Goal: Task Accomplishment & Management: Manage account settings

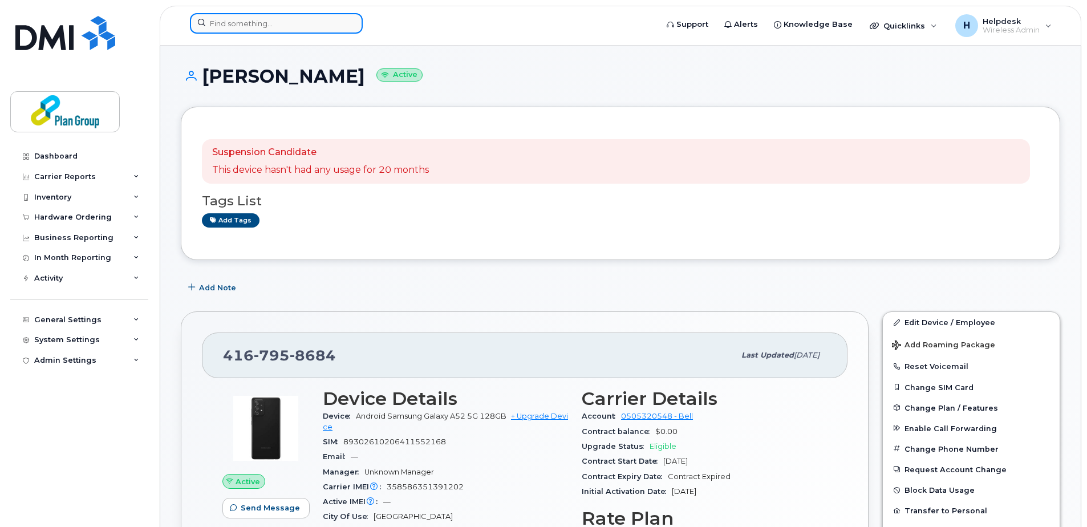
click at [216, 27] on input at bounding box center [276, 23] width 173 height 21
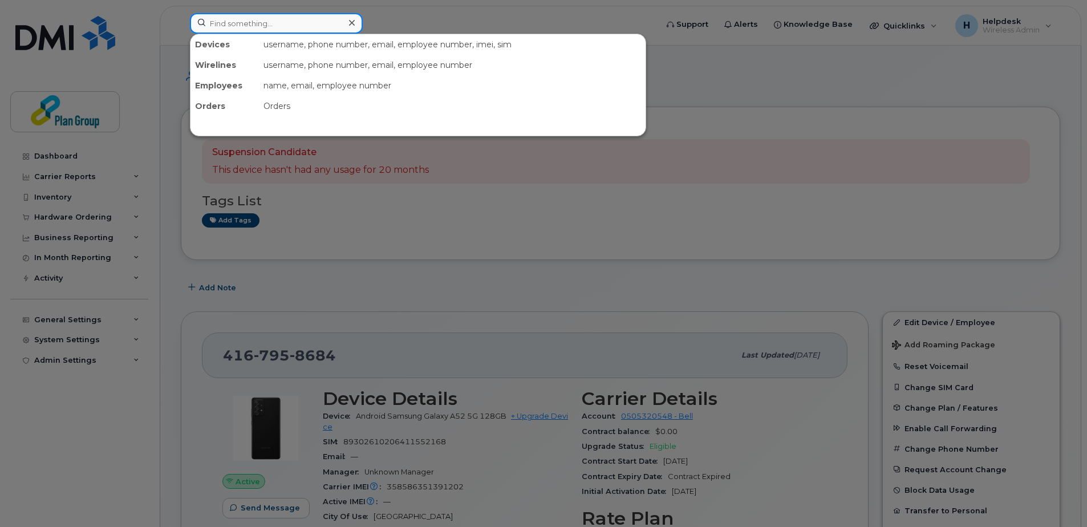
paste input "4164347638"
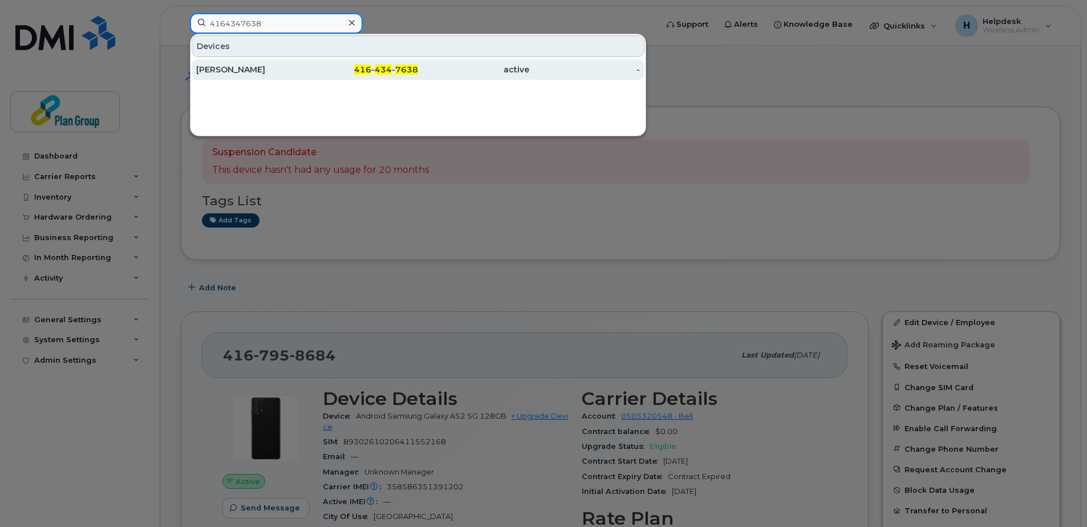
type input "4164347638"
click at [250, 66] on div "Ryan Walker" at bounding box center [251, 69] width 111 height 11
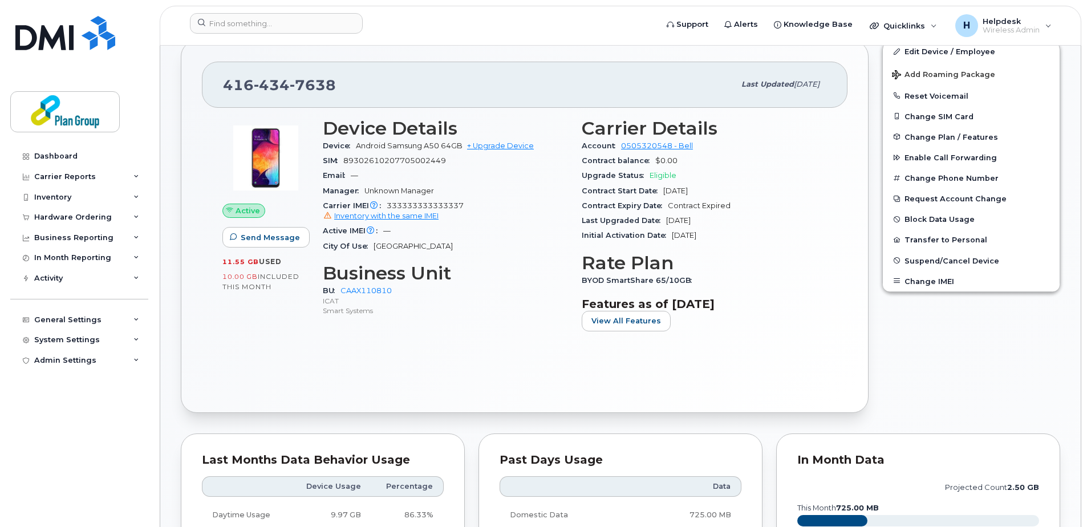
scroll to position [57, 0]
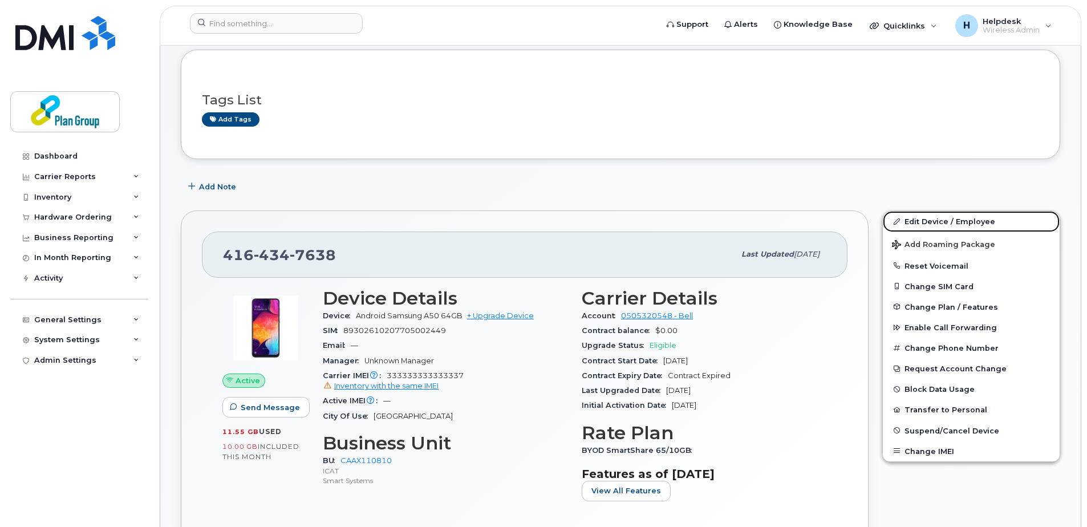
drag, startPoint x: 963, startPoint y: 222, endPoint x: 630, endPoint y: 348, distance: 356.5
click at [963, 222] on link "Edit Device / Employee" at bounding box center [970, 221] width 177 height 21
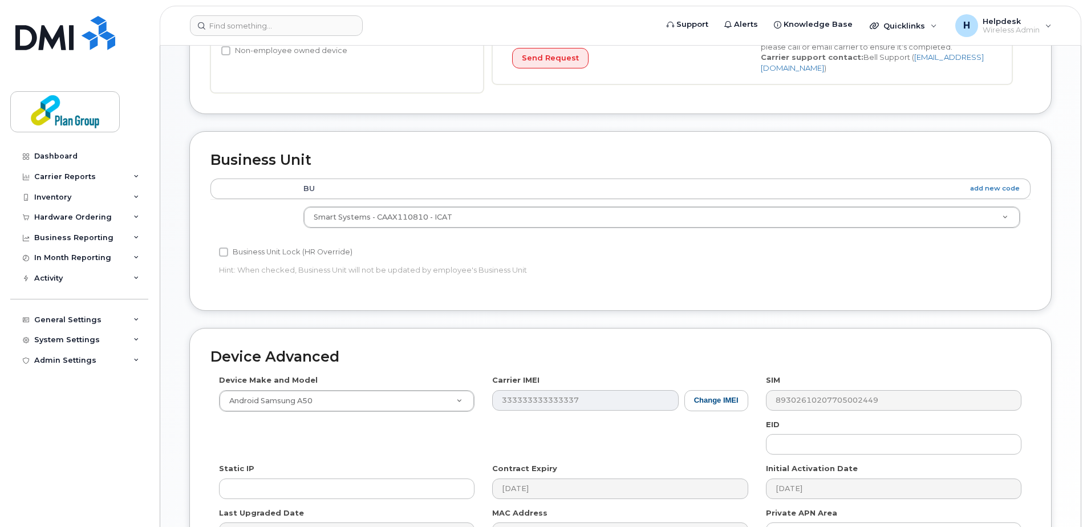
scroll to position [456, 0]
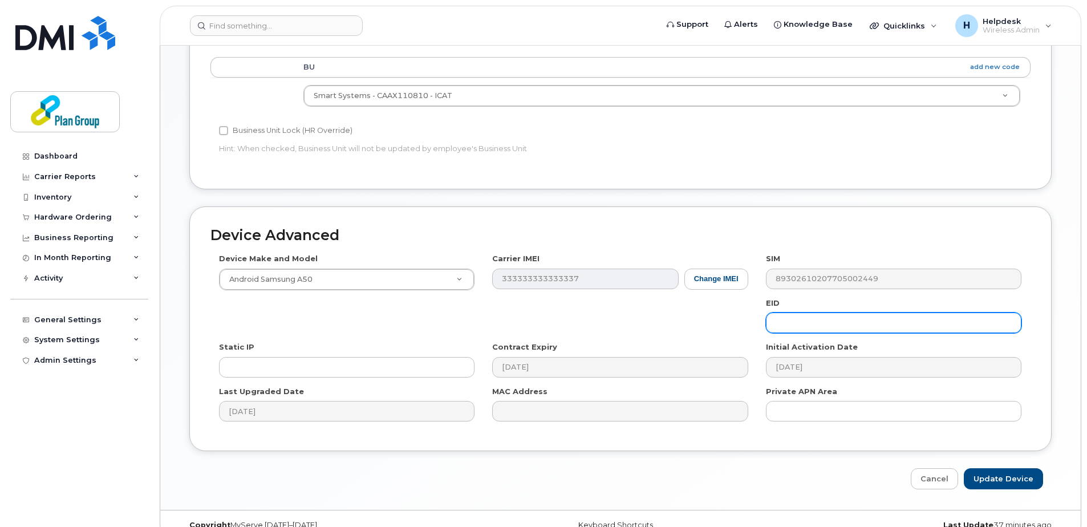
click at [785, 323] on input "text" at bounding box center [893, 322] width 255 height 21
paste input "BJ8107"
type input "BJ8107"
click at [996, 471] on input "Update Device" at bounding box center [1002, 478] width 79 height 21
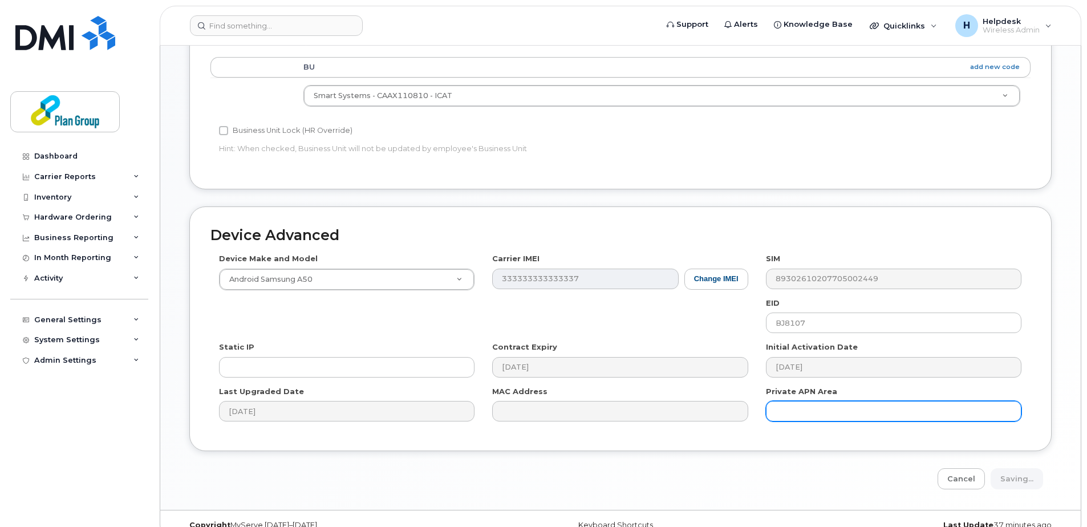
type input "Saving..."
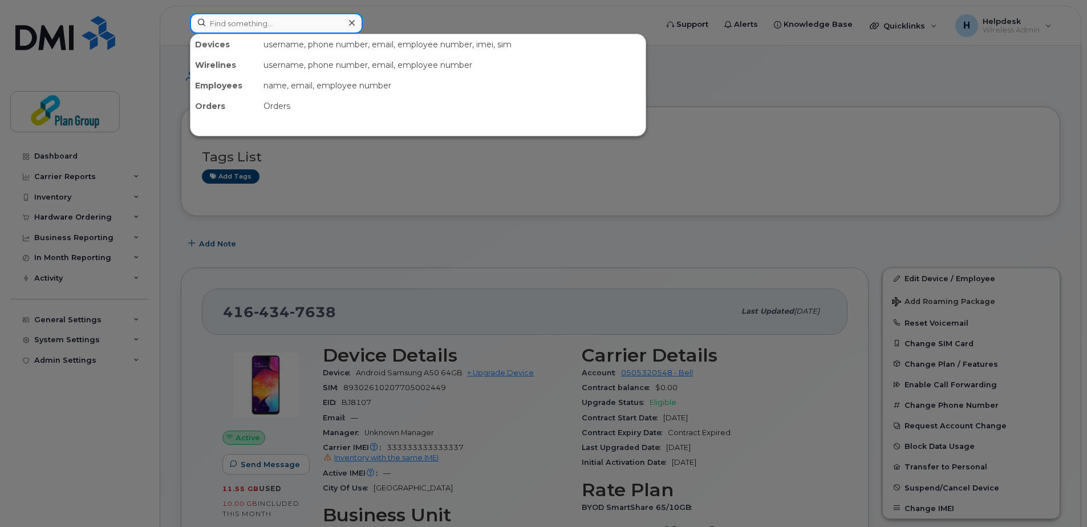
click at [251, 30] on input at bounding box center [276, 23] width 173 height 21
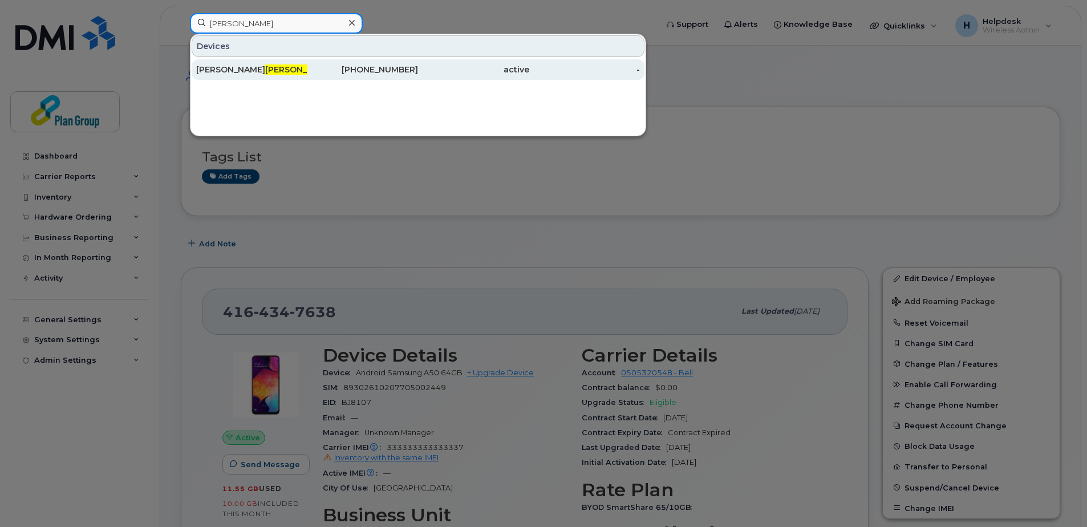
type input "huston"
click at [254, 75] on div "Jonathan Huston" at bounding box center [251, 69] width 111 height 21
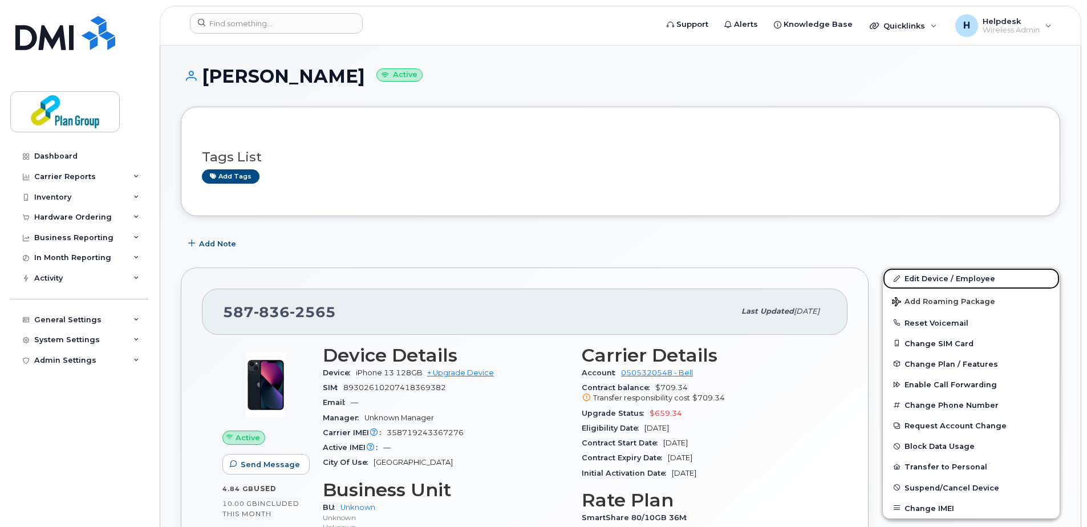
drag, startPoint x: 921, startPoint y: 279, endPoint x: 869, endPoint y: 336, distance: 76.7
click at [921, 279] on link "Edit Device / Employee" at bounding box center [970, 278] width 177 height 21
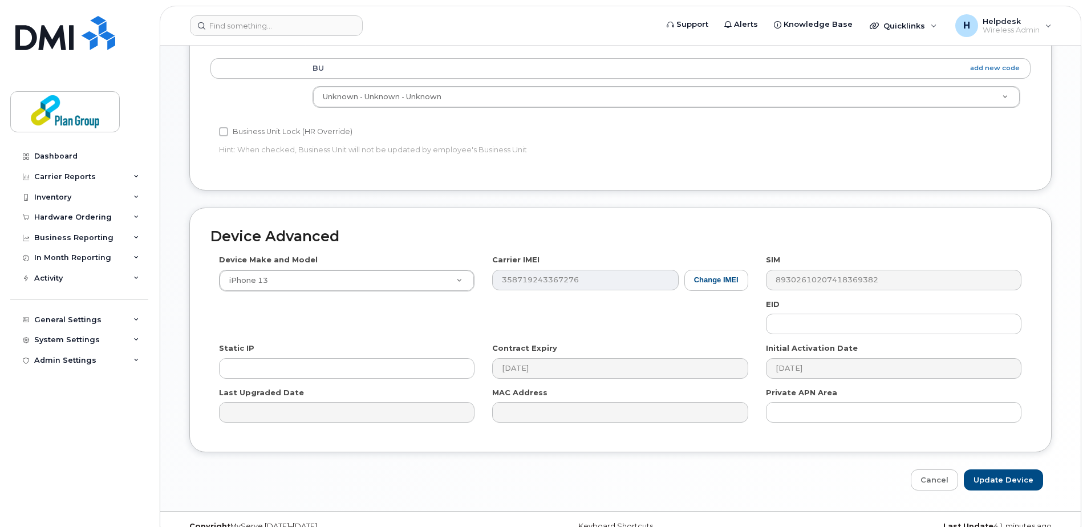
scroll to position [456, 0]
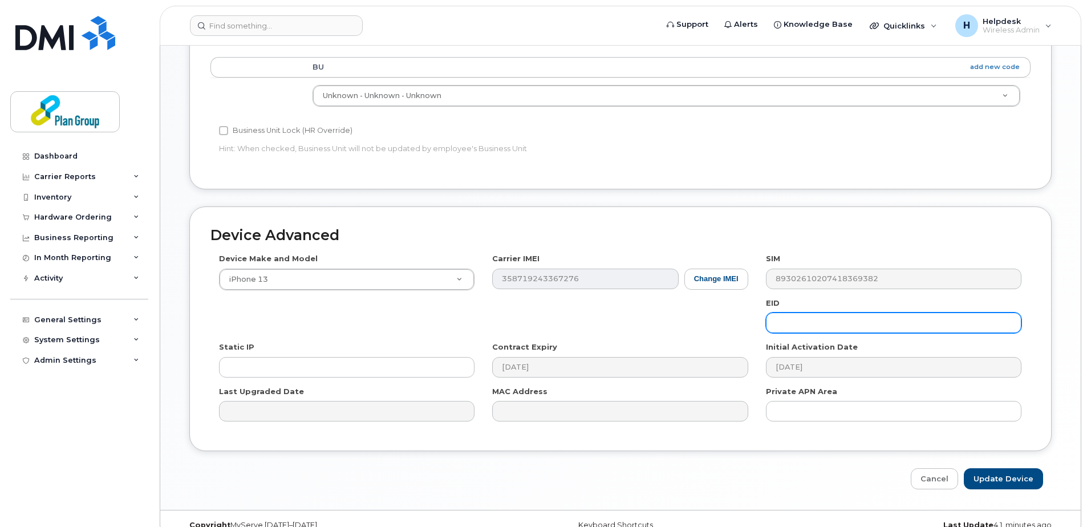
click at [791, 315] on input "text" at bounding box center [893, 322] width 255 height 21
paste input "wp8254@equans.com"
drag, startPoint x: 836, startPoint y: 314, endPoint x: 810, endPoint y: 313, distance: 25.7
click at [810, 313] on input "wp8254@equans.com" at bounding box center [893, 322] width 255 height 21
type input "wp8254"
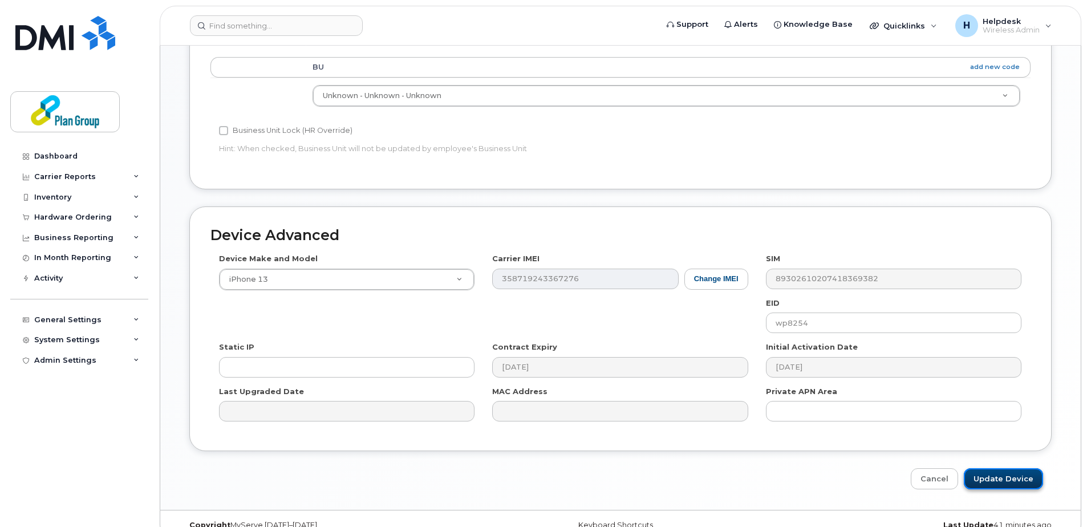
click at [1009, 478] on input "Update Device" at bounding box center [1002, 478] width 79 height 21
type input "Saving..."
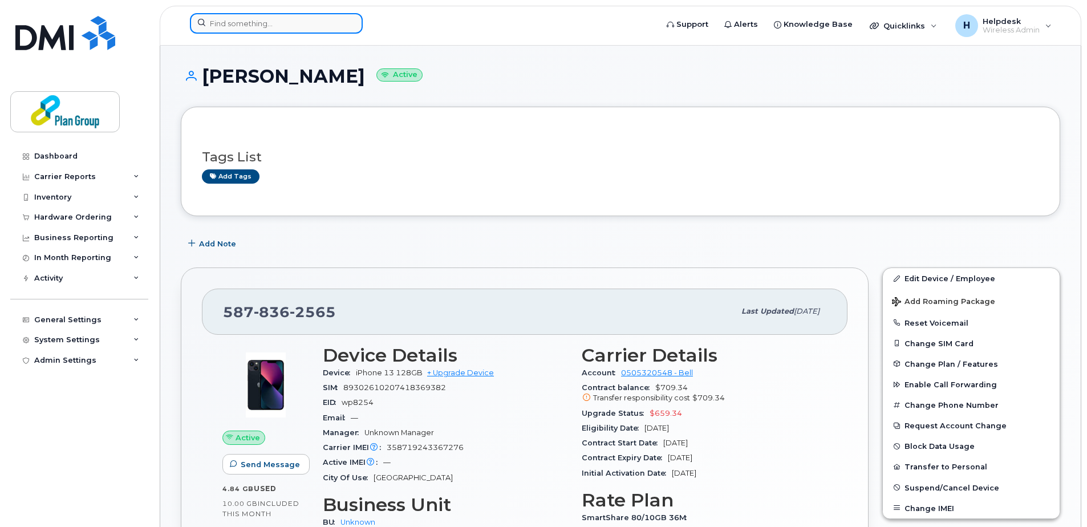
click at [275, 24] on input at bounding box center [276, 23] width 173 height 21
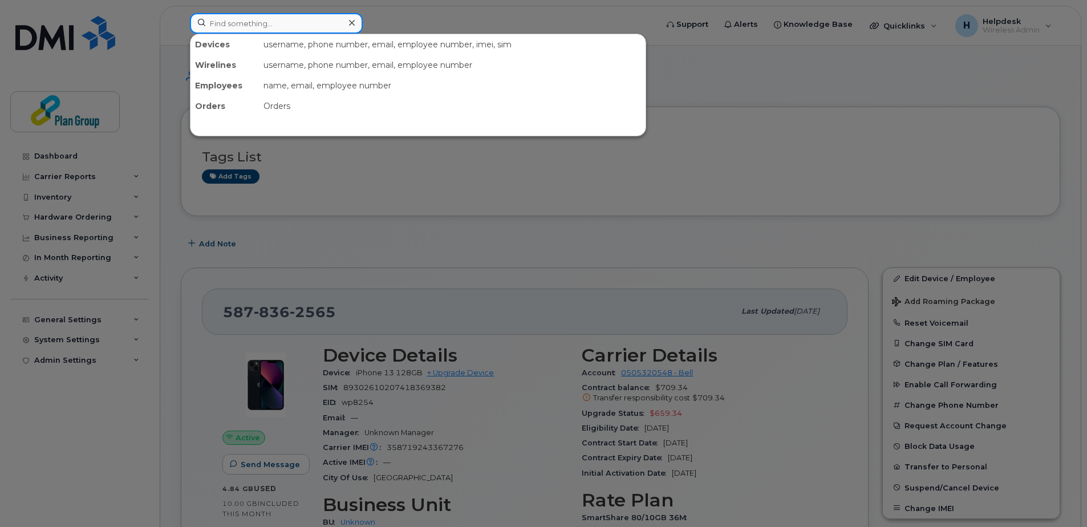
paste input "4165506351"
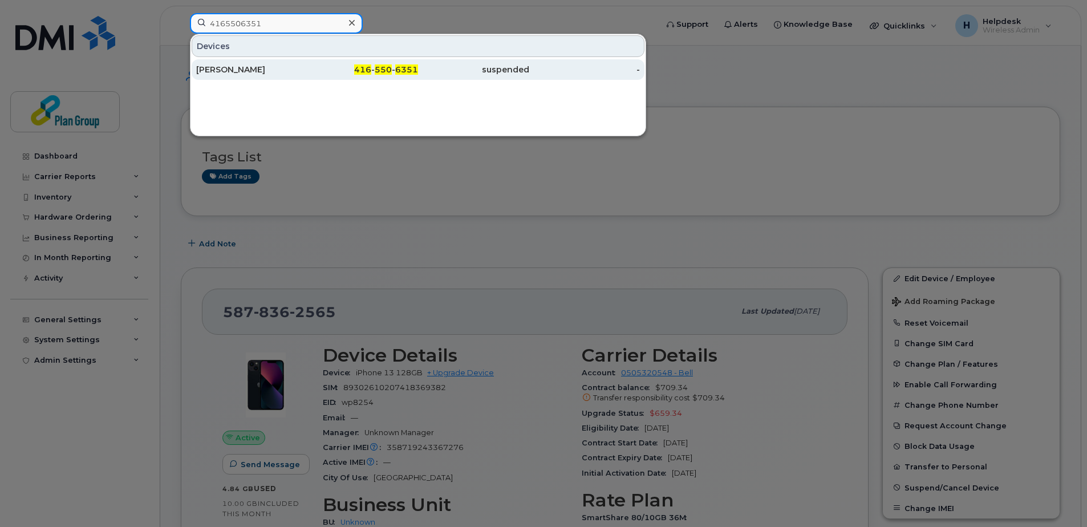
type input "4165506351"
click at [274, 66] on div "[PERSON_NAME]" at bounding box center [251, 69] width 111 height 11
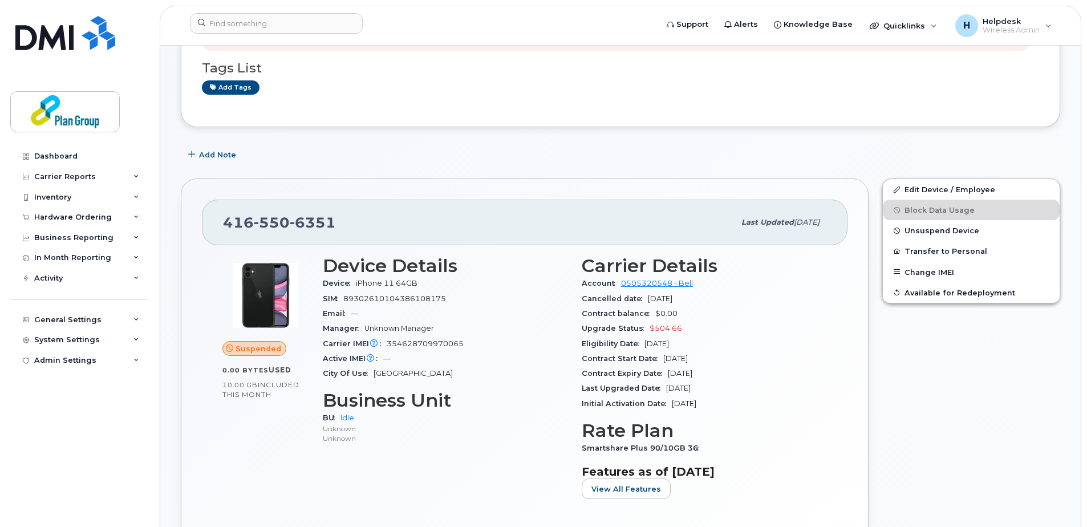
scroll to position [228, 0]
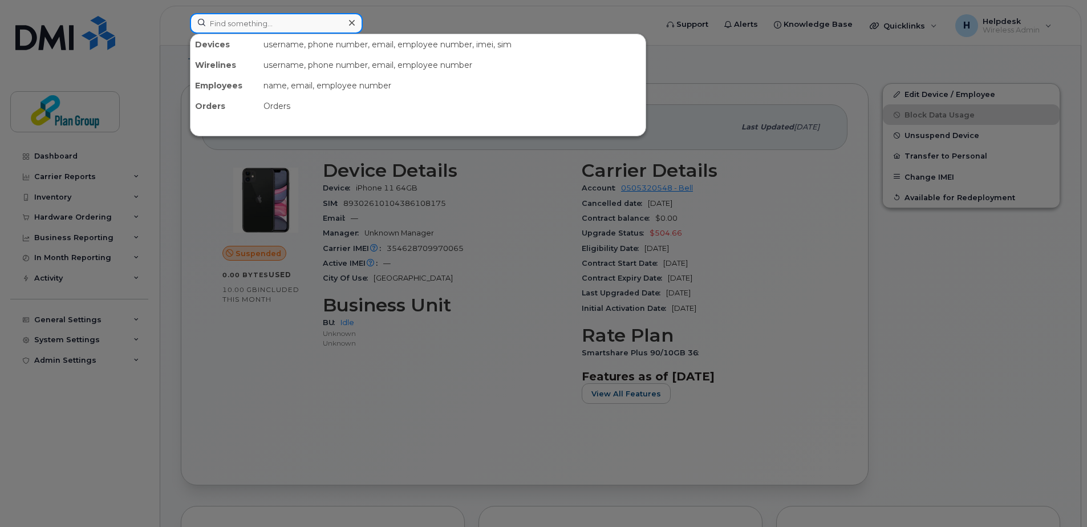
click at [266, 25] on input at bounding box center [276, 23] width 173 height 21
paste input "4165235610"
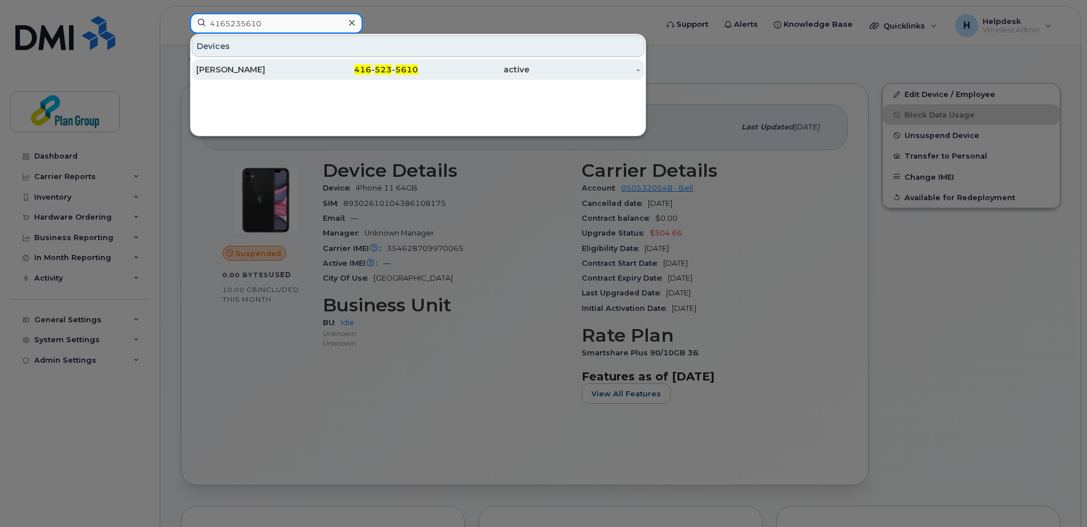
type input "4165235610"
click at [303, 71] on div "[PERSON_NAME]" at bounding box center [251, 69] width 111 height 11
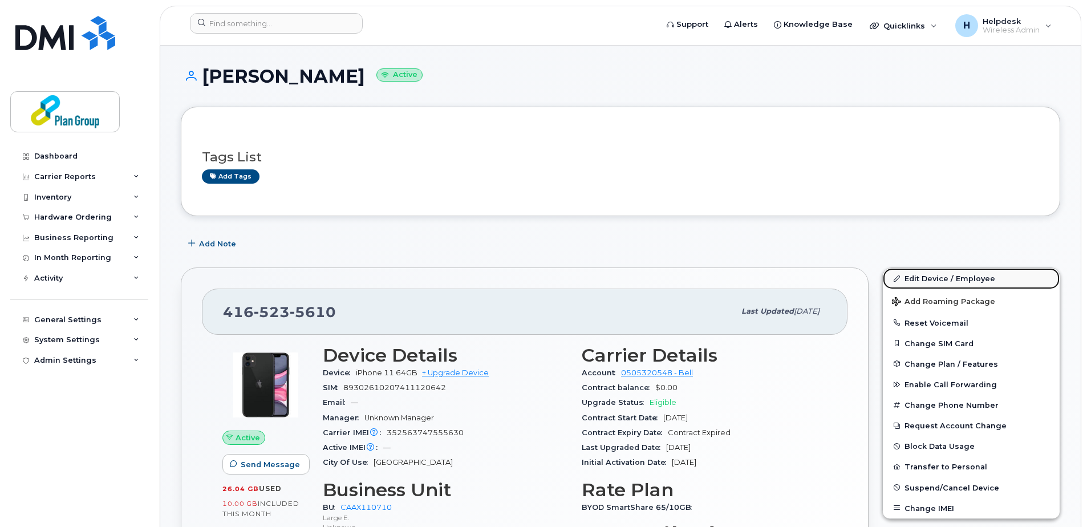
click at [937, 280] on link "Edit Device / Employee" at bounding box center [970, 278] width 177 height 21
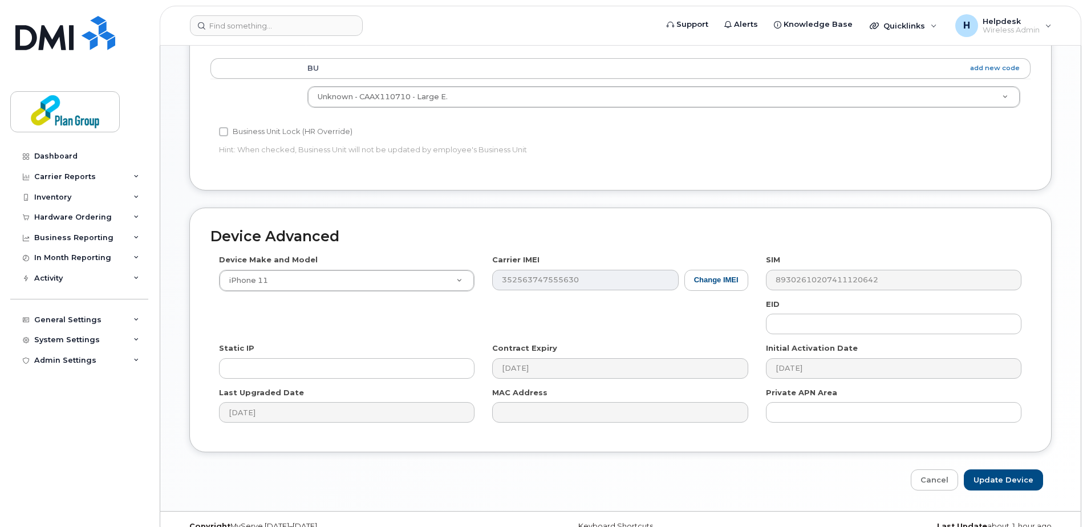
scroll to position [456, 0]
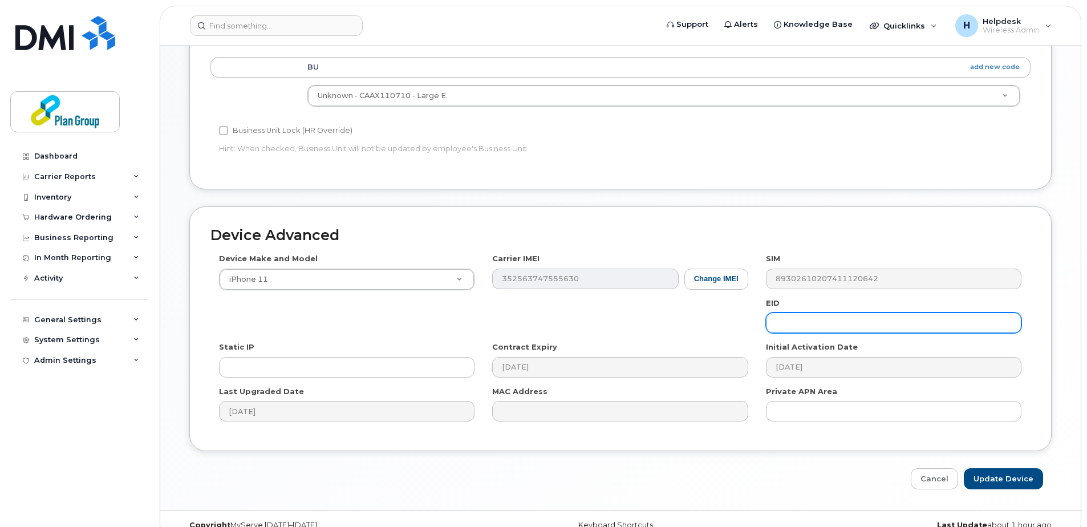
click at [802, 319] on input "text" at bounding box center [893, 322] width 255 height 21
paste input "BH8108"
type input "BH8108"
click at [981, 472] on input "Update Device" at bounding box center [1002, 478] width 79 height 21
type input "Saving..."
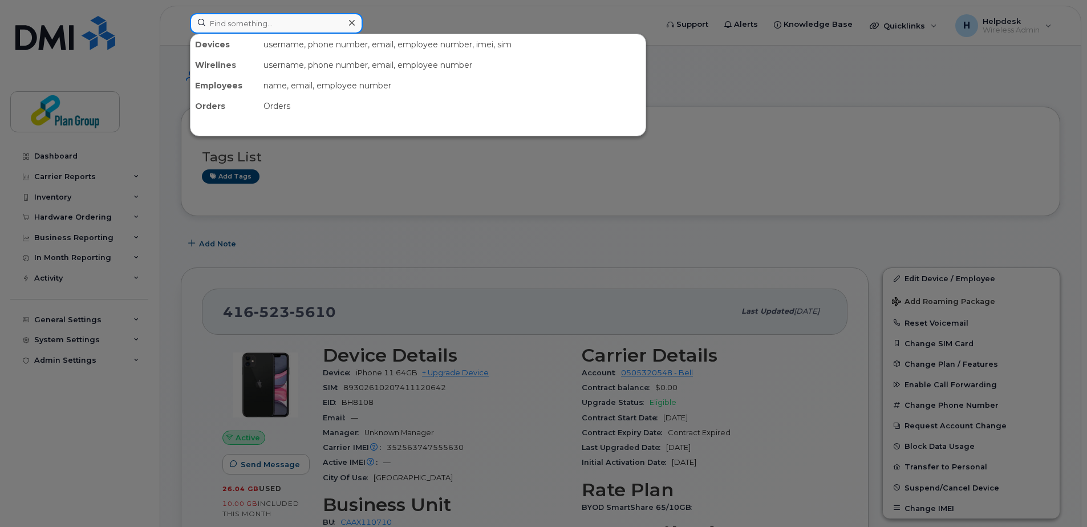
click at [279, 30] on input at bounding box center [276, 23] width 173 height 21
paste input "4167682743"
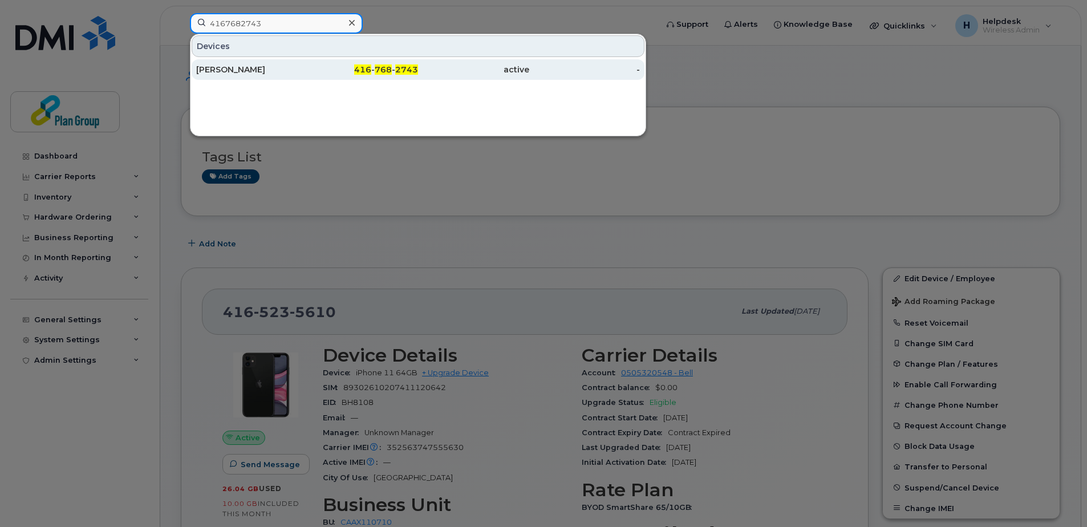
type input "4167682743"
click at [273, 66] on div "Jordan Deloughery" at bounding box center [251, 69] width 111 height 11
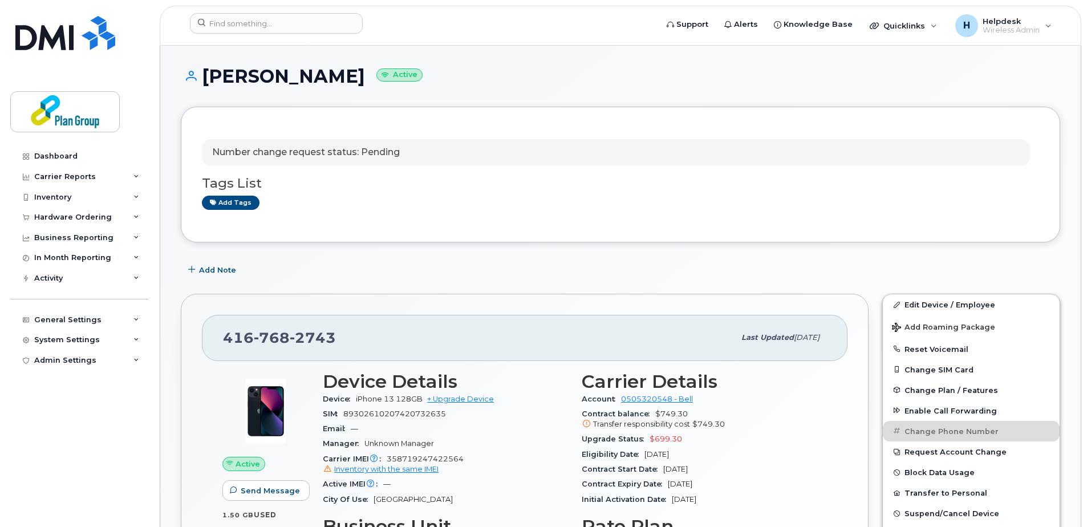
click at [340, 71] on h1 "[PERSON_NAME] Active" at bounding box center [620, 76] width 879 height 20
click at [340, 71] on h1 "Jordan Deloughery Active" at bounding box center [620, 76] width 879 height 20
copy h1 "Deloughery"
drag, startPoint x: 932, startPoint y: 299, endPoint x: 899, endPoint y: 350, distance: 61.0
click at [932, 299] on link "Edit Device / Employee" at bounding box center [970, 304] width 177 height 21
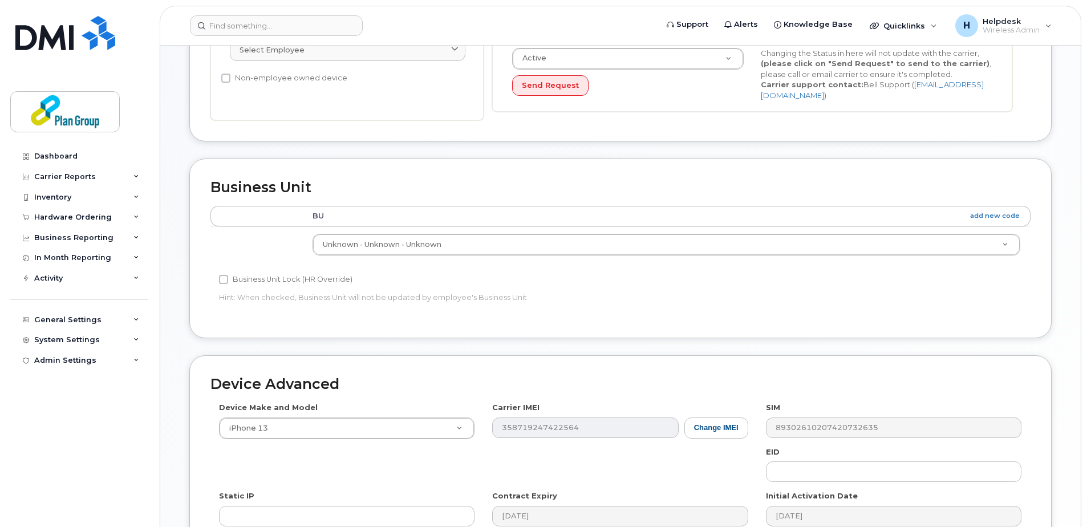
scroll to position [456, 0]
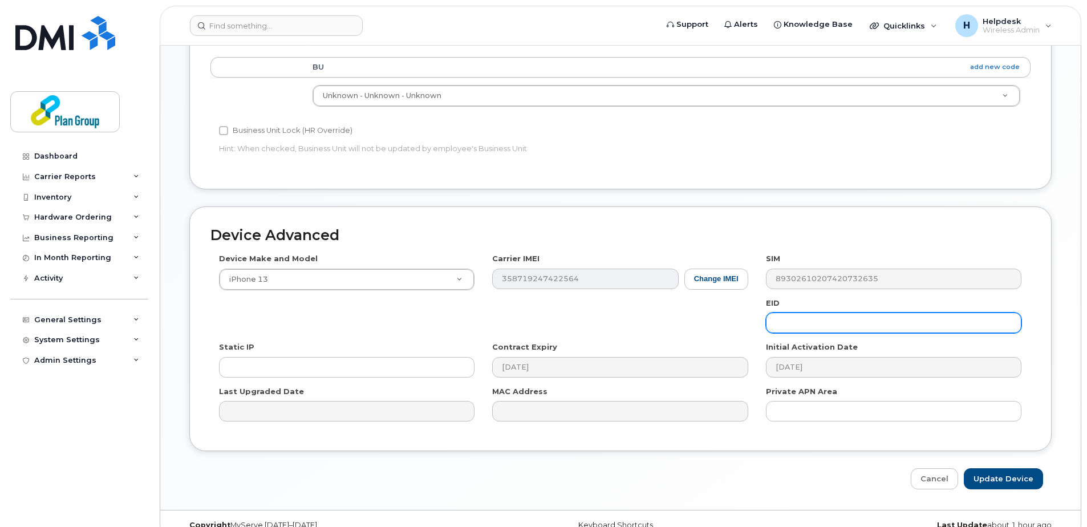
click at [803, 319] on input "text" at bounding box center [893, 322] width 255 height 21
paste input "[PERSON_NAME][EMAIL_ADDRESS][DOMAIN_NAME]"
type input "[PERSON_NAME][EMAIL_ADDRESS][DOMAIN_NAME]"
click at [874, 323] on input "text" at bounding box center [893, 322] width 255 height 21
paste input "WL8180"
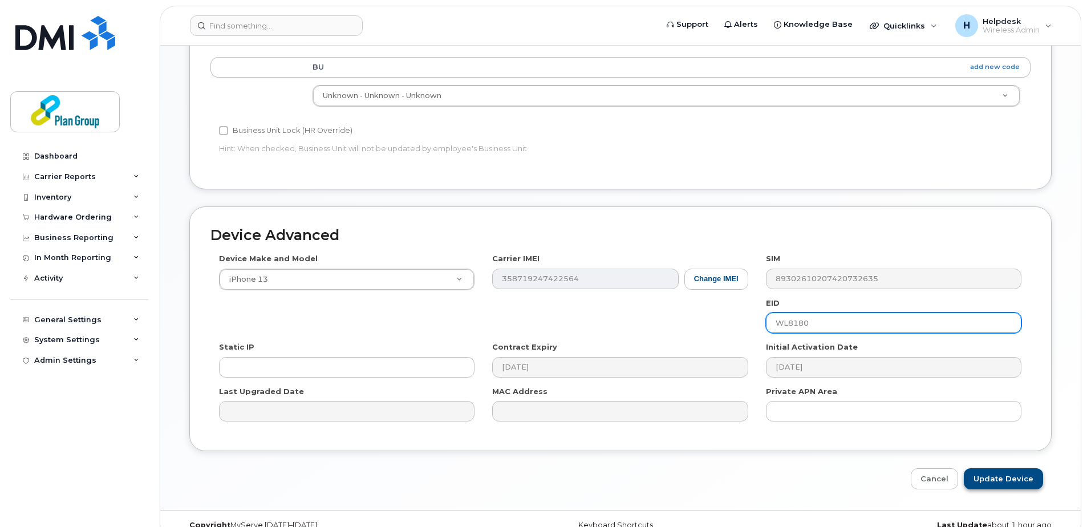
type input "WL8180"
click at [1018, 475] on input "Update Device" at bounding box center [1002, 478] width 79 height 21
type input "Saving..."
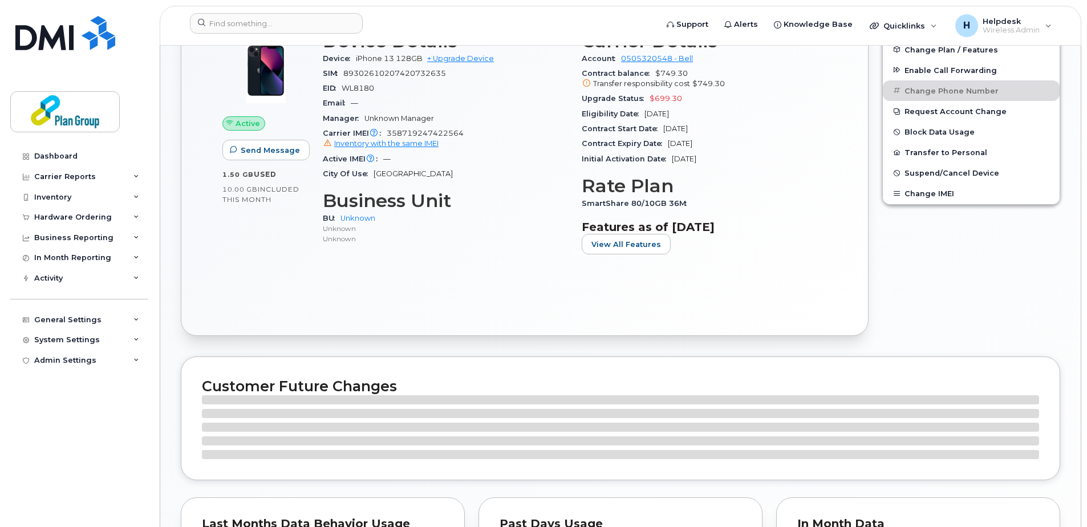
scroll to position [342, 0]
click at [351, 89] on span "WL8180" at bounding box center [357, 86] width 32 height 9
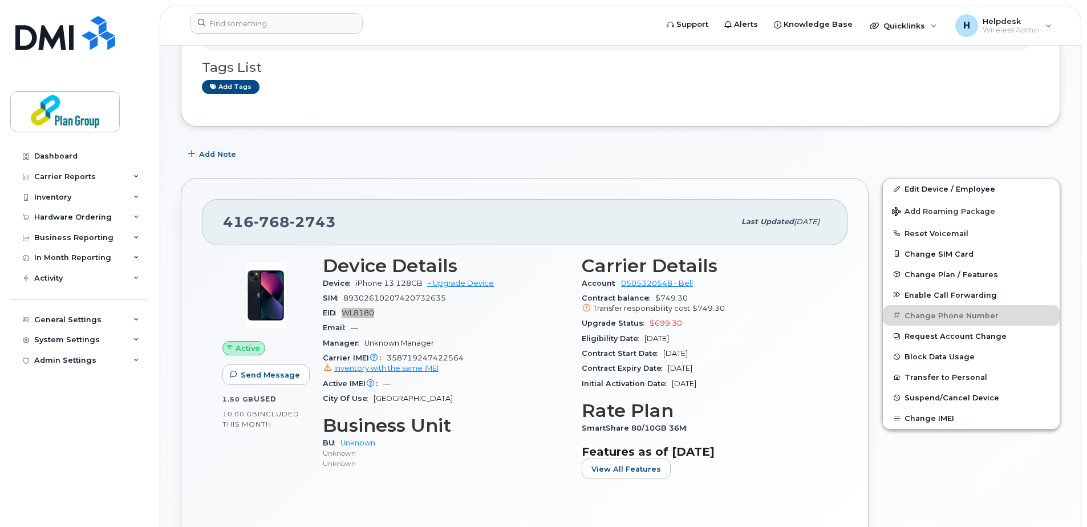
scroll to position [0, 0]
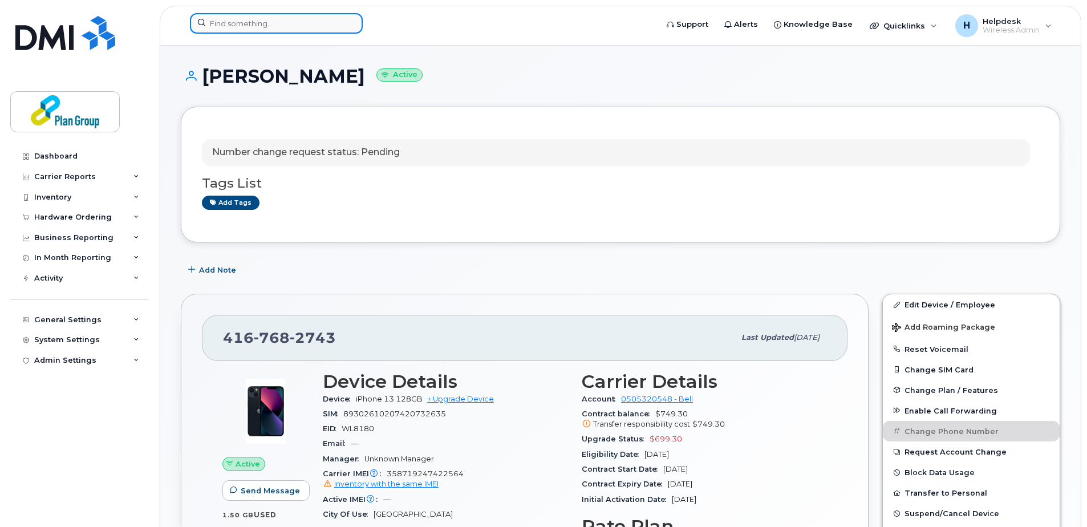
click at [280, 33] on input at bounding box center [276, 23] width 173 height 21
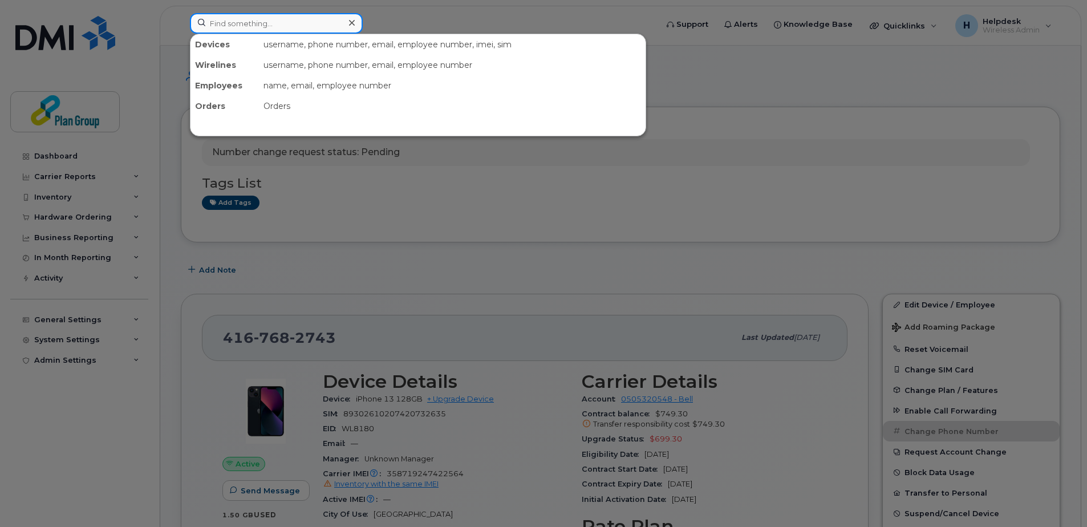
paste input "4034617302"
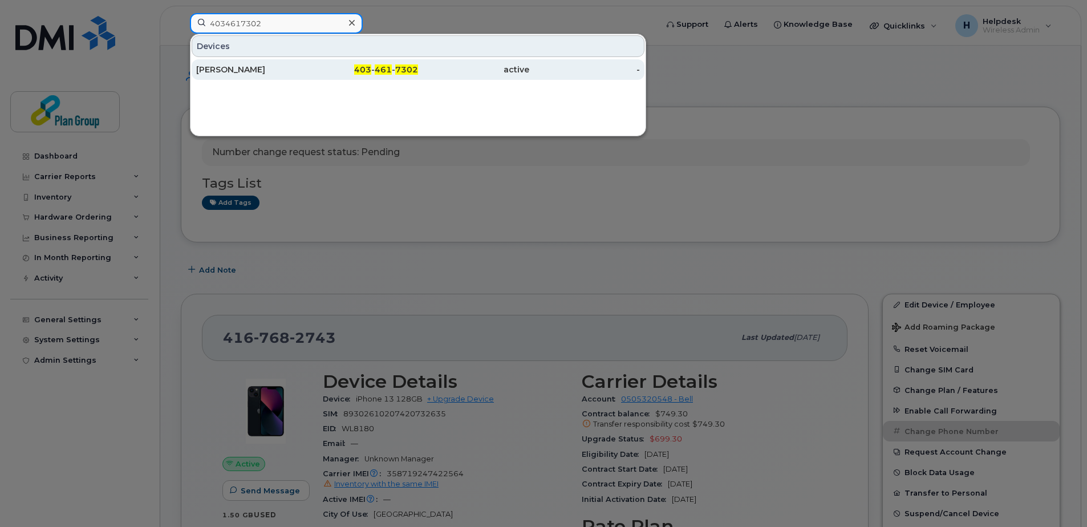
type input "4034617302"
click at [315, 68] on div "403 - 461 - 7302" at bounding box center [362, 69] width 111 height 11
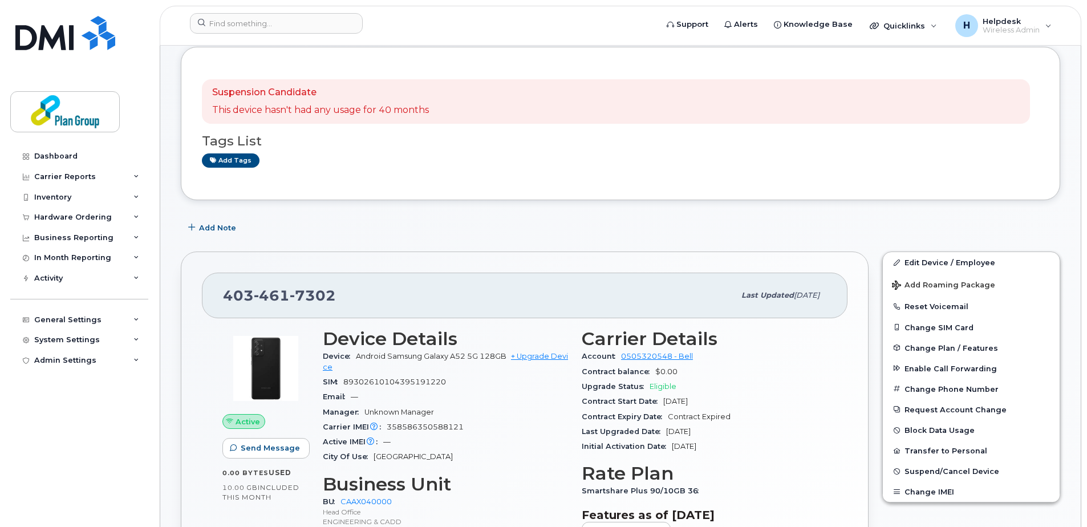
scroll to position [114, 0]
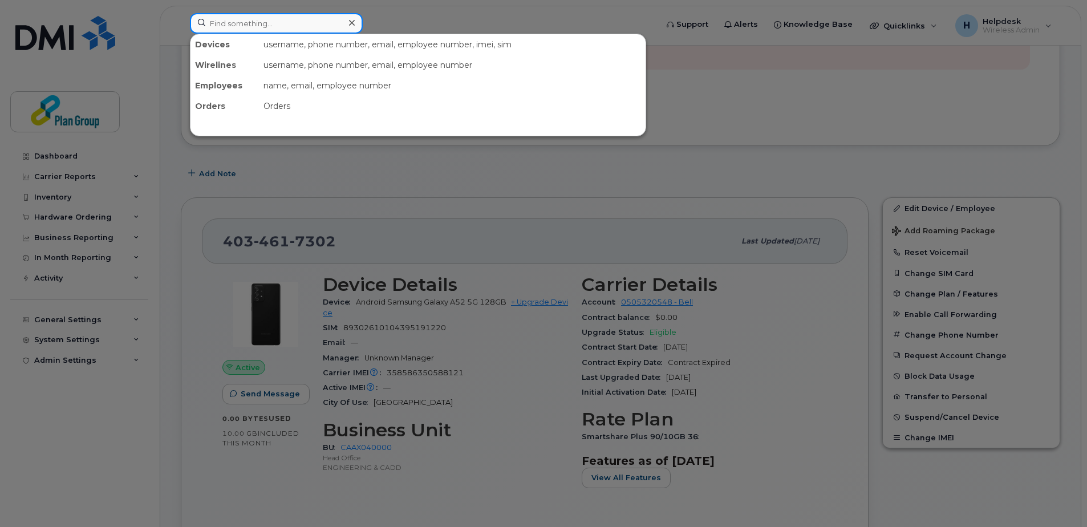
click at [328, 28] on input at bounding box center [276, 23] width 173 height 21
paste input "THURSTON"
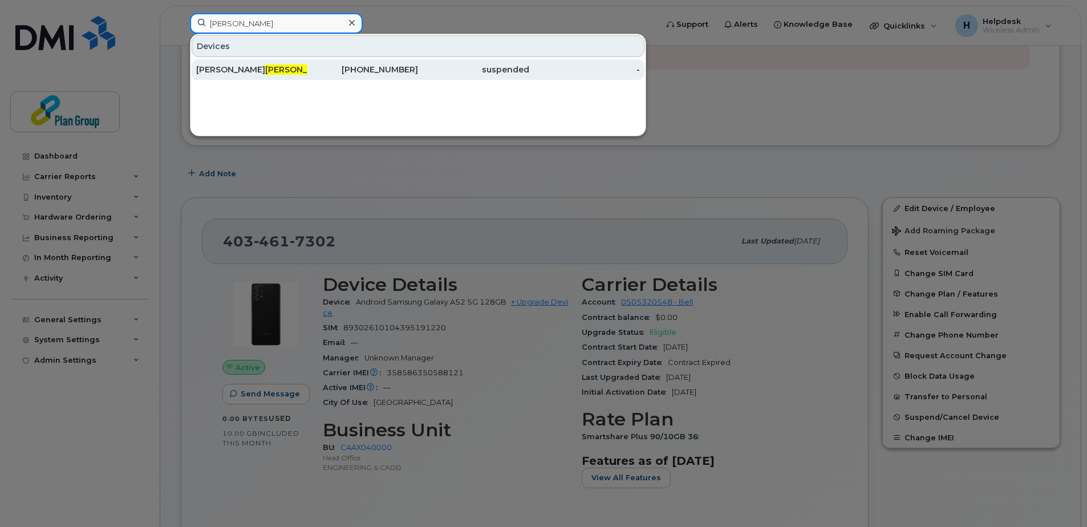
type input "THURSTON"
click at [255, 69] on div "Ian Thurston" at bounding box center [251, 69] width 111 height 11
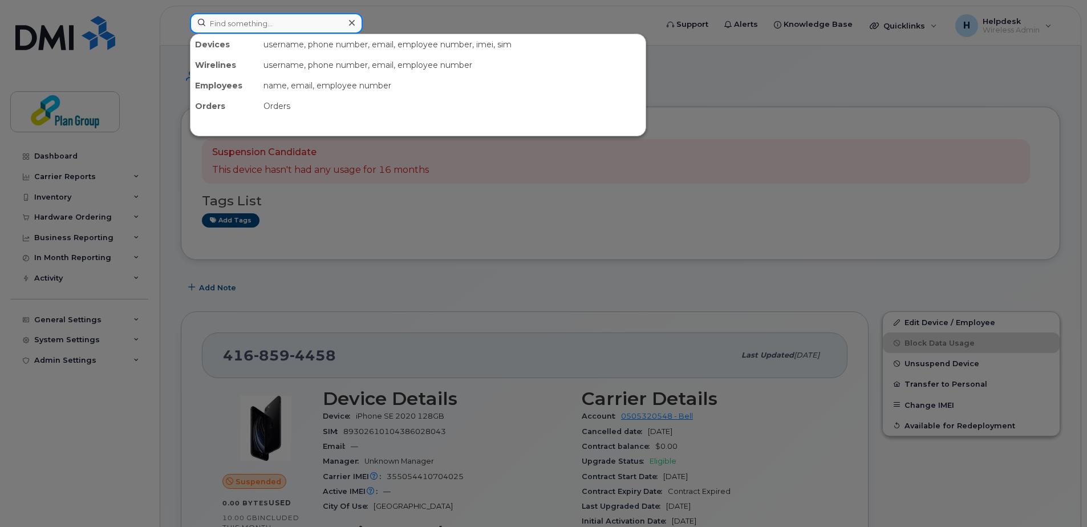
click at [283, 29] on input at bounding box center [276, 23] width 173 height 21
paste input "6478228214"
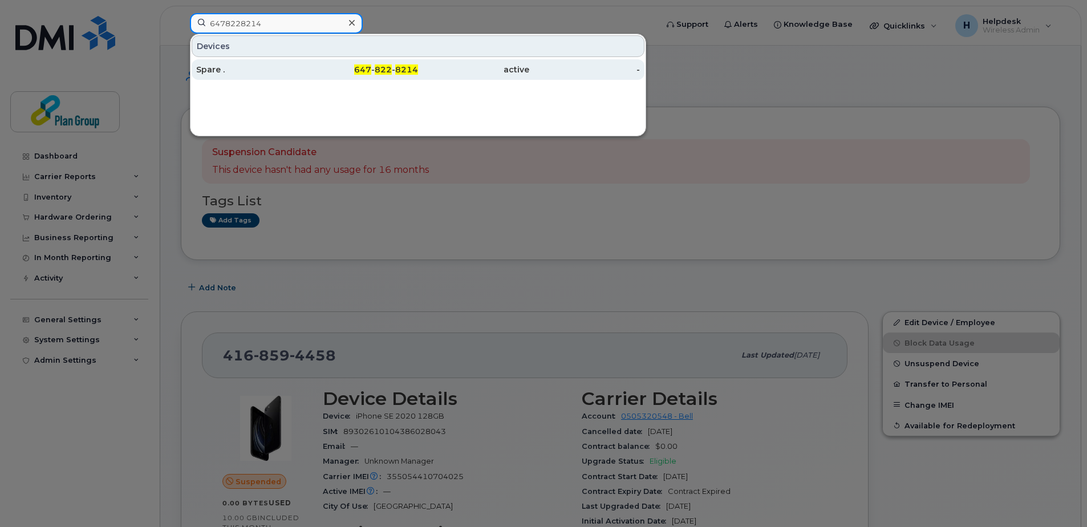
type input "6478228214"
click at [243, 65] on div "Spare ." at bounding box center [251, 69] width 111 height 11
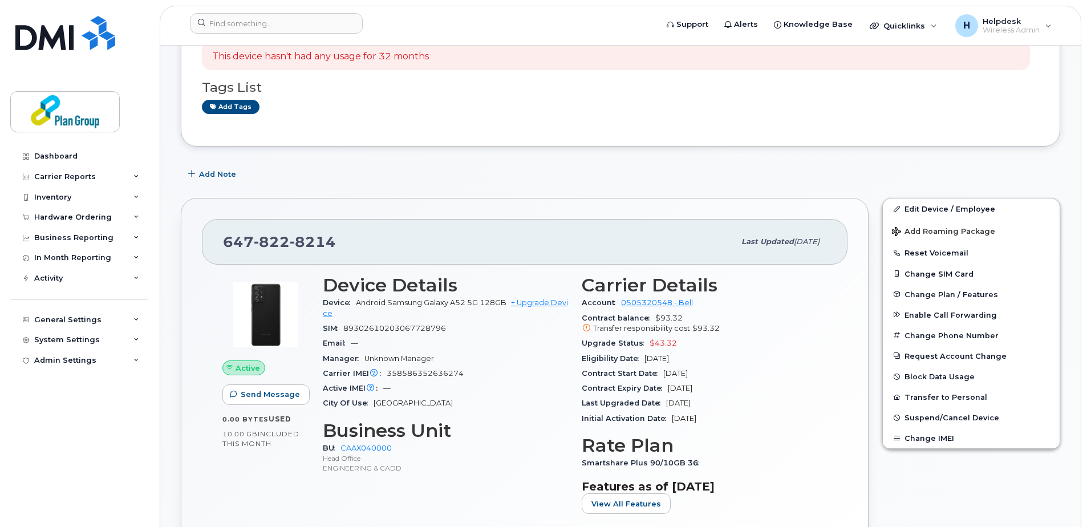
scroll to position [114, 0]
click at [328, 31] on input at bounding box center [276, 23] width 173 height 21
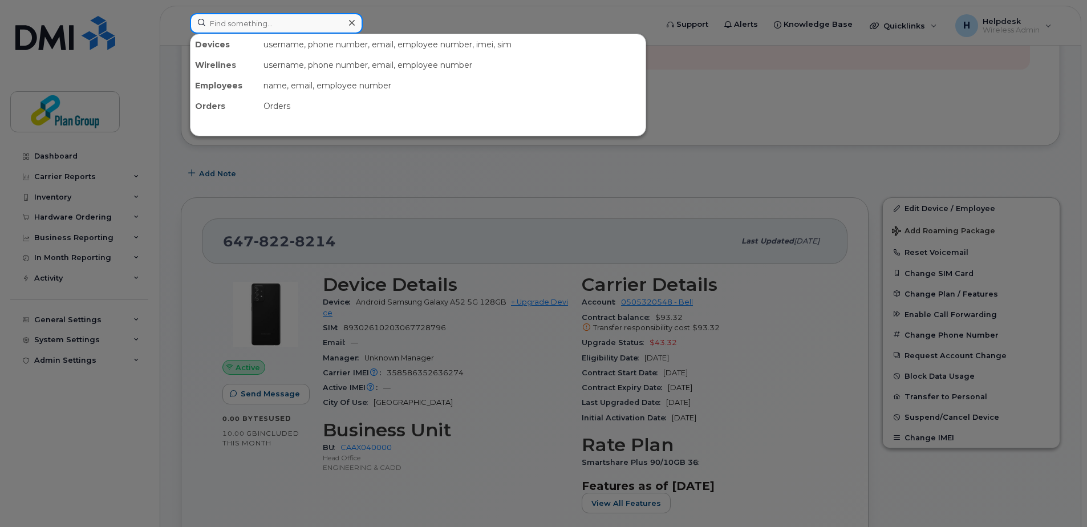
paste input "4164757035"
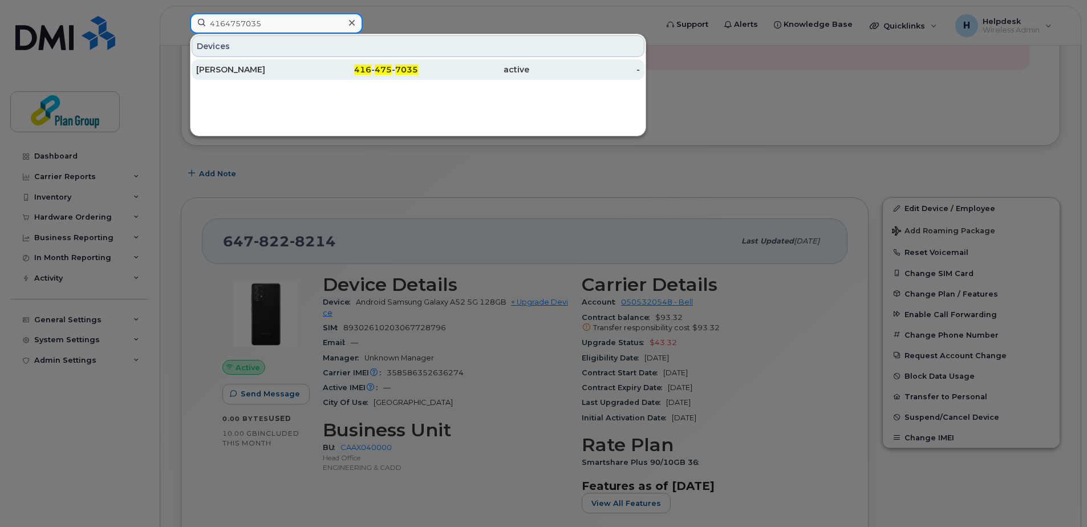
type input "4164757035"
click at [282, 68] on div "[PERSON_NAME]" at bounding box center [251, 69] width 111 height 11
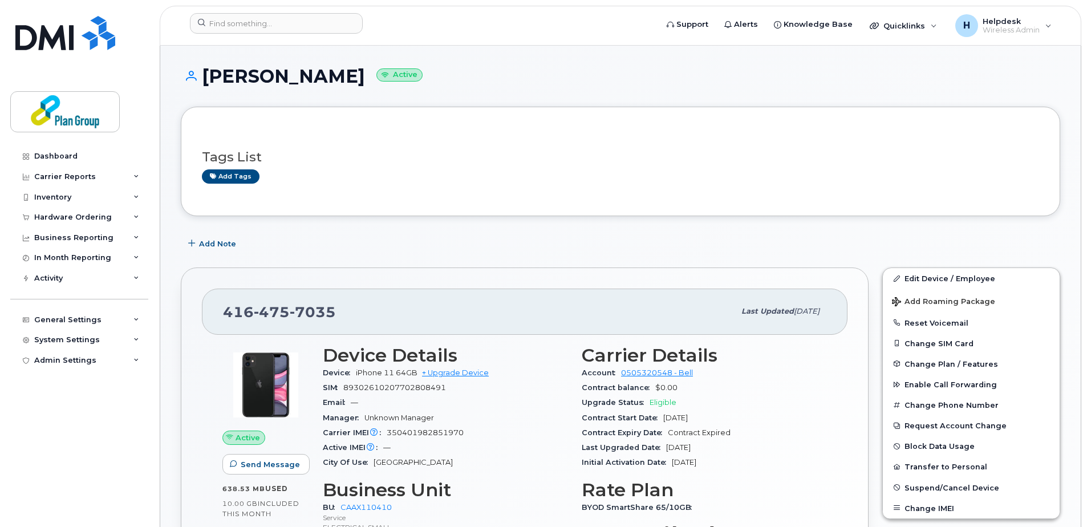
click at [307, 71] on h1 "[PERSON_NAME] Active" at bounding box center [620, 76] width 879 height 20
copy h1 "[PERSON_NAME]"
drag, startPoint x: 951, startPoint y: 280, endPoint x: 794, endPoint y: 327, distance: 164.1
click at [951, 280] on link "Edit Device / Employee" at bounding box center [970, 278] width 177 height 21
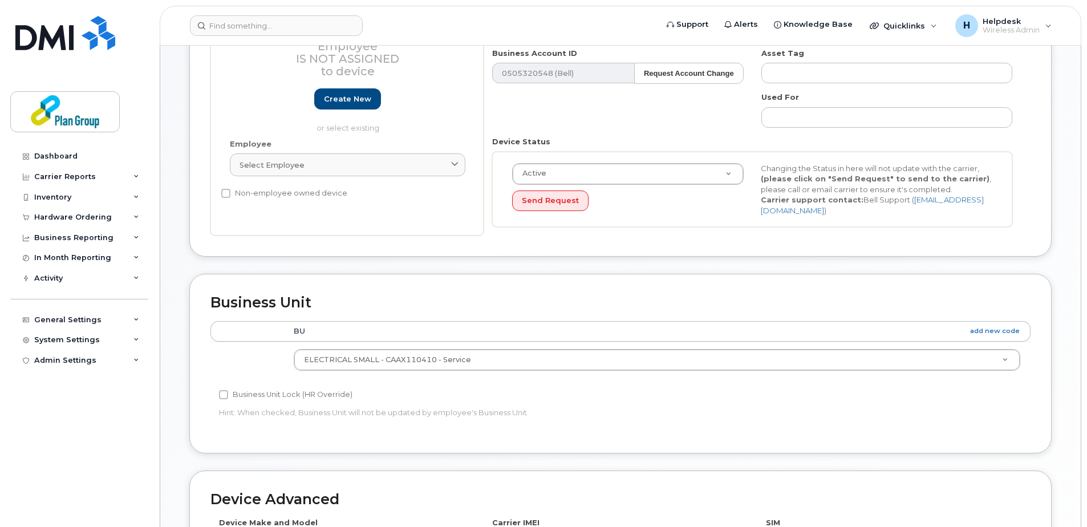
scroll to position [342, 0]
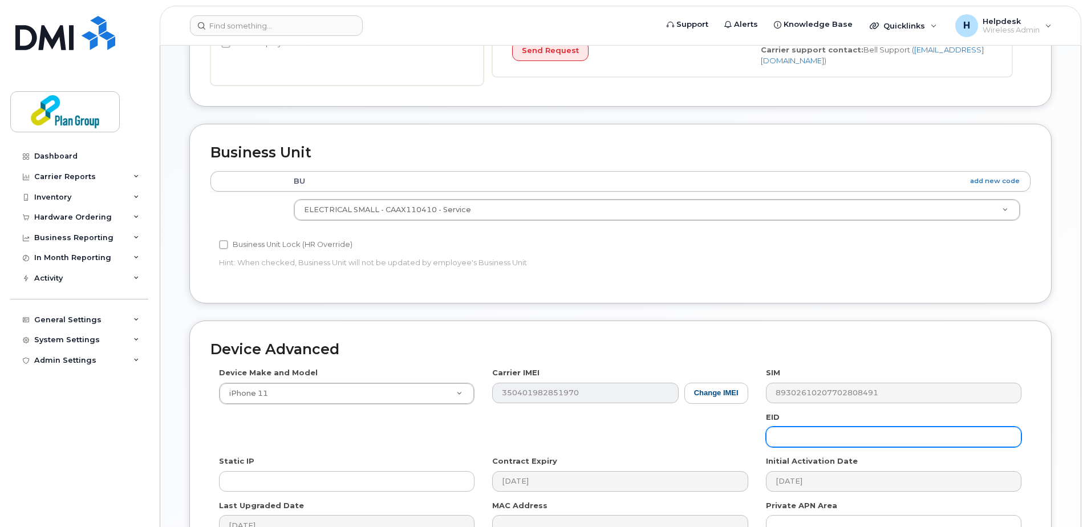
click at [780, 434] on input "text" at bounding box center [893, 436] width 255 height 21
paste input "BH8100"
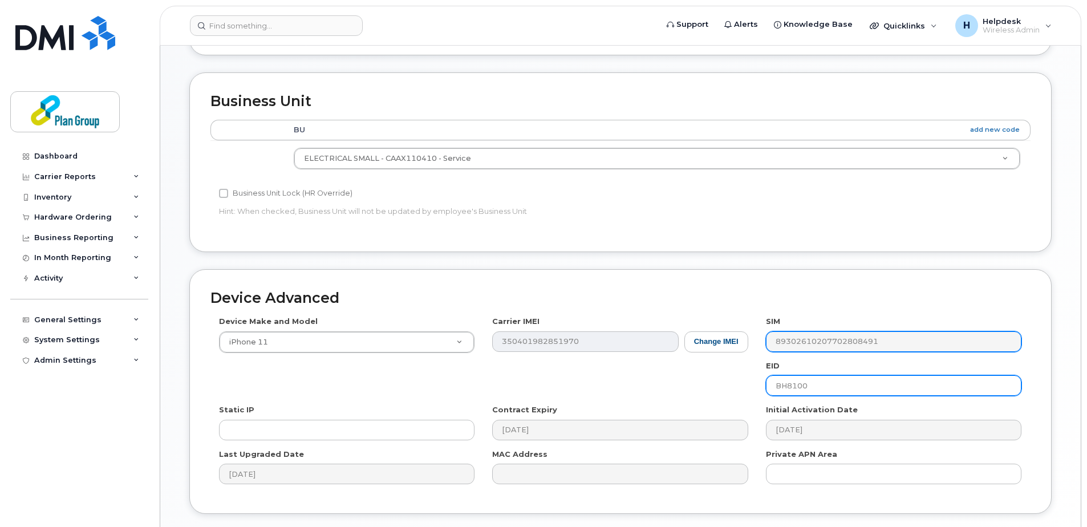
scroll to position [475, 0]
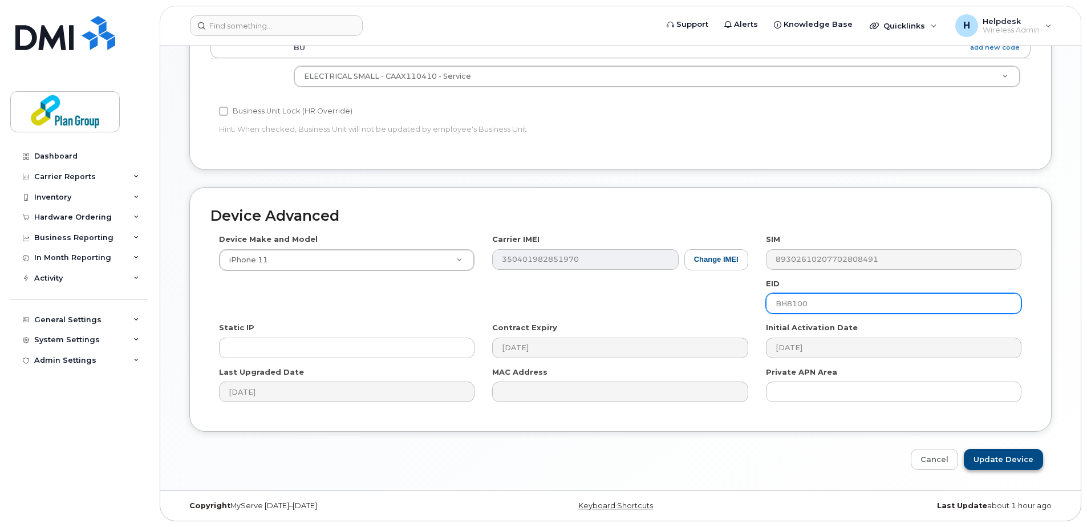
type input "BH8100"
click at [1031, 457] on input "Update Device" at bounding box center [1002, 459] width 79 height 21
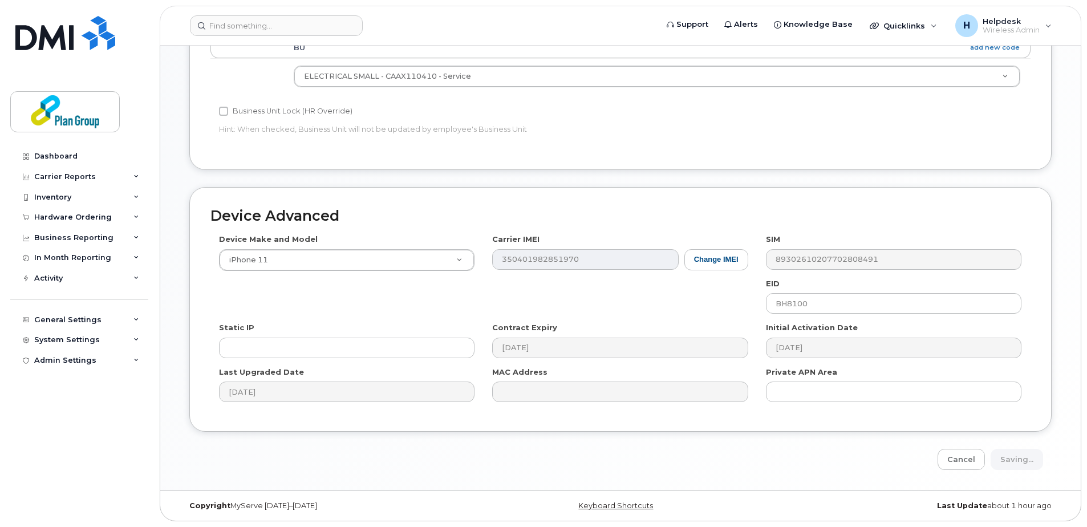
type input "Saving..."
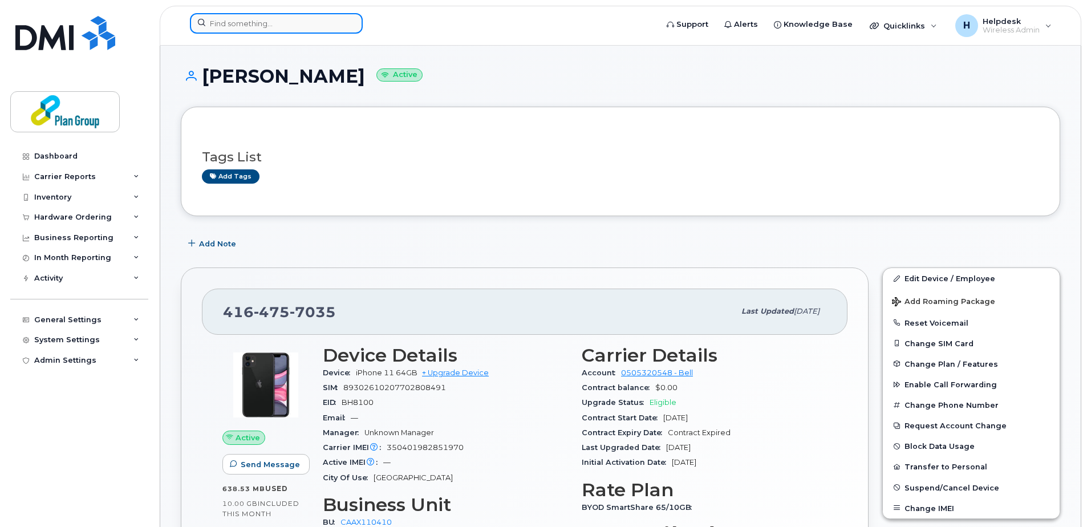
click at [290, 21] on input at bounding box center [276, 23] width 173 height 21
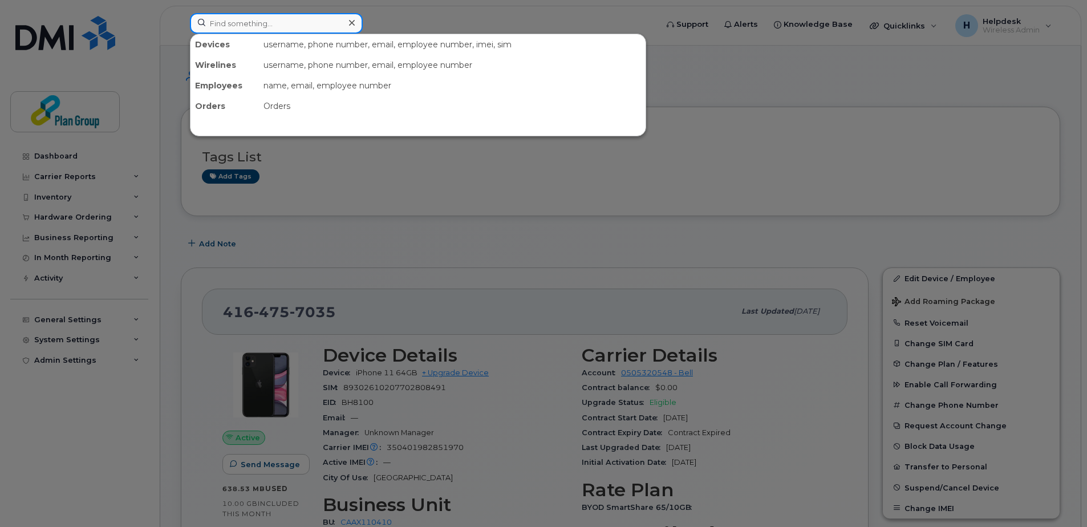
paste input "6473087432"
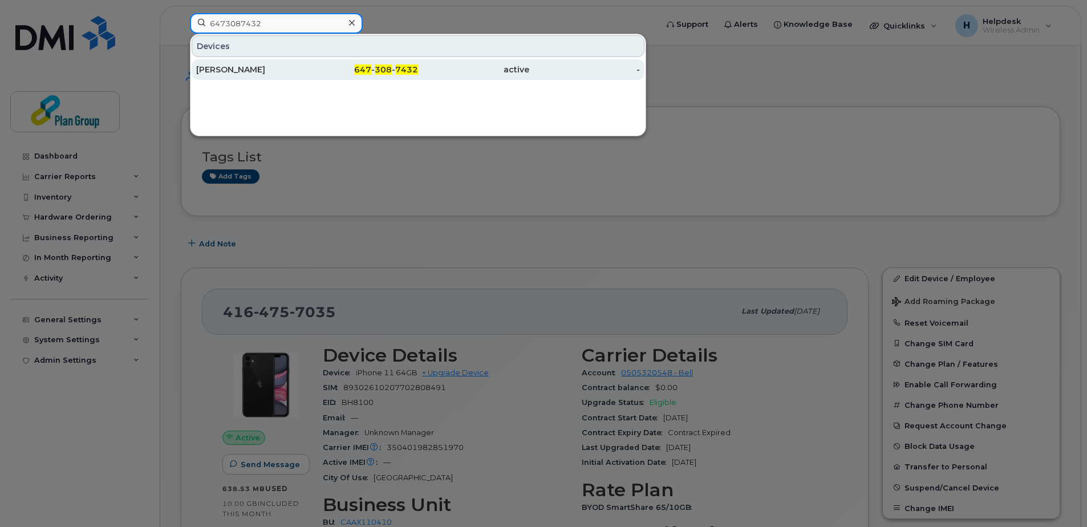
type input "6473087432"
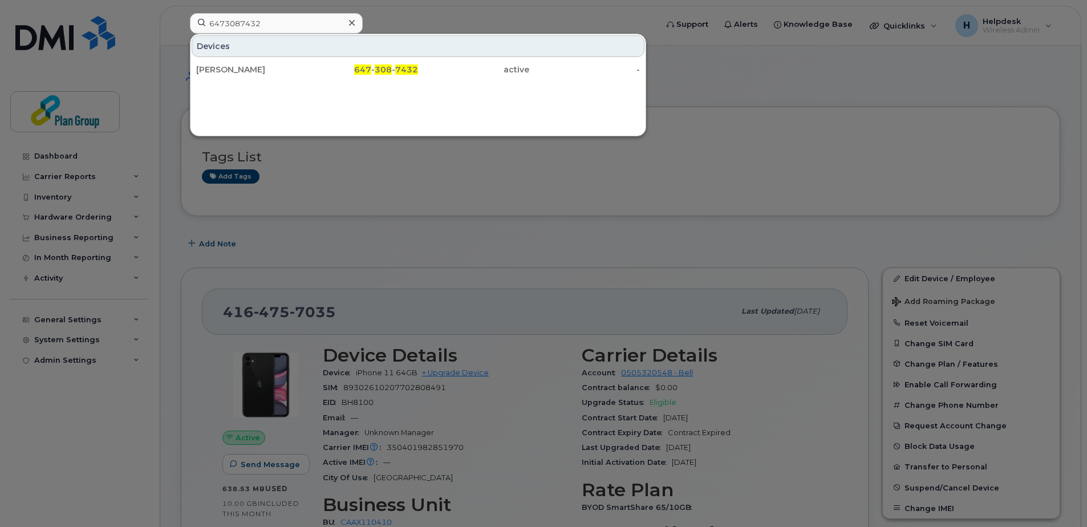
drag, startPoint x: 279, startPoint y: 66, endPoint x: 349, endPoint y: 95, distance: 75.4
click at [279, 66] on div "Shayne Berzins" at bounding box center [251, 69] width 111 height 11
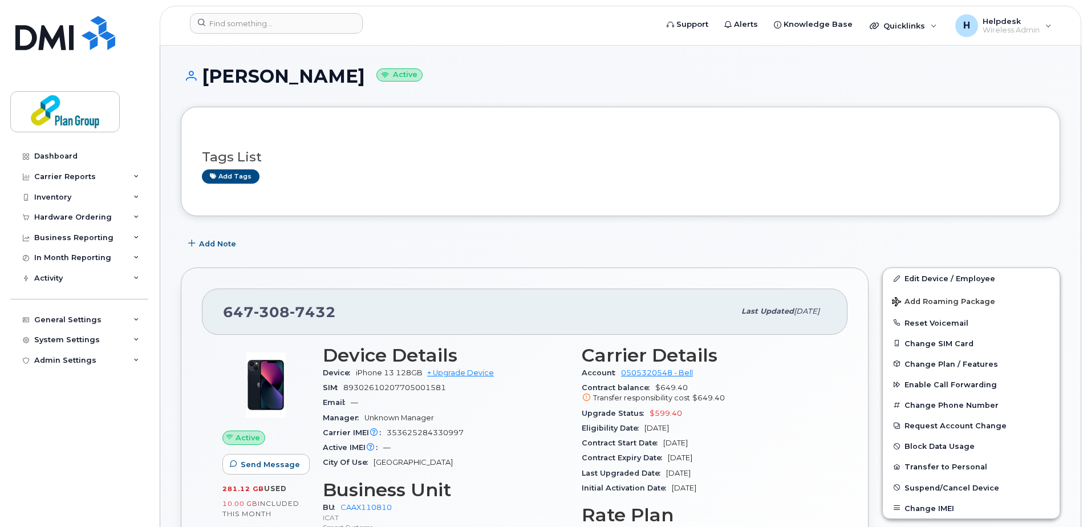
click at [331, 76] on h1 "Shayne Berzins Active" at bounding box center [620, 76] width 879 height 20
copy h1 "Berzins"
click at [942, 275] on link "Edit Device / Employee" at bounding box center [970, 278] width 177 height 21
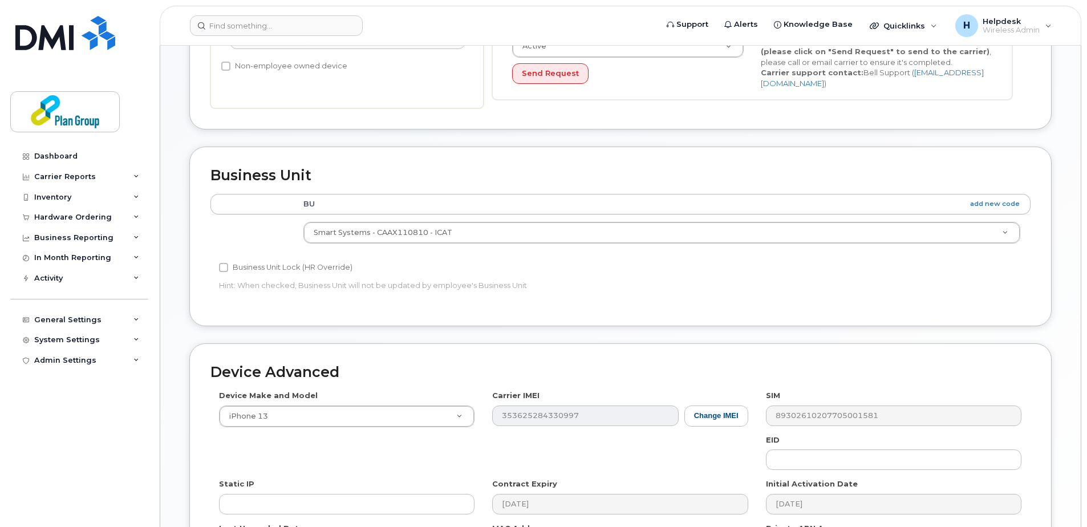
scroll to position [456, 0]
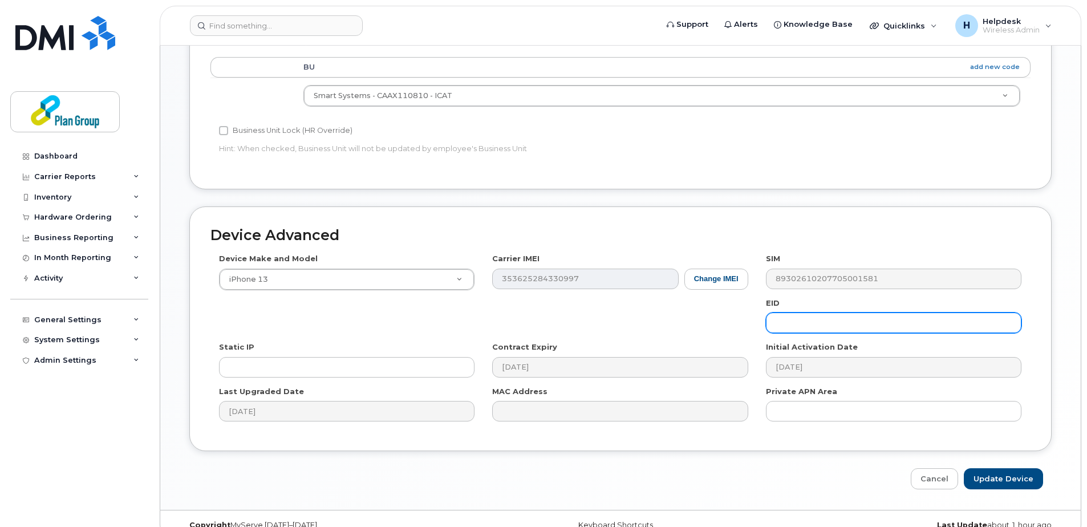
click at [777, 318] on input "text" at bounding box center [893, 322] width 255 height 21
paste input "bn8103"
type input "bn8103"
drag, startPoint x: 999, startPoint y: 479, endPoint x: 712, endPoint y: 406, distance: 296.3
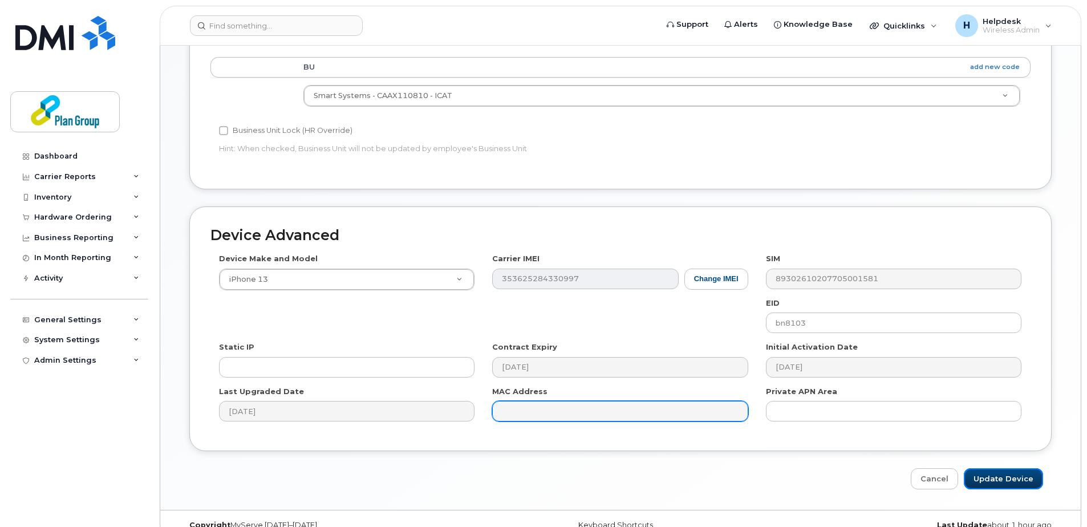
click at [1000, 479] on input "Update Device" at bounding box center [1002, 478] width 79 height 21
type input "Saving..."
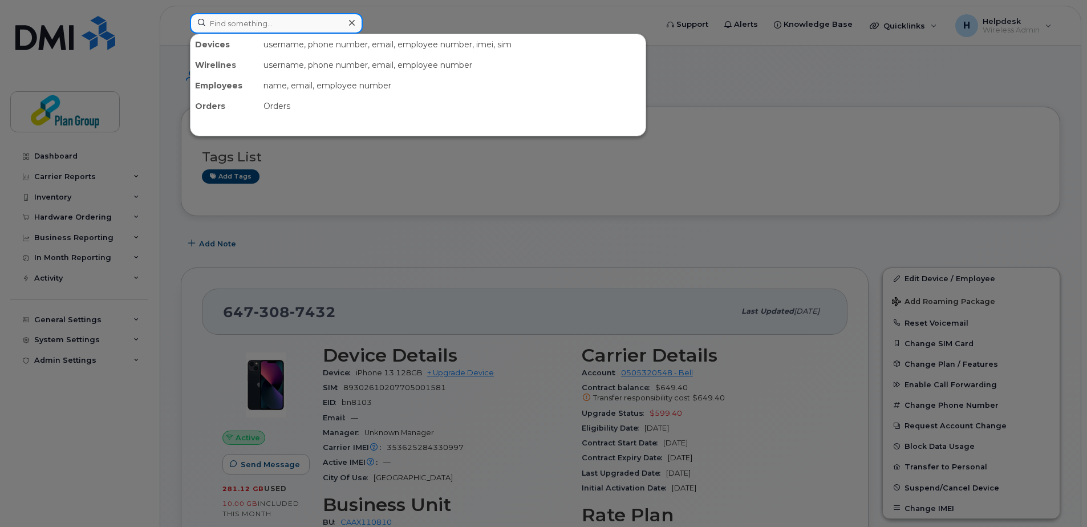
click at [274, 26] on input at bounding box center [276, 23] width 173 height 21
paste input "4169700406"
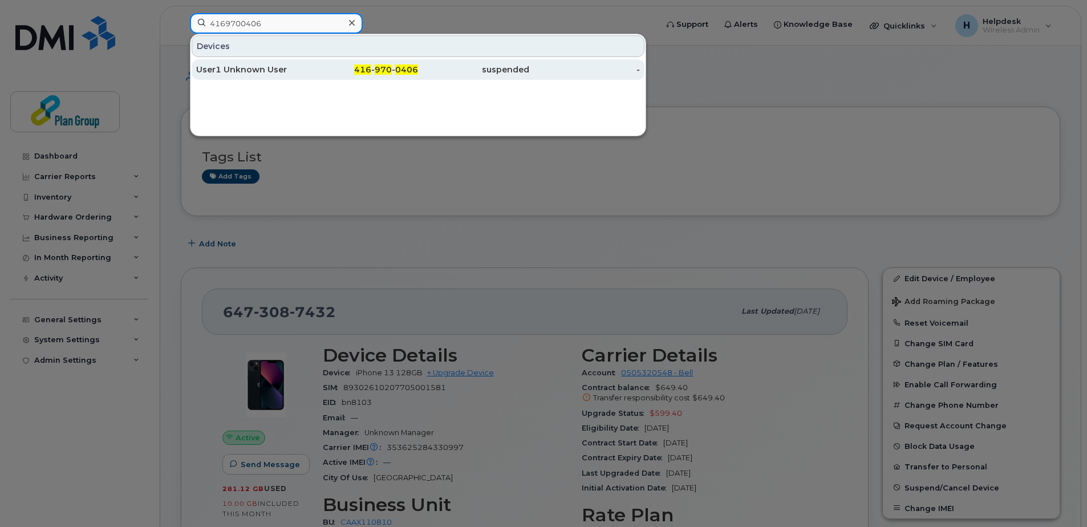
type input "4169700406"
click at [266, 70] on div "User1 Unknown User" at bounding box center [251, 69] width 111 height 11
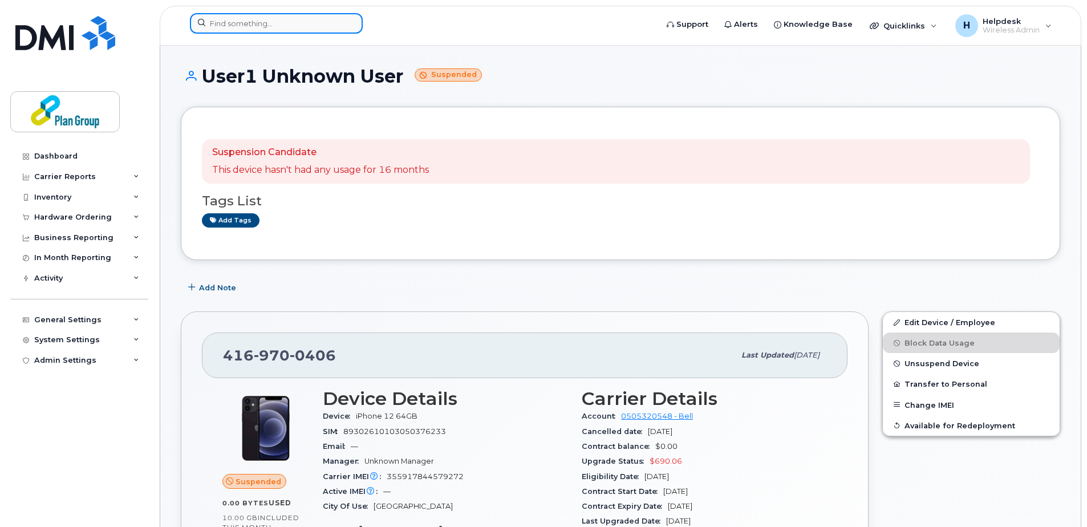
click at [274, 27] on input at bounding box center [276, 23] width 173 height 21
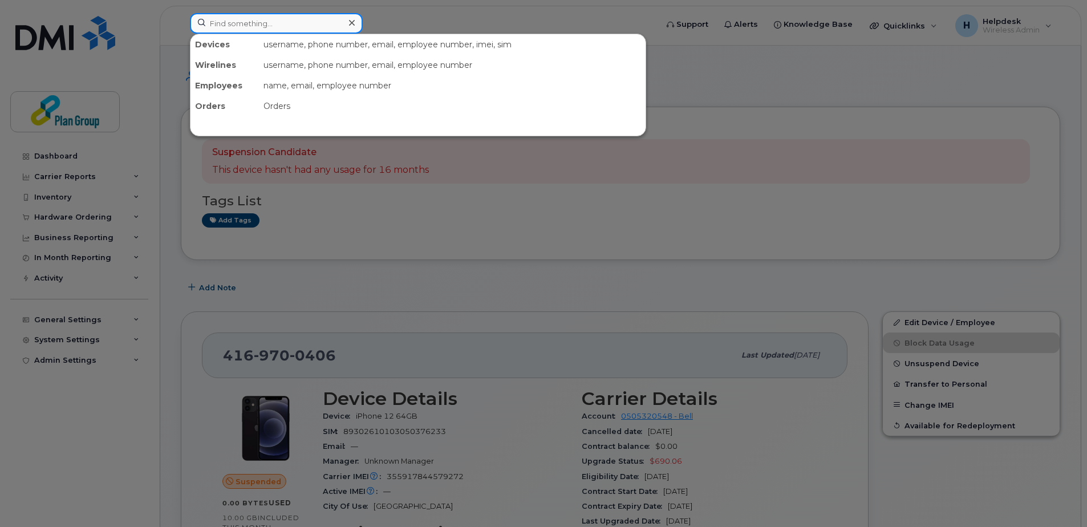
paste input "6473941426"
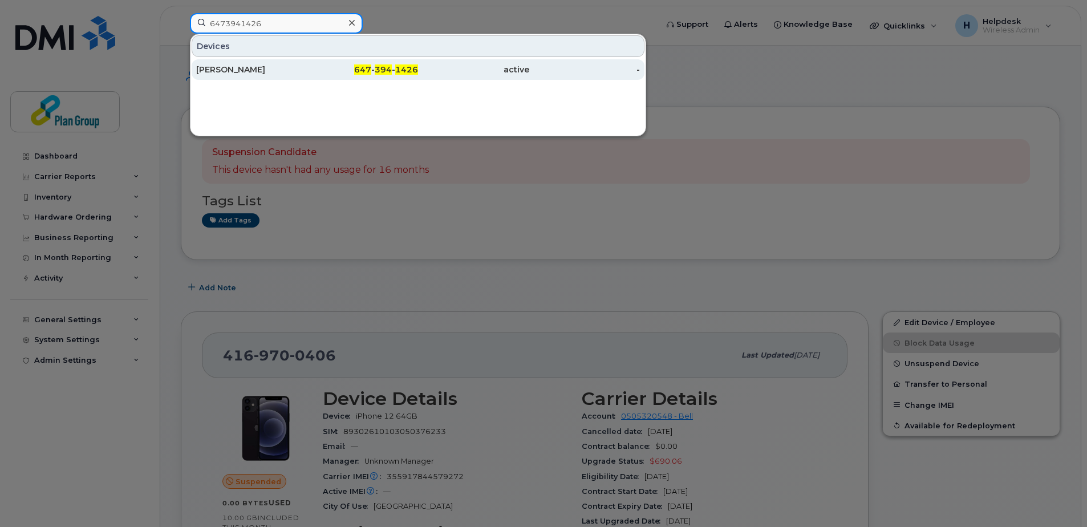
type input "6473941426"
click at [258, 65] on div "[PERSON_NAME]" at bounding box center [251, 69] width 111 height 11
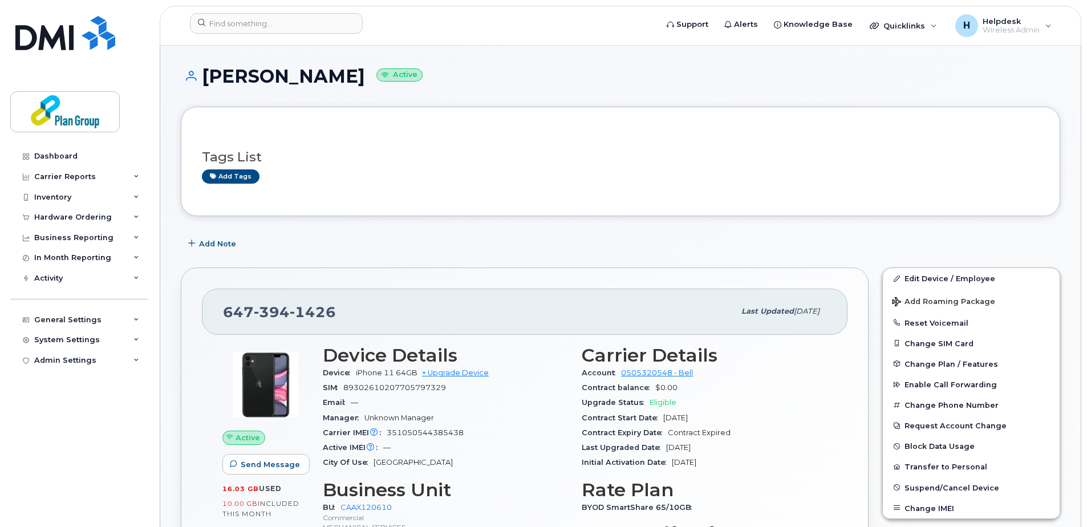
click at [282, 73] on h1 "[PERSON_NAME] Active" at bounding box center [620, 76] width 879 height 20
copy h1 "[PERSON_NAME]"
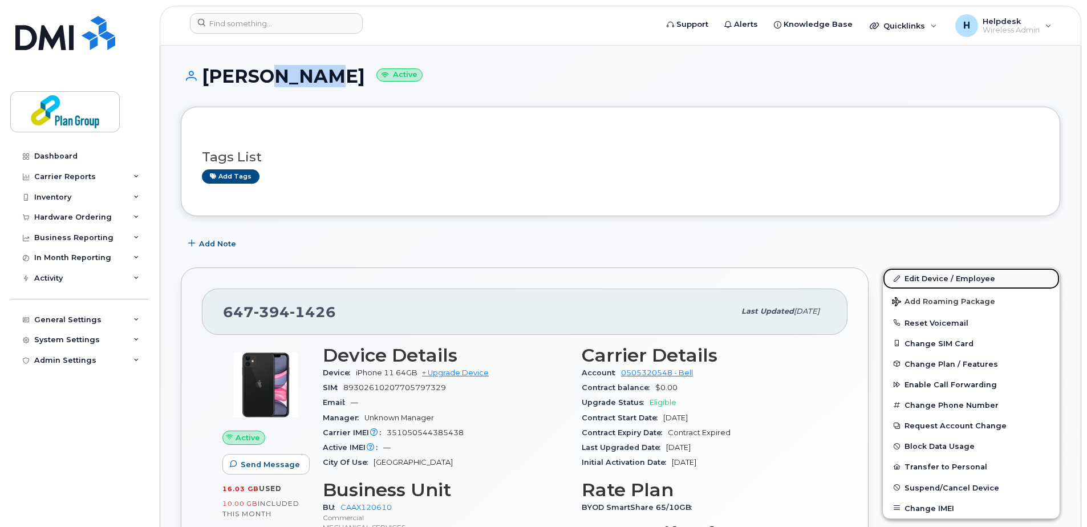
click at [941, 278] on link "Edit Device / Employee" at bounding box center [970, 278] width 177 height 21
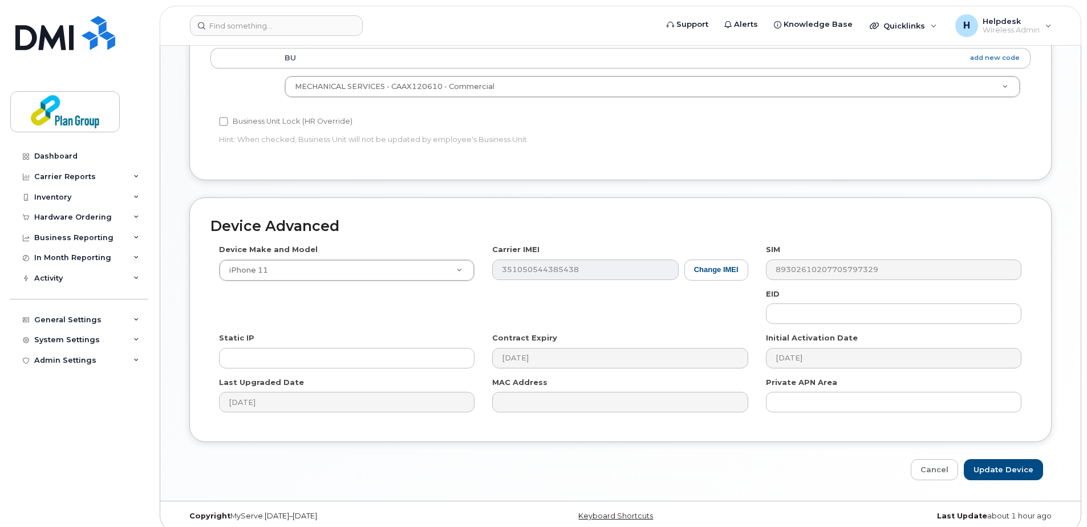
scroll to position [475, 0]
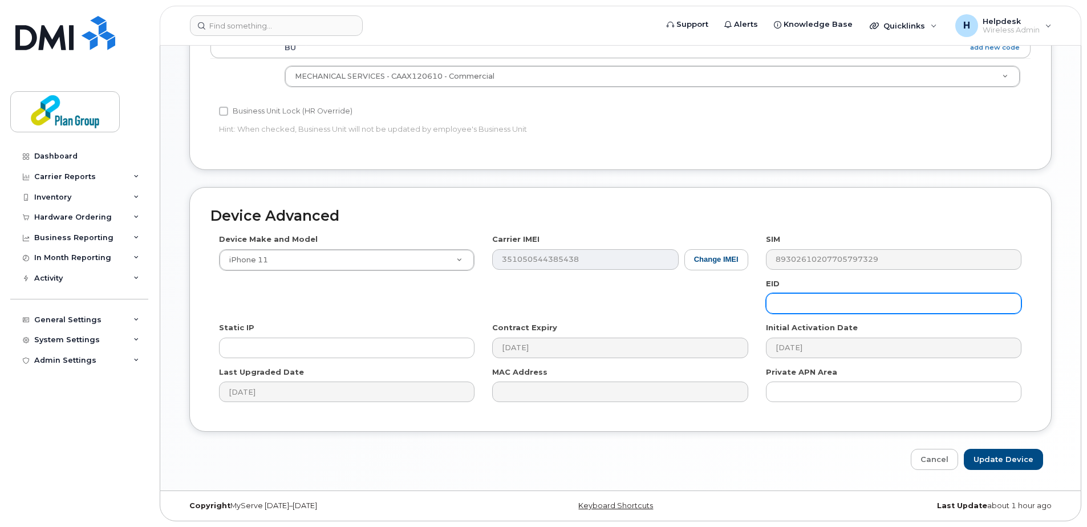
click at [837, 300] on input "text" at bounding box center [893, 303] width 255 height 21
paste input "VC8123"
type input "VC8123"
click at [998, 450] on input "Update Device" at bounding box center [1002, 459] width 79 height 21
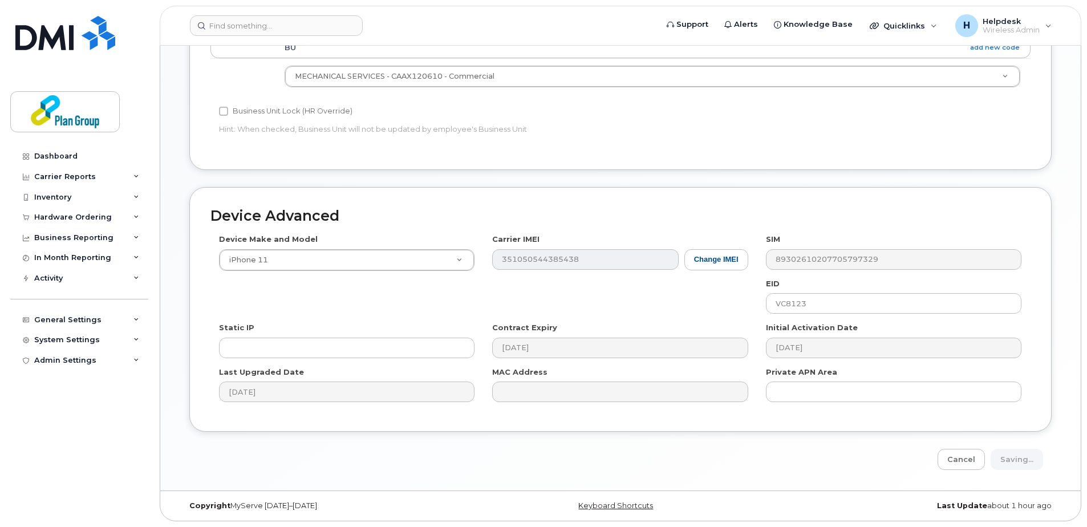
type input "Saving..."
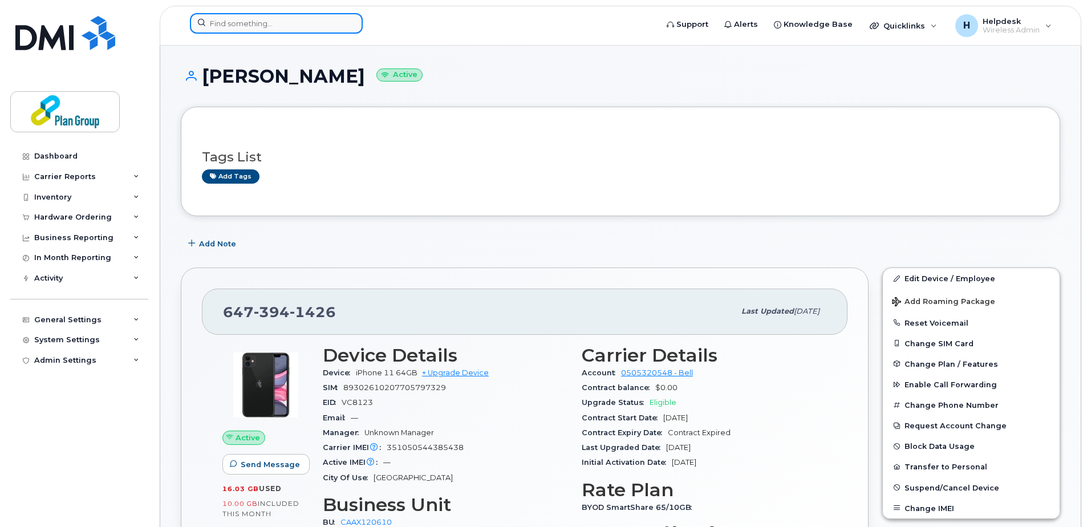
click at [320, 15] on input at bounding box center [276, 23] width 173 height 21
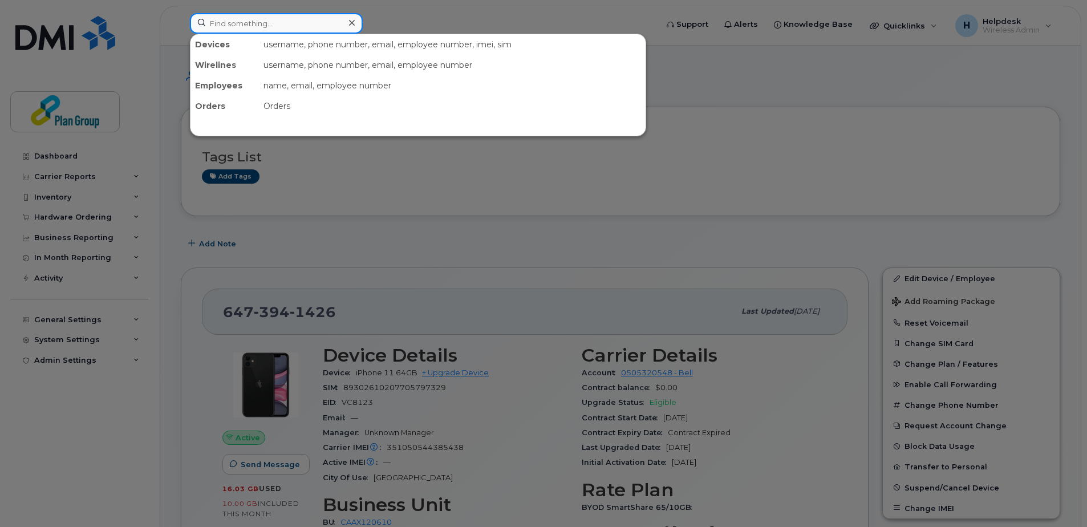
paste input "4167282342"
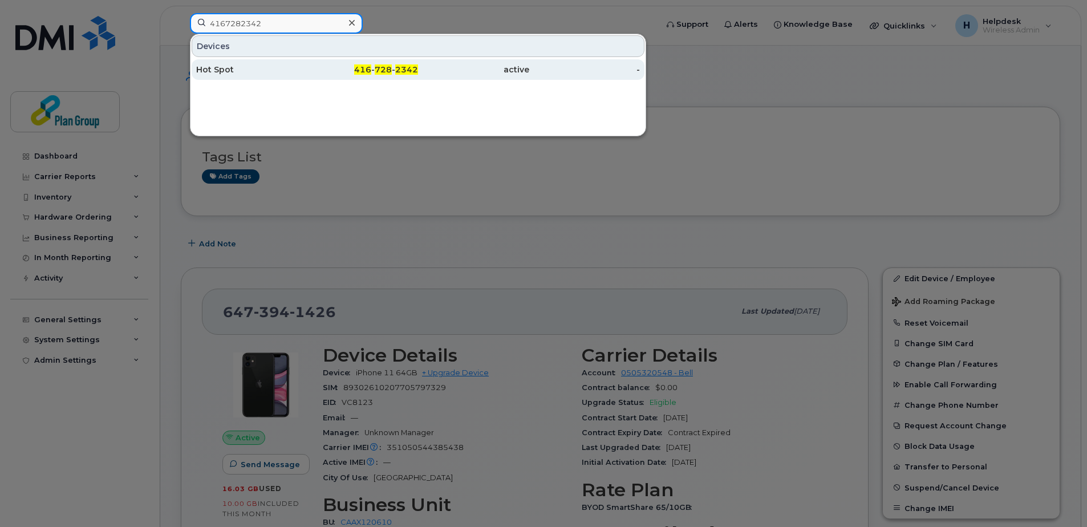
type input "4167282342"
click at [260, 66] on div "Hot Spot" at bounding box center [251, 69] width 111 height 11
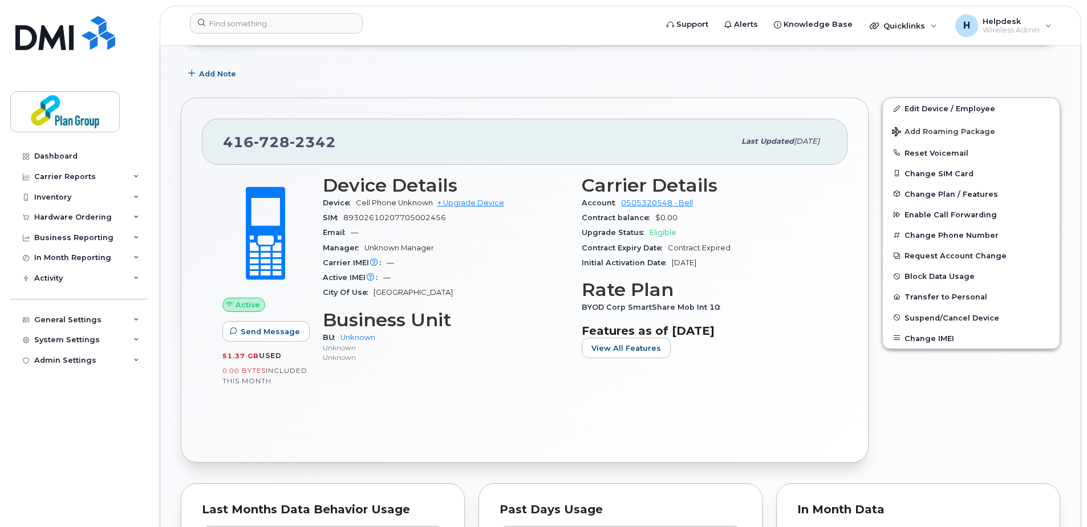
scroll to position [171, 0]
click at [906, 111] on link "Edit Device / Employee" at bounding box center [970, 107] width 177 height 21
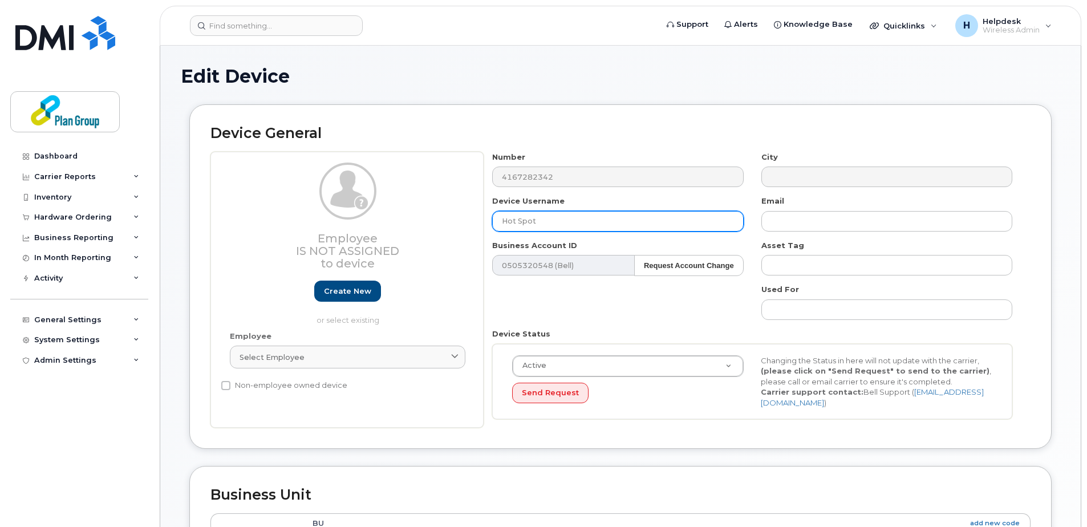
click at [554, 224] on input "Hot Spot" at bounding box center [617, 221] width 251 height 21
click at [502, 219] on input "Hot Spot" at bounding box center [617, 221] width 251 height 21
paste input "DLR Project"
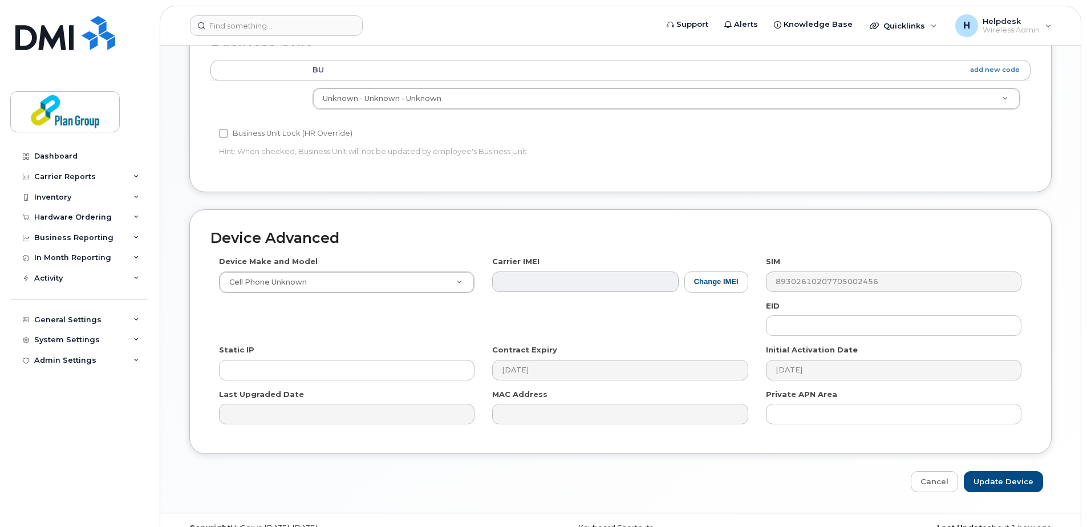
scroll to position [456, 0]
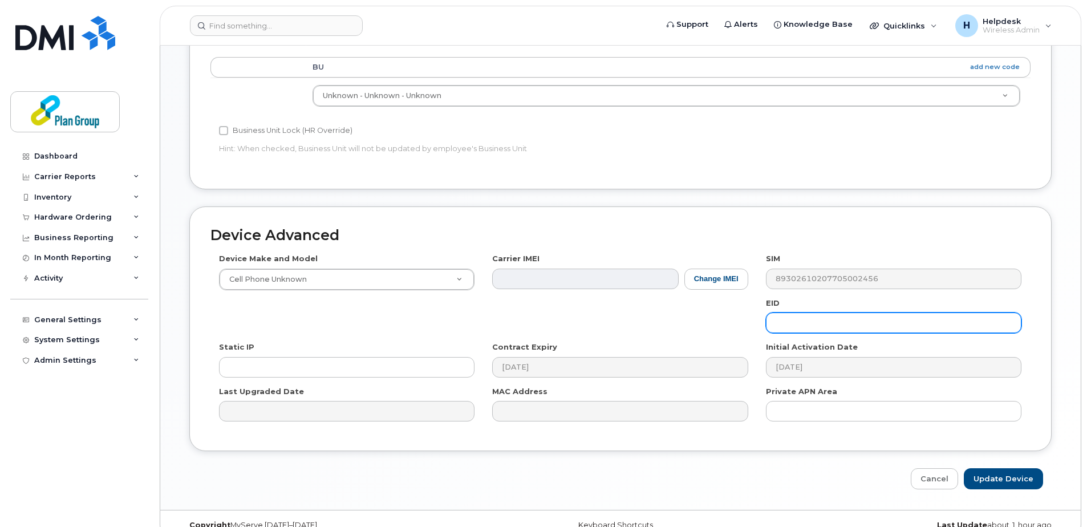
type input "DLR Project Hot Spot"
click at [791, 324] on input "text" at bounding box center [893, 322] width 255 height 21
click at [792, 323] on input "Hotdpot" at bounding box center [893, 322] width 255 height 21
click at [774, 321] on input "Hotspot" at bounding box center [893, 322] width 255 height 21
type input "DLR Hotspot"
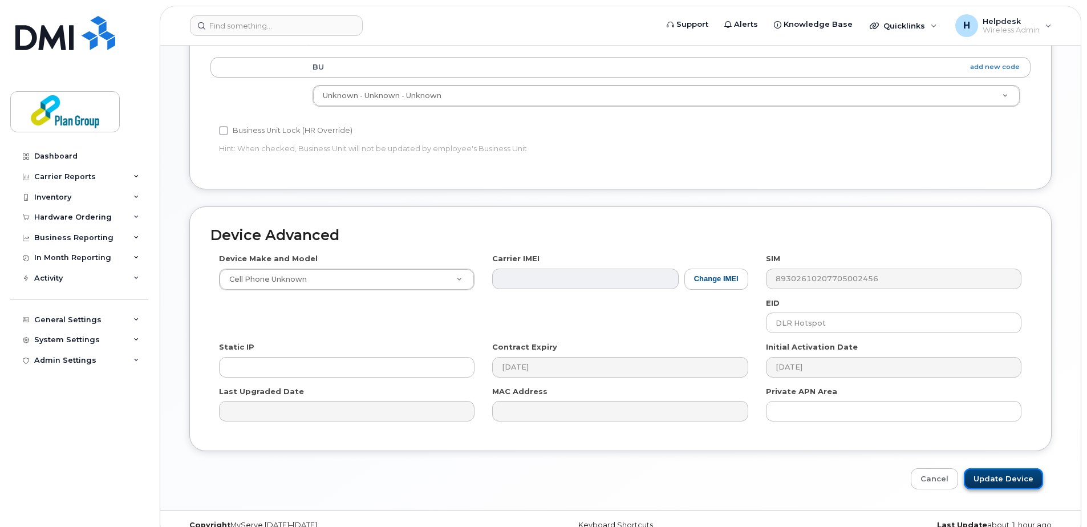
click at [994, 474] on input "Update Device" at bounding box center [1002, 478] width 79 height 21
type input "Saving..."
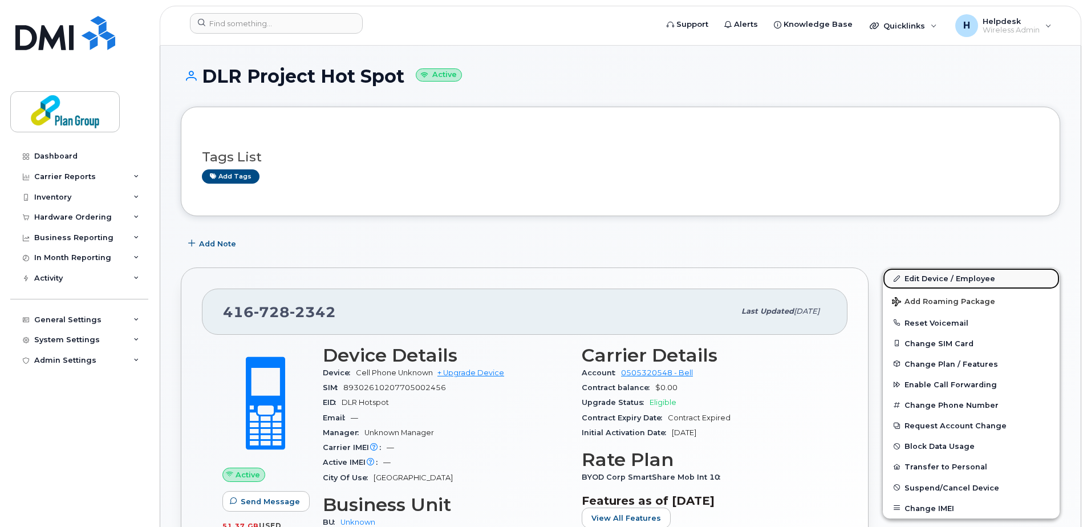
click at [931, 271] on link "Edit Device / Employee" at bounding box center [970, 278] width 177 height 21
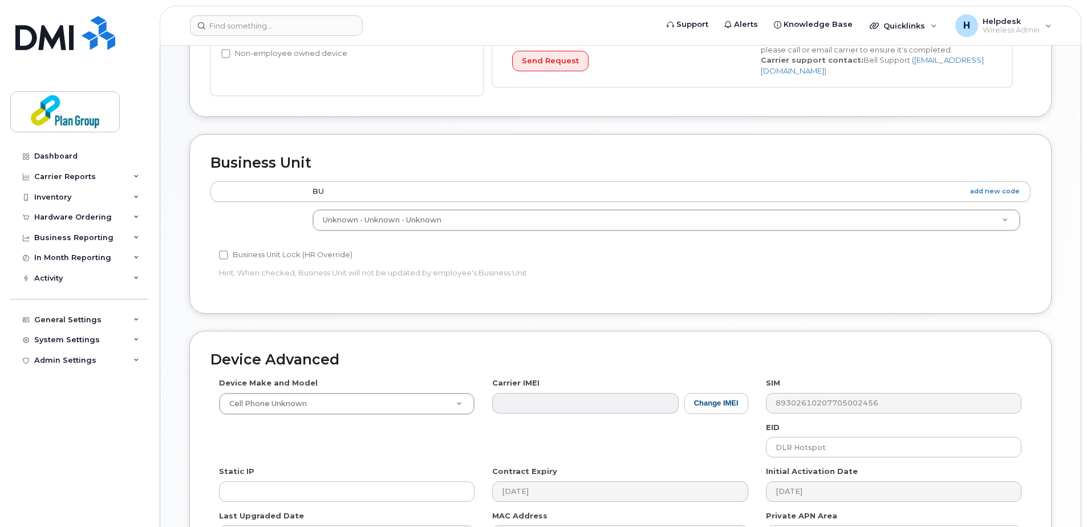
scroll to position [342, 0]
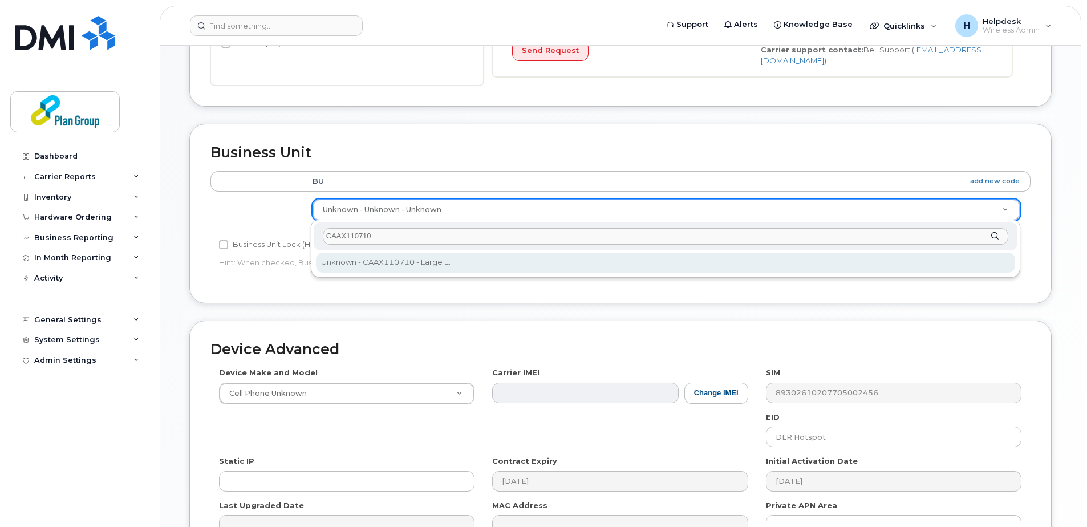
type input "CAAX110710"
type input "1989275"
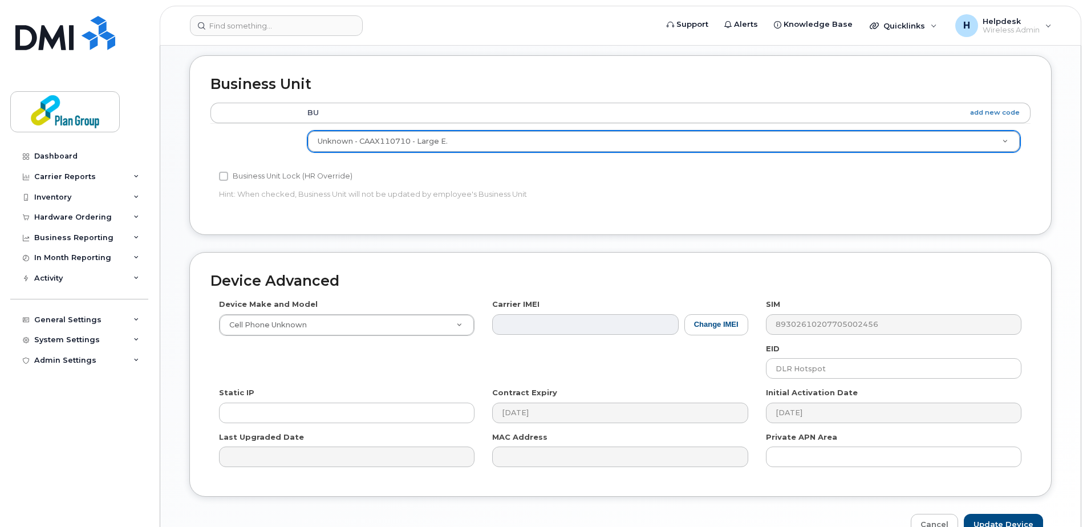
scroll to position [475, 0]
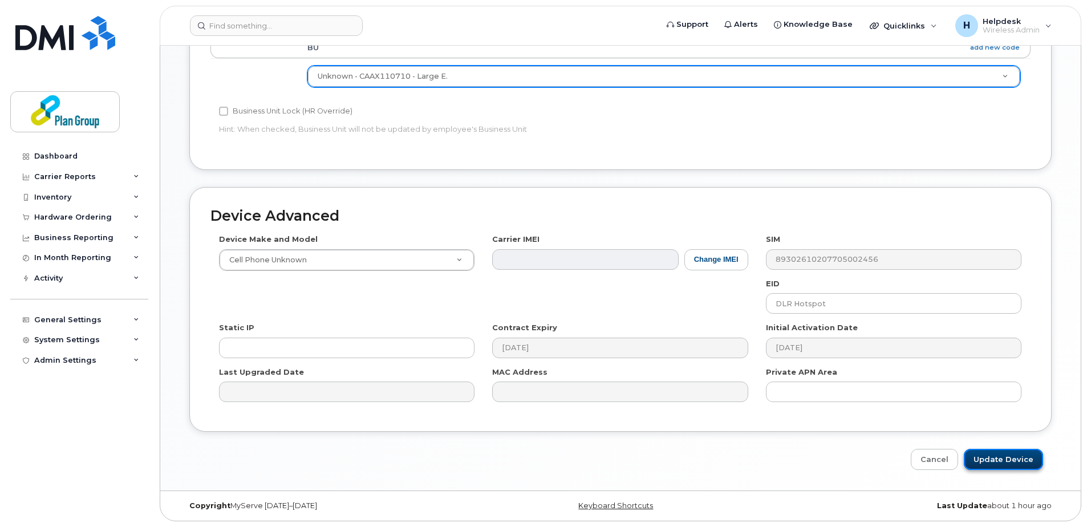
click at [996, 457] on input "Update Device" at bounding box center [1002, 459] width 79 height 21
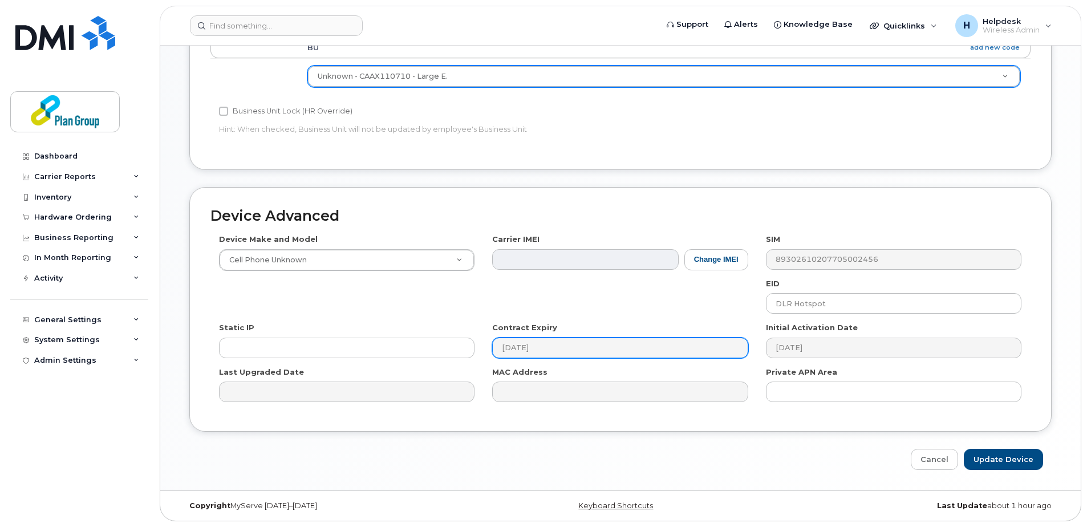
type input "Saving..."
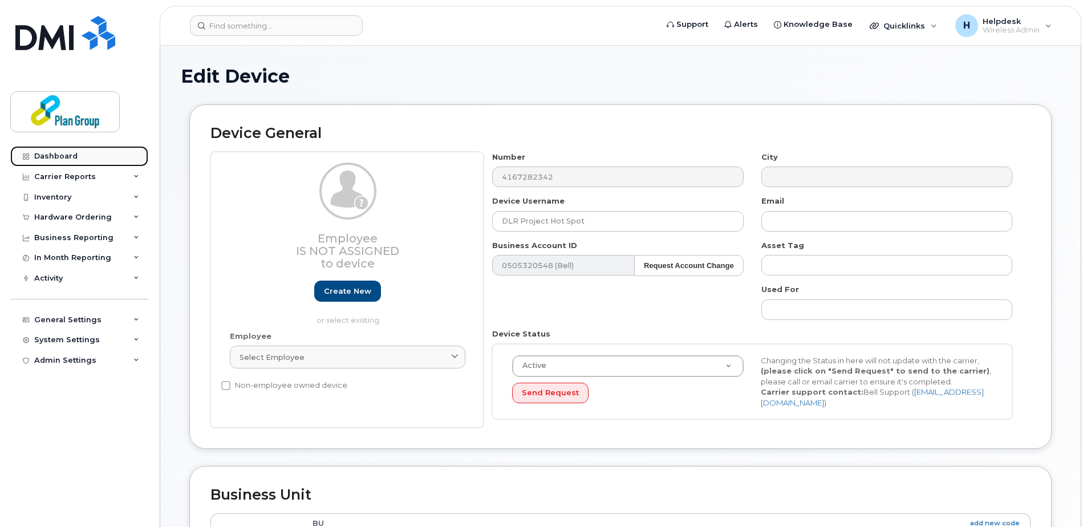
click at [52, 155] on div "Dashboard" at bounding box center [55, 156] width 43 height 9
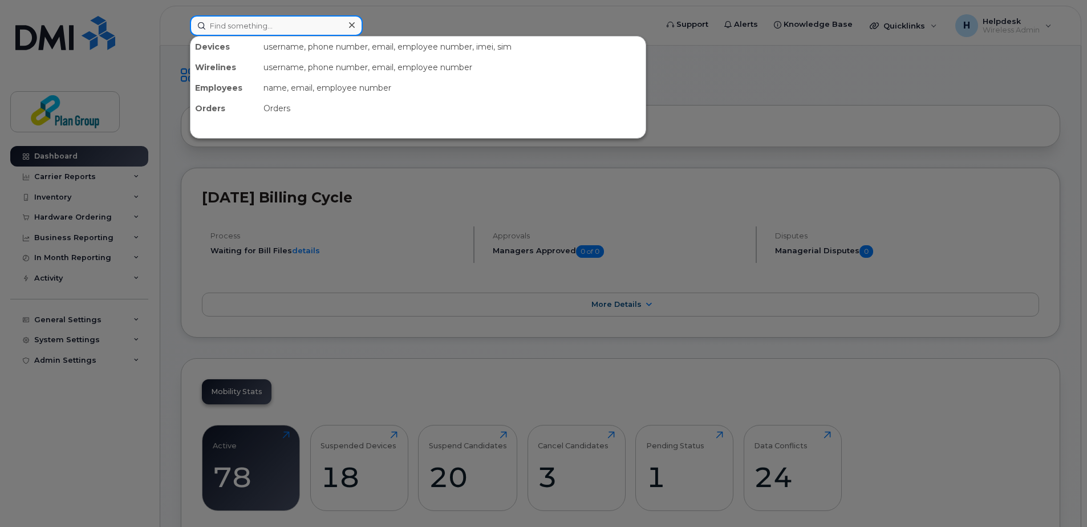
click at [246, 31] on input at bounding box center [276, 25] width 173 height 21
click at [465, 234] on div at bounding box center [543, 263] width 1087 height 527
click at [254, 29] on input at bounding box center [276, 25] width 173 height 21
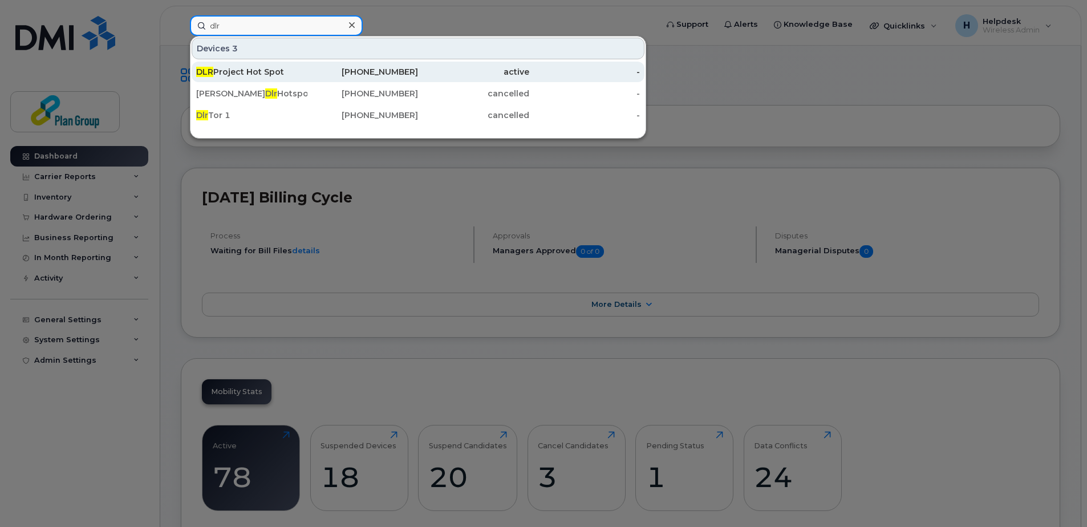
type input "dlr"
click at [263, 72] on div "DLR Project Hot Spot" at bounding box center [251, 71] width 111 height 11
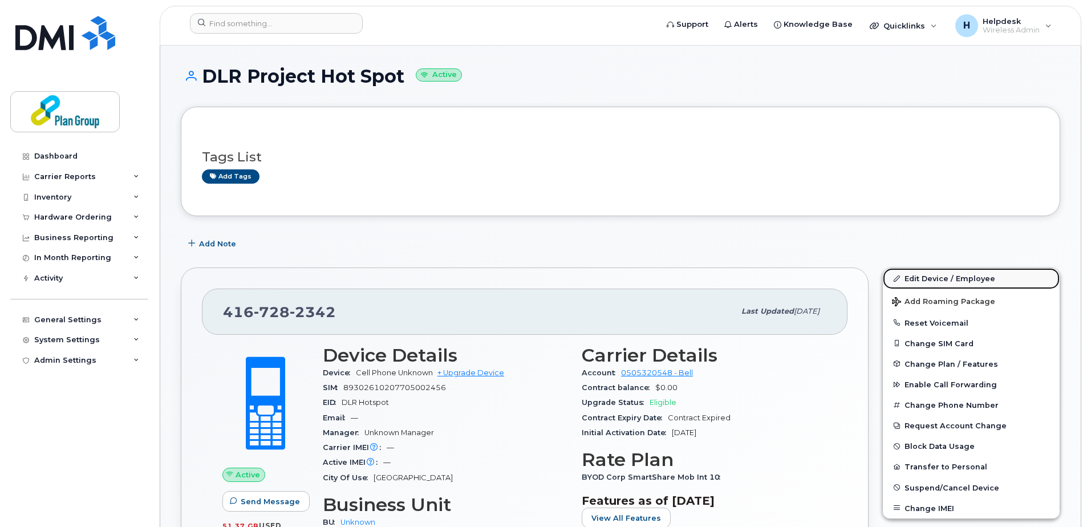
click at [991, 279] on link "Edit Device / Employee" at bounding box center [970, 278] width 177 height 21
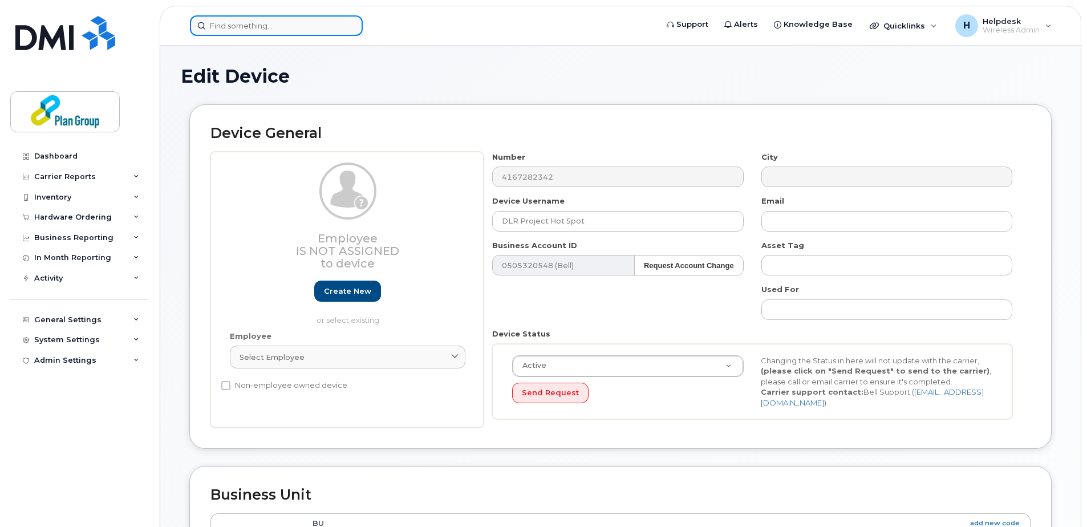
click at [264, 27] on input at bounding box center [276, 25] width 173 height 21
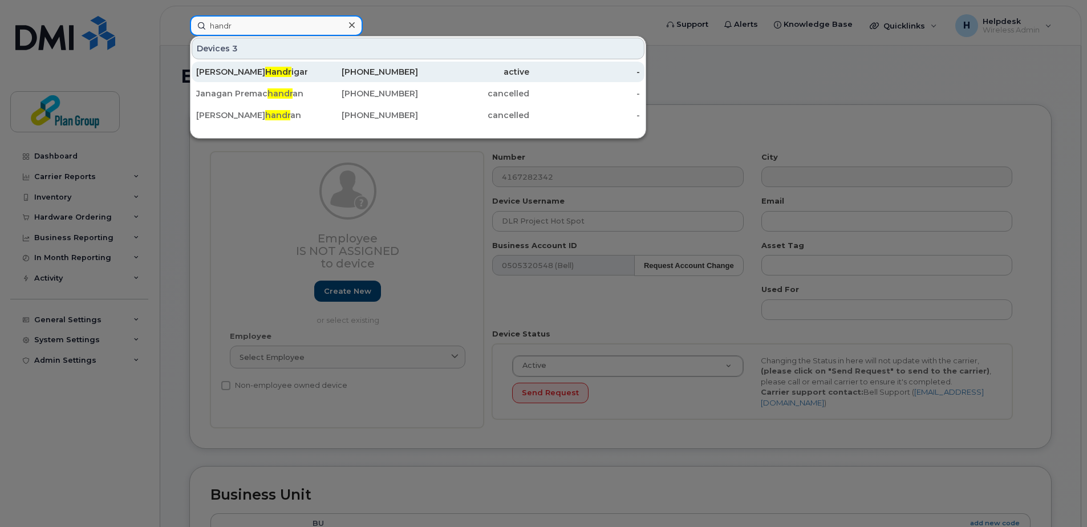
type input "handr"
click at [282, 73] on div "Gary Handr igan" at bounding box center [251, 71] width 111 height 11
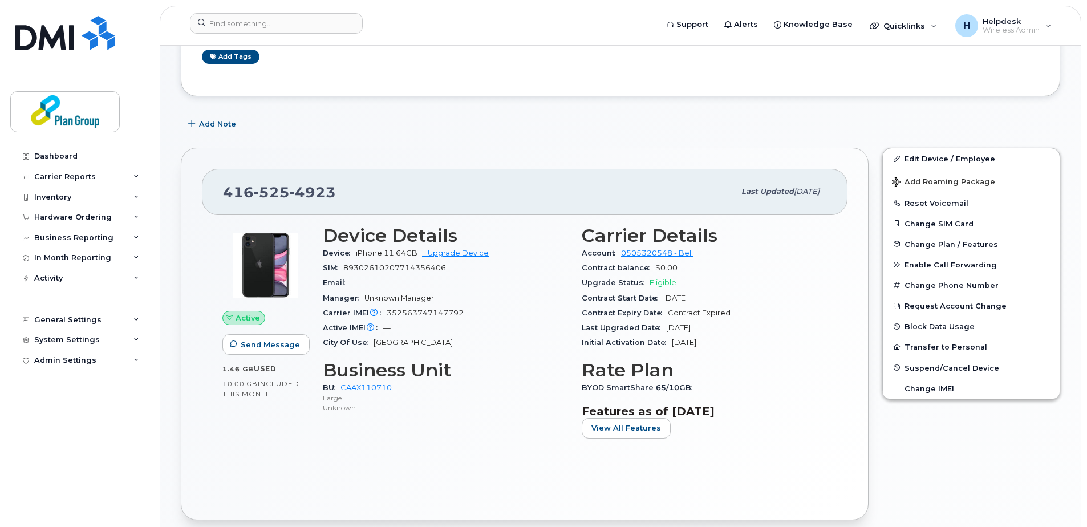
scroll to position [285, 0]
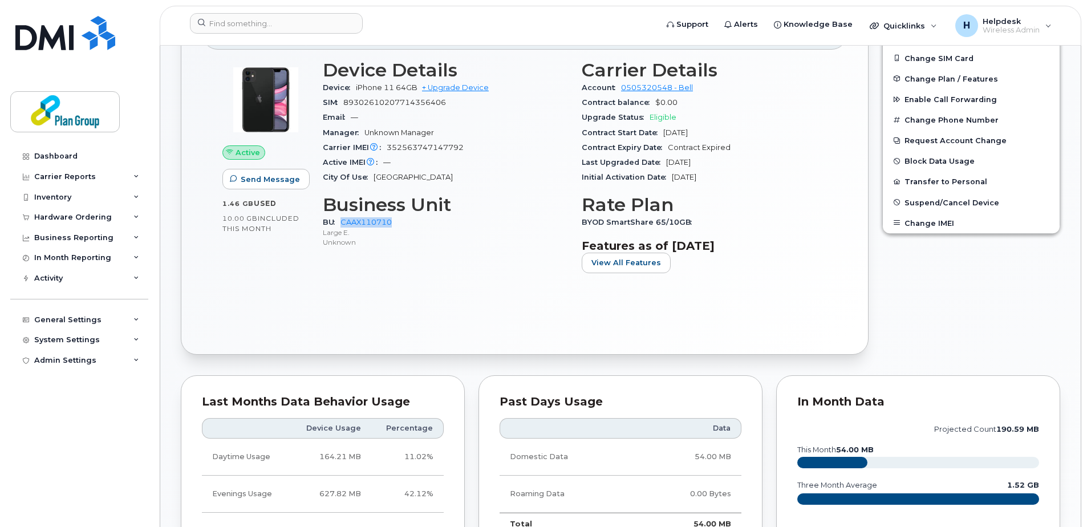
drag, startPoint x: 402, startPoint y: 224, endPoint x: 344, endPoint y: 227, distance: 58.2
click at [344, 227] on div "BU CAAX110710 Large E. Unknown" at bounding box center [445, 232] width 245 height 35
copy link "CAAX110710"
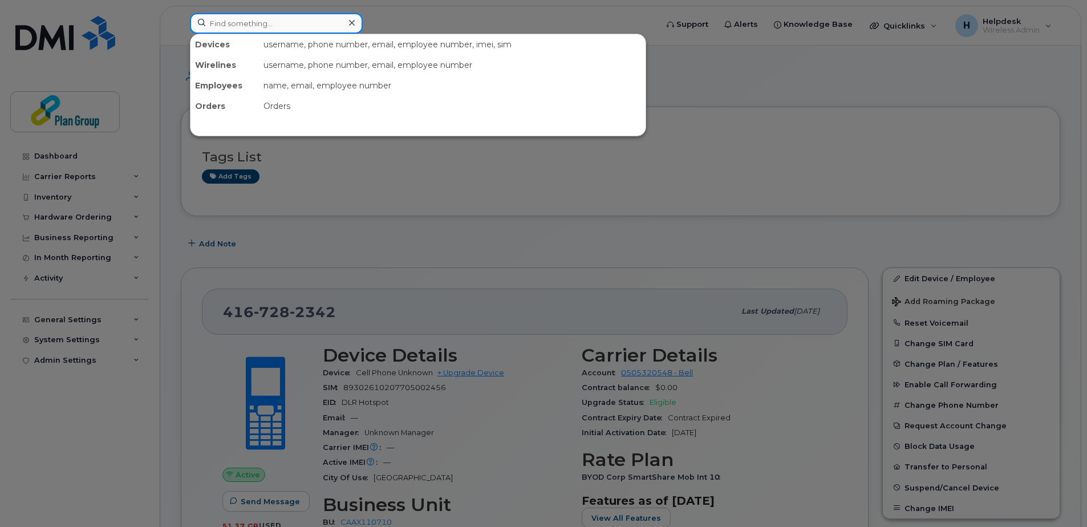
click at [239, 29] on input at bounding box center [276, 23] width 173 height 21
paste input "6137961718"
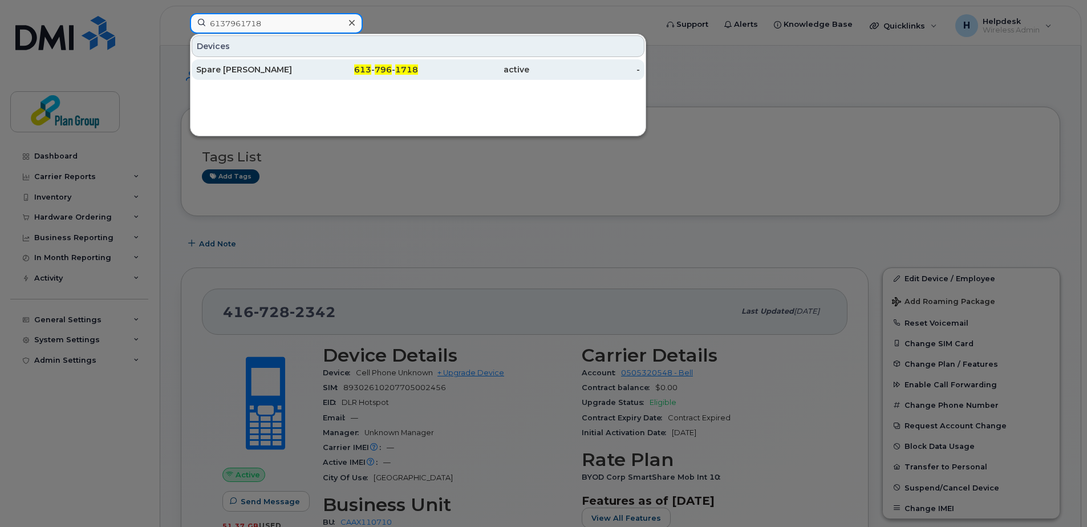
type input "6137961718"
click at [268, 71] on div "Spare Gabriel Madison" at bounding box center [251, 69] width 111 height 11
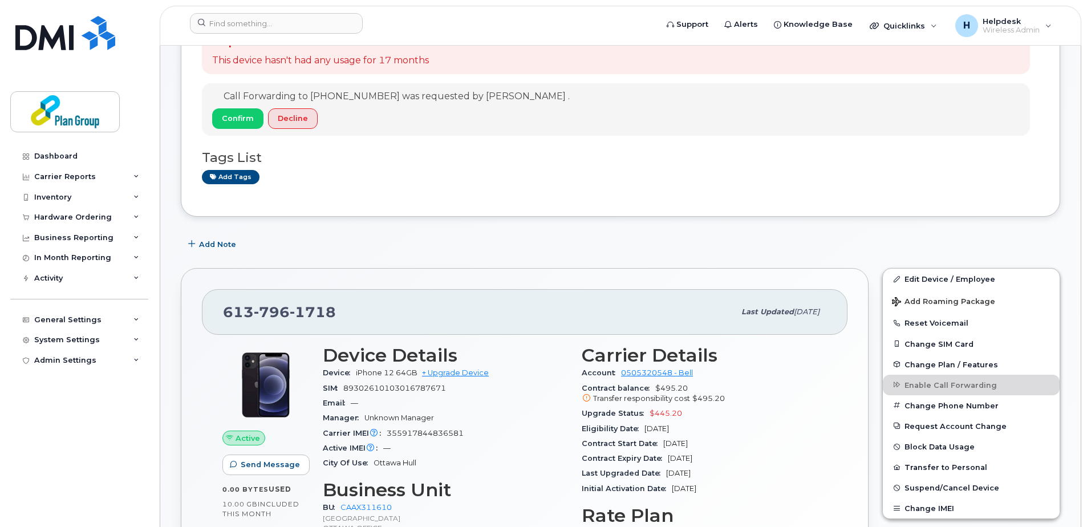
scroll to position [114, 0]
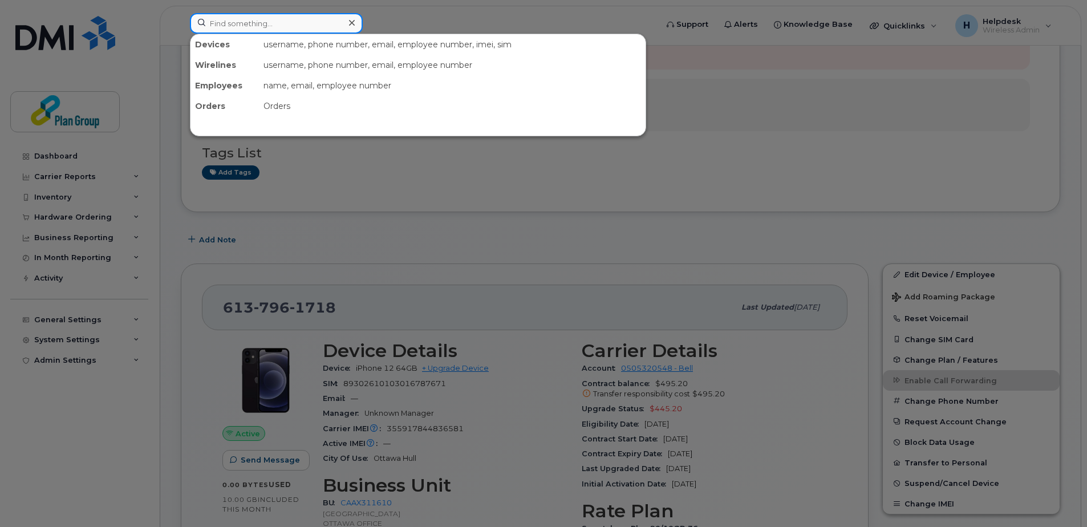
click at [234, 27] on input at bounding box center [276, 23] width 173 height 21
paste input "4374512665"
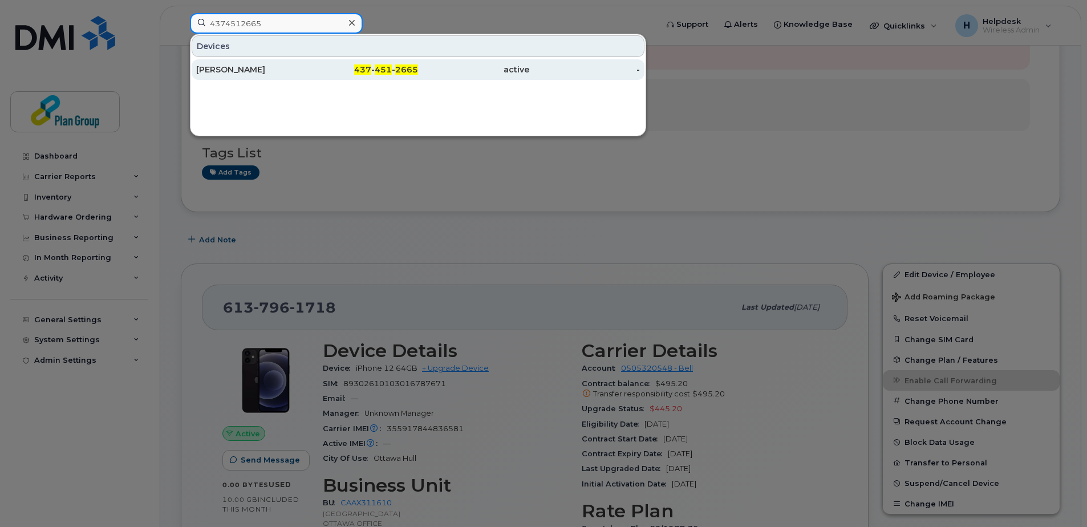
type input "4374512665"
click at [265, 67] on div "Cory Christian" at bounding box center [251, 69] width 111 height 11
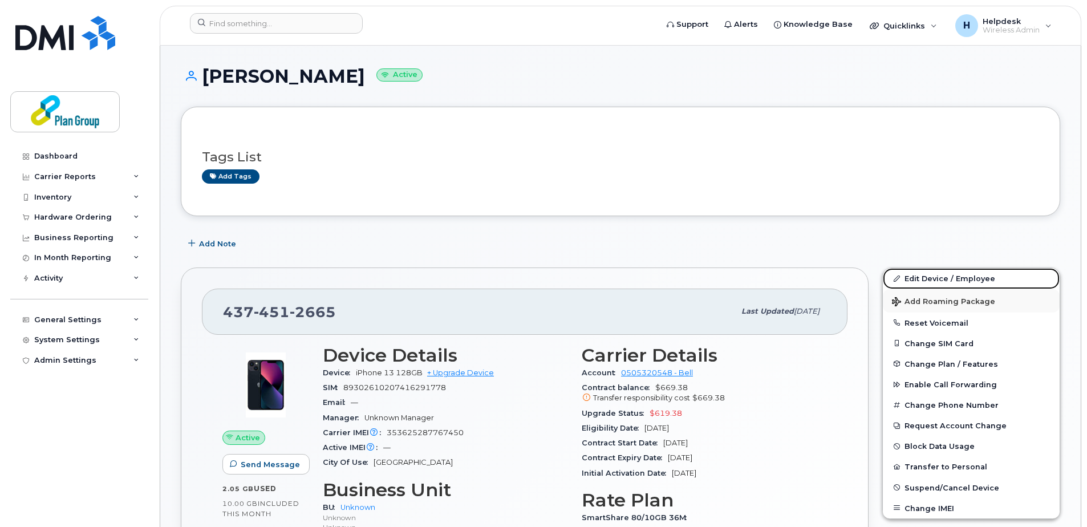
drag, startPoint x: 920, startPoint y: 280, endPoint x: 933, endPoint y: 296, distance: 21.0
click at [920, 280] on link "Edit Device / Employee" at bounding box center [970, 278] width 177 height 21
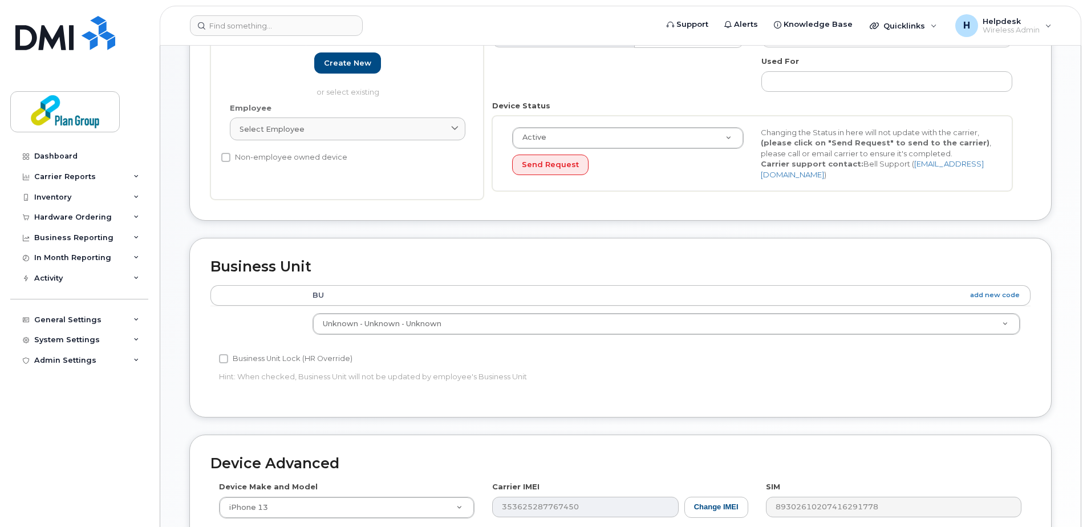
scroll to position [475, 0]
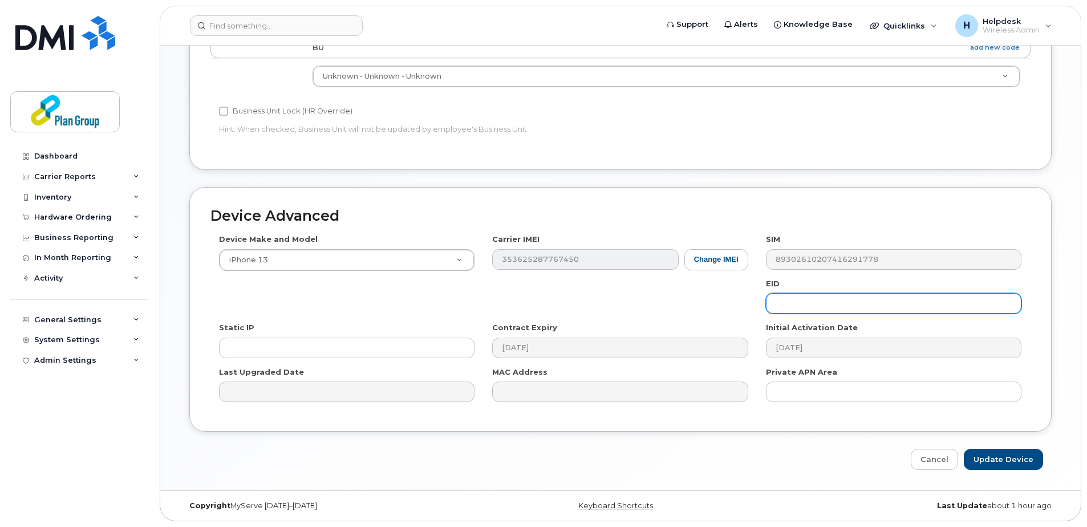
click at [794, 300] on input "text" at bounding box center [893, 303] width 255 height 21
paste input "hm8251@equans.com"
drag, startPoint x: 863, startPoint y: 302, endPoint x: 810, endPoint y: 303, distance: 52.5
click at [810, 303] on input "hm8251@equans.com" at bounding box center [893, 303] width 255 height 21
drag, startPoint x: 810, startPoint y: 303, endPoint x: 751, endPoint y: 304, distance: 59.3
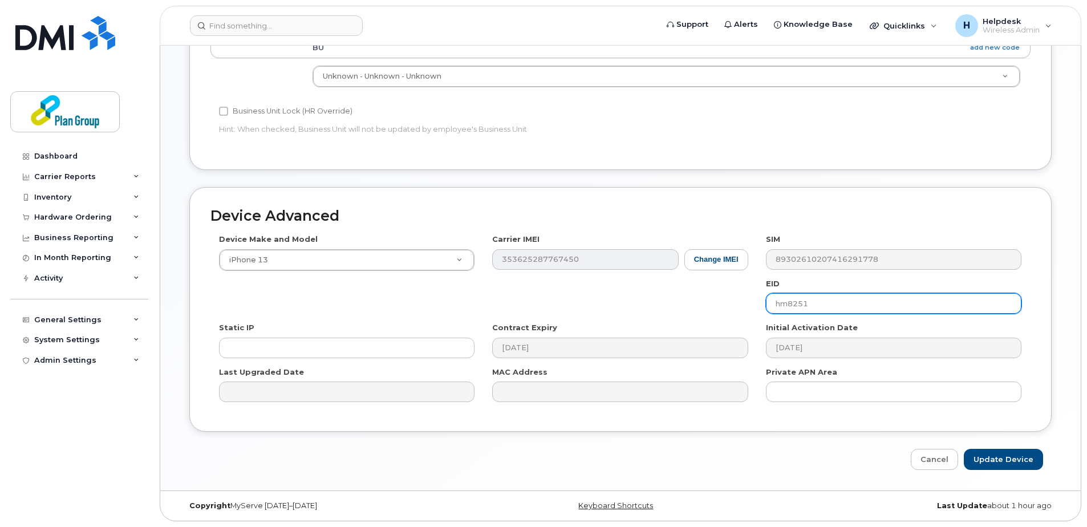
click at [751, 304] on div "Device Make and Model iPhone 13 Android TCL 502 Watch Apple Watch S9 41mm Andro…" at bounding box center [620, 322] width 820 height 177
type input "hm8251"
drag, startPoint x: 1011, startPoint y: 460, endPoint x: 1069, endPoint y: 430, distance: 64.8
click at [1012, 460] on input "Update Device" at bounding box center [1002, 459] width 79 height 21
type input "Saving..."
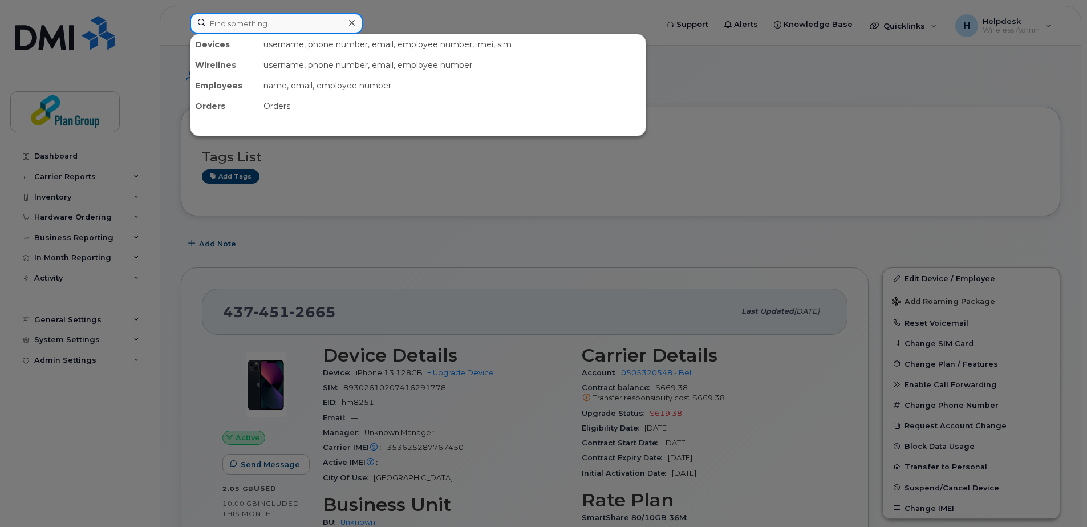
click at [306, 26] on input at bounding box center [276, 23] width 173 height 21
paste input "4373284439"
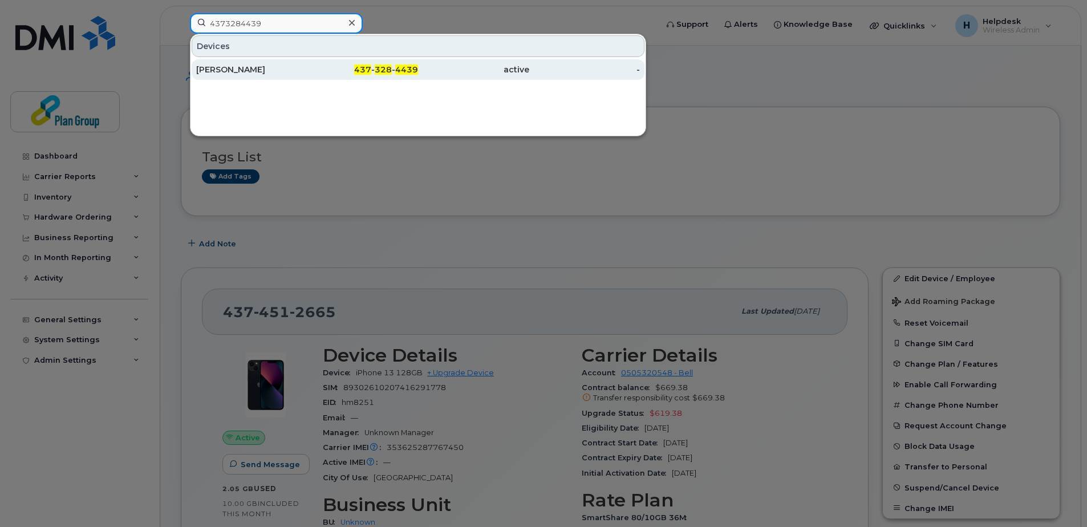
type input "4373284439"
click at [282, 66] on div "[PERSON_NAME]" at bounding box center [251, 69] width 111 height 11
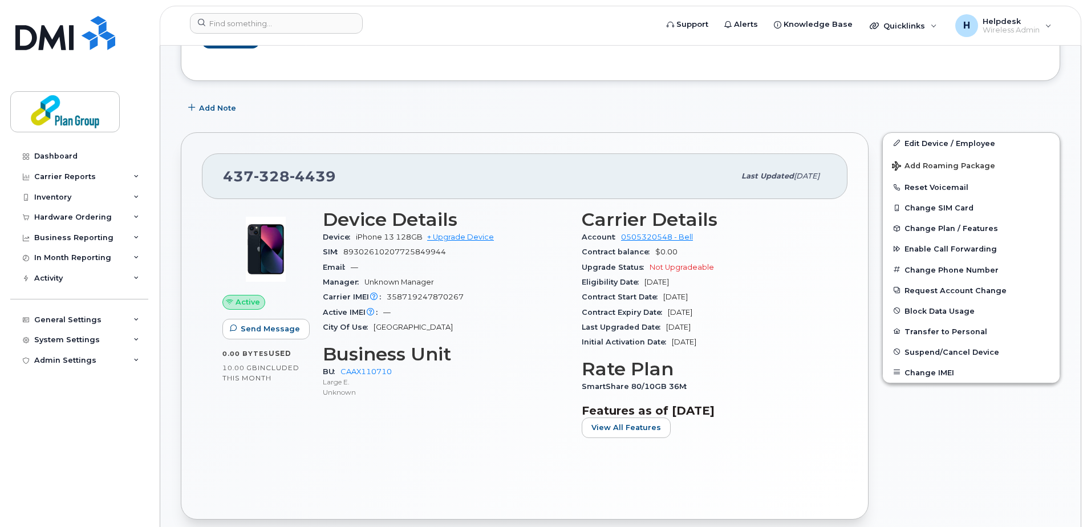
scroll to position [57, 0]
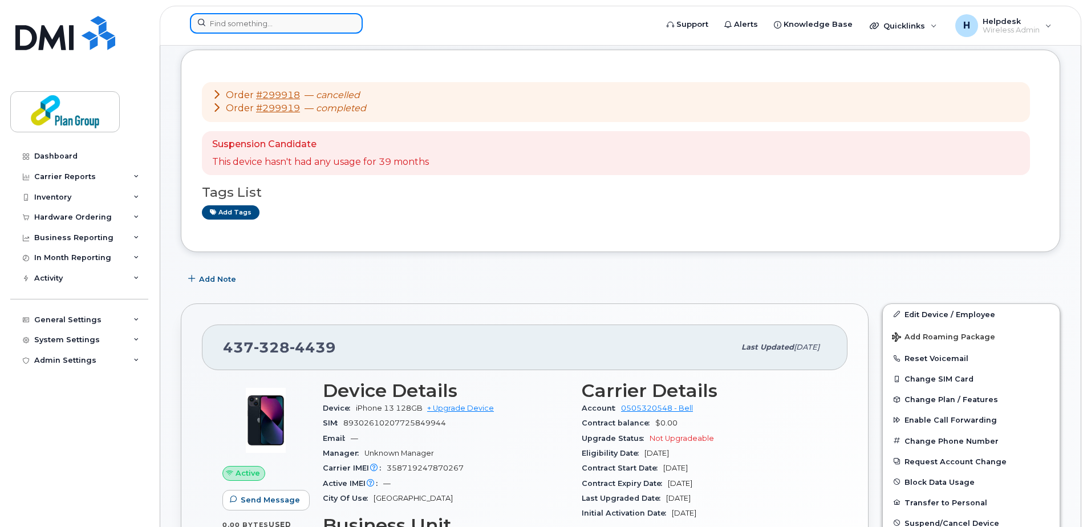
click at [303, 19] on input at bounding box center [276, 23] width 173 height 21
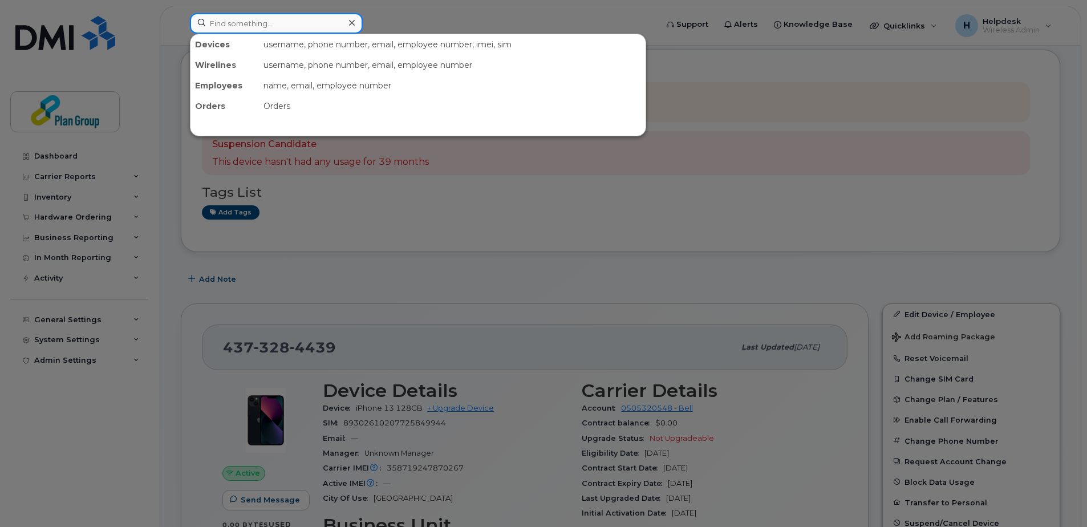
paste input "6138537832"
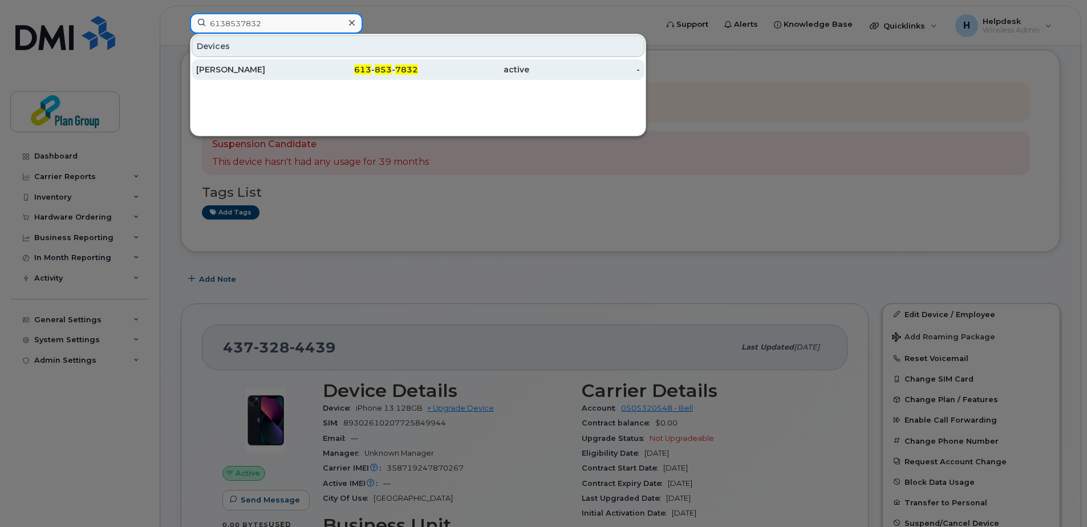
type input "6138537832"
click at [283, 67] on div "[PERSON_NAME]" at bounding box center [251, 69] width 111 height 11
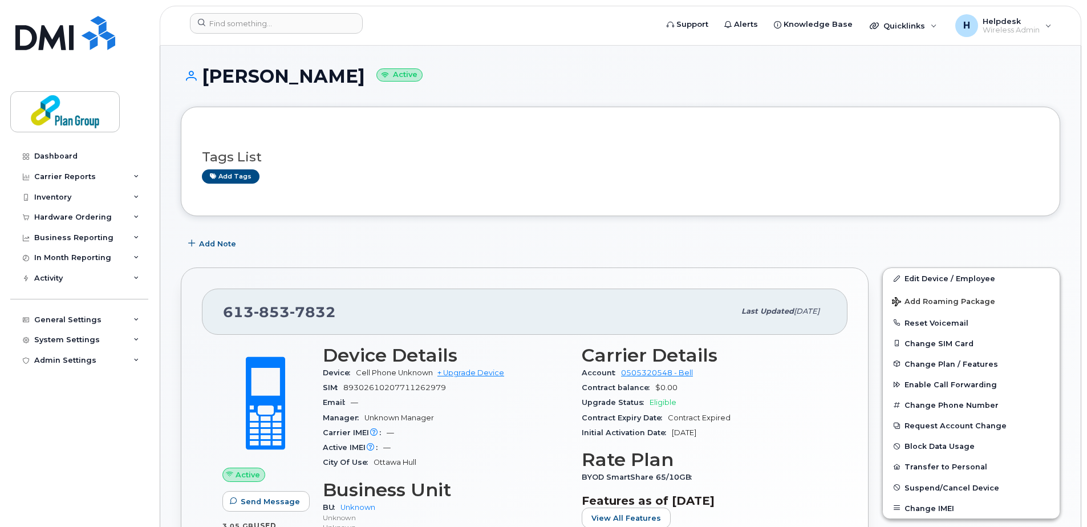
click at [336, 82] on h1 "William Hargreaves Active" at bounding box center [620, 76] width 879 height 20
copy h1 "Hargreaves"
click at [923, 276] on link "Edit Device / Employee" at bounding box center [970, 278] width 177 height 21
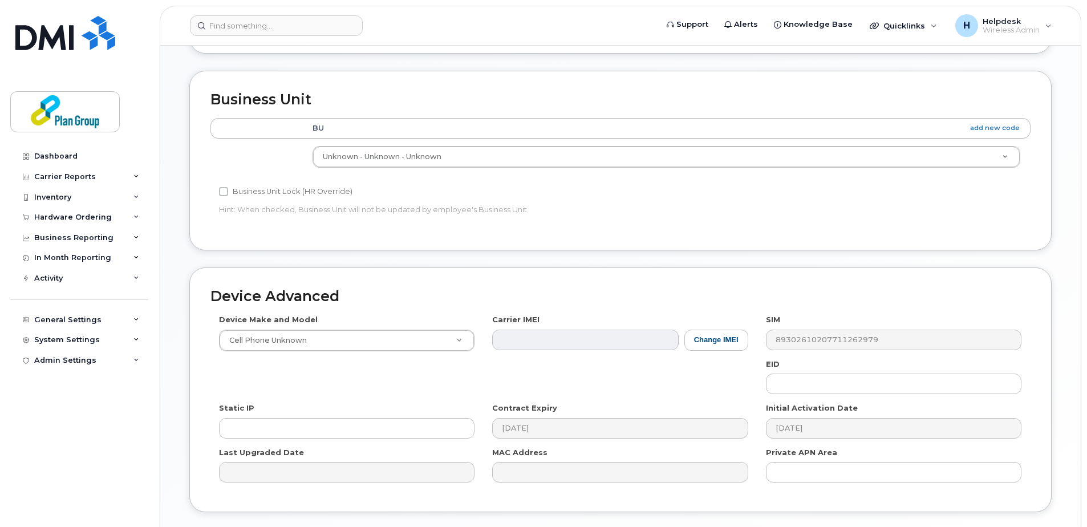
scroll to position [475, 0]
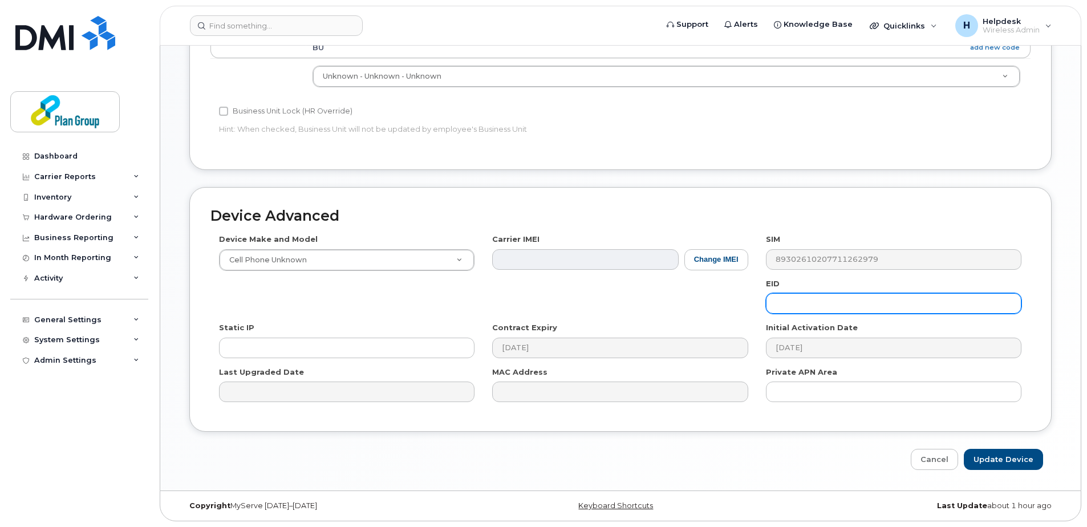
click at [788, 307] on input "text" at bounding box center [893, 303] width 255 height 21
paste input "TL8201"
type input "TL8201"
click at [995, 459] on input "Update Device" at bounding box center [1002, 459] width 79 height 21
type input "Saving..."
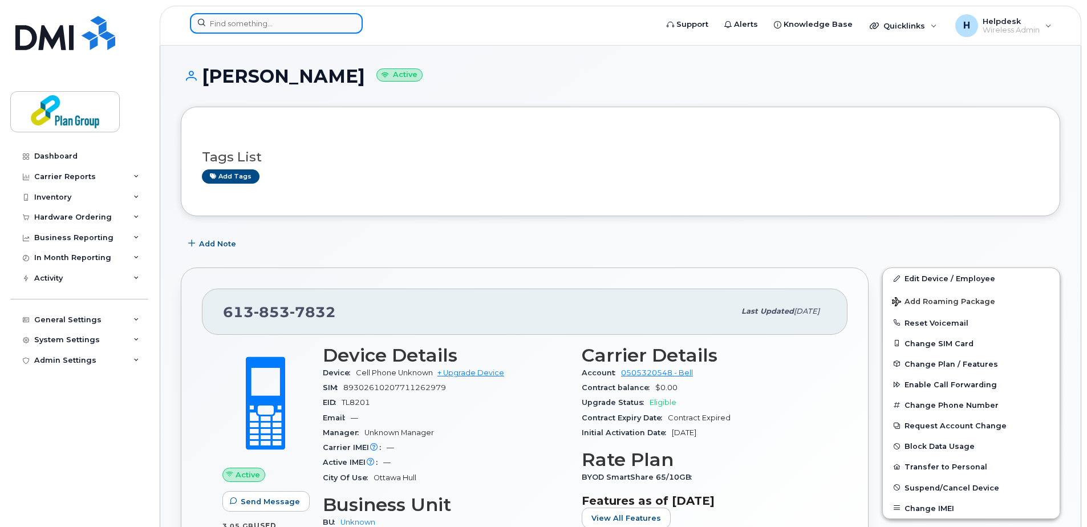
click at [337, 21] on input at bounding box center [276, 23] width 173 height 21
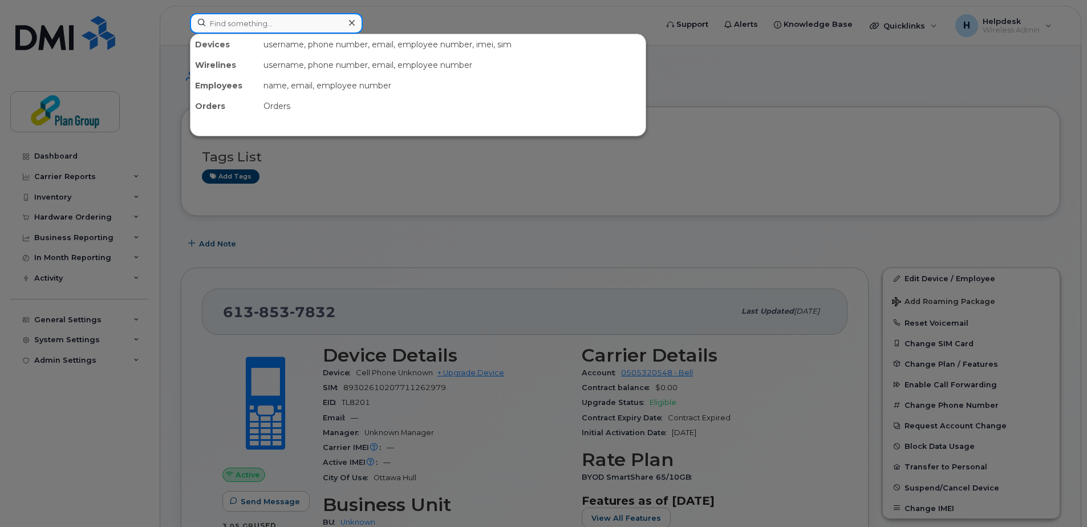
paste input "6137129101"
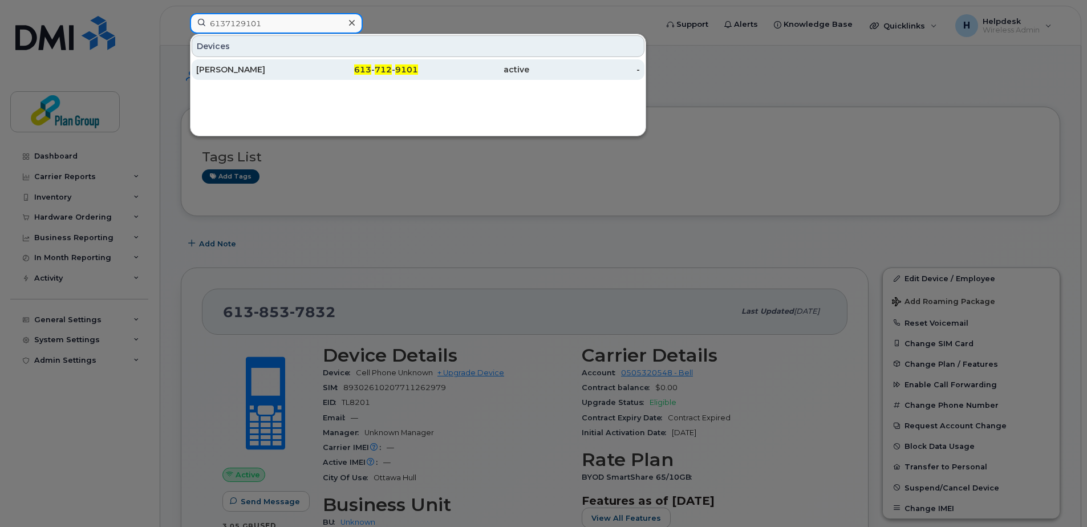
type input "6137129101"
click at [265, 71] on div "[PERSON_NAME]" at bounding box center [251, 69] width 111 height 11
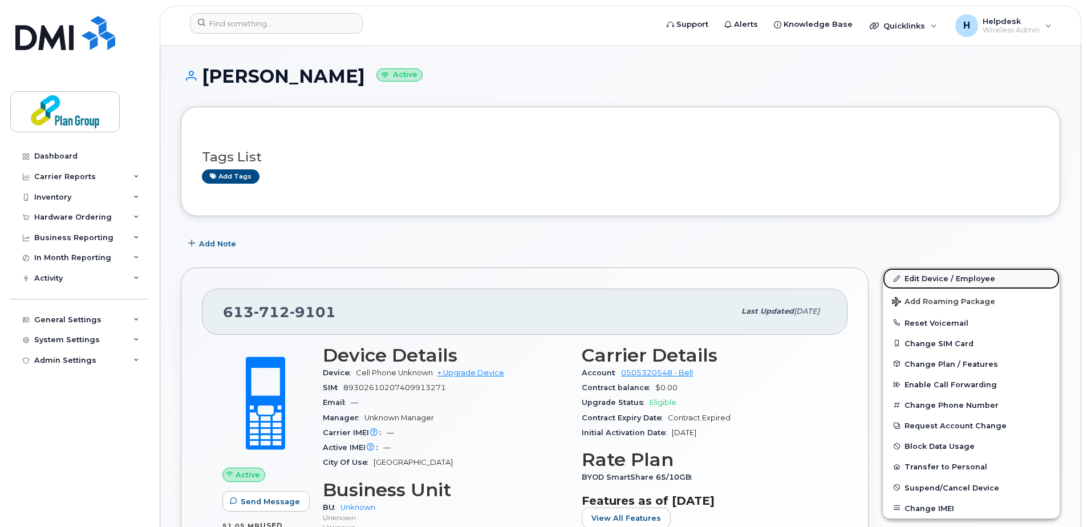
click at [961, 278] on link "Edit Device / Employee" at bounding box center [970, 278] width 177 height 21
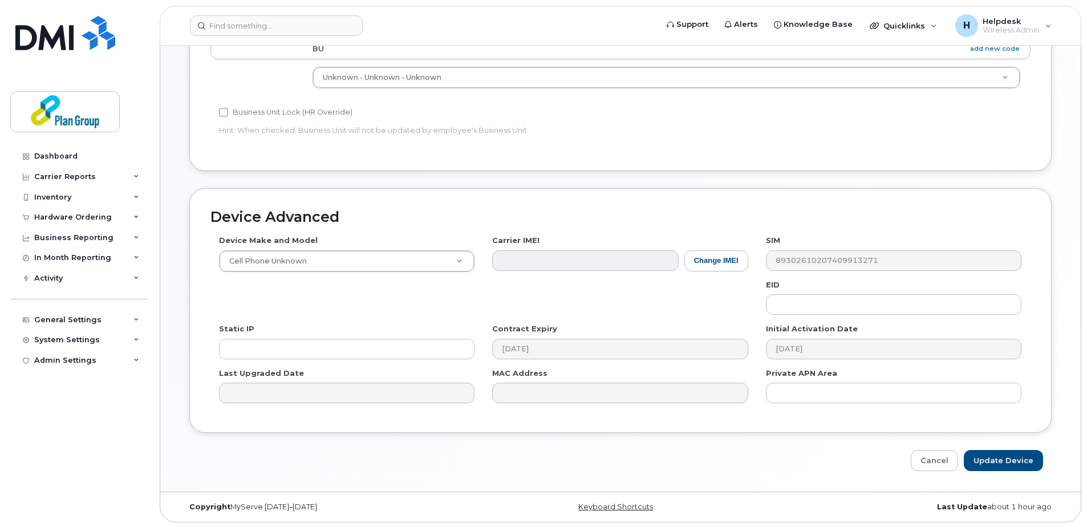
scroll to position [475, 0]
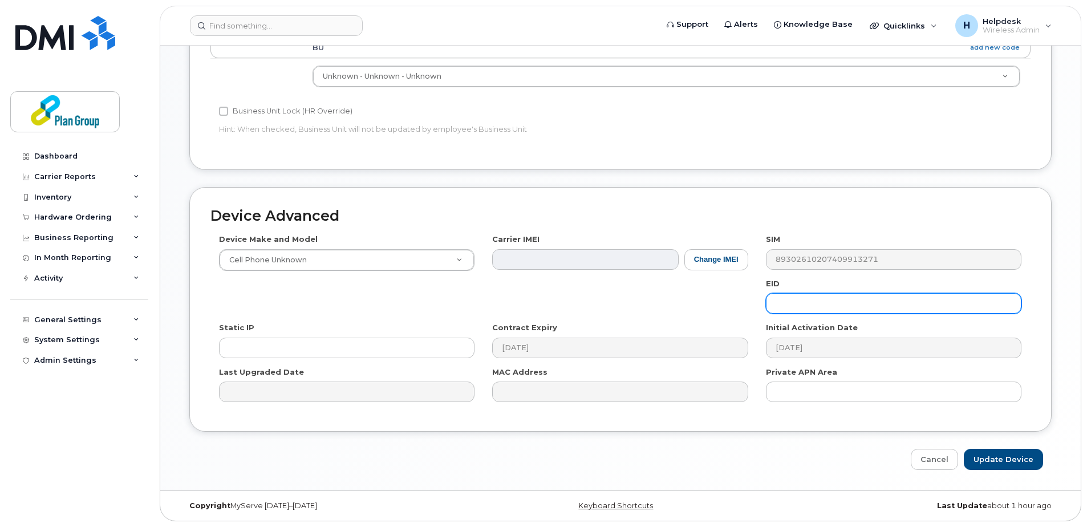
click at [779, 302] on input "text" at bounding box center [893, 303] width 255 height 21
paste input "VK8217"
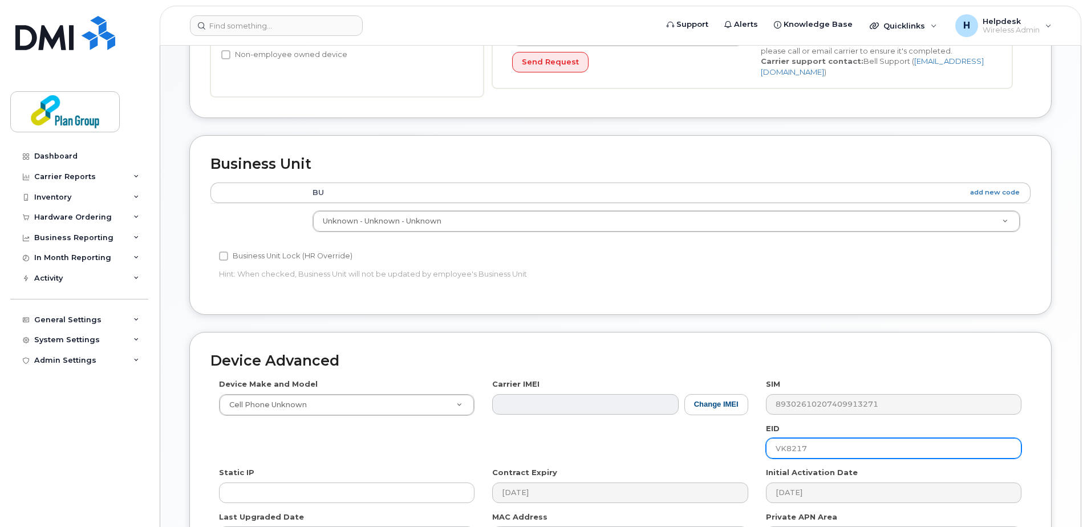
scroll to position [247, 0]
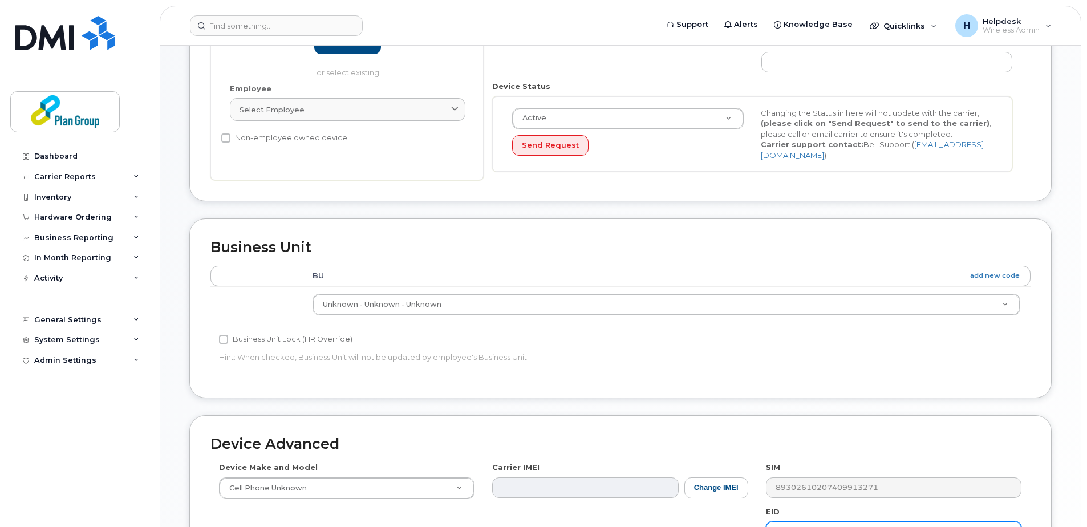
type input "VK8217"
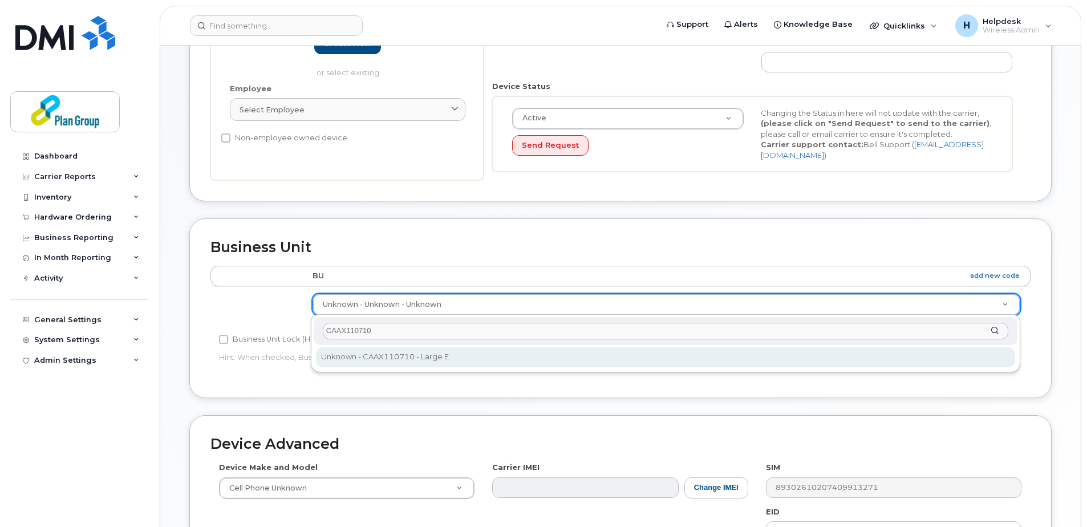
type input "CAAX110710"
type input "1989275"
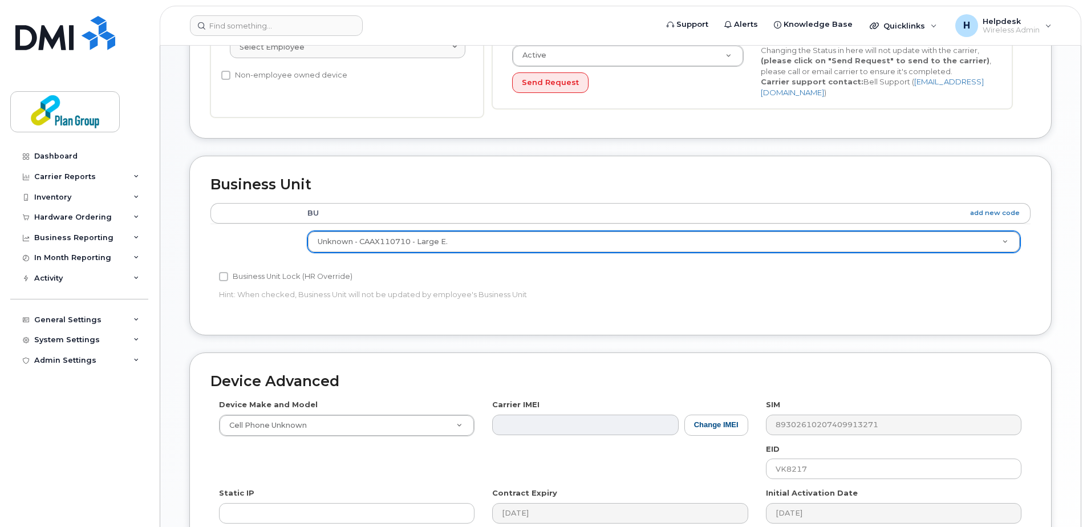
scroll to position [418, 0]
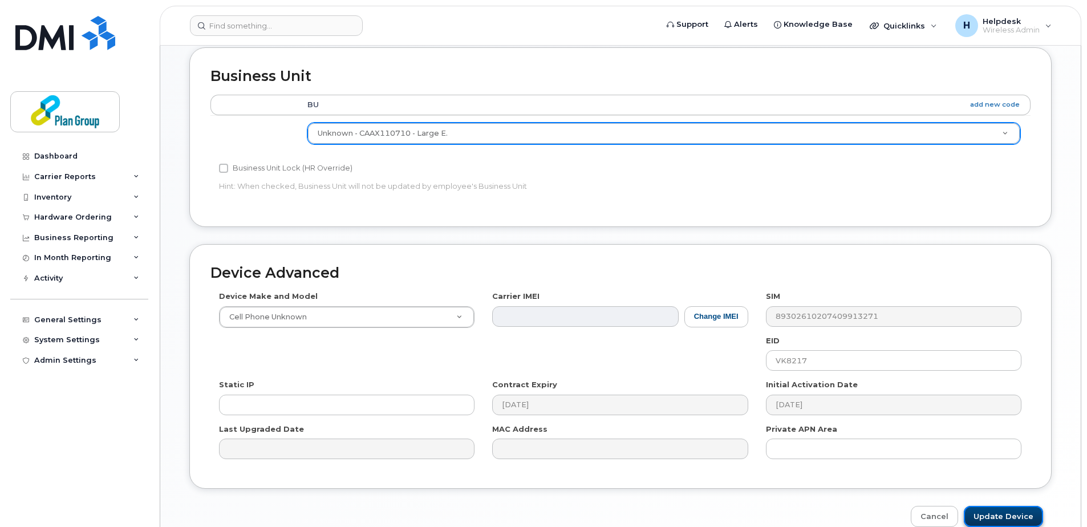
click at [1004, 518] on input "Update Device" at bounding box center [1002, 516] width 79 height 21
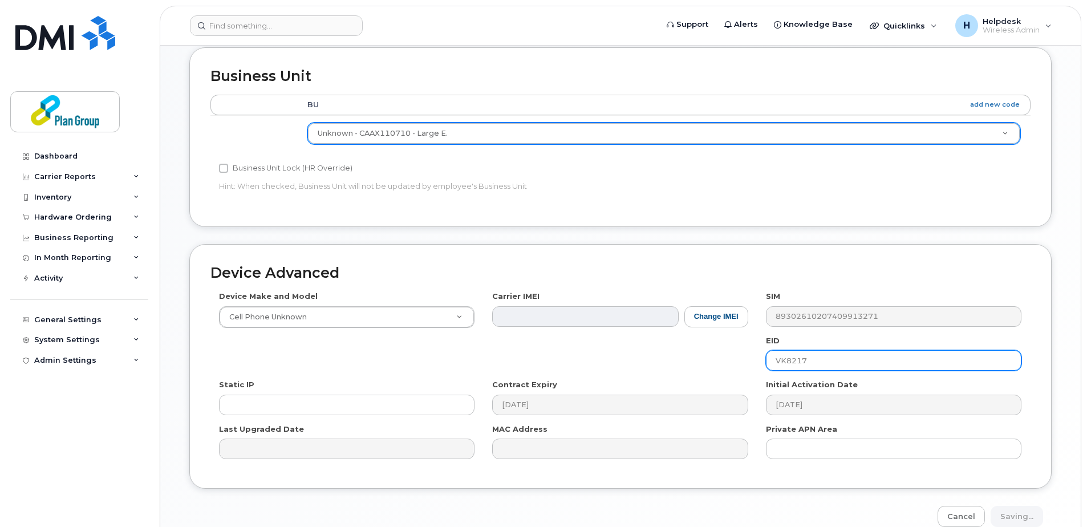
type input "Saving..."
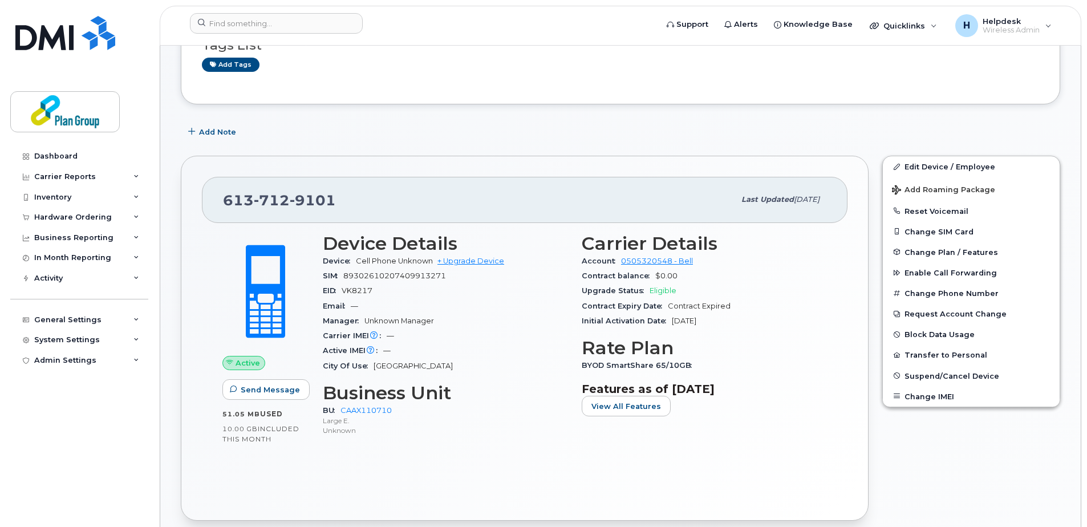
scroll to position [114, 0]
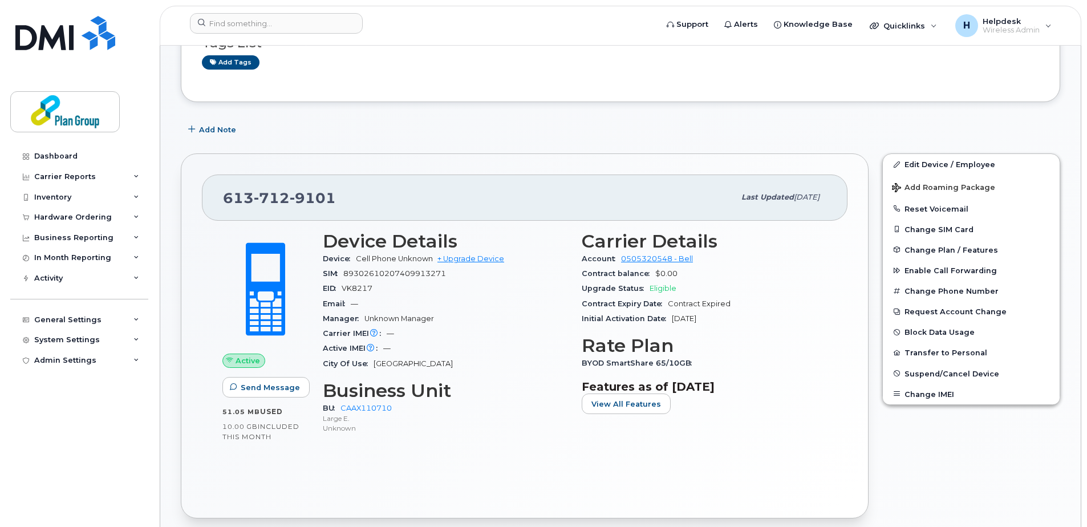
click at [363, 288] on span "VK8217" at bounding box center [356, 288] width 31 height 9
copy span "VK8217"
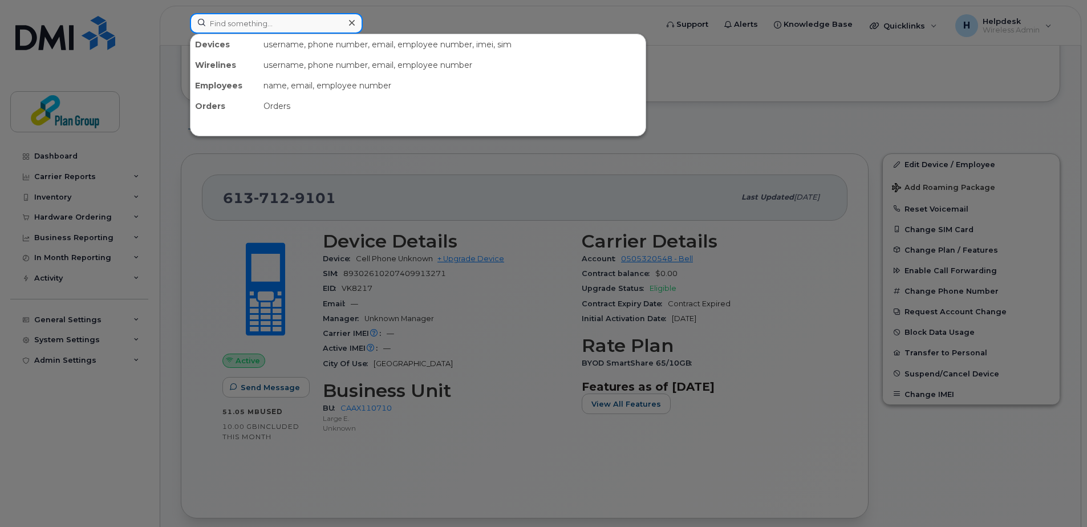
click at [264, 22] on input at bounding box center [276, 23] width 173 height 21
paste input "5194417197"
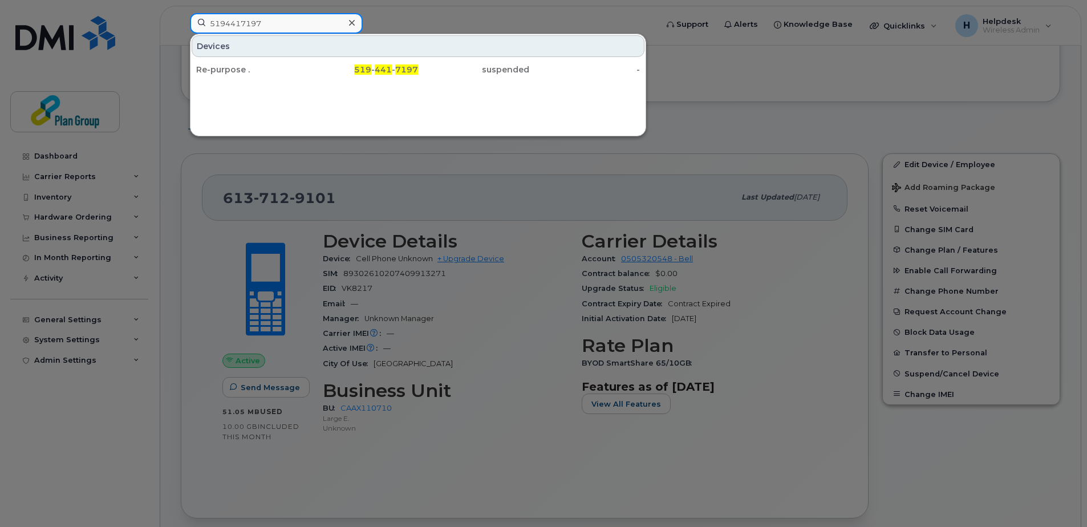
type input "5194417197"
click at [261, 75] on div "Re-purpose ." at bounding box center [251, 69] width 111 height 21
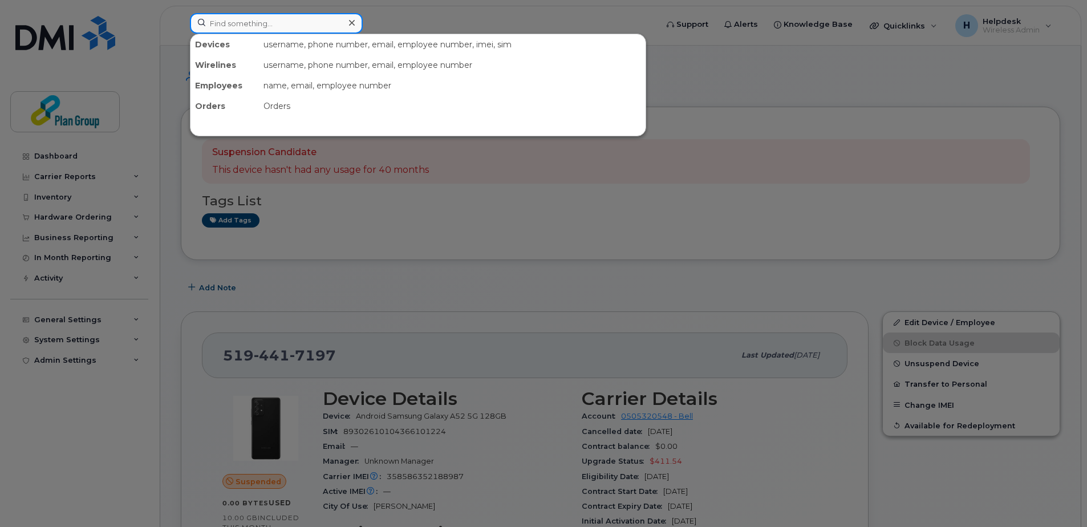
click at [256, 24] on input at bounding box center [276, 23] width 173 height 21
paste input "4374534743"
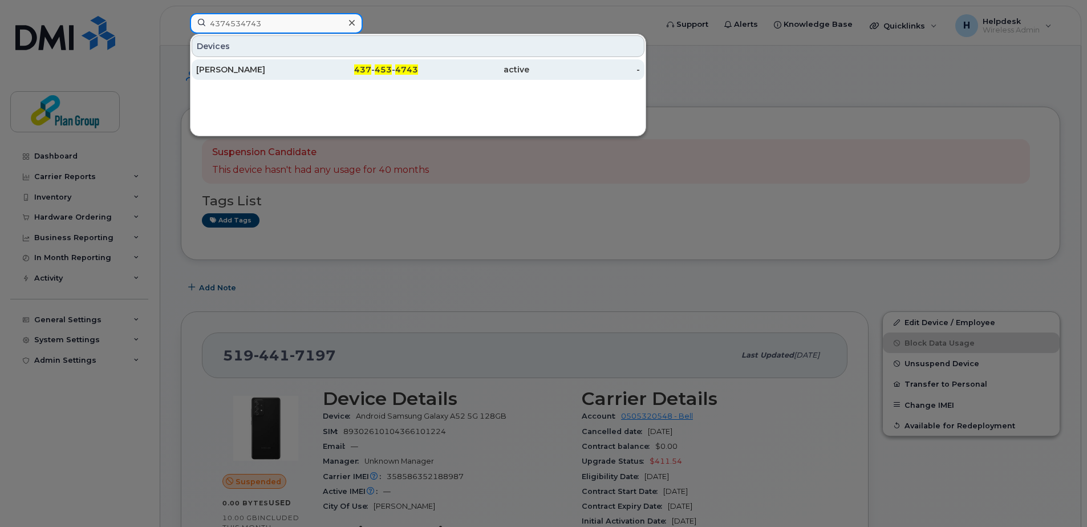
type input "4374534743"
click at [276, 69] on div "Cody Millet" at bounding box center [251, 69] width 111 height 11
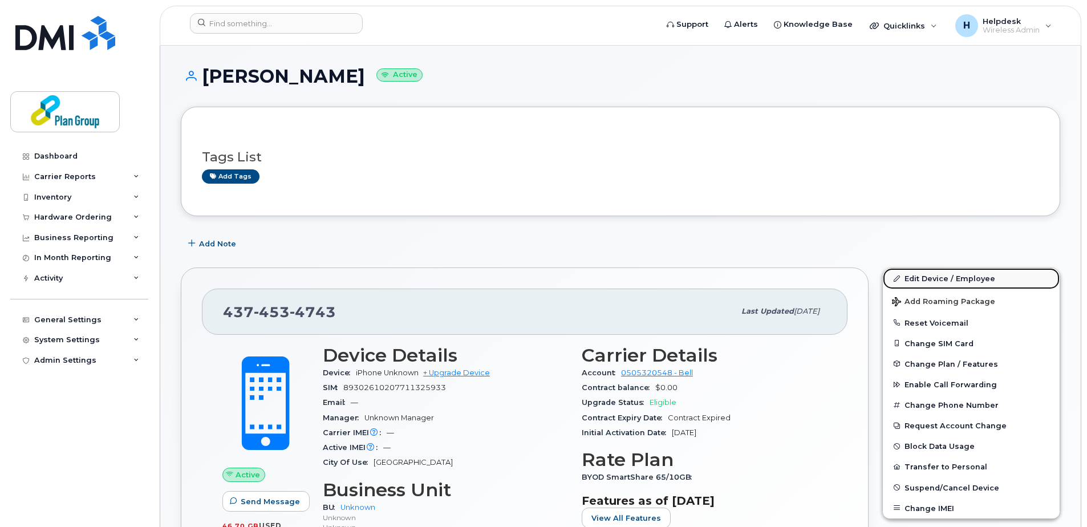
click at [915, 275] on link "Edit Device / Employee" at bounding box center [970, 278] width 177 height 21
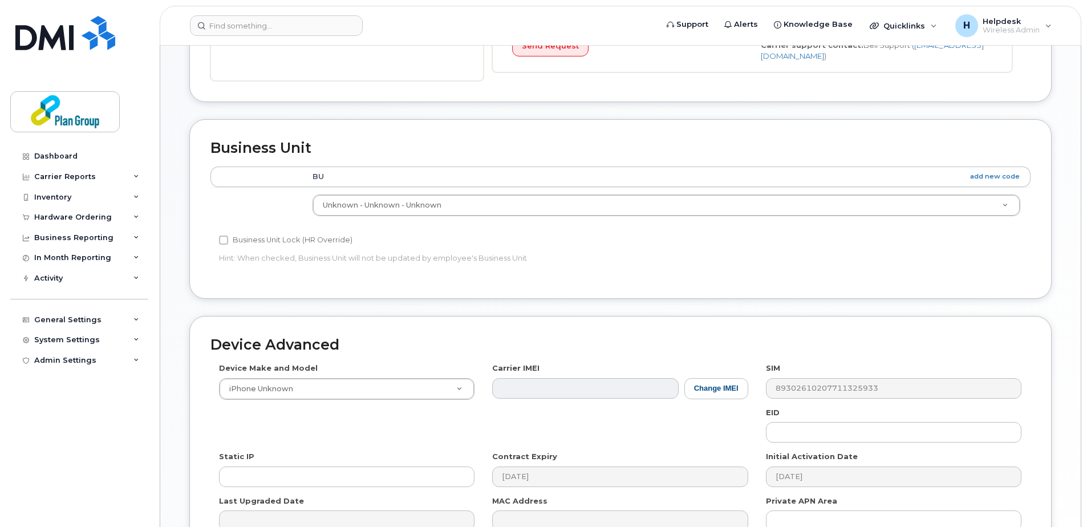
scroll to position [304, 0]
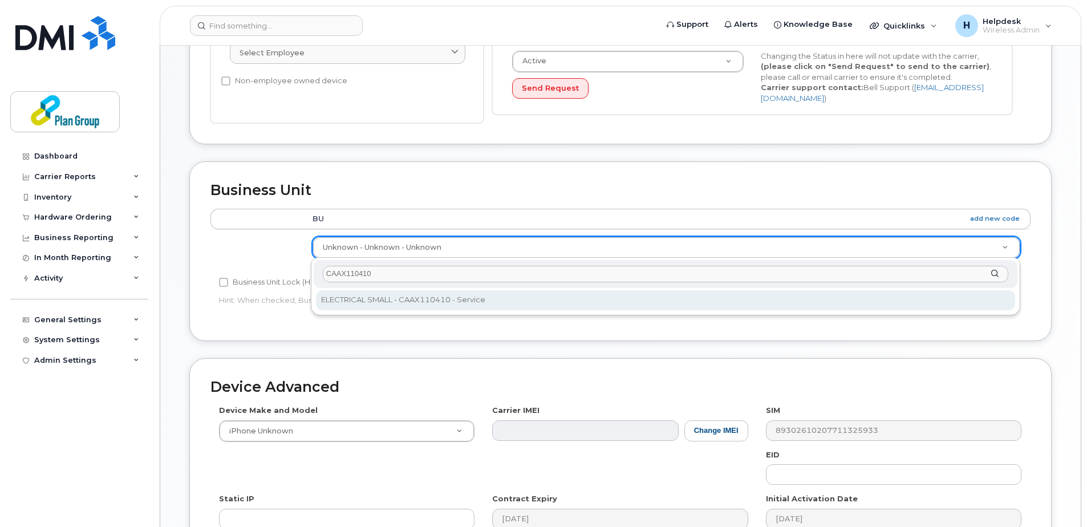
type input "CAAX110410"
type input "1989270"
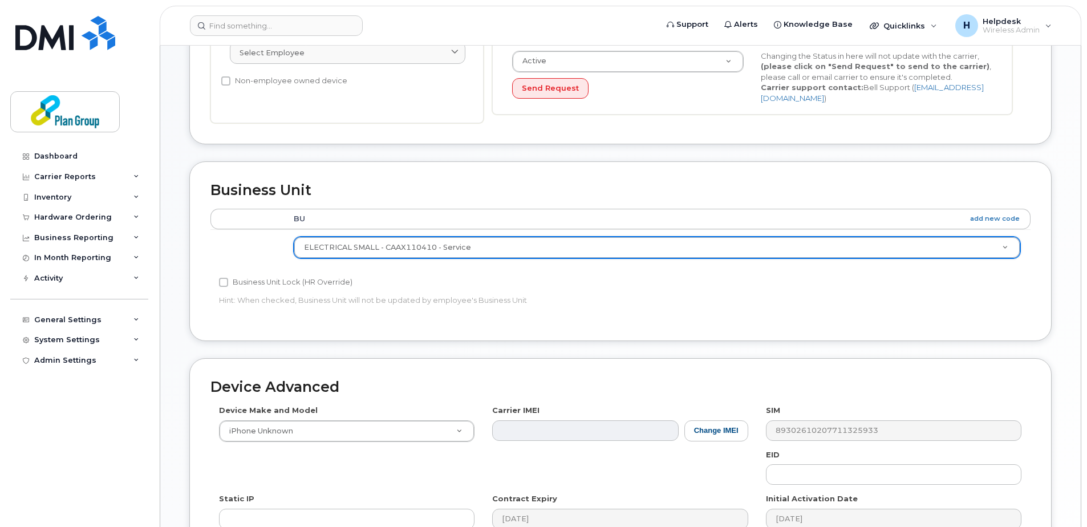
scroll to position [475, 0]
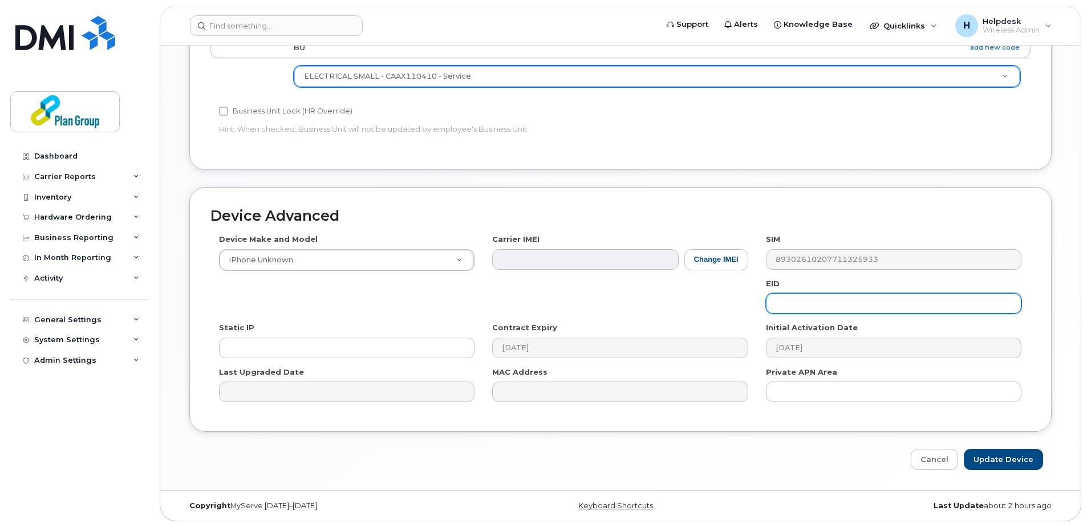
click at [781, 302] on input "text" at bounding box center [893, 303] width 255 height 21
click at [791, 306] on input "text" at bounding box center [893, 303] width 255 height 21
paste input "xc8175"
type input "xc8175"
click at [992, 465] on input "Update Device" at bounding box center [1002, 459] width 79 height 21
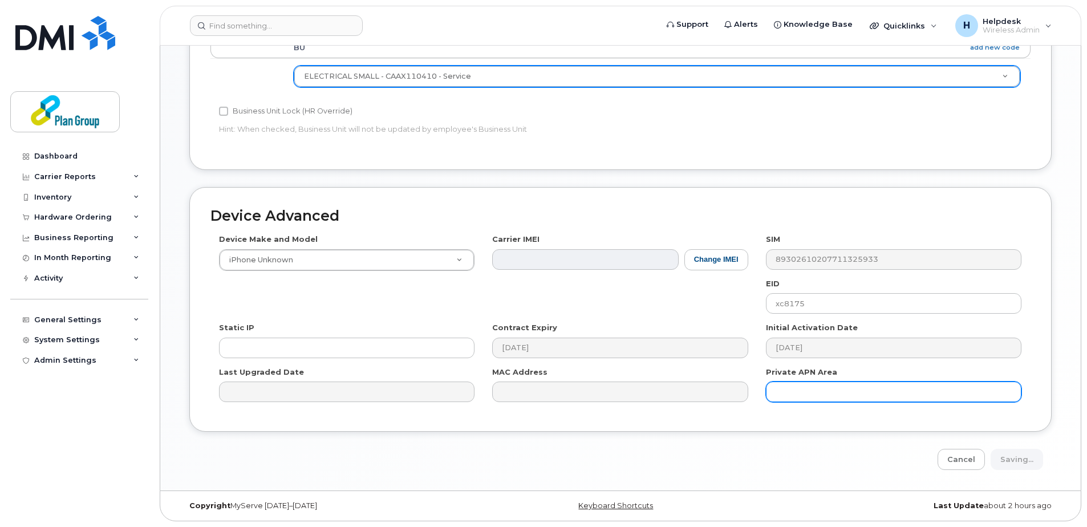
type input "Saving..."
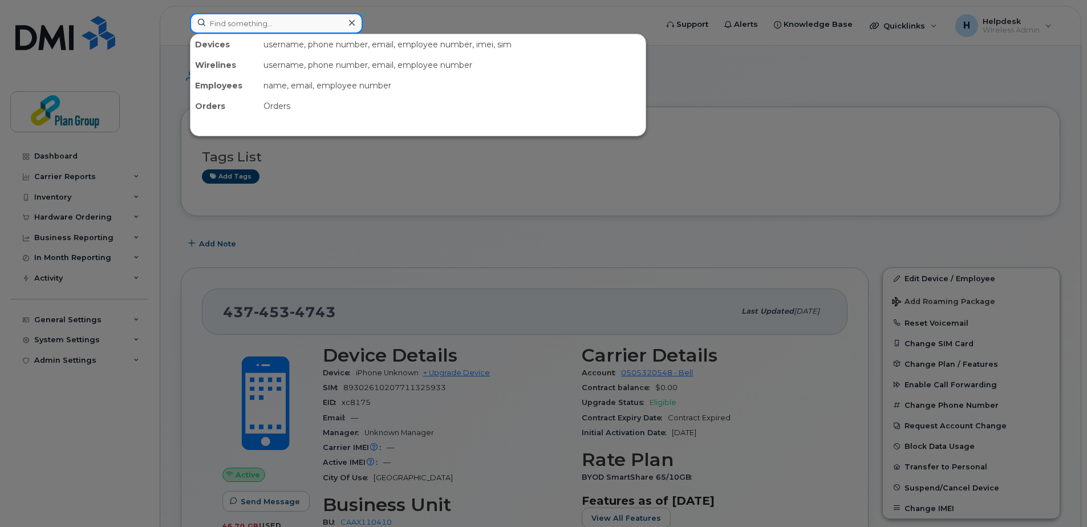
click at [262, 20] on input at bounding box center [276, 23] width 173 height 21
click at [261, 30] on input at bounding box center [276, 23] width 173 height 21
paste input "4373294184"
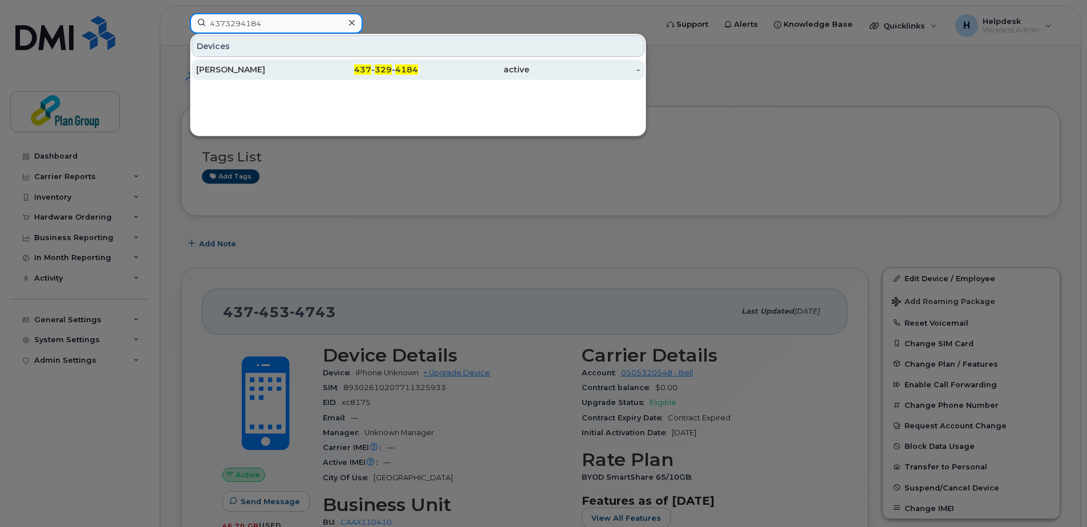
type input "4373294184"
click at [260, 65] on div "Angelito Lopez" at bounding box center [251, 69] width 111 height 11
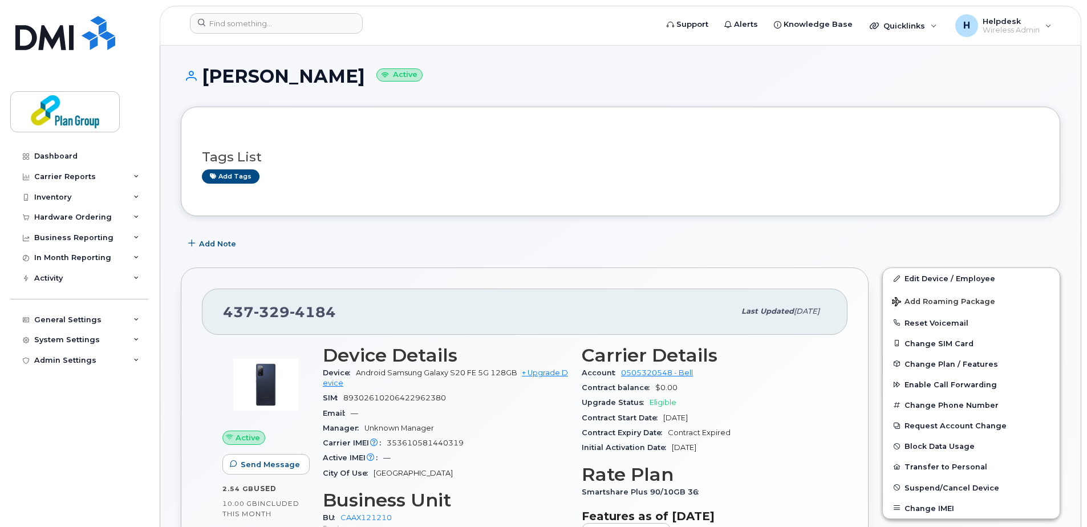
click at [588, 123] on div "Tags List Add tags" at bounding box center [620, 161] width 879 height 109
click at [253, 77] on h1 "Angelito Lopez Active" at bounding box center [620, 76] width 879 height 20
copy h1 "Angelito"
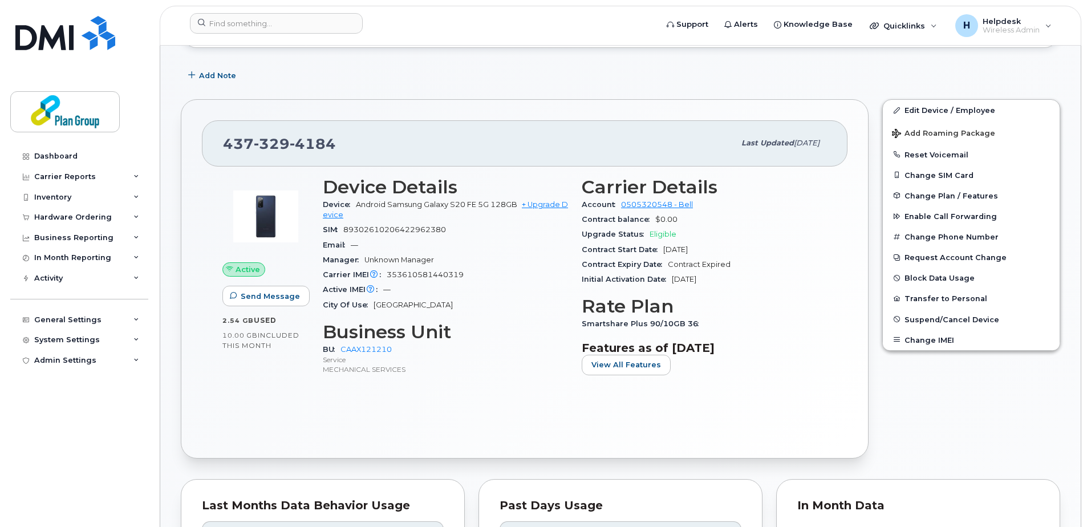
scroll to position [171, 0]
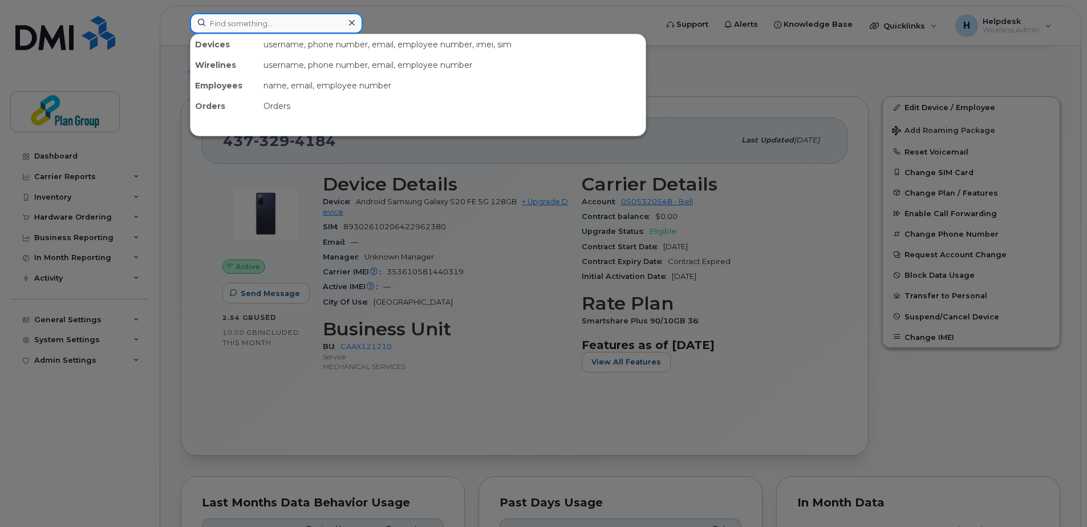
click at [338, 18] on input at bounding box center [276, 23] width 173 height 21
paste input "437-329-4180"
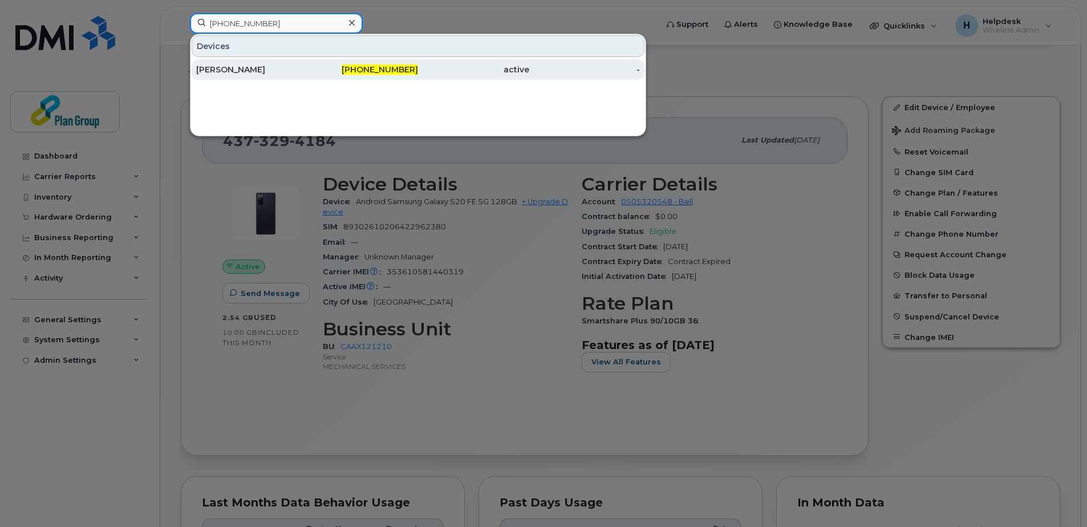
type input "437-329-4180"
click at [335, 66] on div "437-329-4180" at bounding box center [362, 69] width 111 height 11
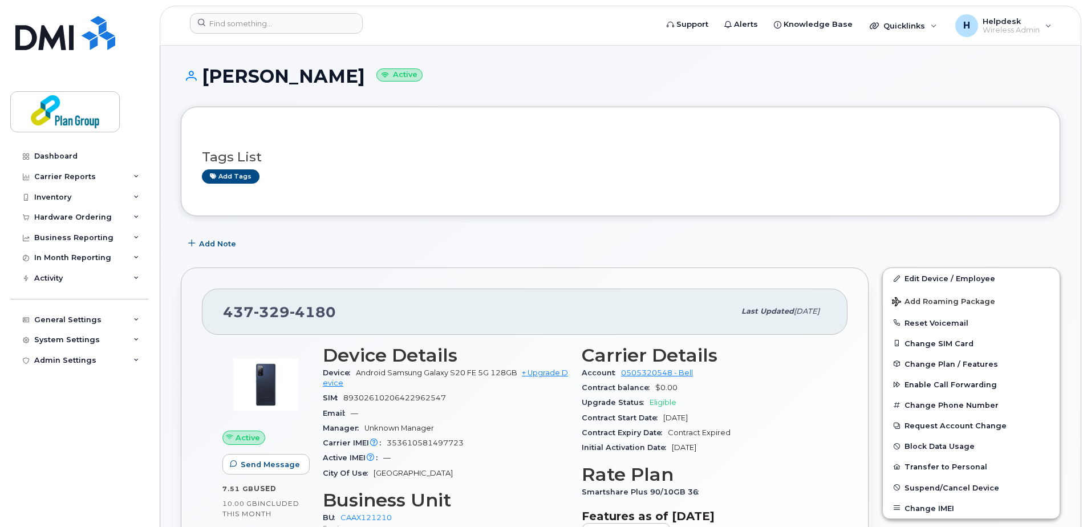
click at [311, 83] on h1 "[PERSON_NAME] Active" at bounding box center [620, 76] width 879 height 20
copy h1 "[PERSON_NAME]"
drag, startPoint x: 941, startPoint y: 284, endPoint x: 928, endPoint y: 308, distance: 27.5
click at [941, 284] on link "Edit Device / Employee" at bounding box center [970, 278] width 177 height 21
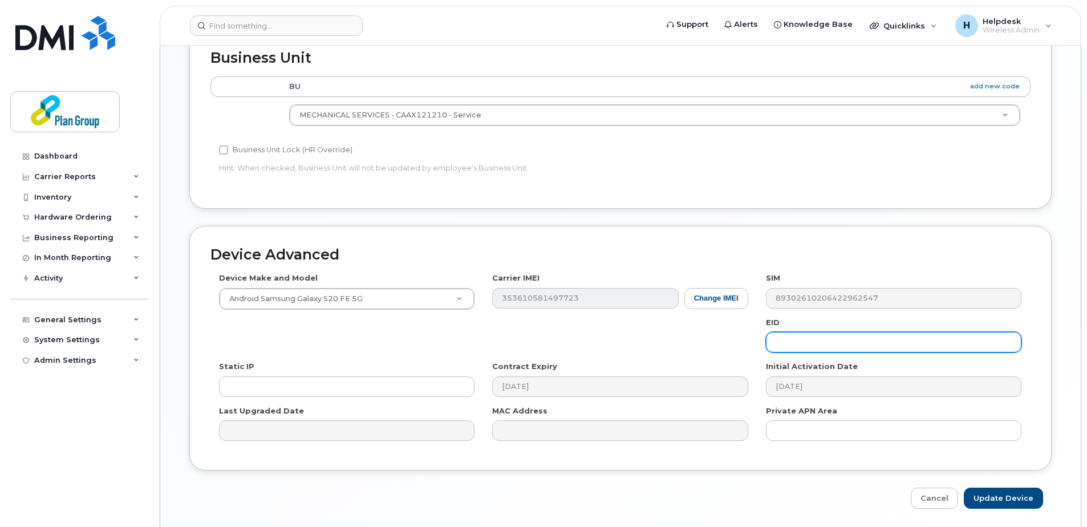
scroll to position [456, 0]
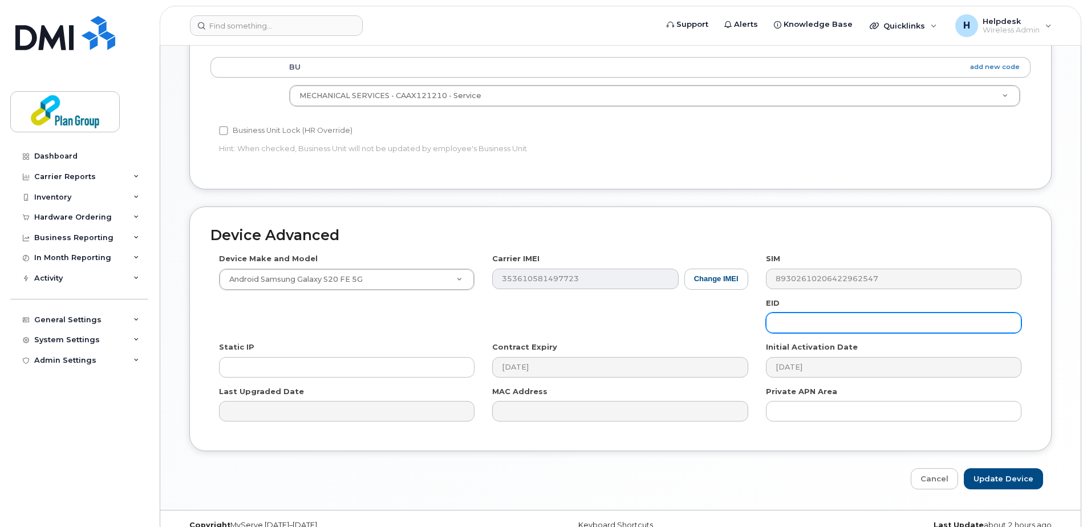
click at [825, 326] on input "text" at bounding box center [893, 322] width 255 height 21
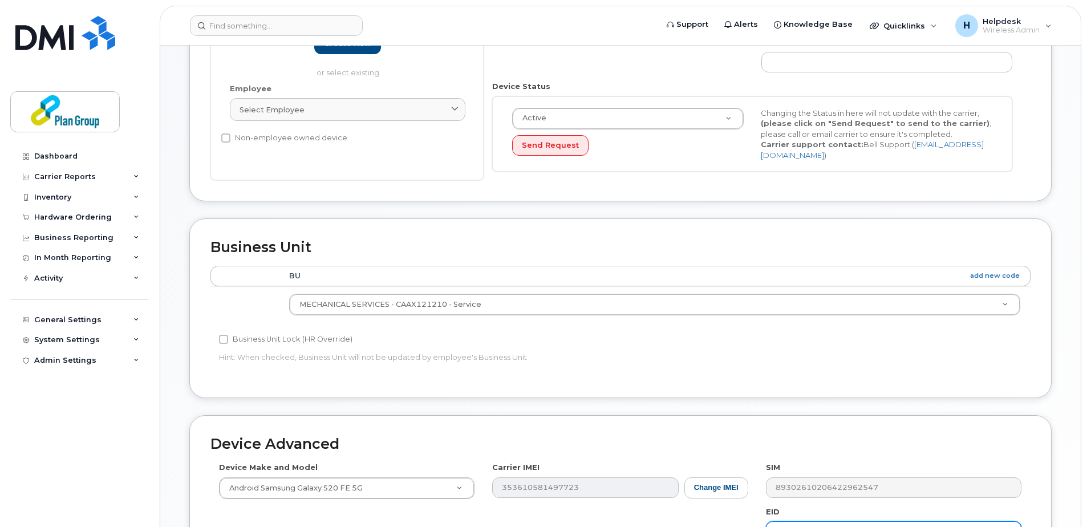
scroll to position [475, 0]
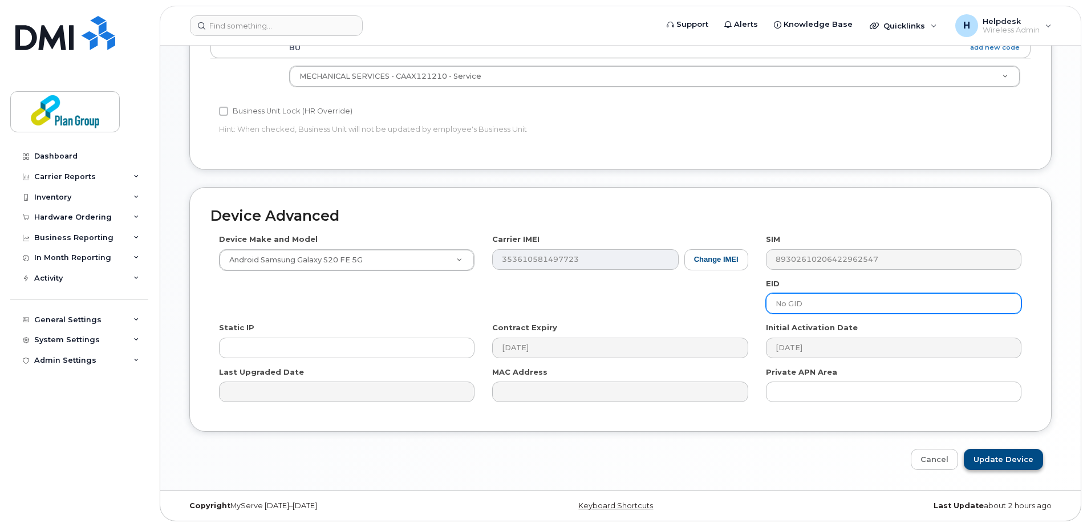
type input "No GID"
click at [1024, 461] on input "Update Device" at bounding box center [1002, 459] width 79 height 21
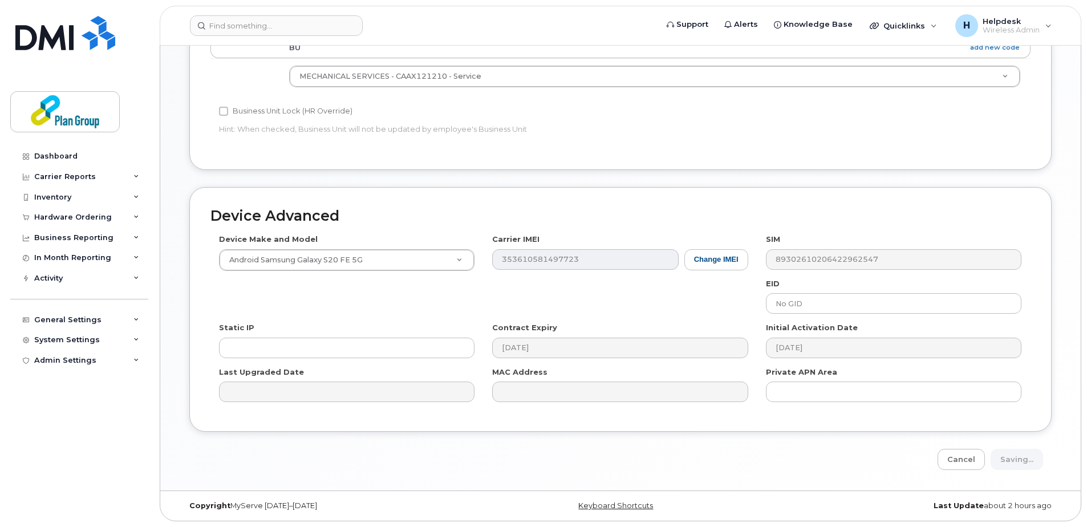
type input "Saving..."
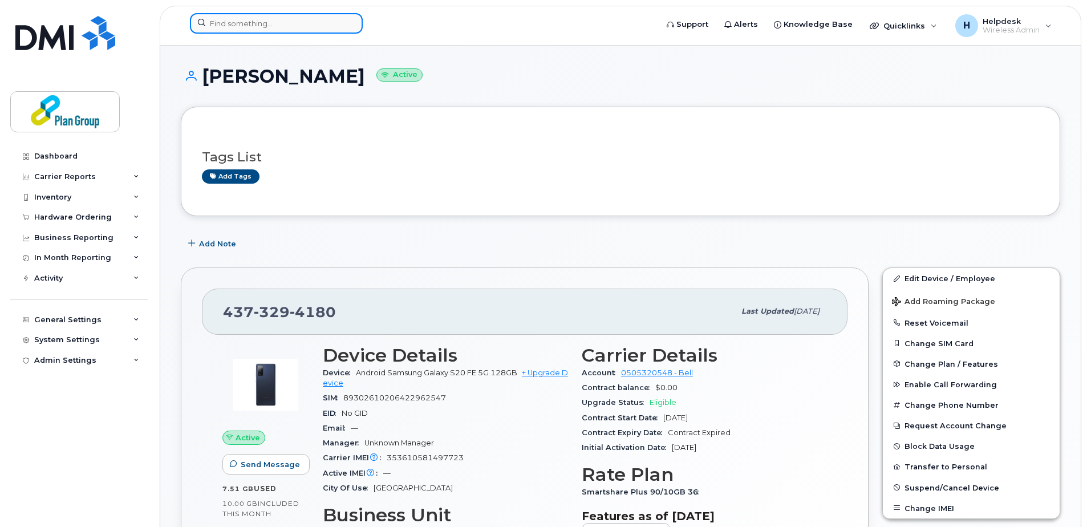
click at [260, 27] on input at bounding box center [276, 23] width 173 height 21
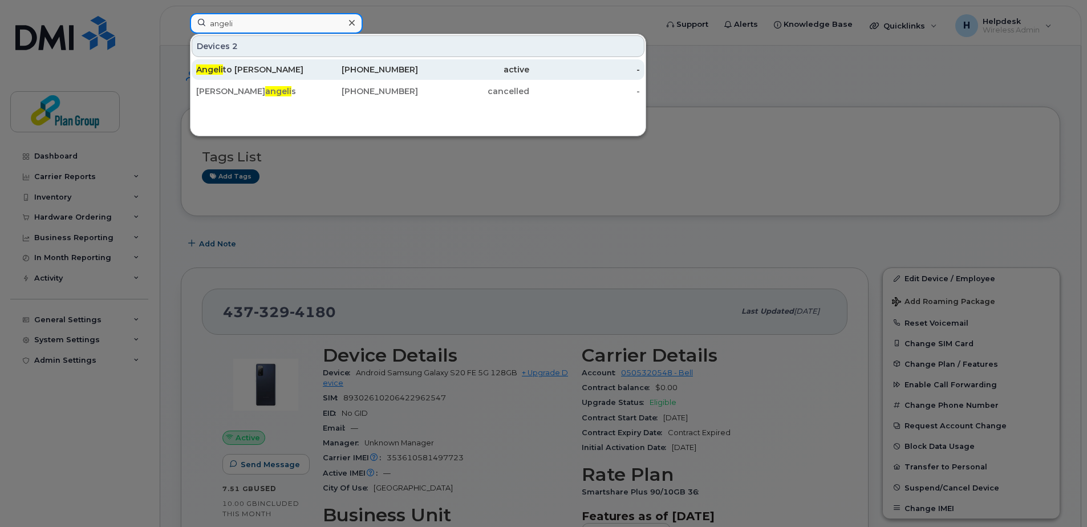
type input "angeli"
click at [264, 64] on div "[PERSON_NAME] to [PERSON_NAME]" at bounding box center [251, 69] width 111 height 21
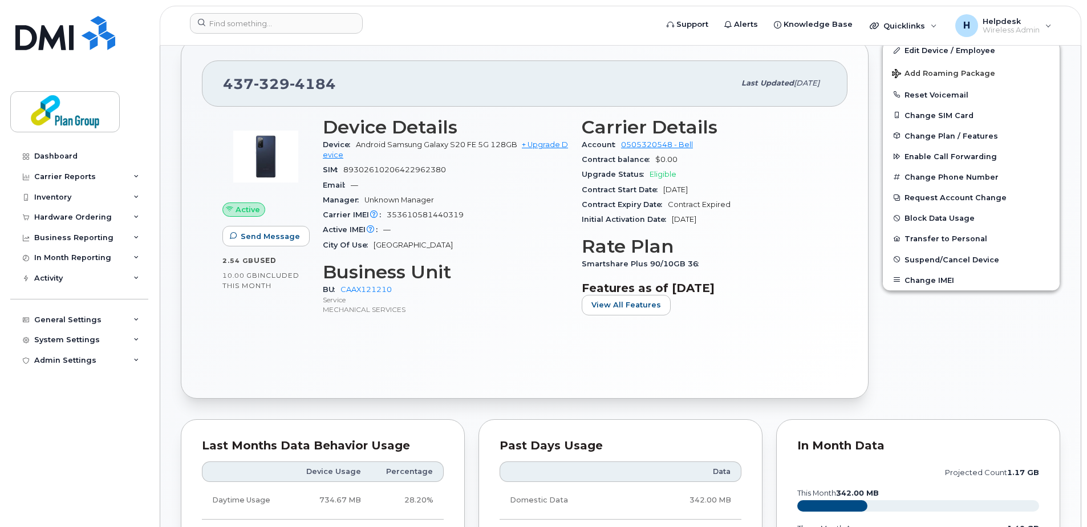
scroll to position [114, 0]
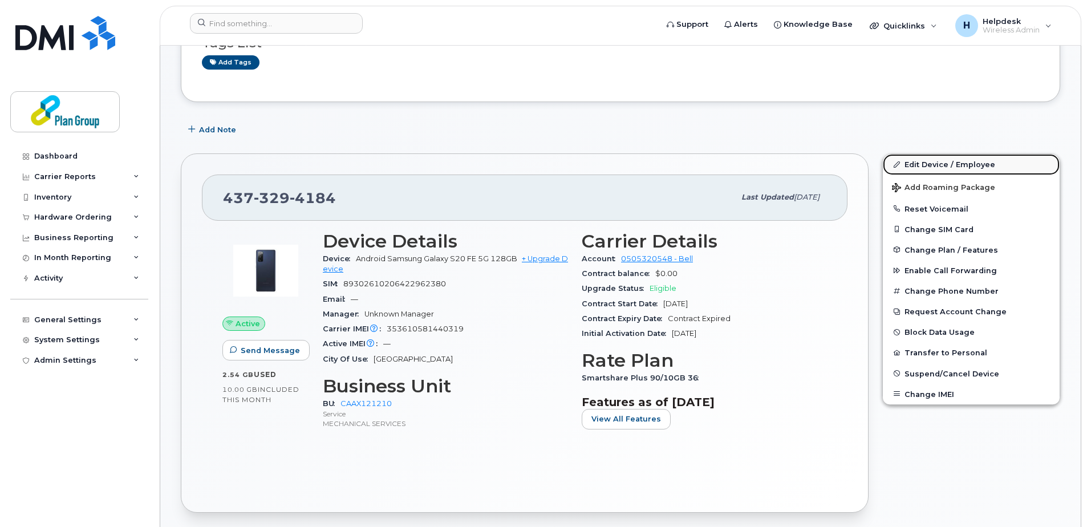
click at [909, 165] on link "Edit Device / Employee" at bounding box center [970, 164] width 177 height 21
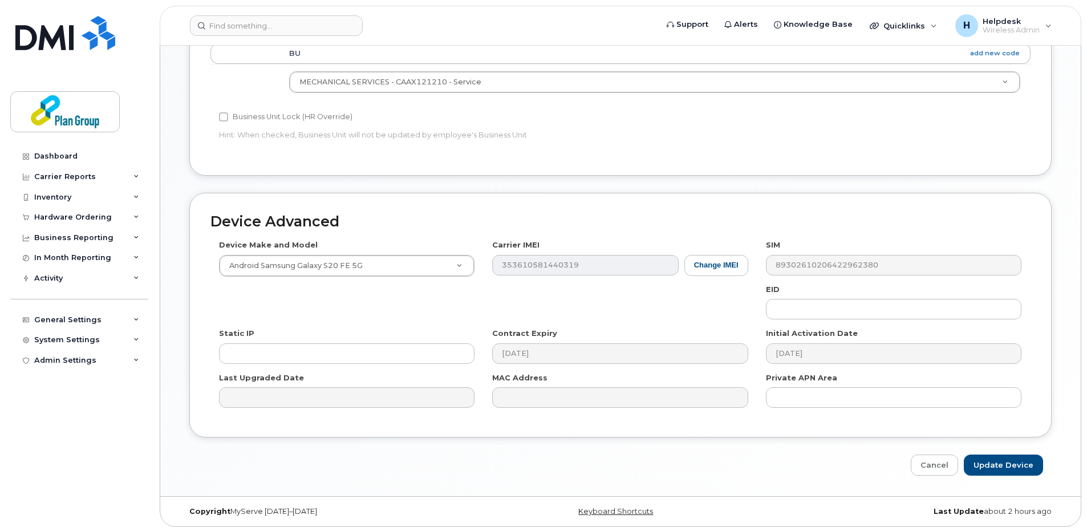
scroll to position [475, 0]
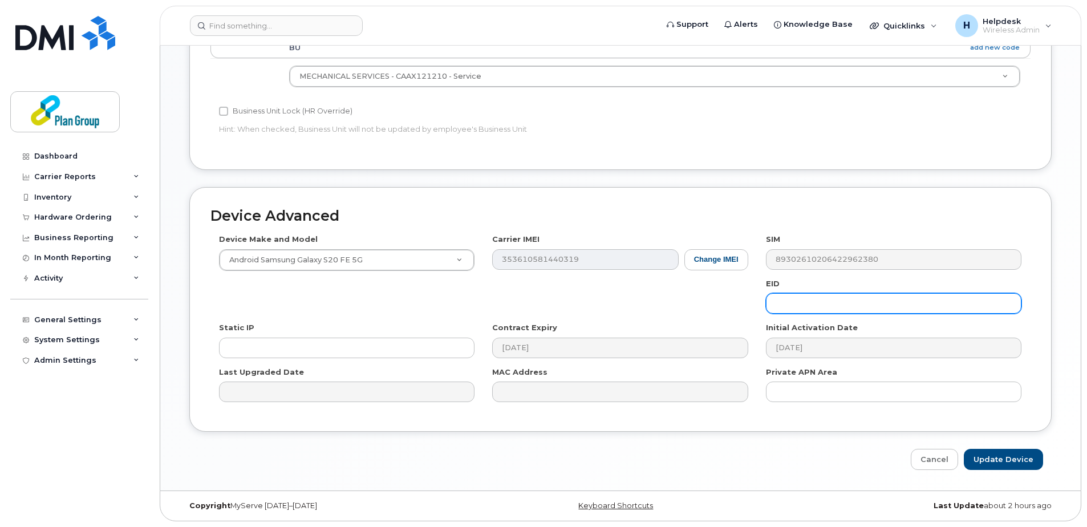
click at [801, 300] on input "text" at bounding box center [893, 303] width 255 height 21
type input "No GID"
click at [1028, 463] on input "Update Device" at bounding box center [1002, 459] width 79 height 21
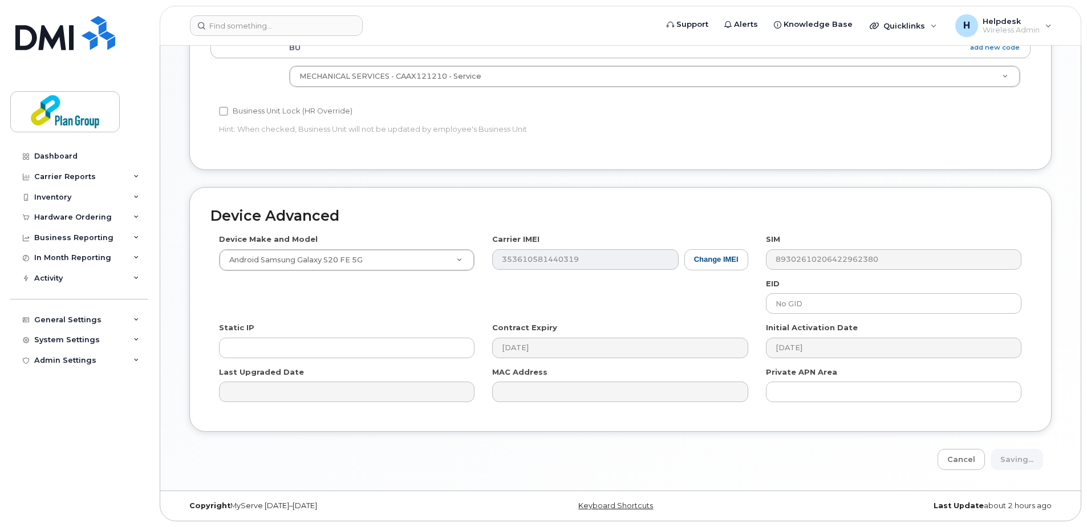
type input "Saving..."
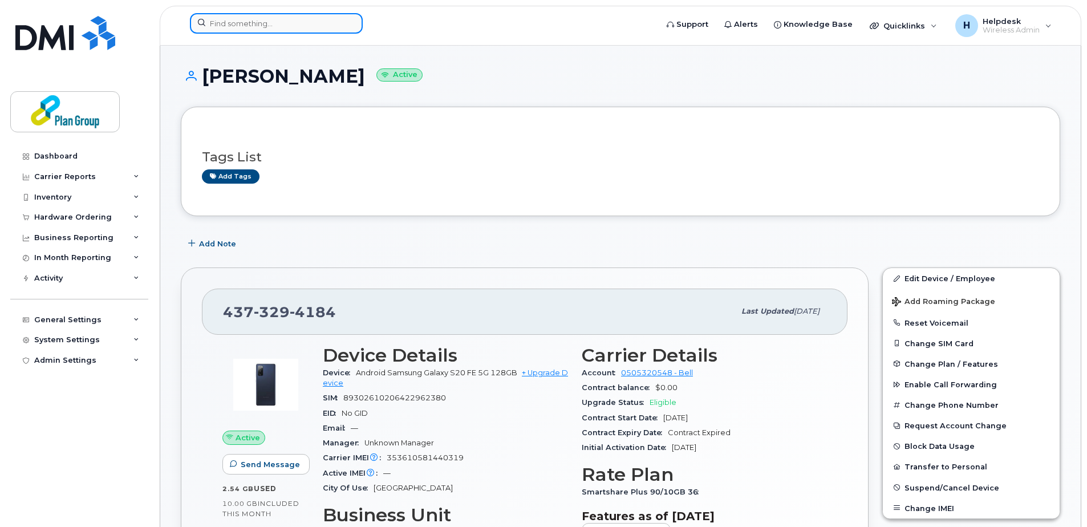
click at [262, 30] on input at bounding box center [276, 23] width 173 height 21
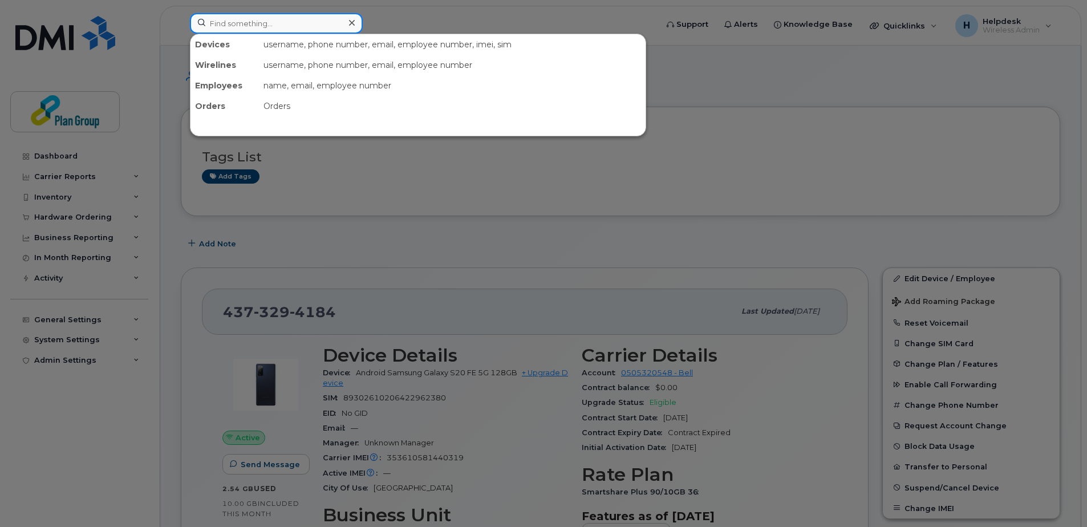
paste input "4166241065"
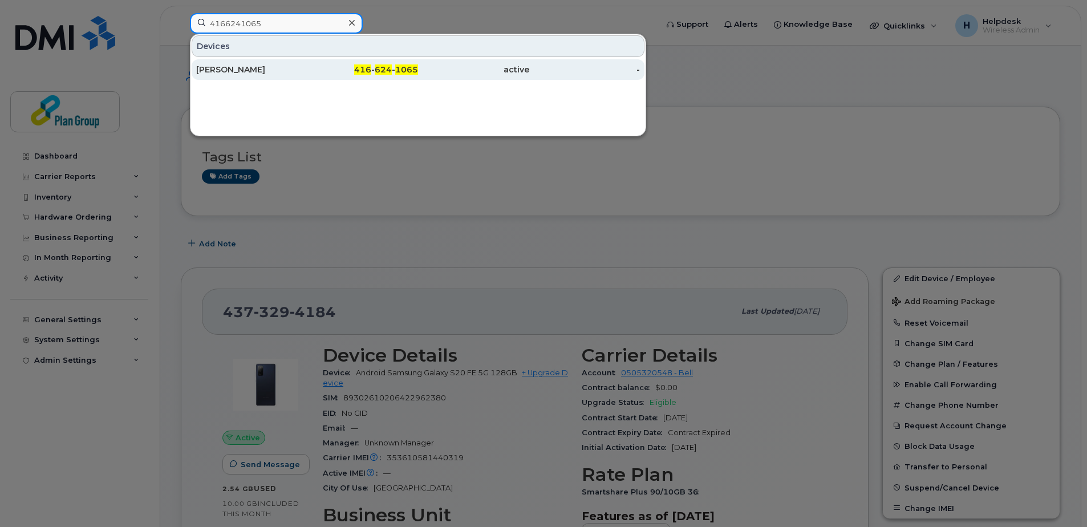
type input "4166241065"
click at [250, 70] on div "Chris Chondrogiannis" at bounding box center [251, 69] width 111 height 11
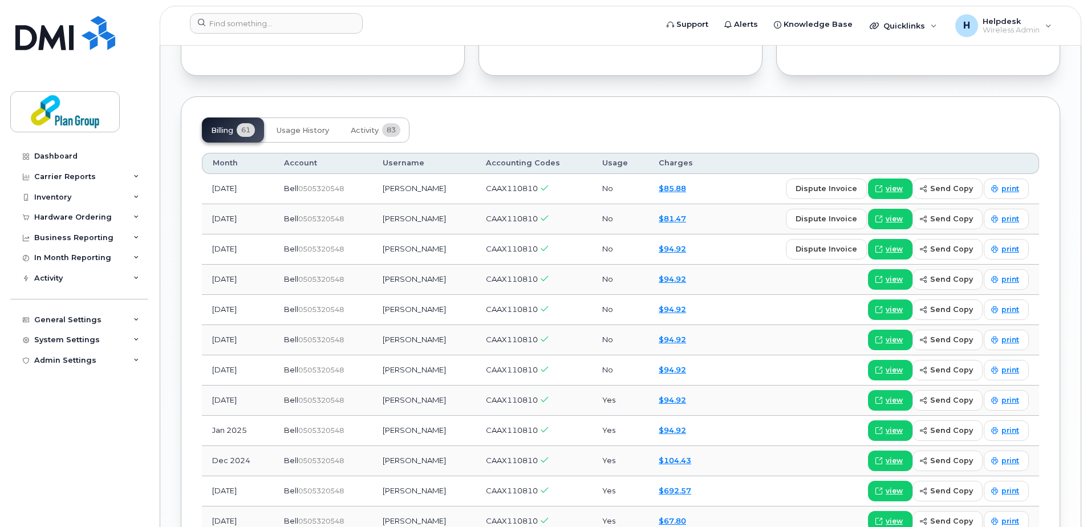
scroll to position [855, 0]
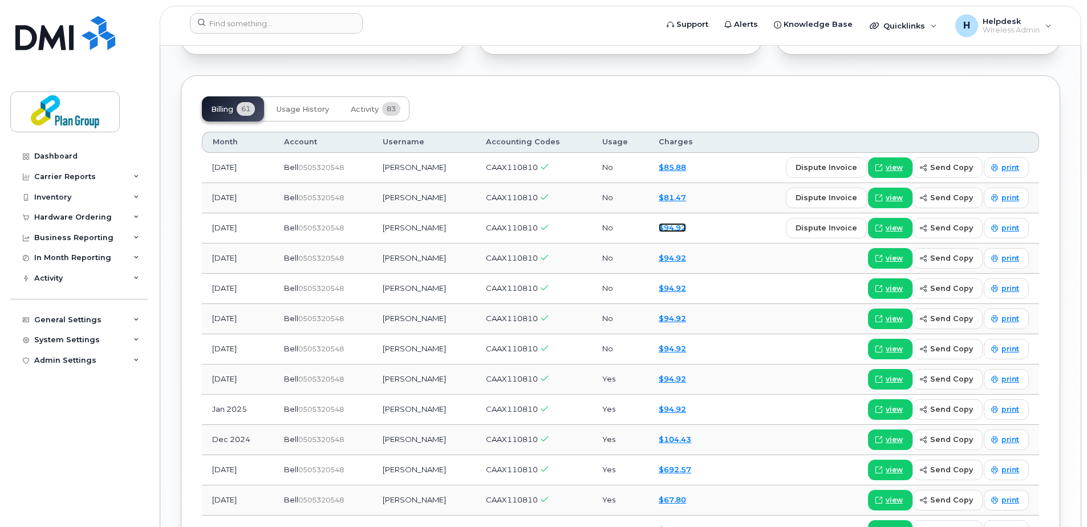
click at [684, 227] on link "$94.92" at bounding box center [671, 227] width 27 height 9
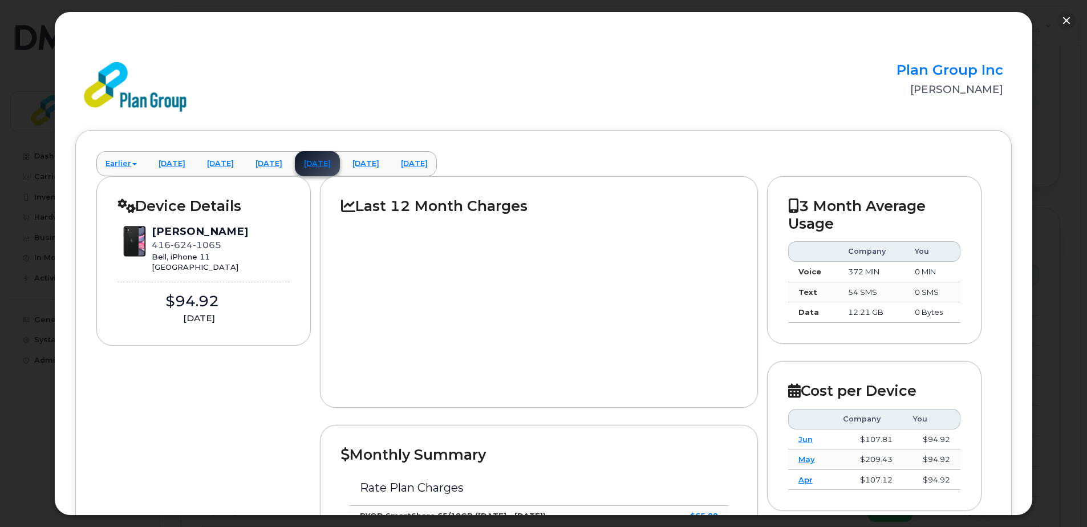
scroll to position [684, 0]
click at [180, 165] on link "April 2025" at bounding box center [171, 163] width 45 height 25
click at [239, 170] on link "May 2025" at bounding box center [220, 163] width 45 height 25
click at [278, 171] on link "June 2025" at bounding box center [268, 163] width 45 height 25
click at [340, 169] on link "July 2025" at bounding box center [317, 163] width 45 height 25
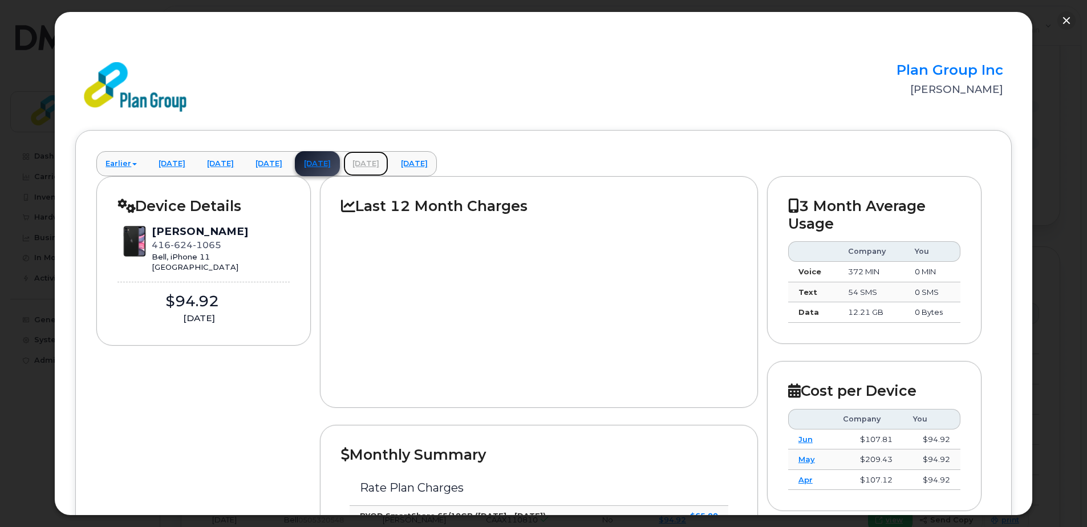
click at [388, 166] on link "August 2025" at bounding box center [365, 163] width 45 height 25
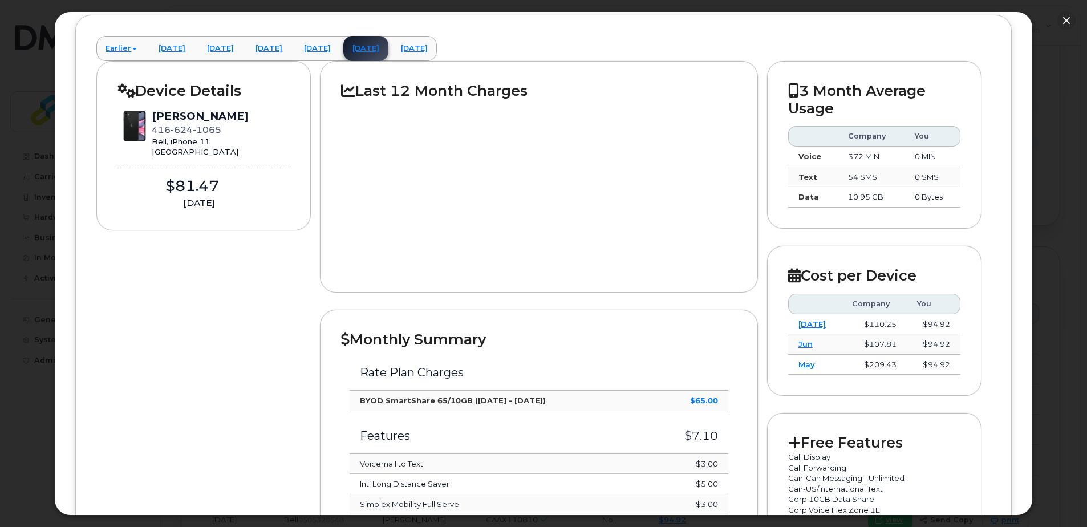
scroll to position [0, 0]
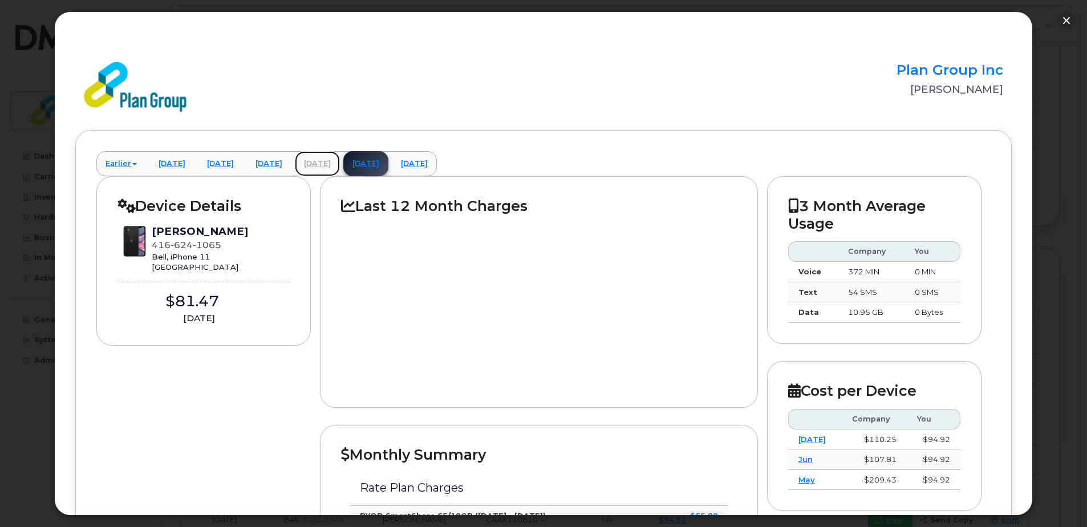
click at [340, 162] on link "July 2025" at bounding box center [317, 163] width 45 height 25
click at [388, 164] on link "August 2025" at bounding box center [365, 163] width 45 height 25
click at [340, 168] on link "July 2025" at bounding box center [317, 163] width 45 height 25
click at [437, 162] on link "September 2025" at bounding box center [414, 163] width 45 height 25
click at [1065, 18] on button "button" at bounding box center [1066, 20] width 18 height 18
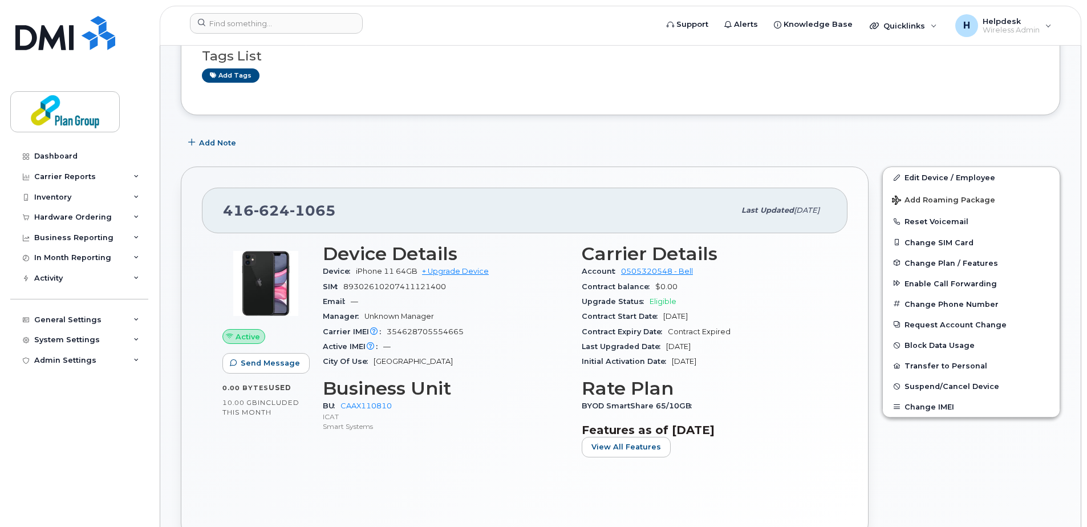
scroll to position [114, 0]
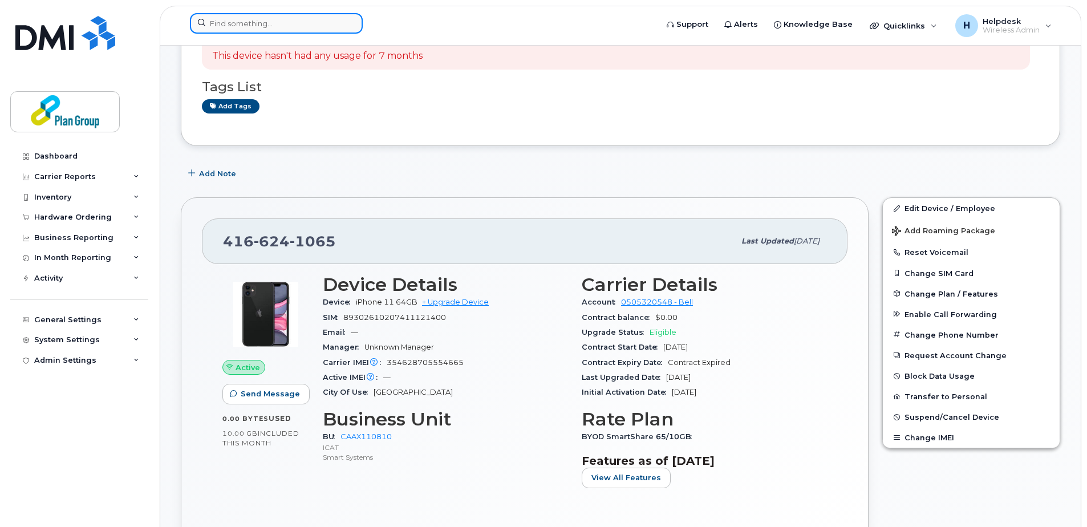
click at [328, 15] on input at bounding box center [276, 23] width 173 height 21
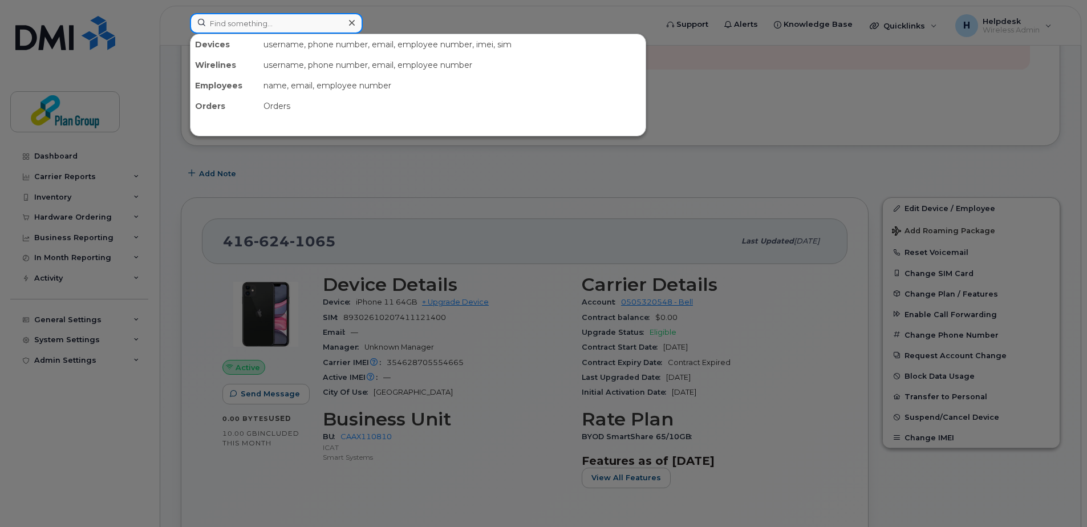
paste input "4169317465"
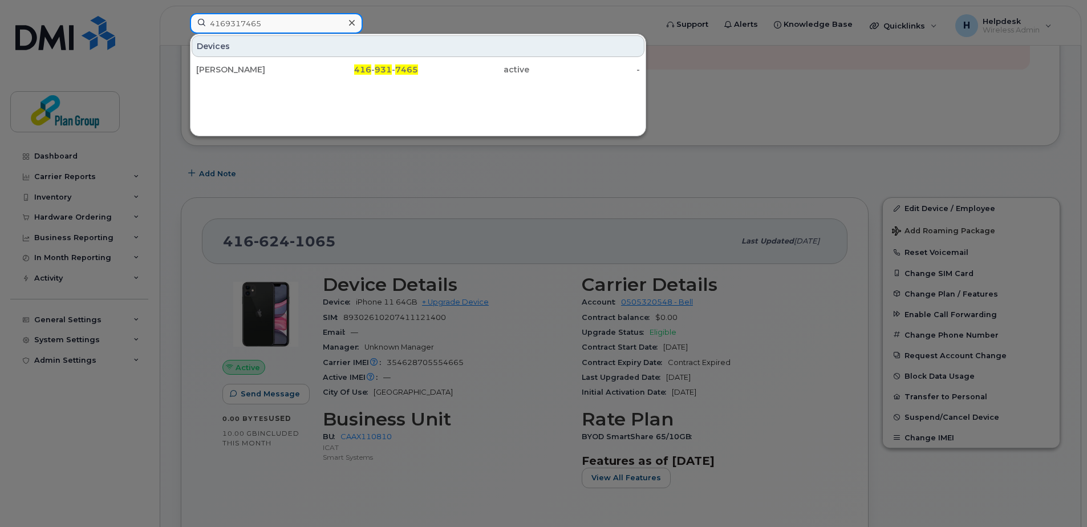
type input "4169317465"
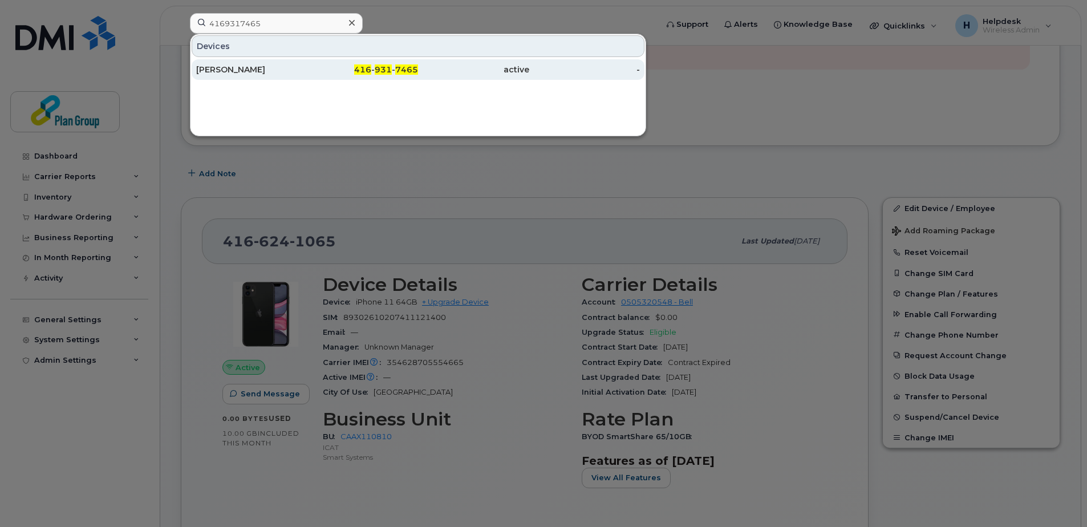
click at [279, 62] on div "Mark Aurelio" at bounding box center [251, 69] width 111 height 21
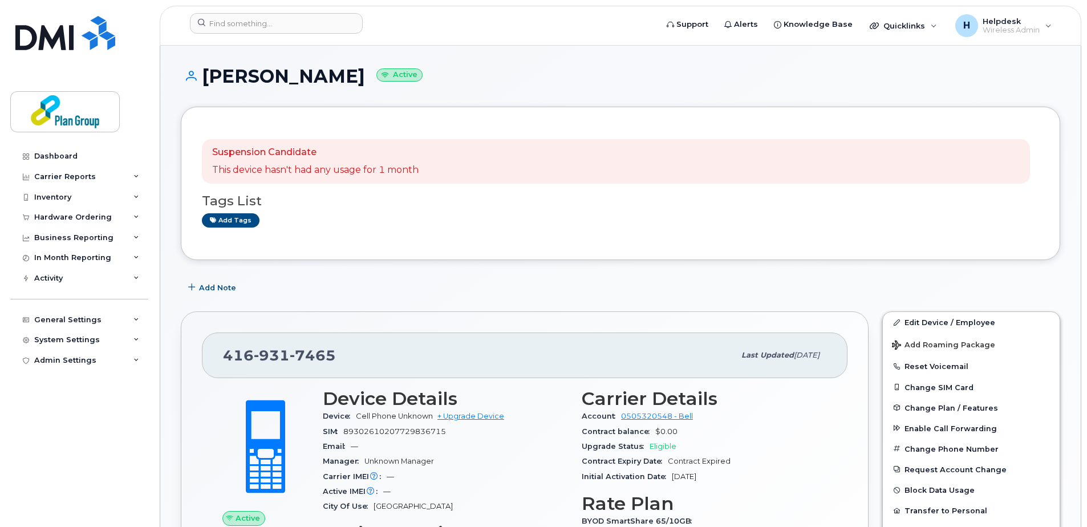
click at [307, 80] on h1 "[PERSON_NAME] Active" at bounding box center [620, 76] width 879 height 20
click at [310, 79] on h1 "[PERSON_NAME] Active" at bounding box center [620, 76] width 879 height 20
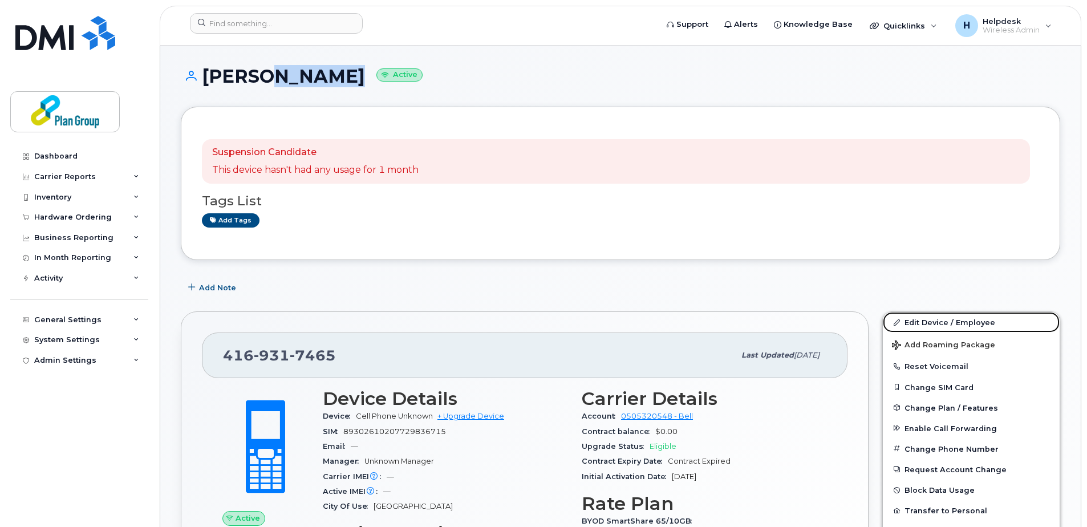
drag, startPoint x: 924, startPoint y: 326, endPoint x: 842, endPoint y: 306, distance: 84.5
click at [924, 326] on link "Edit Device / Employee" at bounding box center [970, 322] width 177 height 21
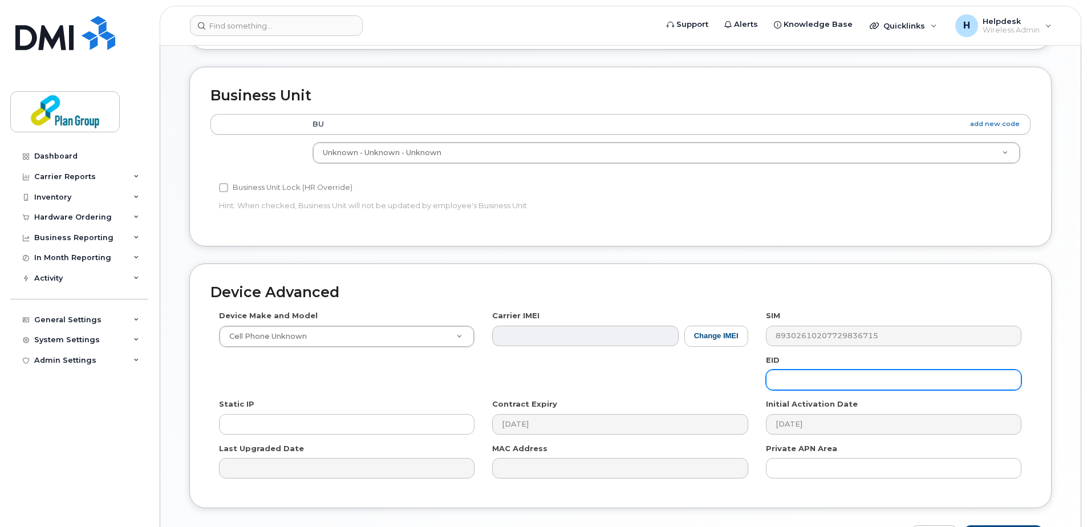
scroll to position [475, 0]
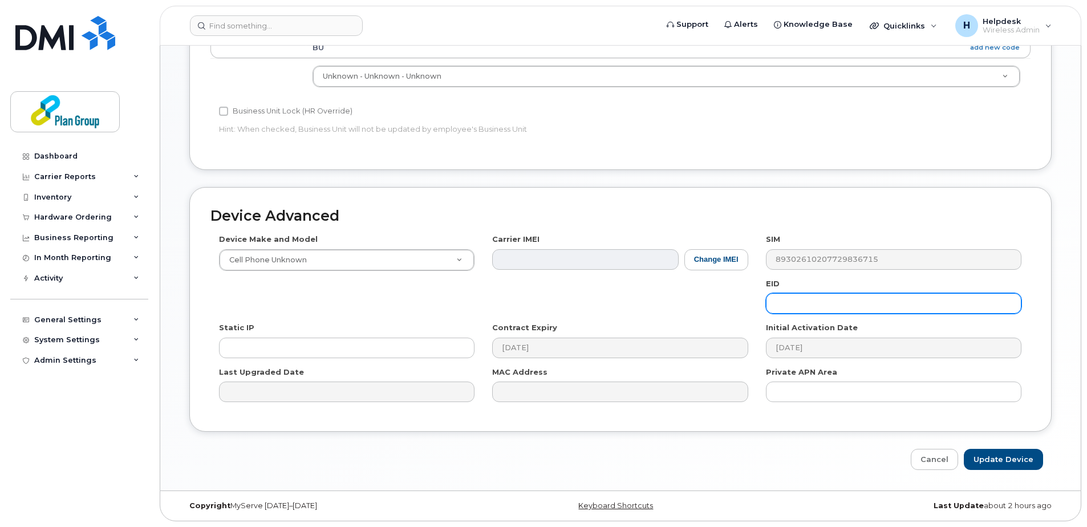
click at [799, 306] on input "text" at bounding box center [893, 303] width 255 height 21
paste input "tl8259@equans.com"
drag, startPoint x: 862, startPoint y: 306, endPoint x: 800, endPoint y: 304, distance: 61.6
click at [800, 304] on input "tl8259@equans.com" at bounding box center [893, 303] width 255 height 21
type input "tl8259"
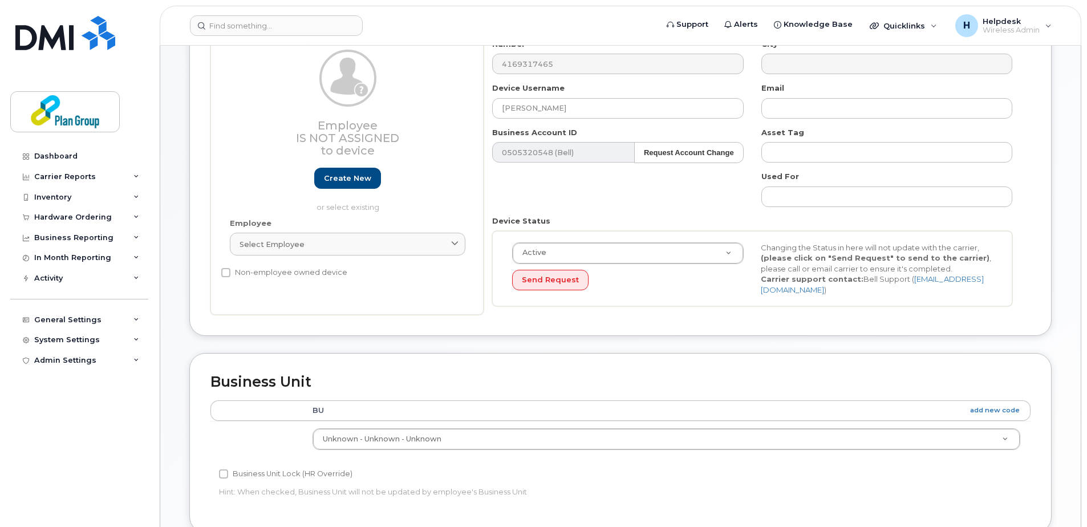
scroll to position [247, 0]
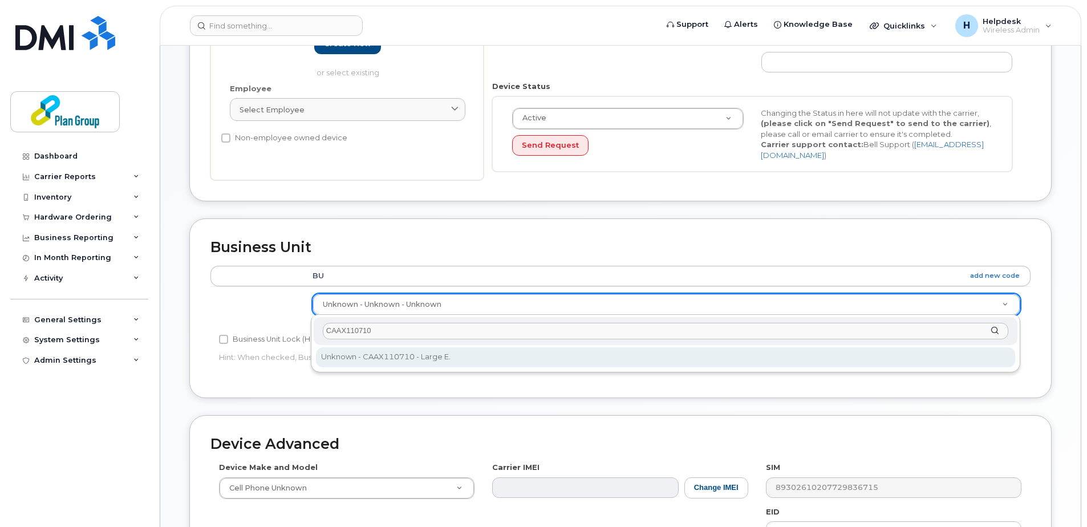
type input "CAAX110710"
type input "1989275"
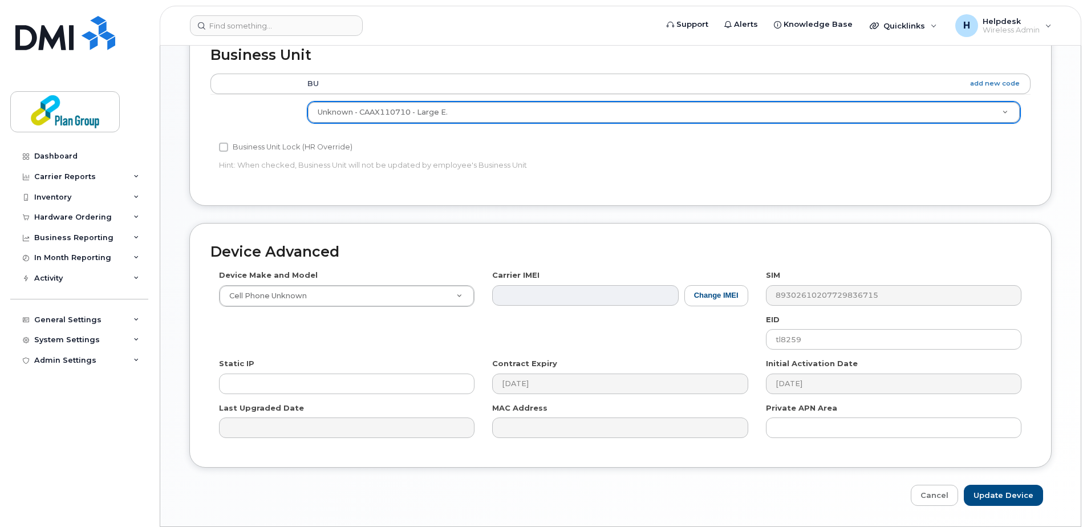
scroll to position [475, 0]
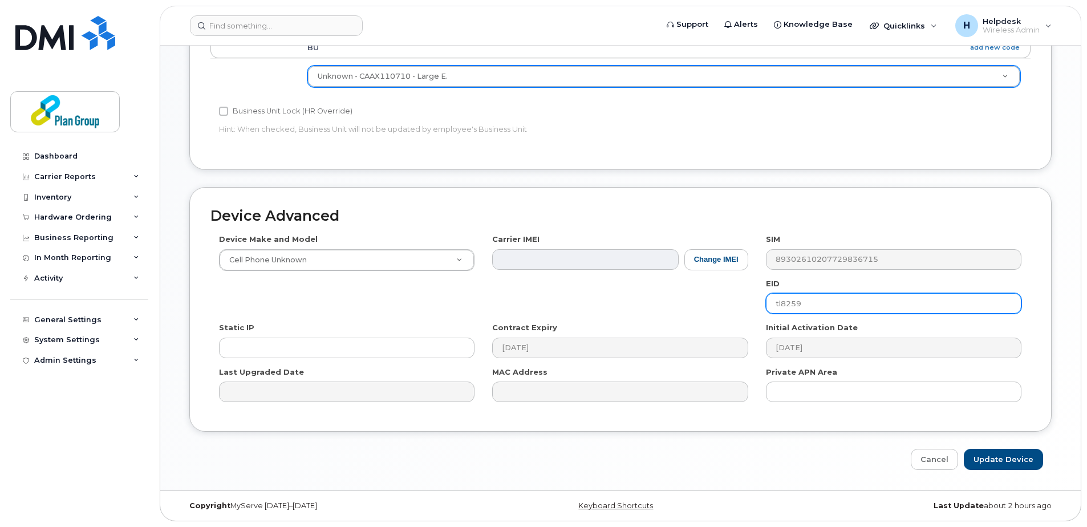
drag, startPoint x: 803, startPoint y: 307, endPoint x: 755, endPoint y: 294, distance: 49.6
click at [755, 294] on div "Device Make and Model Cell Phone Unknown Android TCL 502 Watch Apple Watch S9 4…" at bounding box center [620, 322] width 820 height 177
click at [983, 448] on div "Device Advanced Device Make and Model Cell Phone Unknown Android TCL 502 Watch …" at bounding box center [620, 328] width 879 height 283
click at [990, 457] on input "Update Device" at bounding box center [1002, 459] width 79 height 21
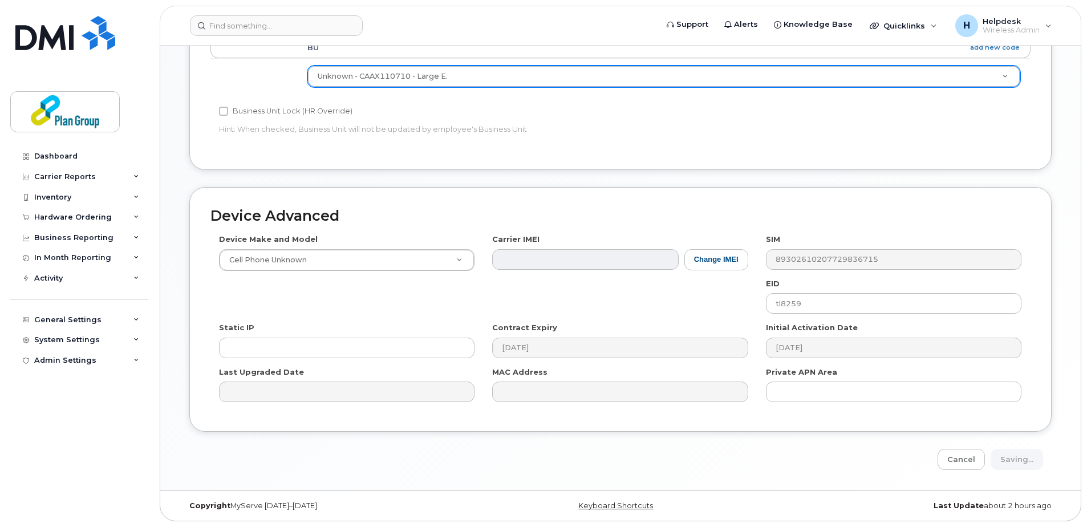
type input "Saving..."
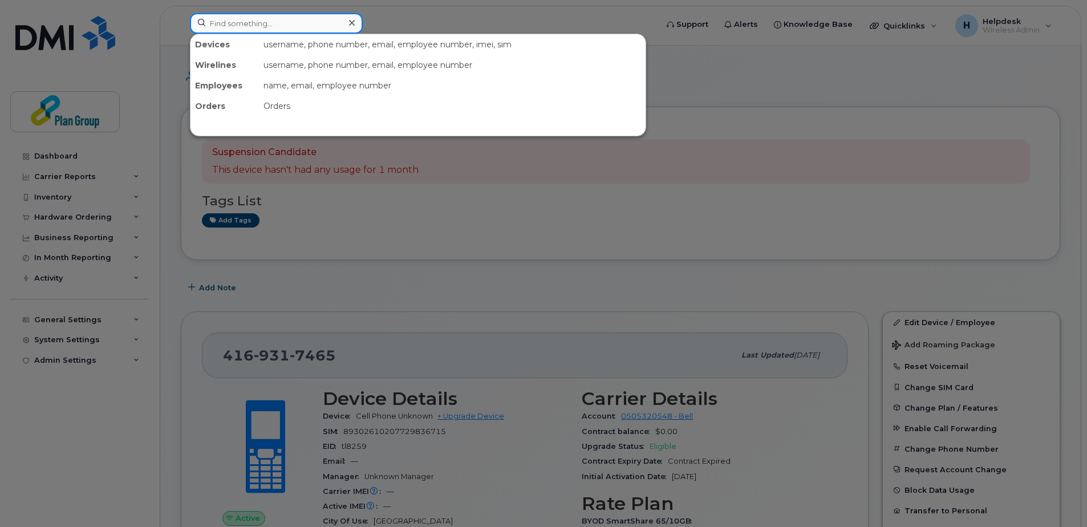
click at [320, 21] on input at bounding box center [276, 23] width 173 height 21
paste input "4164523929"
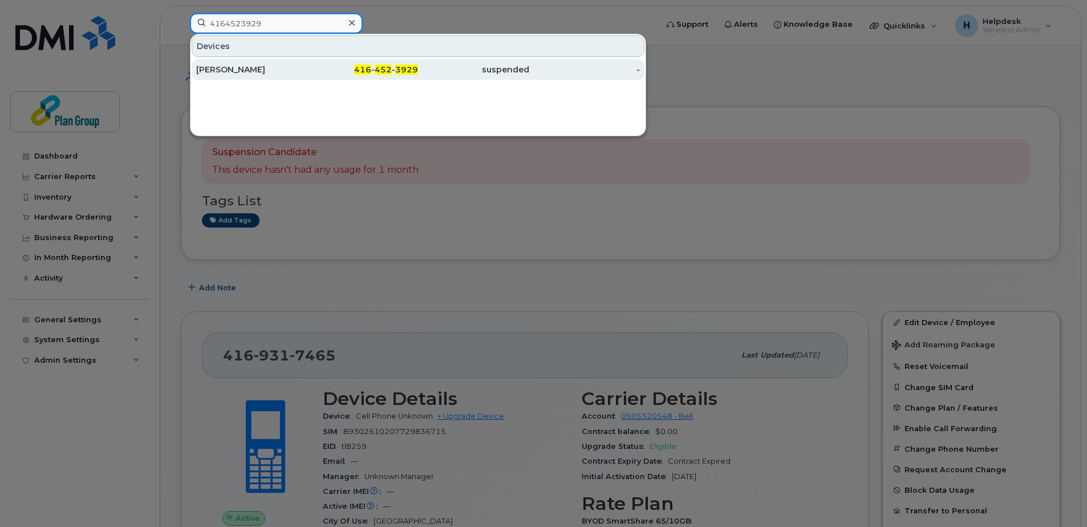
type input "4164523929"
click at [269, 65] on div "[PERSON_NAME]" at bounding box center [251, 69] width 111 height 11
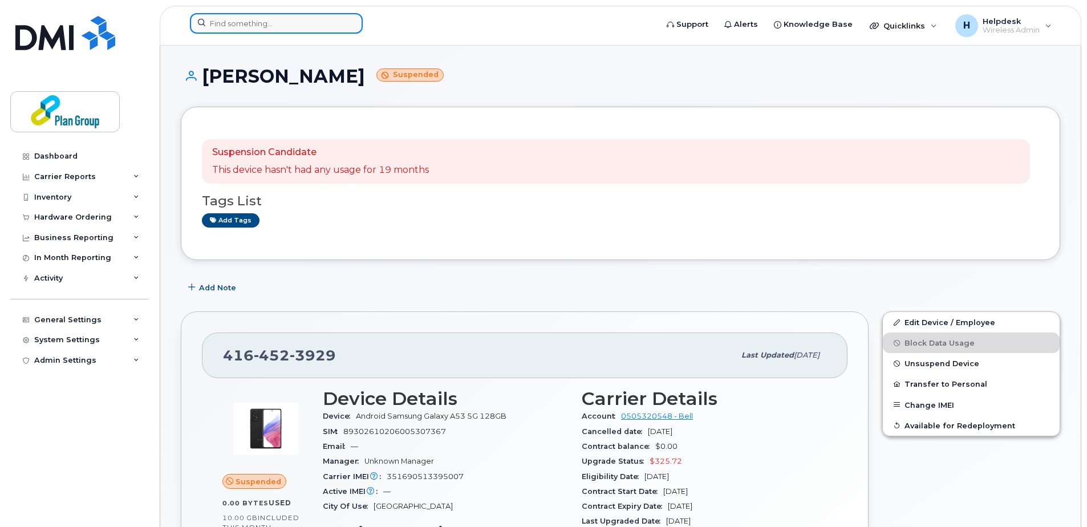
click at [278, 23] on input at bounding box center [276, 23] width 173 height 21
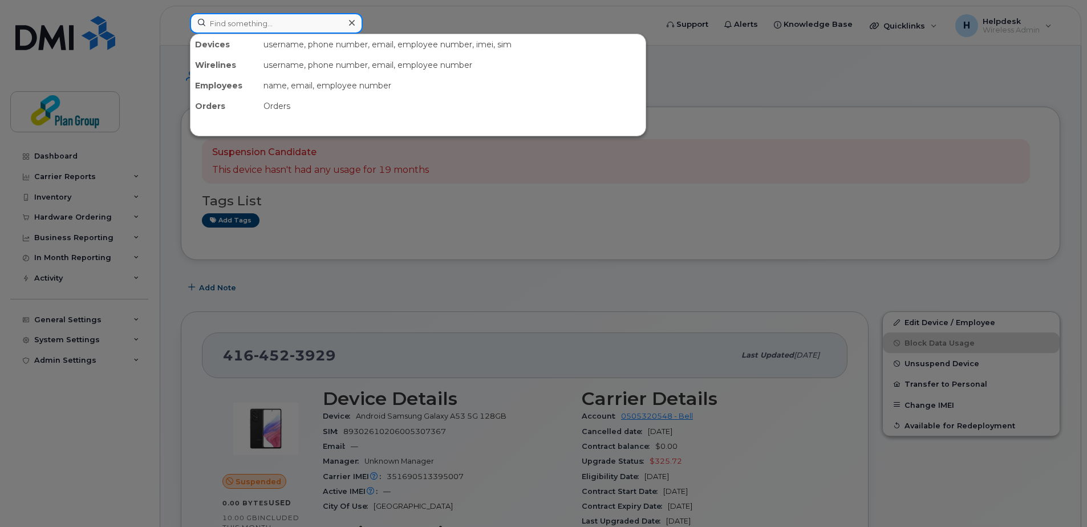
paste input "6132500480"
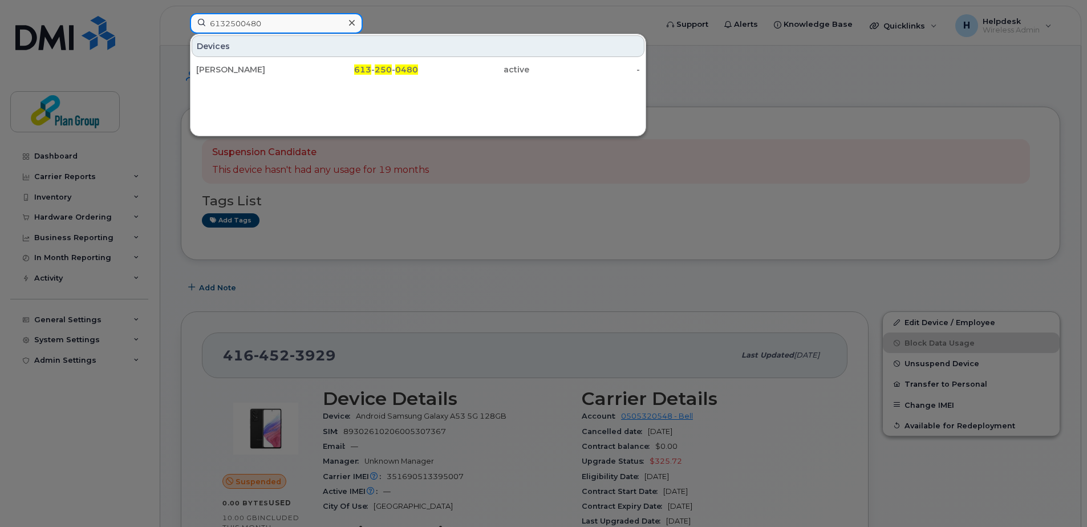
type input "6132500480"
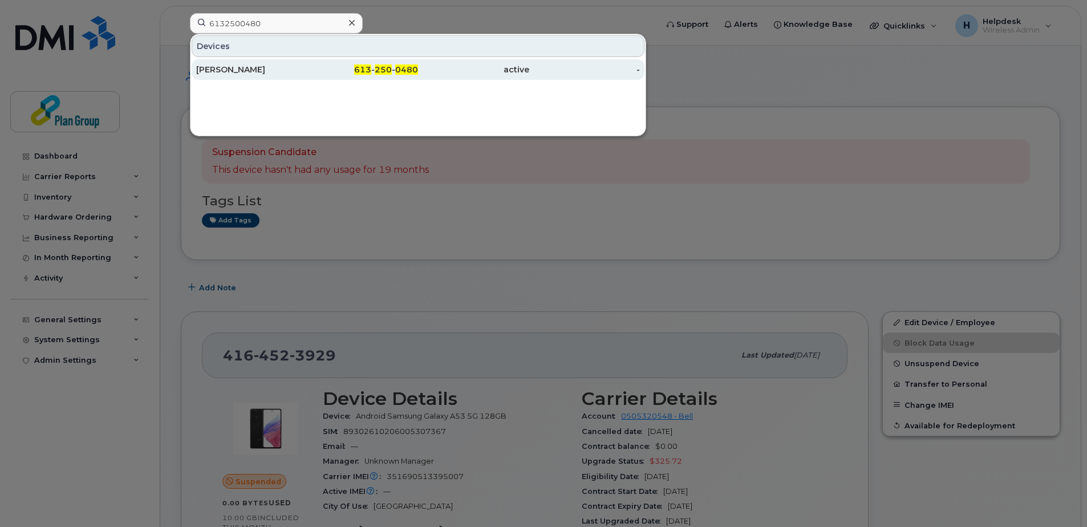
click at [271, 63] on div "[PERSON_NAME]" at bounding box center [251, 69] width 111 height 21
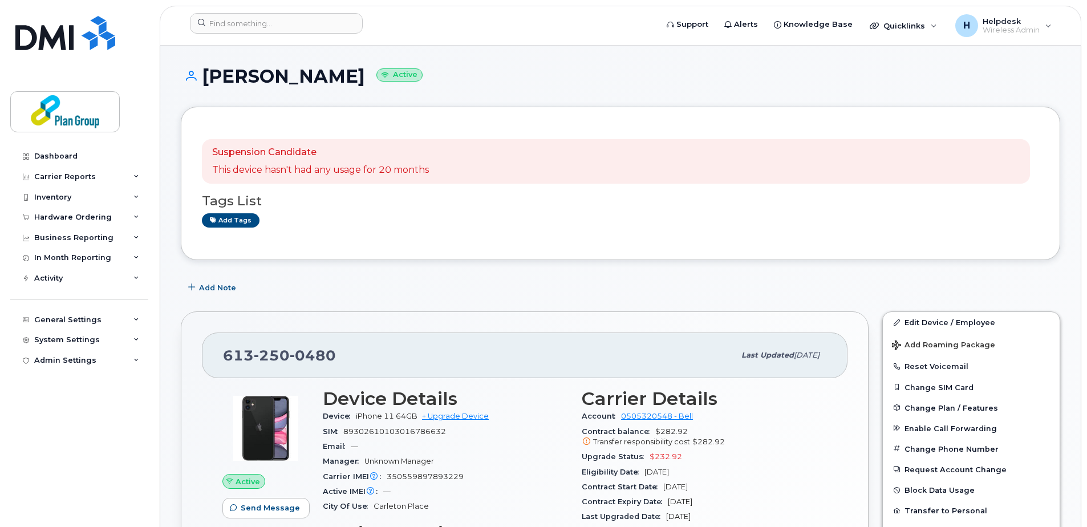
click at [603, 200] on h3 "Tags List" at bounding box center [620, 201] width 837 height 14
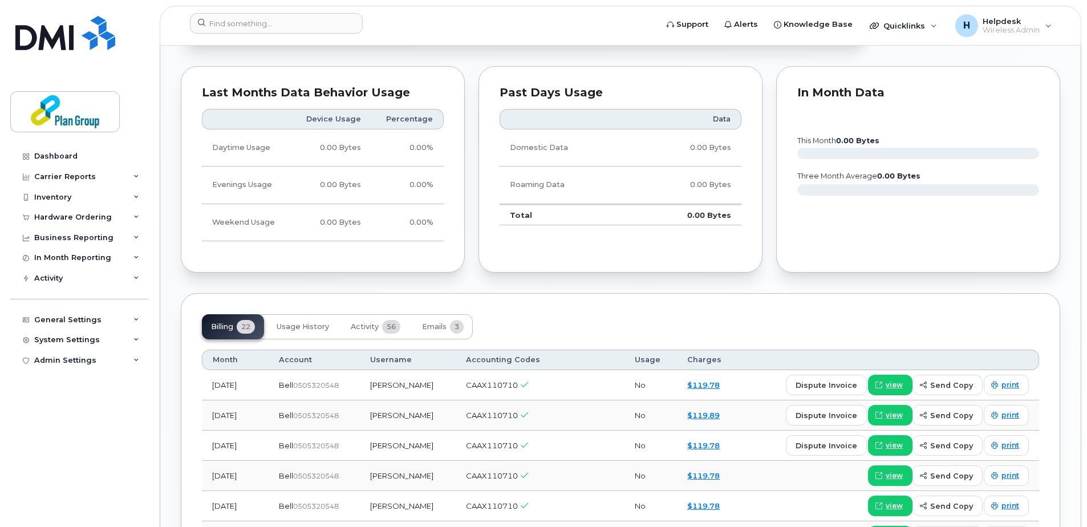
scroll to position [855, 0]
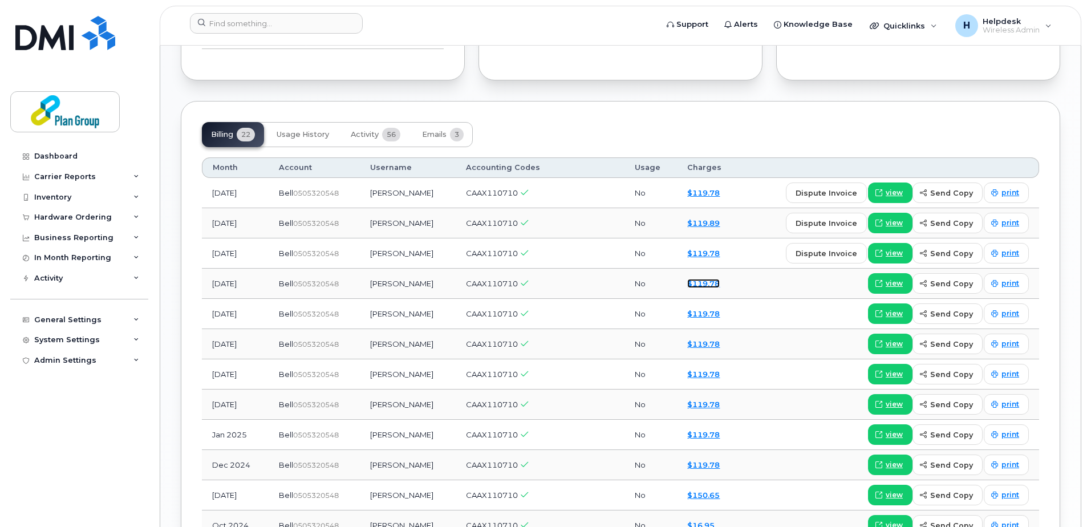
click at [701, 283] on link "$119.78" at bounding box center [703, 283] width 32 height 9
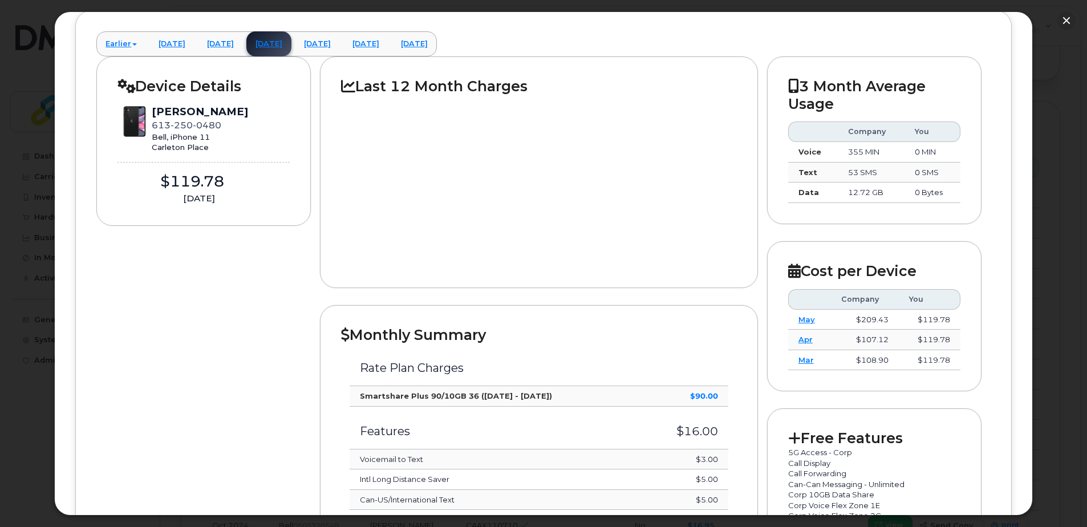
scroll to position [0, 0]
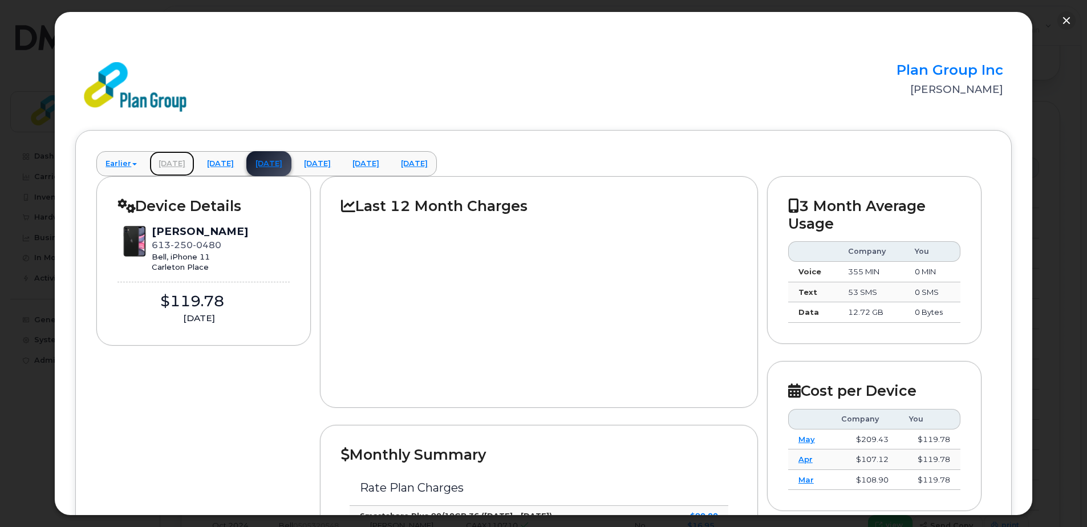
click at [183, 168] on link "April 2025" at bounding box center [171, 163] width 45 height 25
click at [228, 166] on link "[DATE]" at bounding box center [220, 163] width 45 height 25
click at [291, 159] on link "June 2025" at bounding box center [268, 163] width 45 height 25
click at [340, 168] on link "July 2025" at bounding box center [317, 163] width 45 height 25
click at [388, 158] on link "August 2025" at bounding box center [365, 163] width 45 height 25
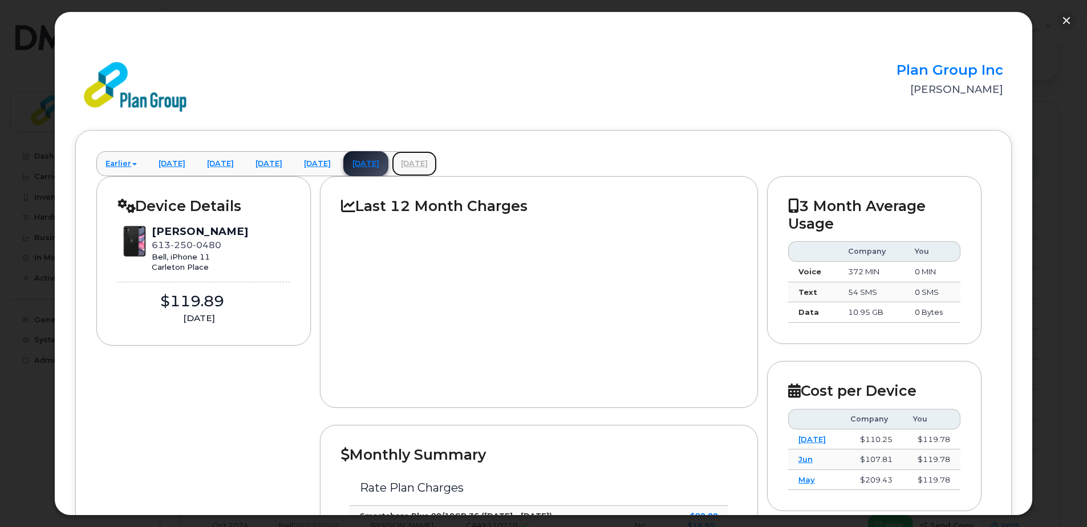
click at [437, 162] on link "September 2025" at bounding box center [414, 163] width 45 height 25
click at [1068, 23] on button "button" at bounding box center [1066, 20] width 18 height 18
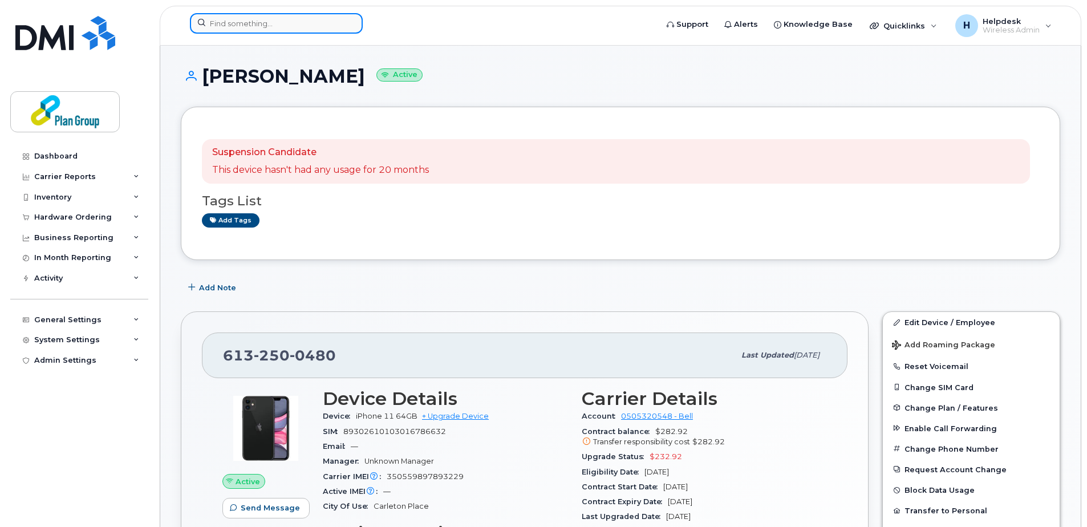
click at [239, 20] on input at bounding box center [276, 23] width 173 height 21
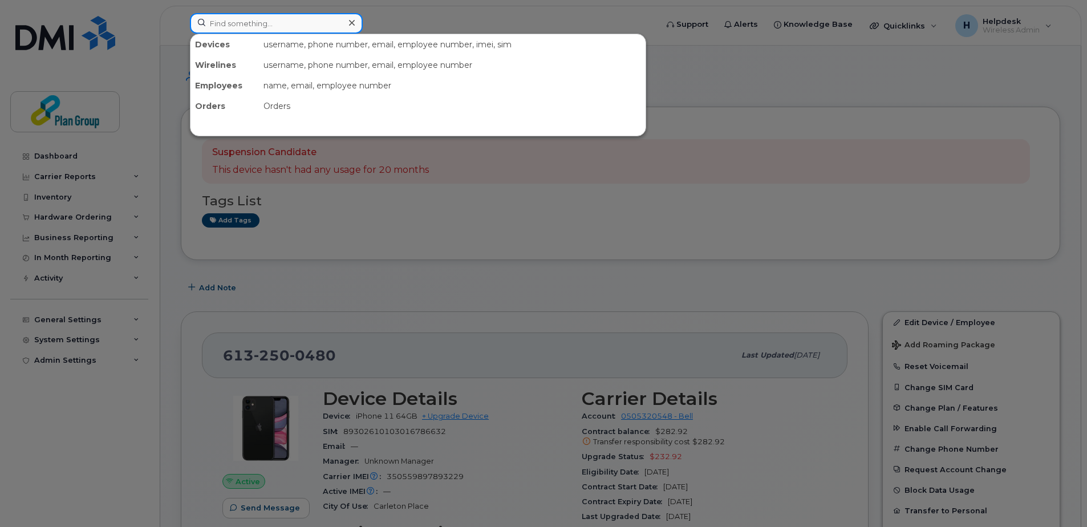
paste input "4168594544"
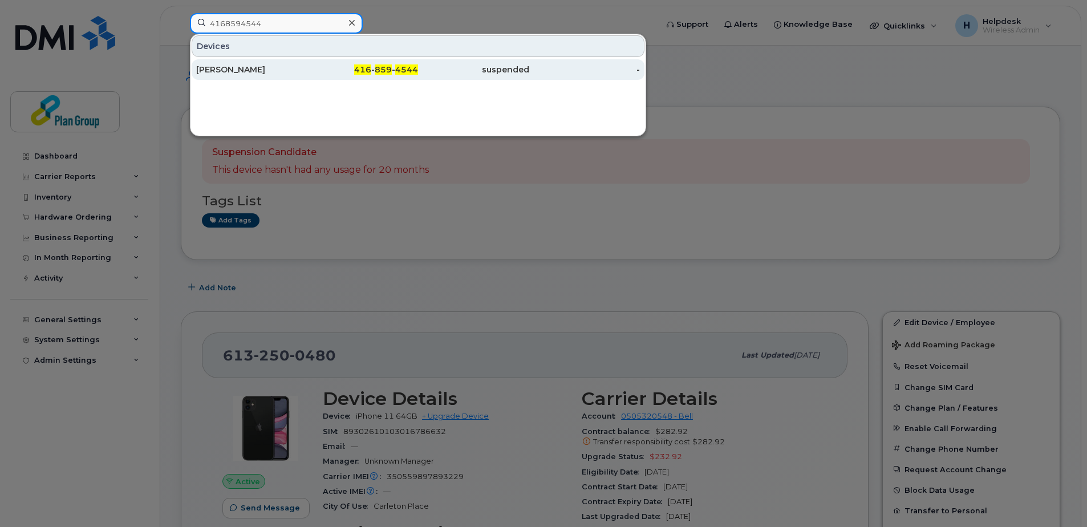
type input "4168594544"
click at [261, 67] on div "Lynn Pilmoor" at bounding box center [251, 69] width 111 height 11
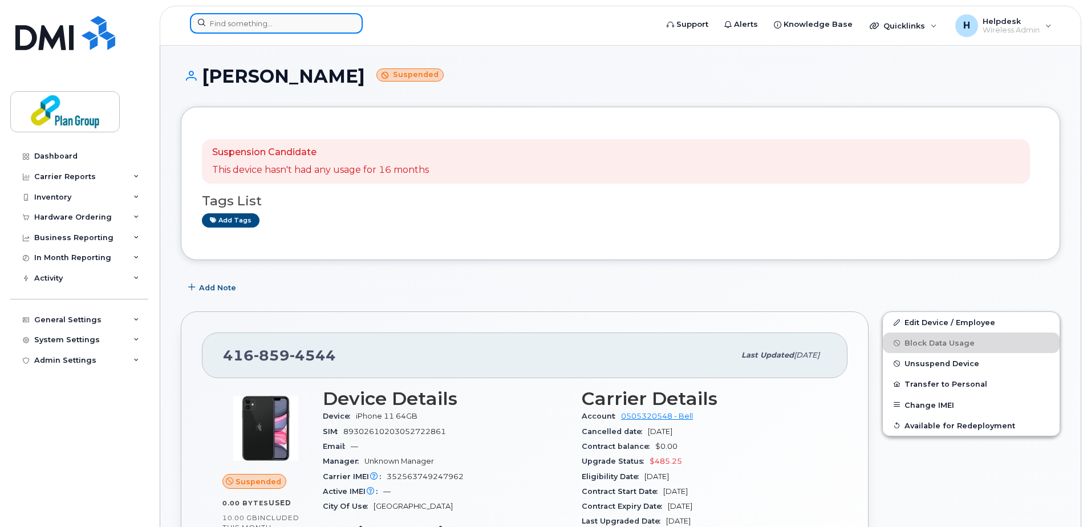
click at [289, 18] on input at bounding box center [276, 23] width 173 height 21
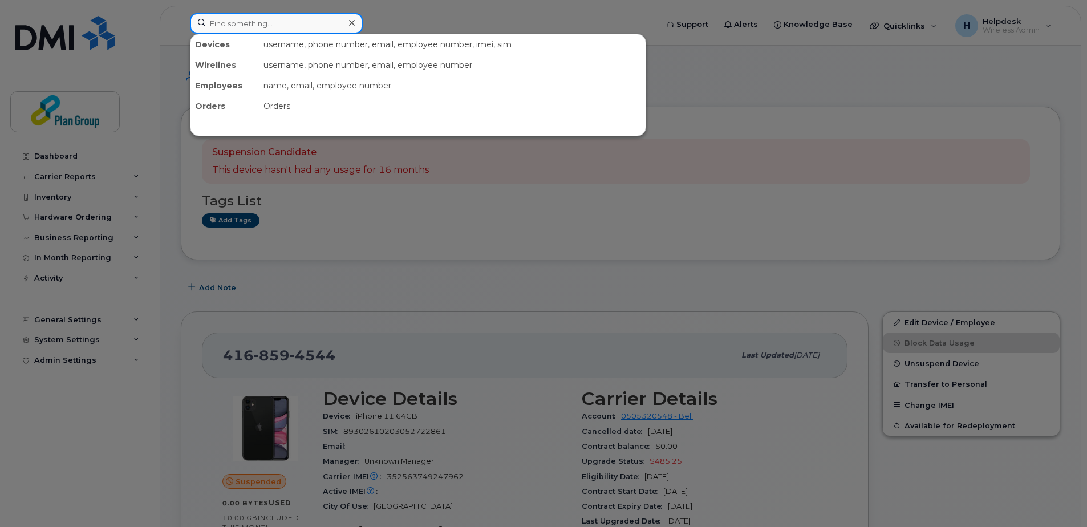
paste input "3688898537"
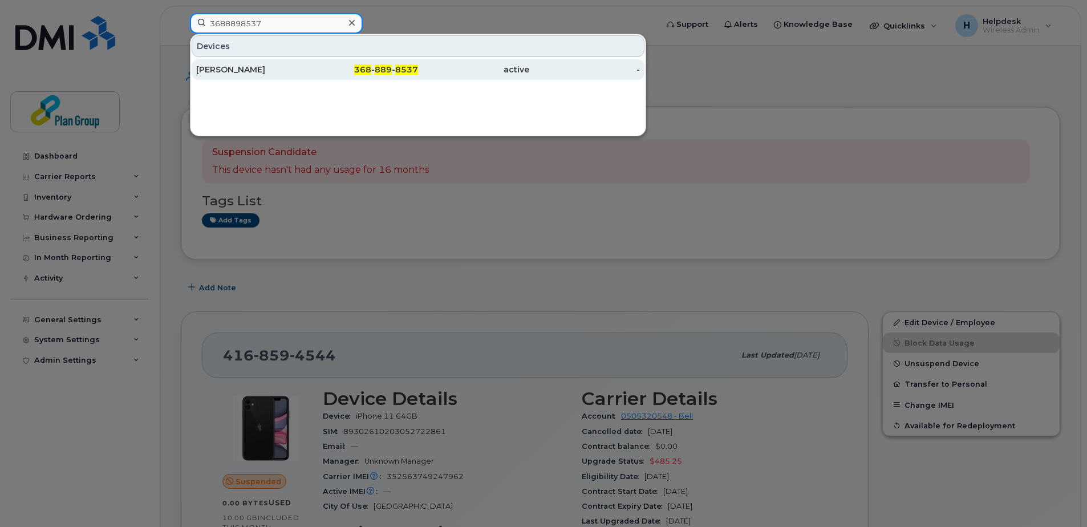
type input "3688898537"
click at [274, 69] on div "[PERSON_NAME]" at bounding box center [251, 69] width 111 height 11
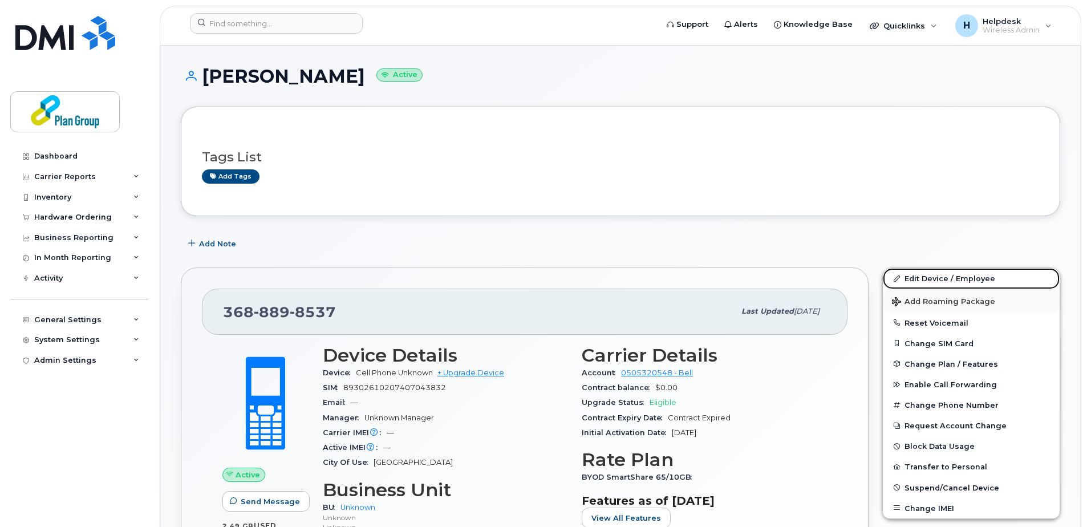
drag, startPoint x: 985, startPoint y: 282, endPoint x: 924, endPoint y: 304, distance: 64.9
click at [985, 282] on link "Edit Device / Employee" at bounding box center [970, 278] width 177 height 21
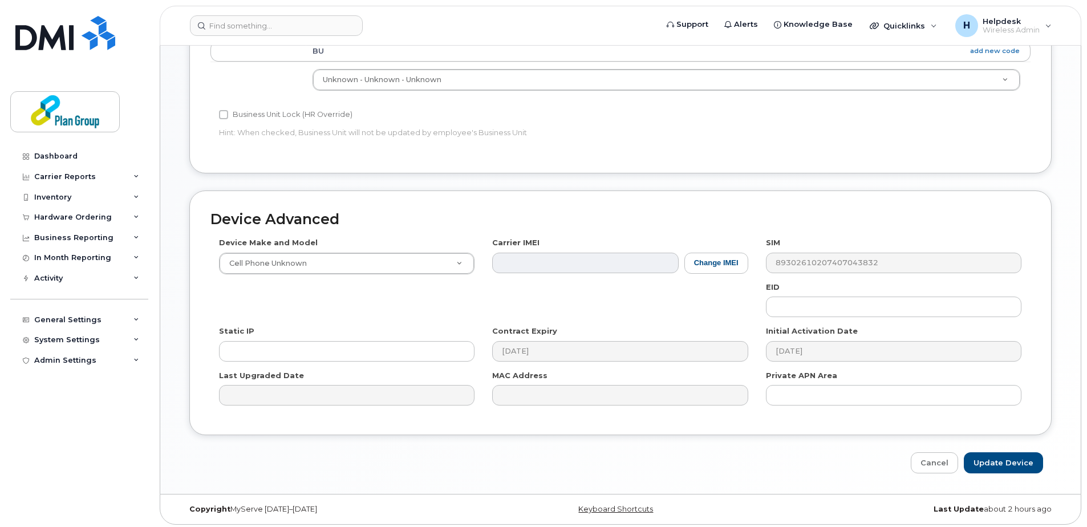
scroll to position [475, 0]
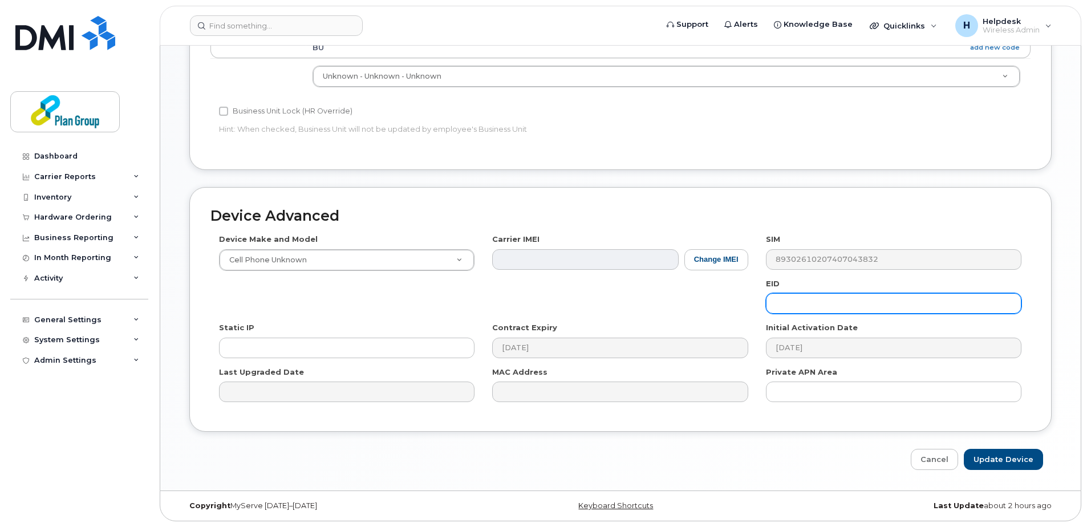
click at [810, 304] on input "text" at bounding box center [893, 303] width 255 height 21
paste input "xn8206@equans.com"
drag, startPoint x: 859, startPoint y: 308, endPoint x: 806, endPoint y: 306, distance: 53.6
click at [806, 306] on input "xn8206@equans.com" at bounding box center [893, 303] width 255 height 21
drag, startPoint x: 806, startPoint y: 306, endPoint x: 693, endPoint y: 304, distance: 112.3
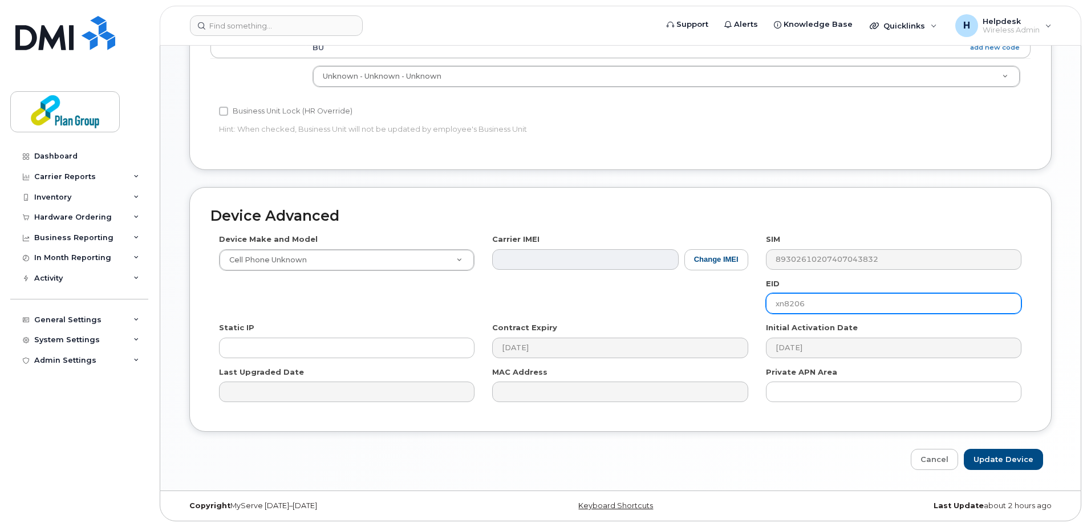
click at [693, 304] on div "Device Make and Model Cell Phone Unknown Android TCL 502 Watch Apple Watch S9 4…" at bounding box center [620, 322] width 820 height 177
type input "xn8206"
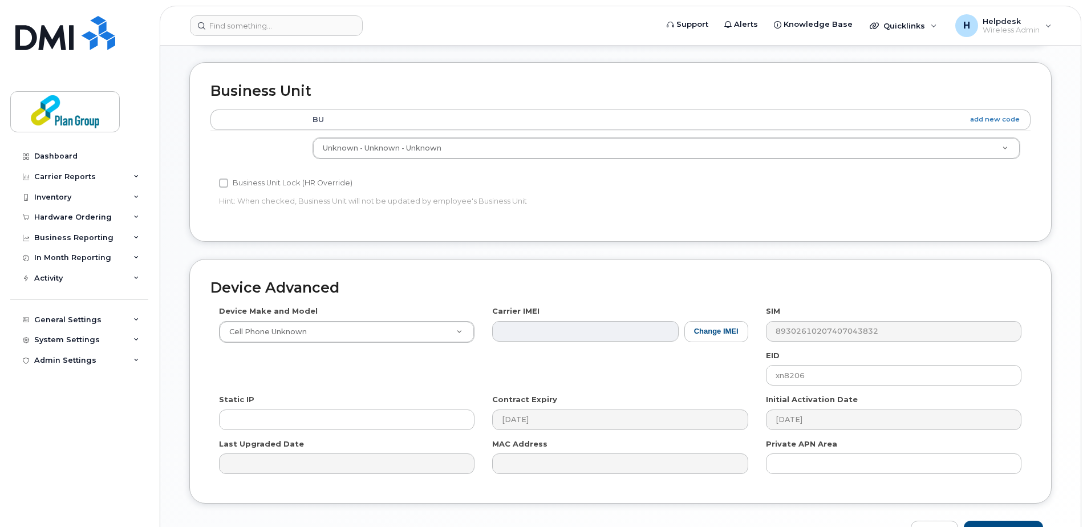
scroll to position [247, 0]
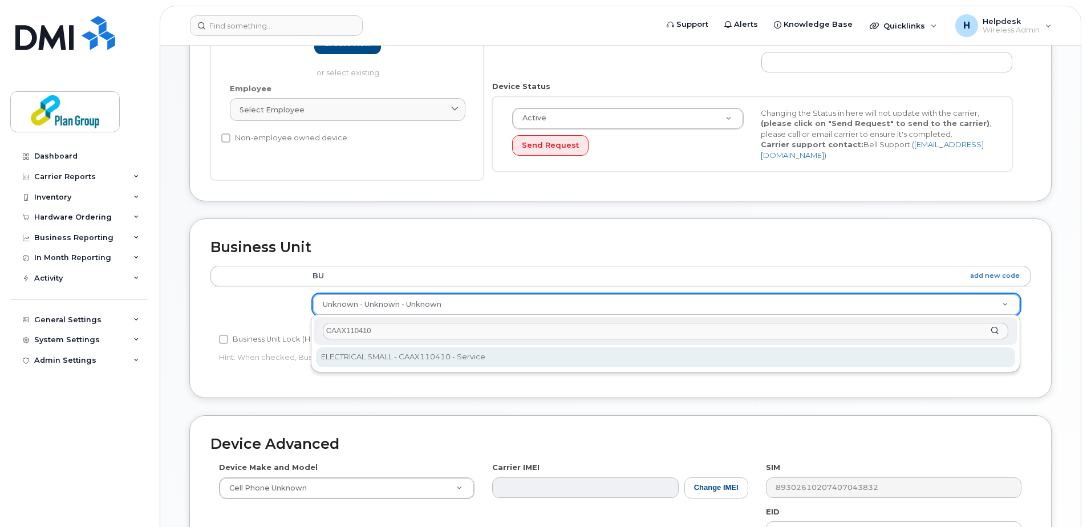
type input "CAAX110410"
type input "1989270"
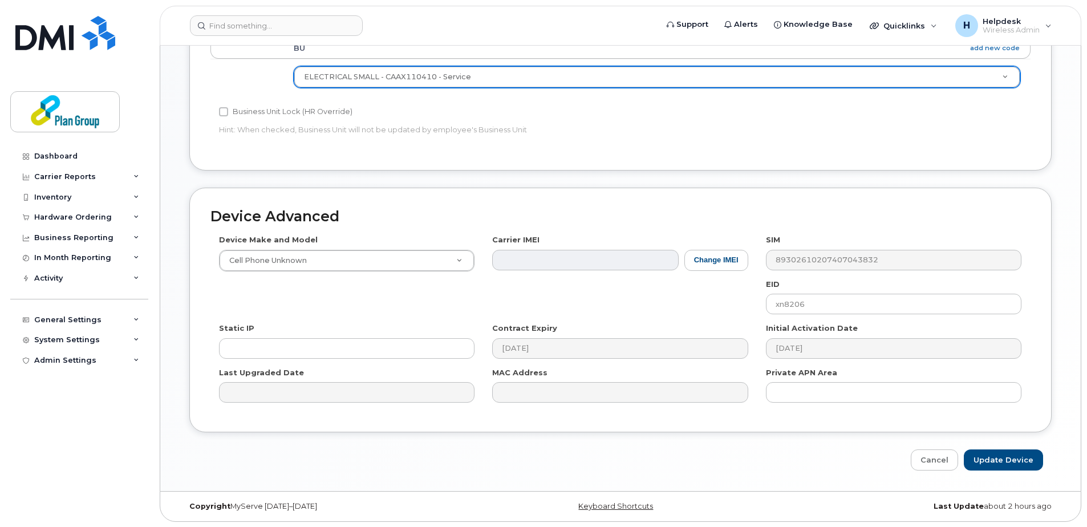
scroll to position [475, 0]
click at [999, 457] on input "Update Device" at bounding box center [1002, 459] width 79 height 21
type input "Saving..."
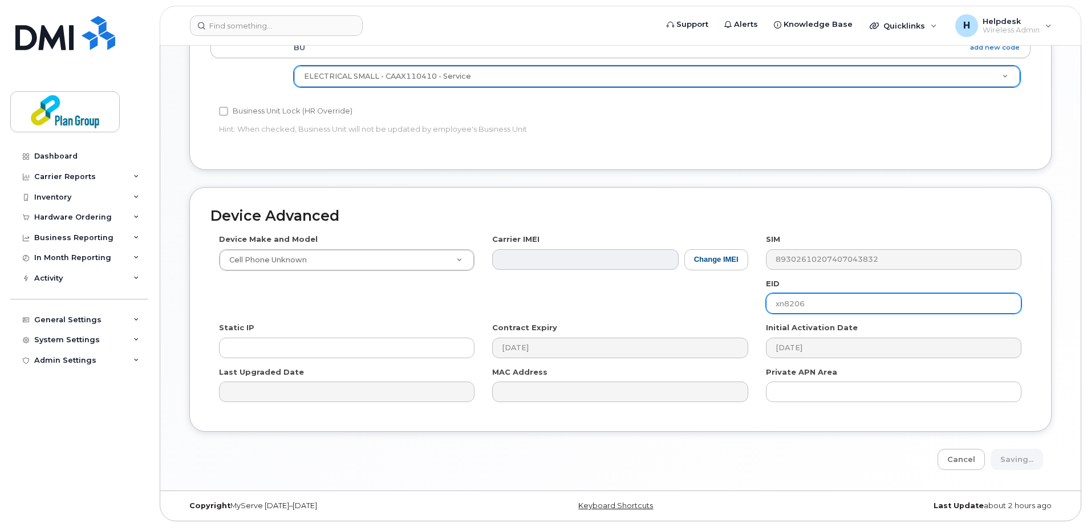
click at [798, 304] on input "xn8206" at bounding box center [893, 303] width 255 height 21
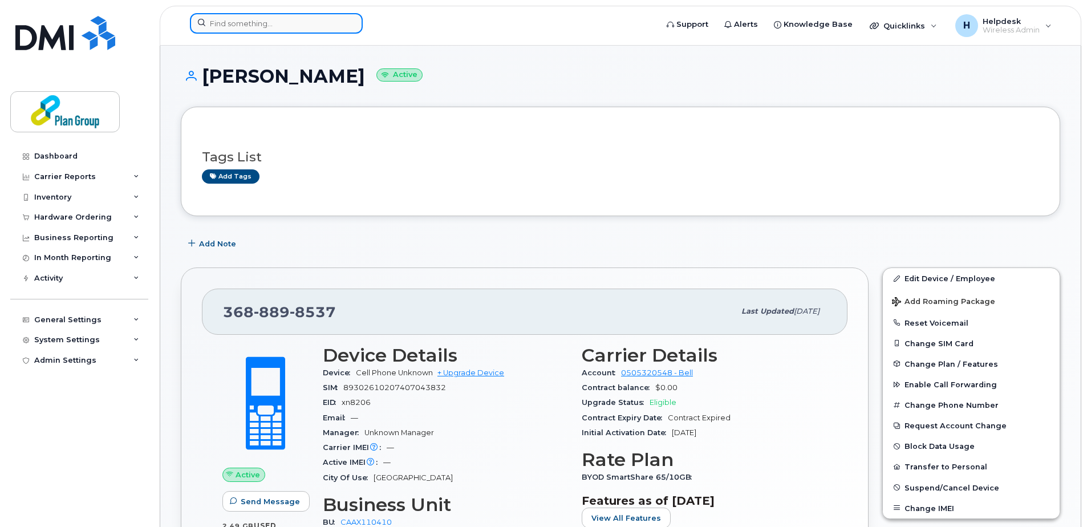
click at [315, 26] on input at bounding box center [276, 23] width 173 height 21
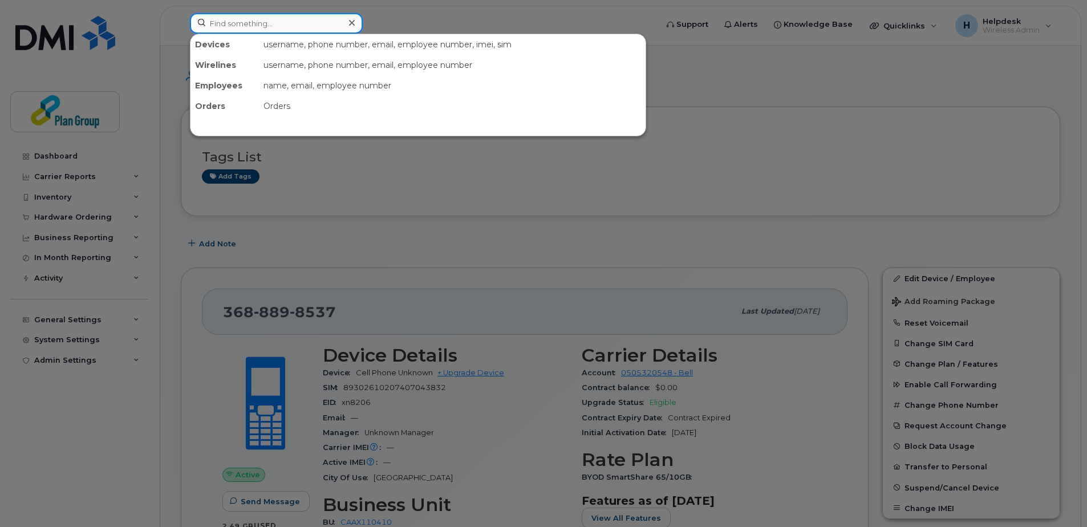
paste input "5195250263"
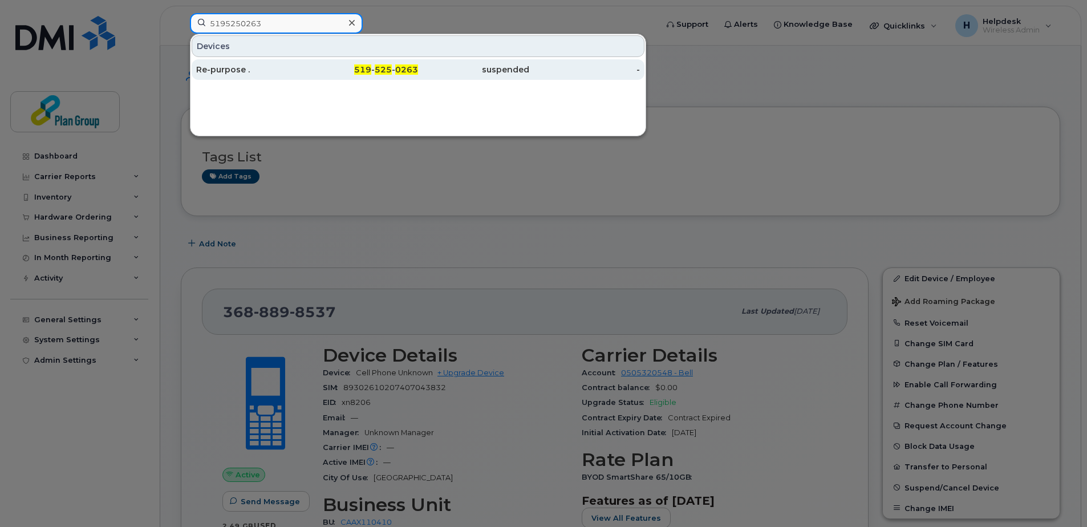
type input "5195250263"
click at [345, 72] on div "519 - 525 - 0263" at bounding box center [362, 69] width 111 height 11
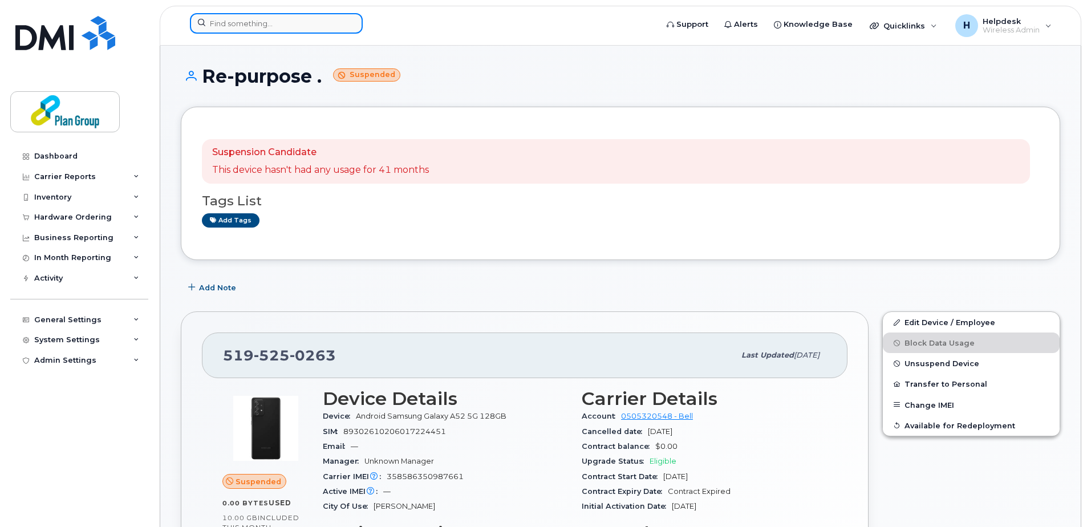
click at [282, 22] on input at bounding box center [276, 23] width 173 height 21
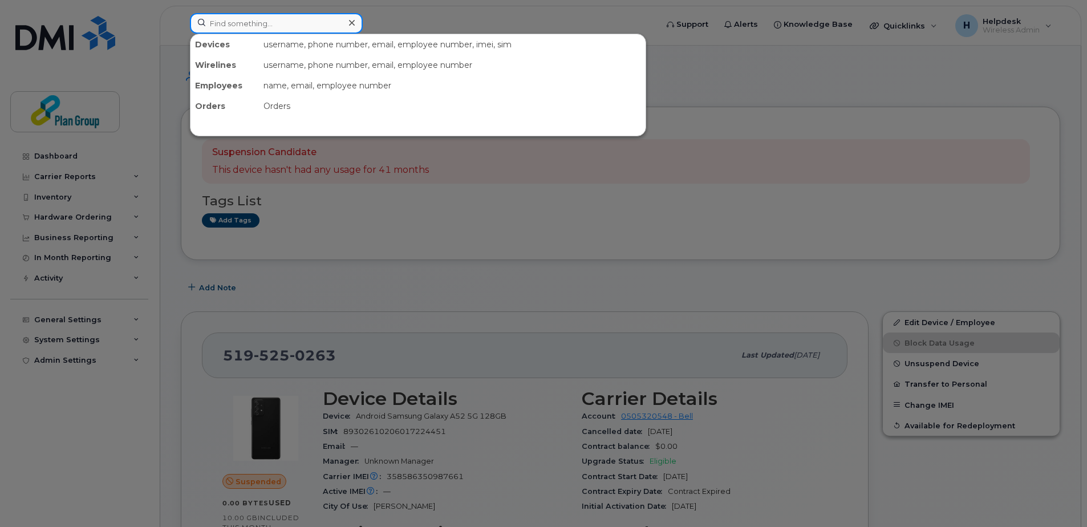
paste input "4379623600"
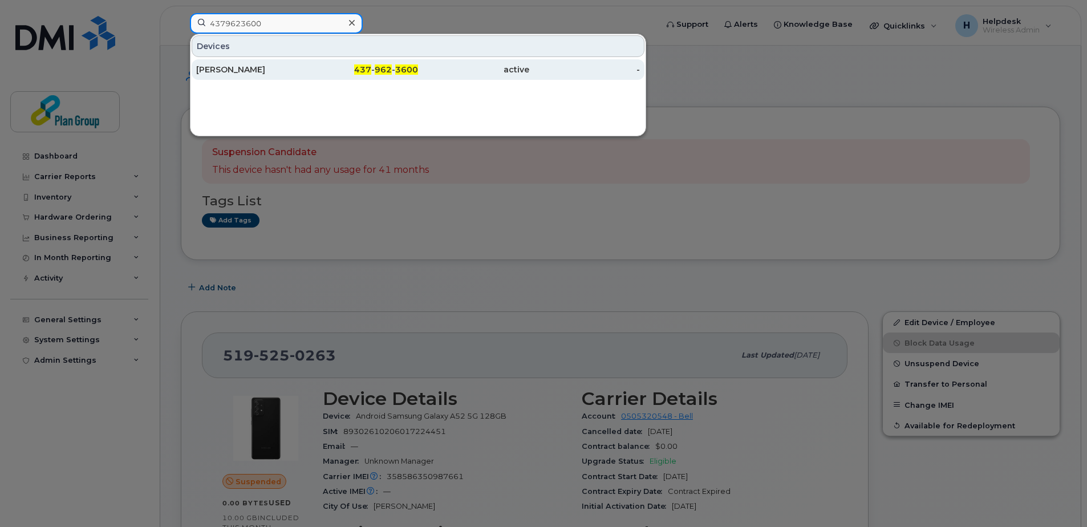
type input "4379623600"
click at [278, 67] on div "[PERSON_NAME]" at bounding box center [251, 69] width 111 height 11
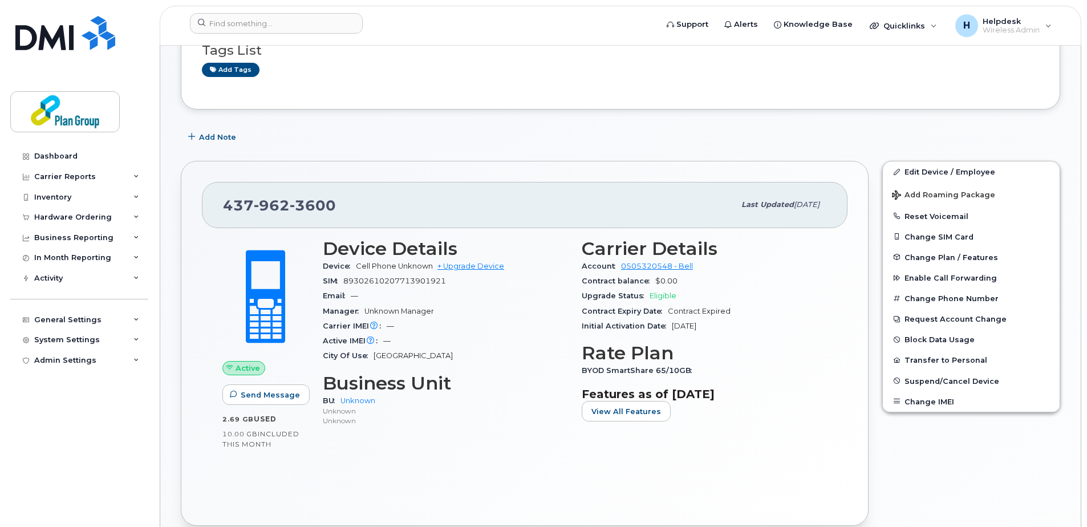
scroll to position [57, 0]
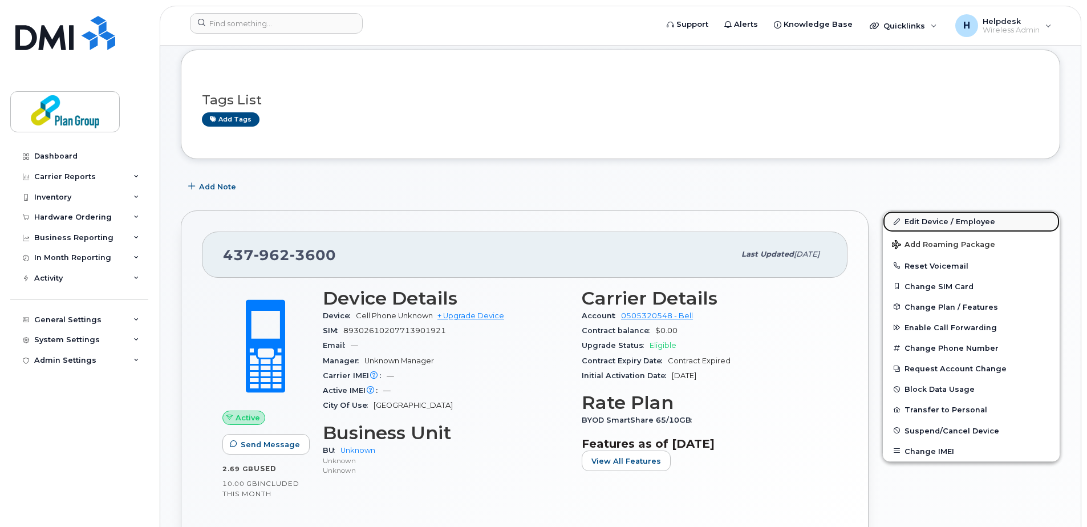
click at [947, 226] on link "Edit Device / Employee" at bounding box center [970, 221] width 177 height 21
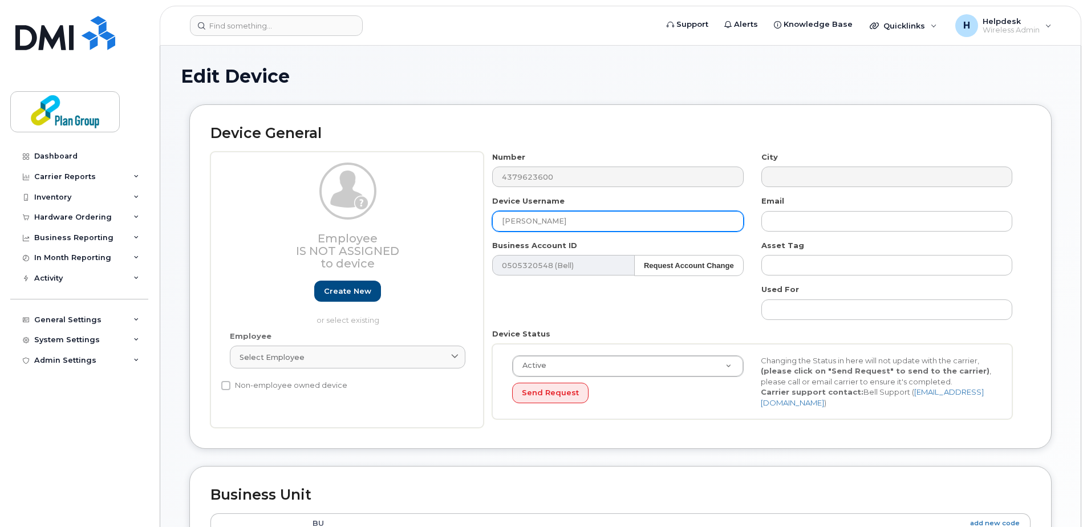
drag, startPoint x: 577, startPoint y: 227, endPoint x: 498, endPoint y: 223, distance: 79.9
click at [498, 223] on input "[PERSON_NAME]" at bounding box center [617, 221] width 251 height 21
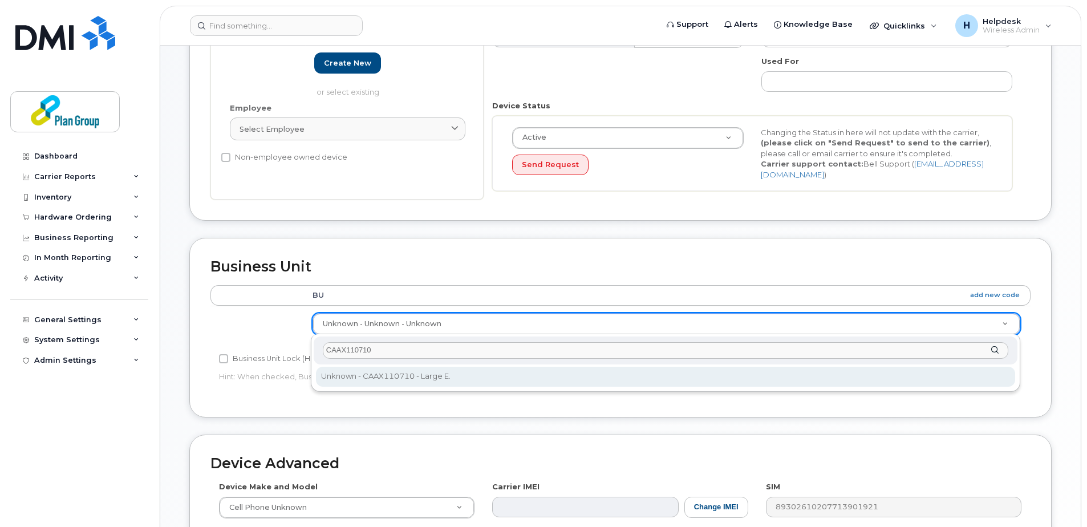
type input "CAAX110710"
type input "1989275"
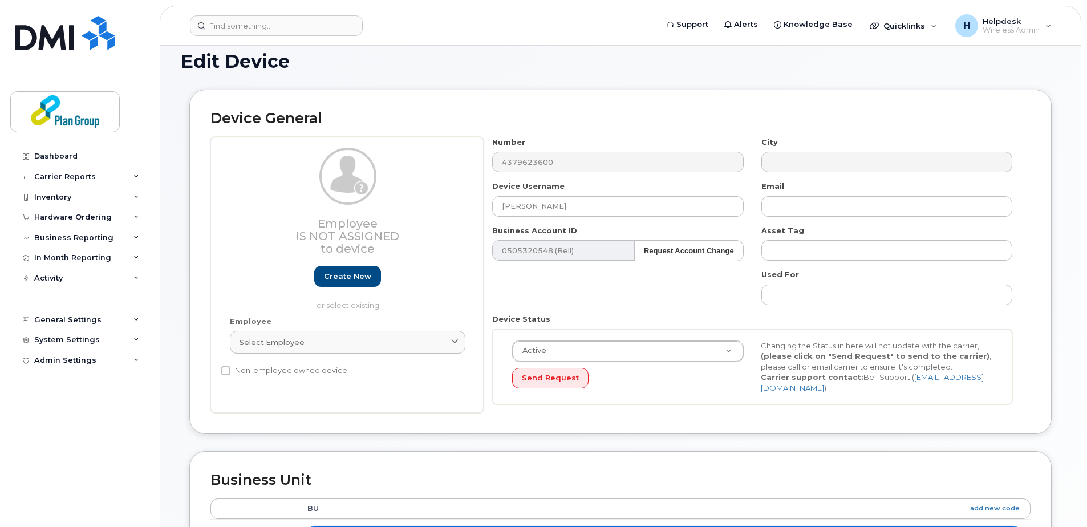
scroll to position [0, 0]
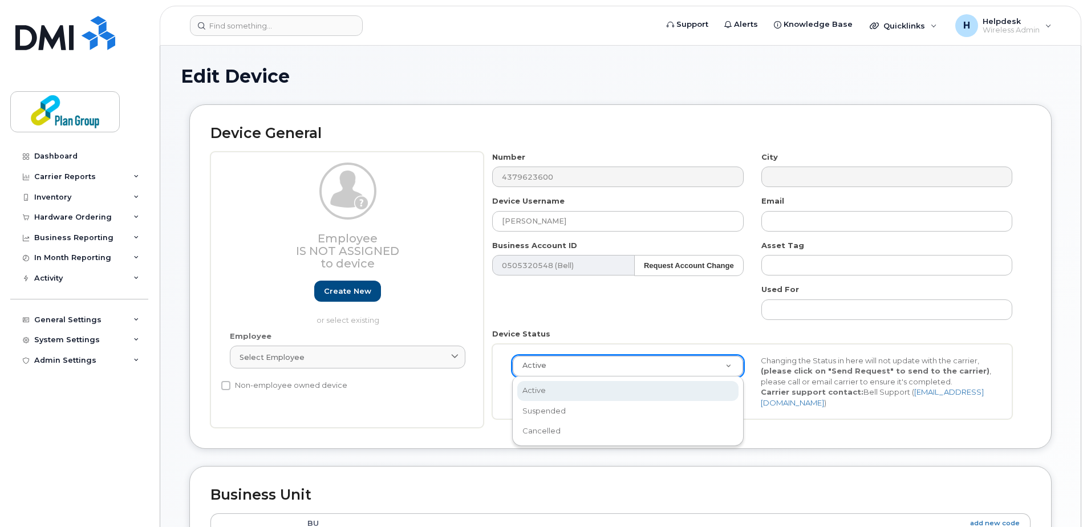
drag, startPoint x: 718, startPoint y: 359, endPoint x: 715, endPoint y: 352, distance: 7.4
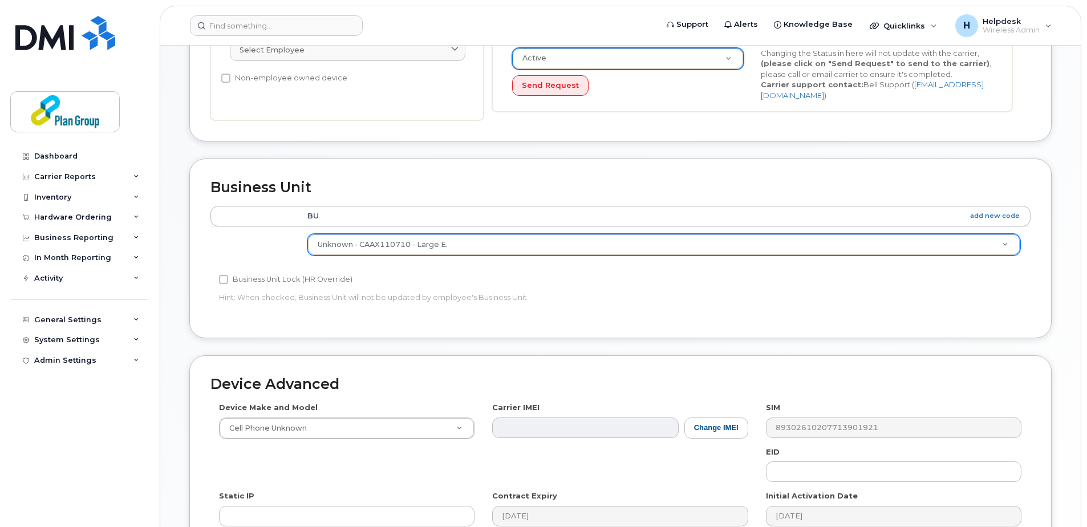
scroll to position [399, 0]
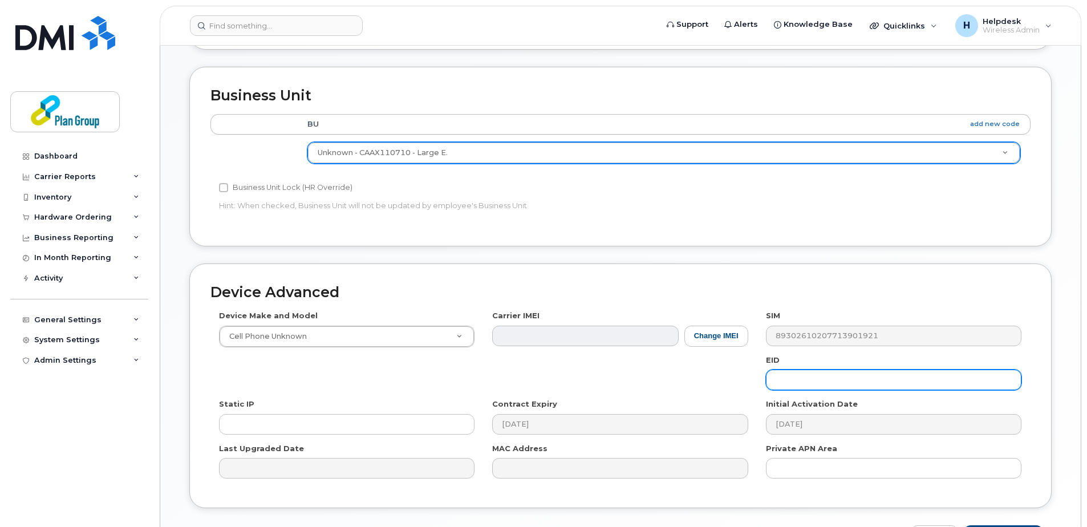
click at [779, 374] on input "text" at bounding box center [893, 379] width 255 height 21
click at [778, 377] on input "text" at bounding box center [893, 379] width 255 height 21
paste input "TL8250"
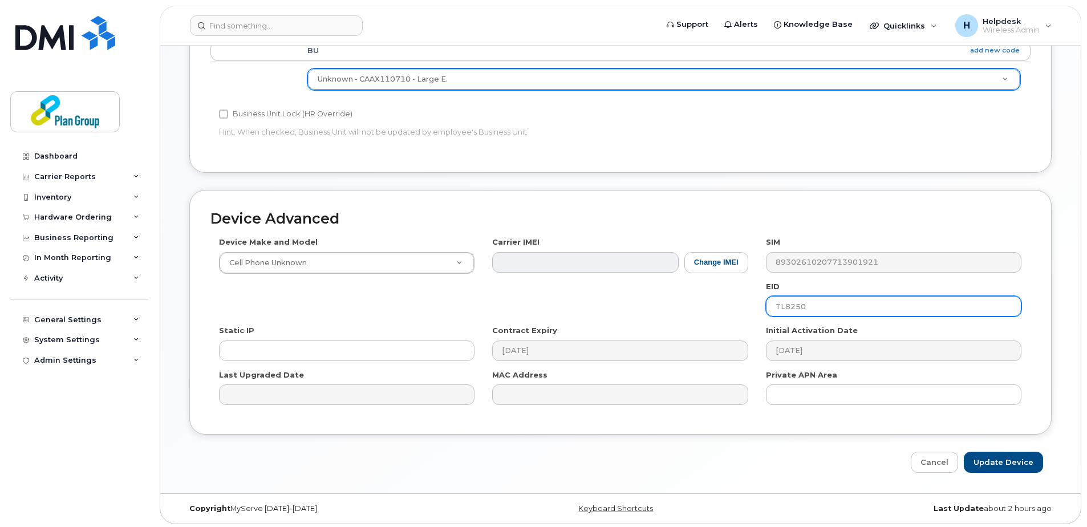
scroll to position [475, 0]
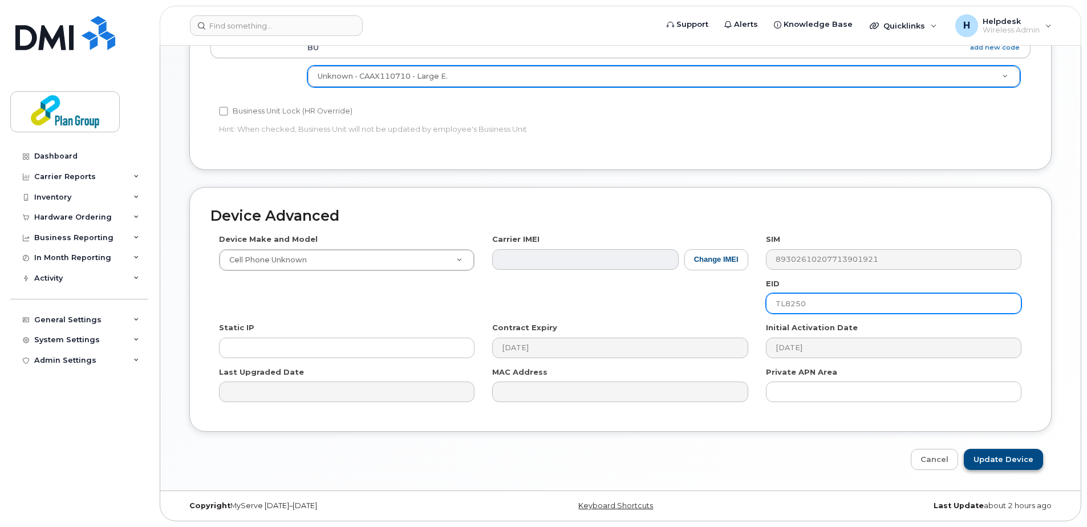
type input "TL8250"
click at [1016, 467] on input "Update Device" at bounding box center [1002, 459] width 79 height 21
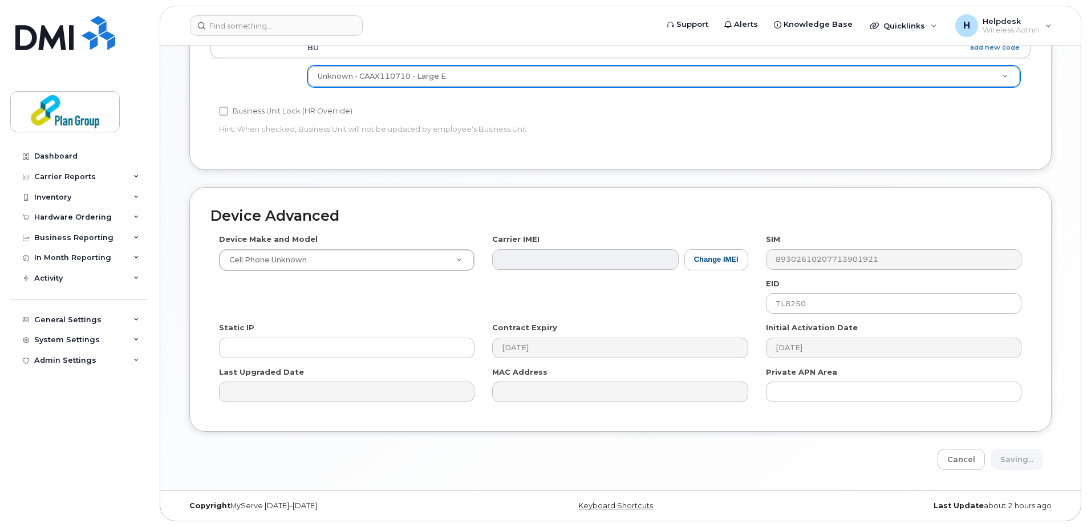
type input "Saving..."
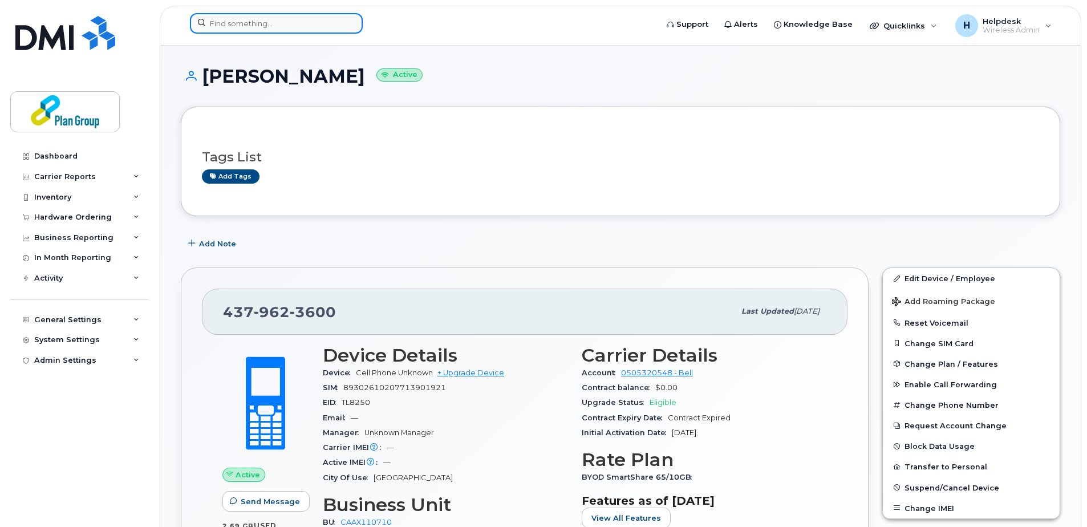
click at [289, 27] on input at bounding box center [276, 23] width 173 height 21
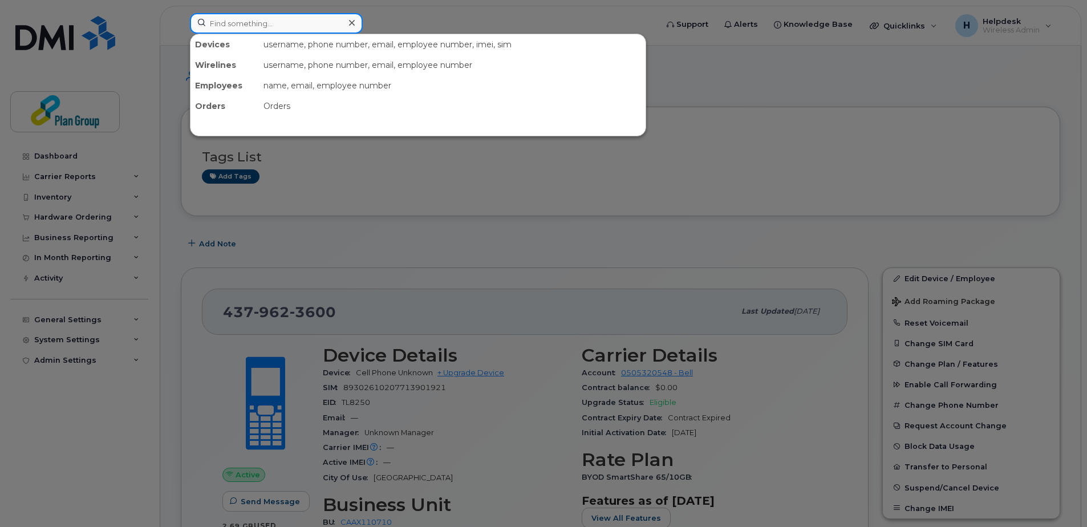
paste input "4373294179"
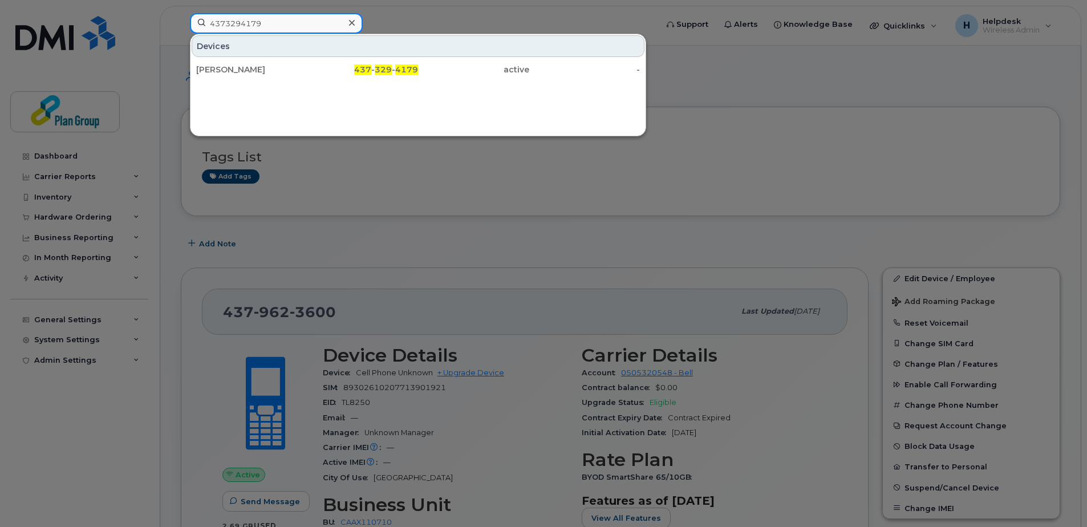
type input "4373294179"
click at [270, 74] on div "[PERSON_NAME]" at bounding box center [251, 69] width 111 height 11
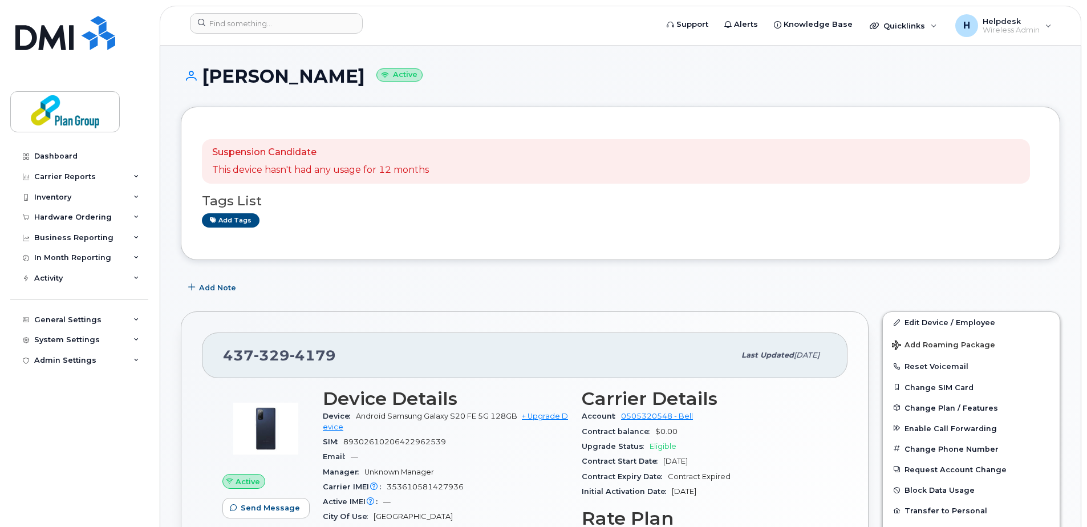
drag, startPoint x: 204, startPoint y: 74, endPoint x: 349, endPoint y: 81, distance: 145.5
click at [349, 81] on h1 "[PERSON_NAME] Active" at bounding box center [620, 76] width 879 height 20
copy h1 "[PERSON_NAME]"
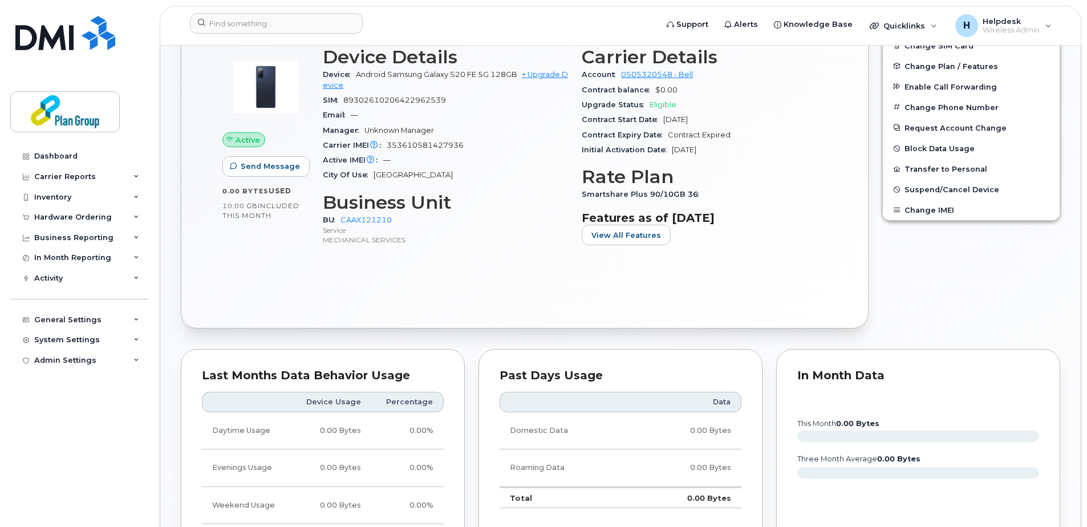
scroll to position [57, 0]
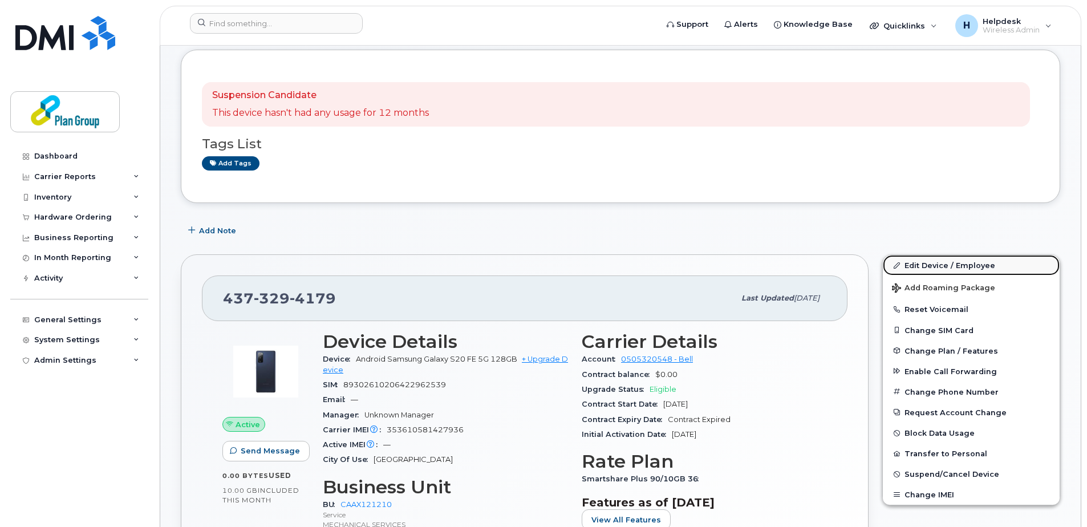
click at [945, 270] on link "Edit Device / Employee" at bounding box center [970, 265] width 177 height 21
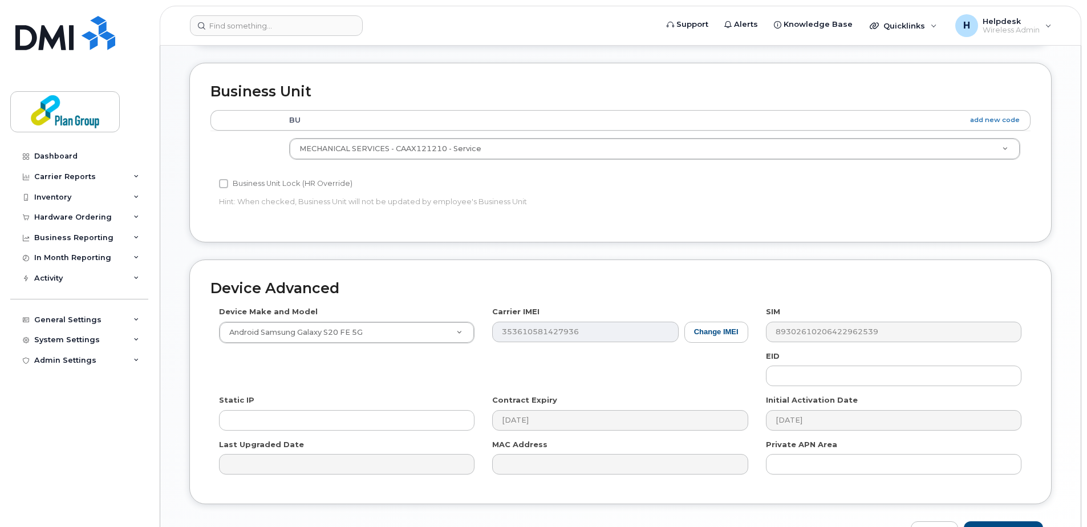
scroll to position [475, 0]
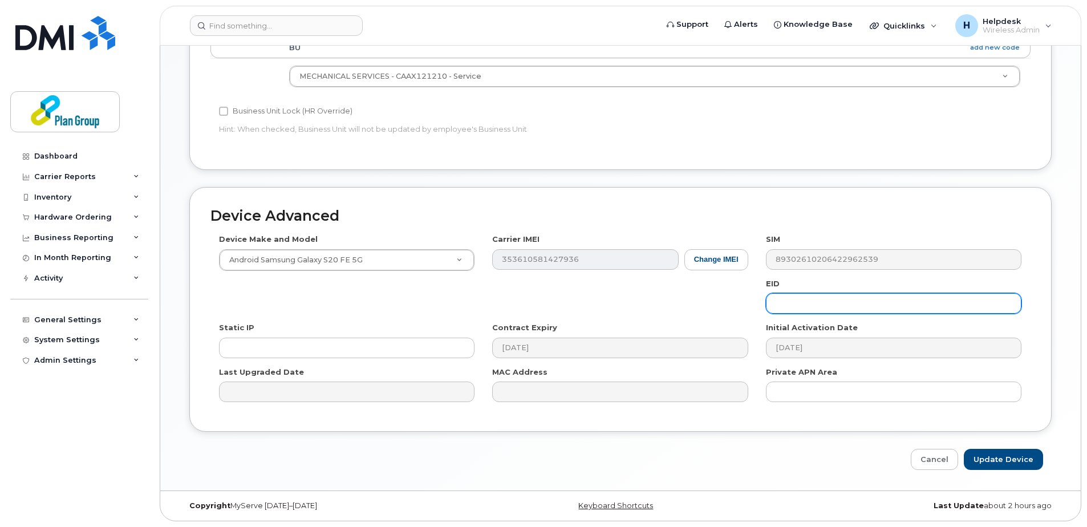
click at [778, 306] on input "text" at bounding box center [893, 303] width 255 height 21
type input "No GID"
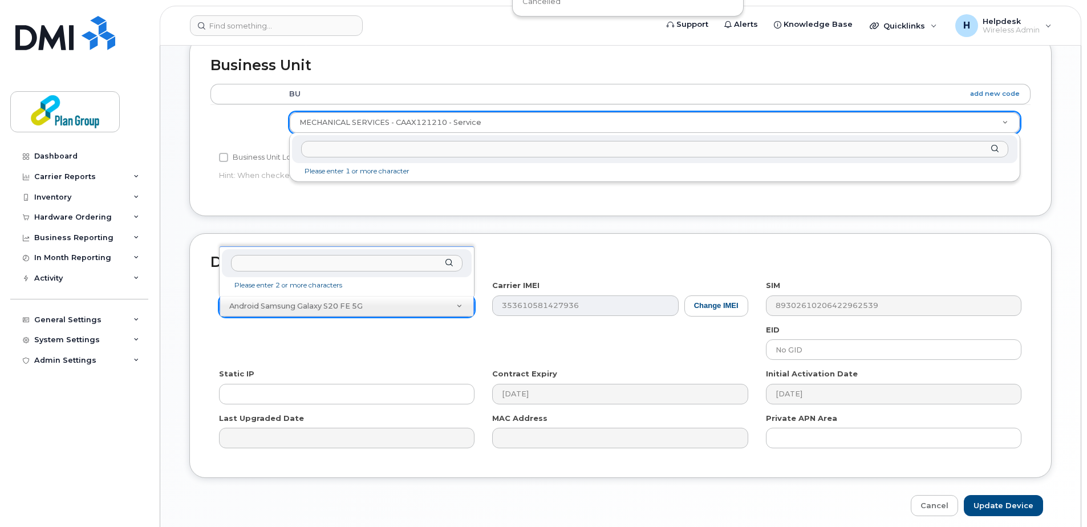
scroll to position [120, 0]
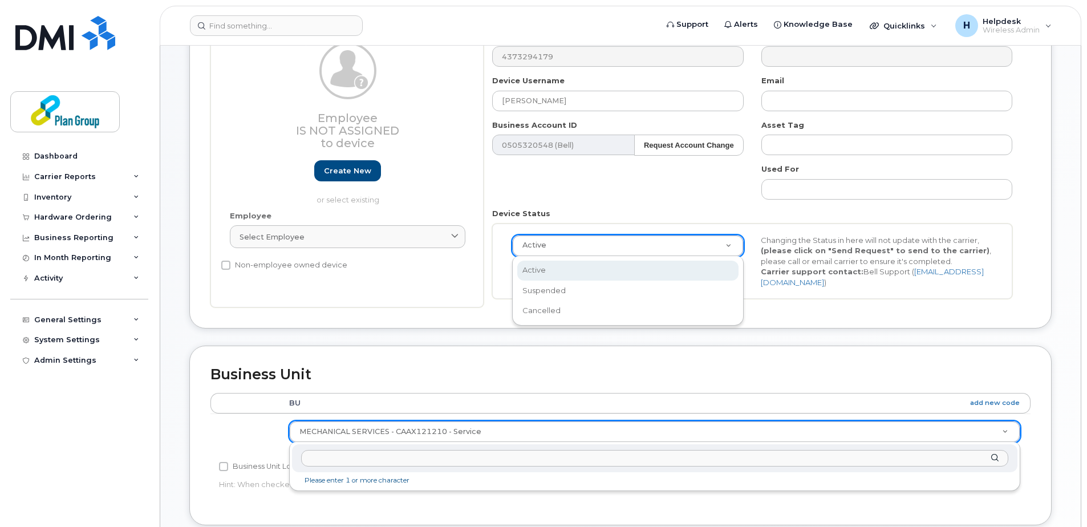
click at [465, 165] on div "Employee Is not assigned to device Create new or select existing" at bounding box center [347, 123] width 235 height 163
click at [196, 448] on div "Business Unit Accounting Categories Rules BU add new code MECHANICAL SERVICES -…" at bounding box center [620, 434] width 862 height 179
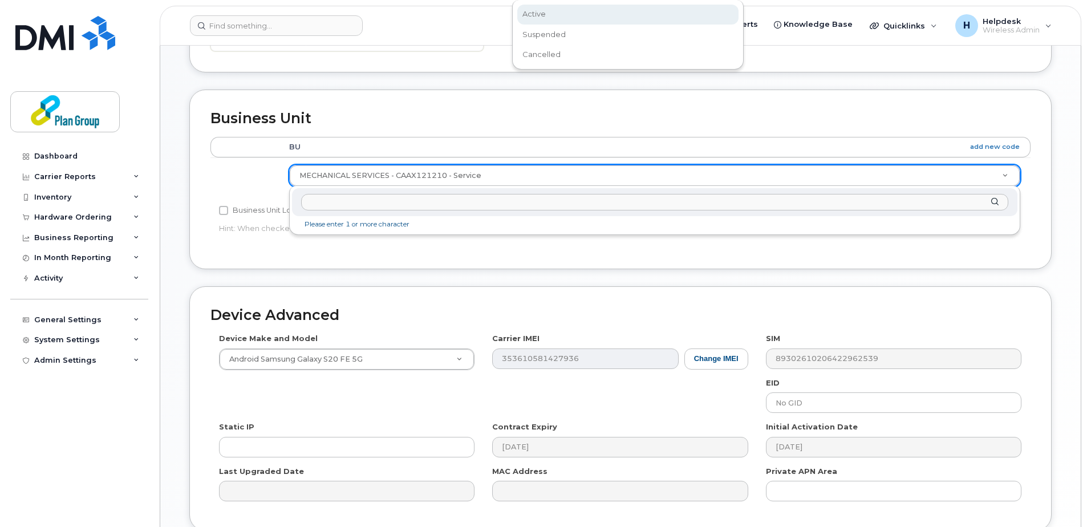
scroll to position [0, 0]
type input "12"
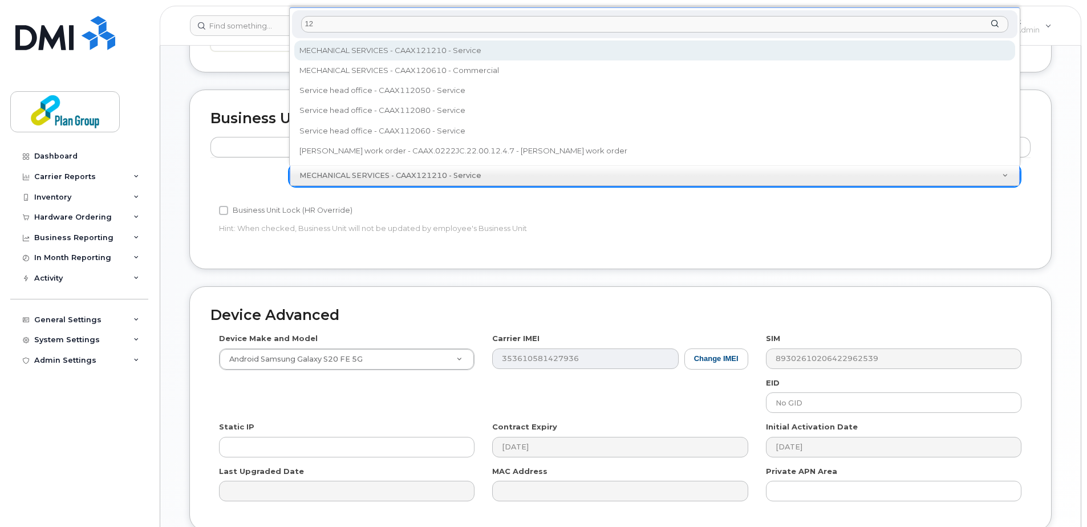
scroll to position [92, 0]
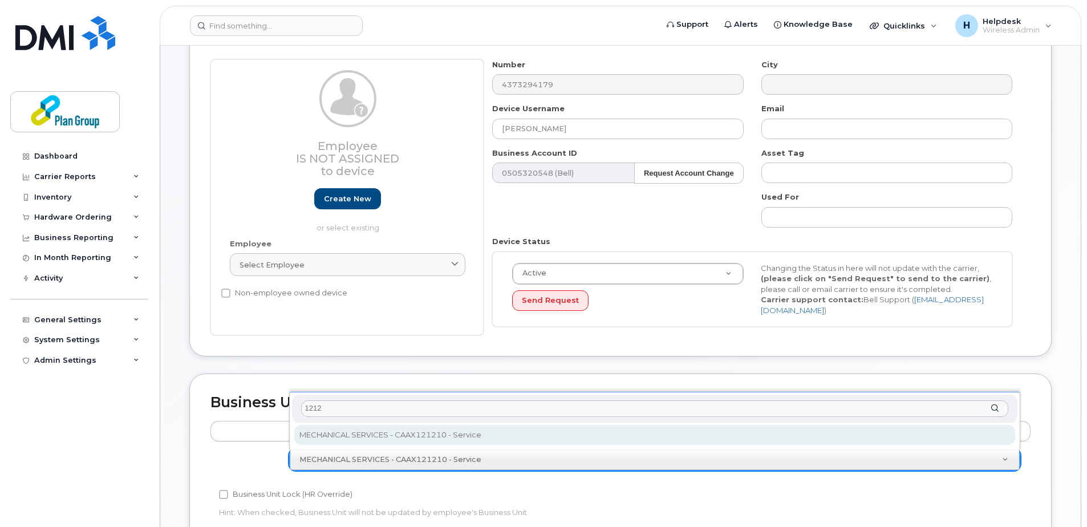
type input "1212"
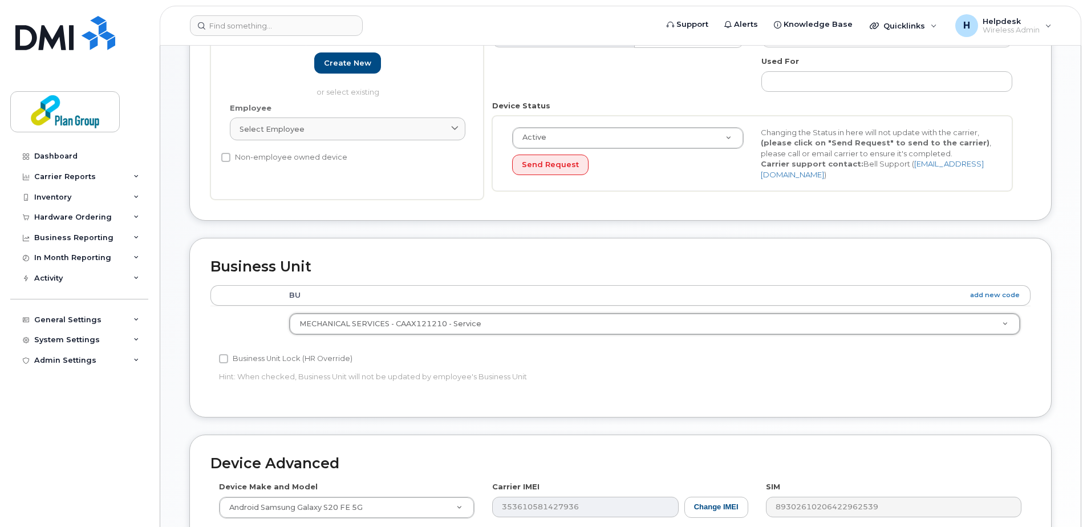
scroll to position [475, 0]
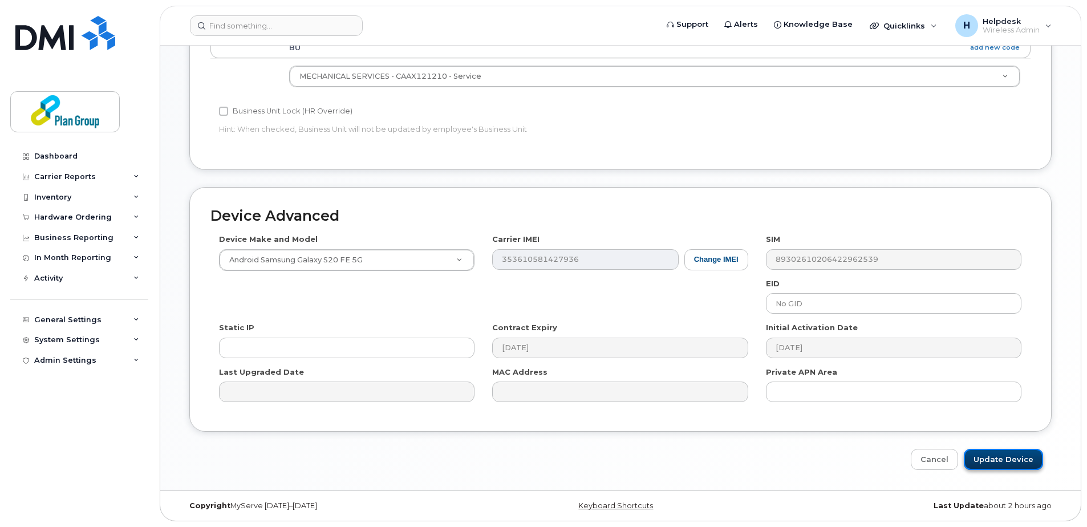
click at [999, 454] on input "Update Device" at bounding box center [1002, 459] width 79 height 21
type input "Saving..."
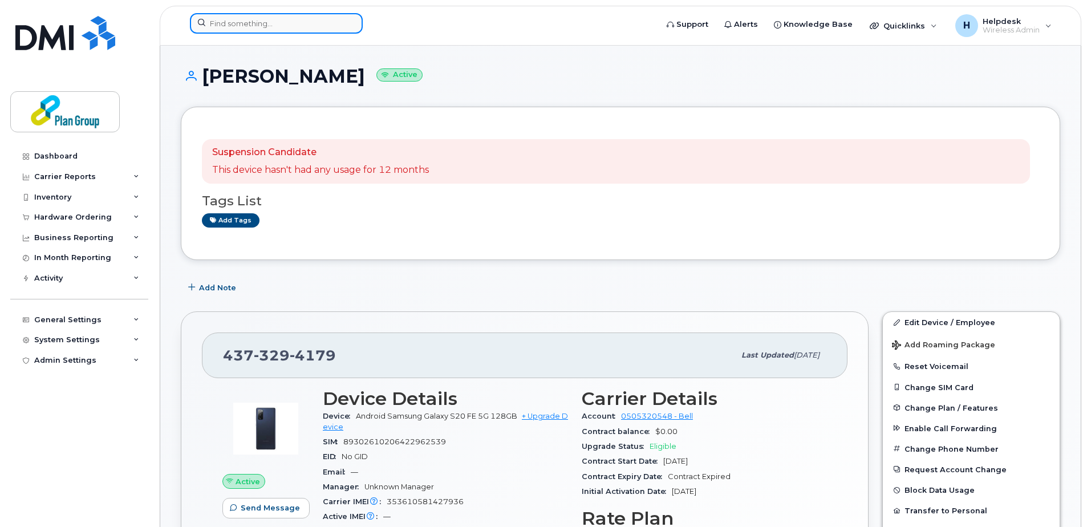
click at [302, 24] on input at bounding box center [276, 23] width 173 height 21
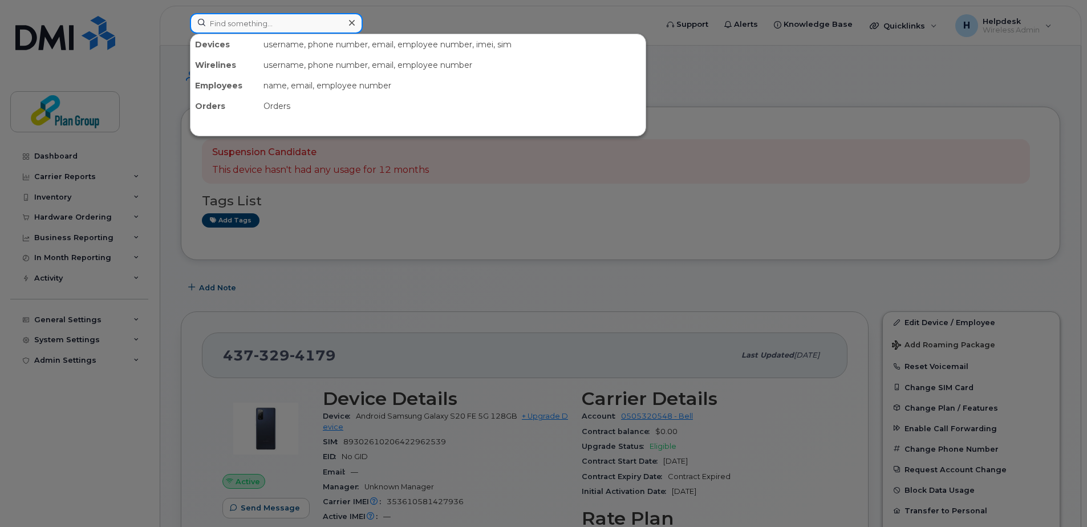
paste input "4373294177"
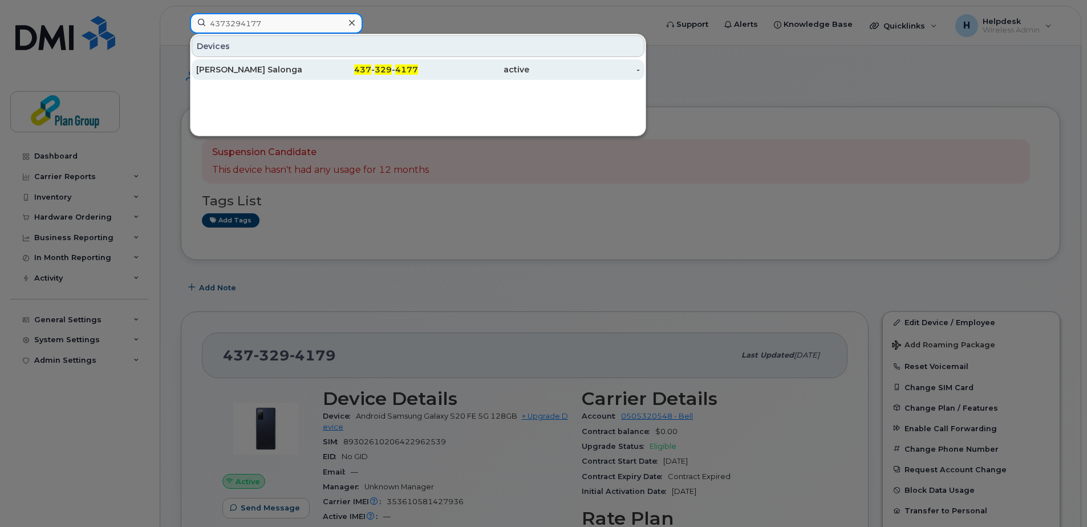
type input "4373294177"
click at [288, 66] on div "[PERSON_NAME] Salonga" at bounding box center [251, 69] width 111 height 11
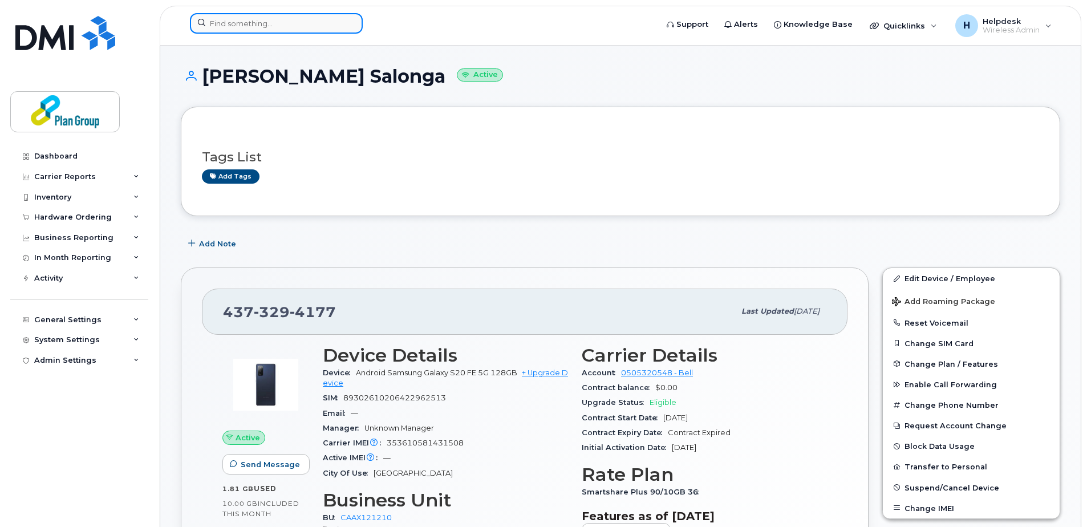
click at [253, 29] on input at bounding box center [276, 23] width 173 height 21
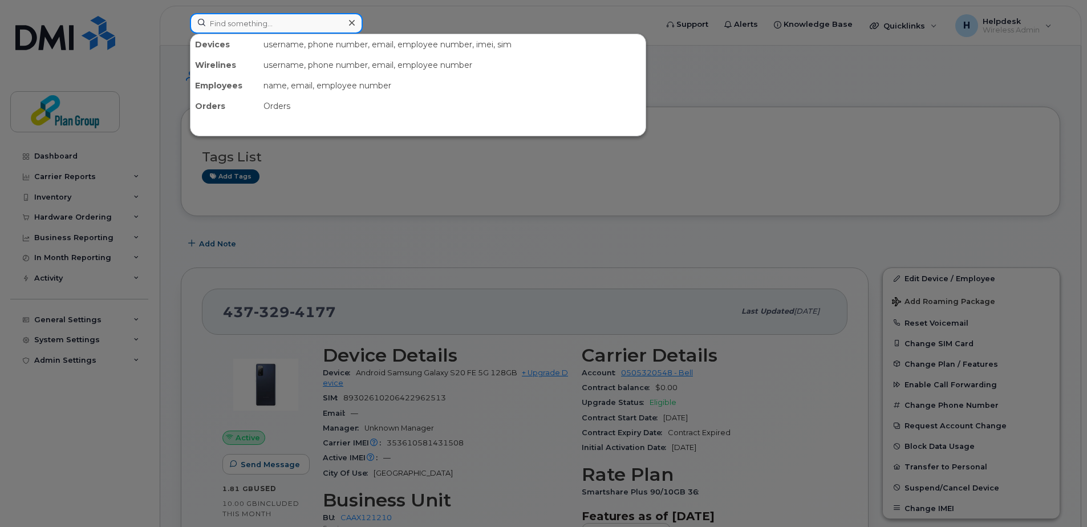
paste input "4168016215"
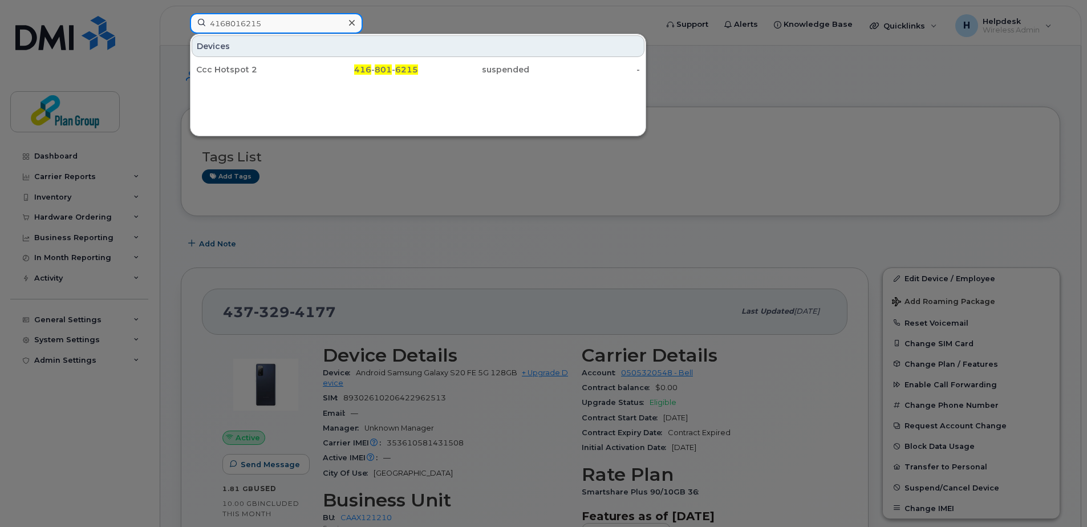
type input "4168016215"
click at [756, 96] on div at bounding box center [543, 263] width 1087 height 527
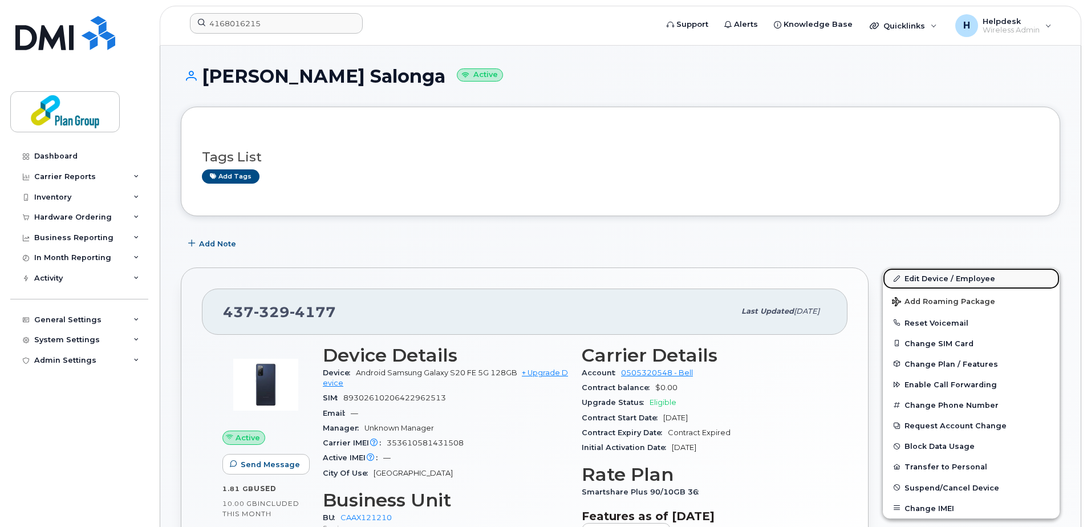
click at [918, 280] on link "Edit Device / Employee" at bounding box center [970, 278] width 177 height 21
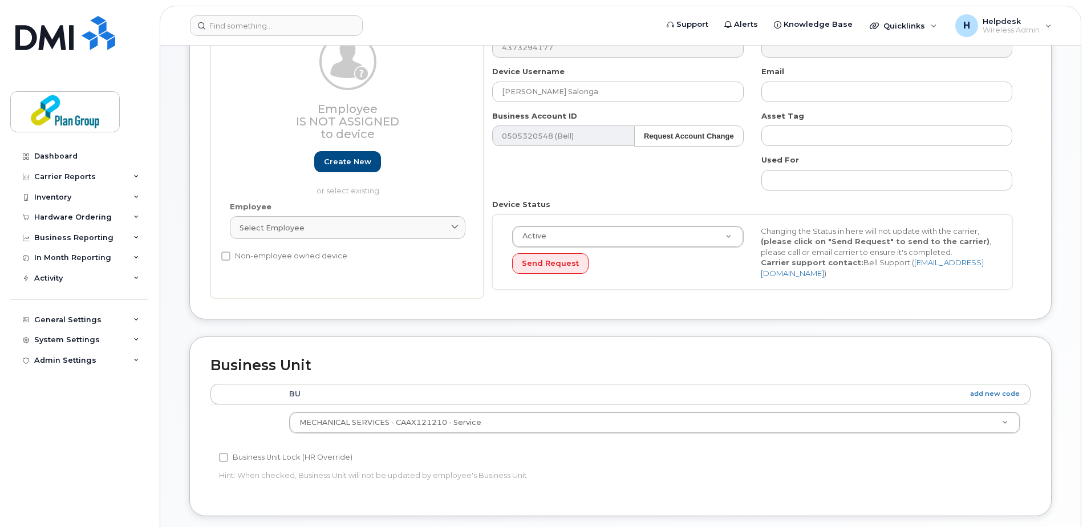
scroll to position [285, 0]
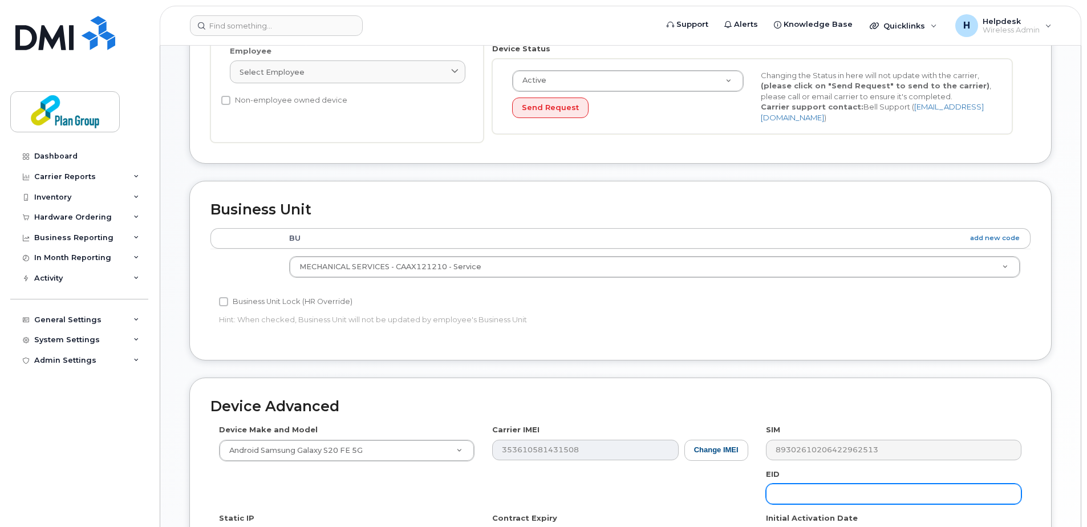
click at [790, 495] on input "text" at bounding box center [893, 493] width 255 height 21
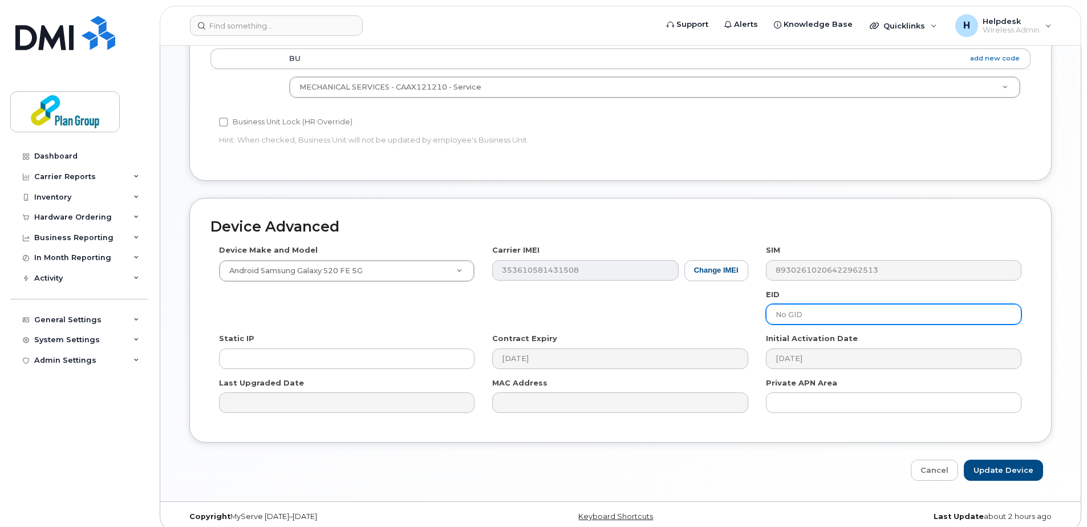
scroll to position [475, 0]
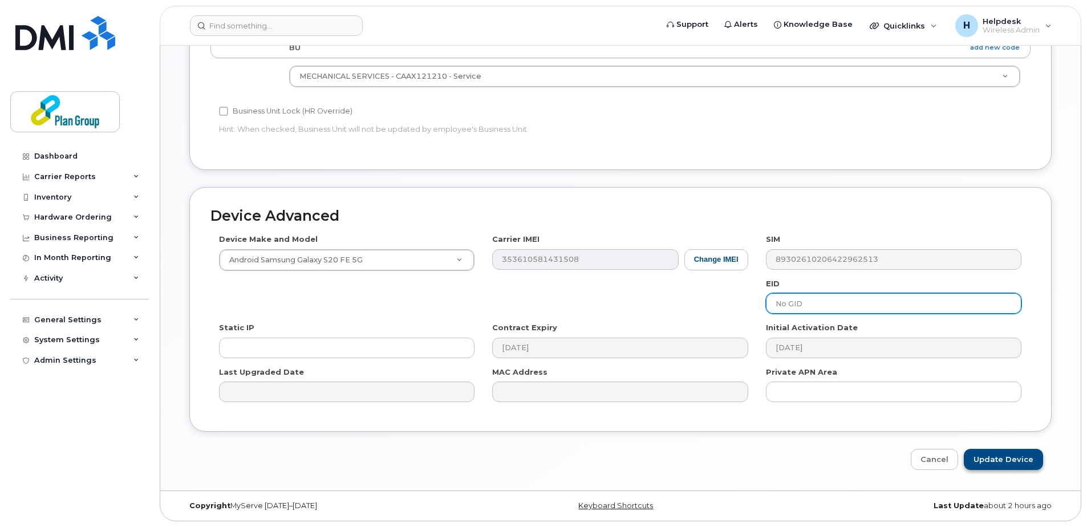
type input "No GID"
click at [1005, 463] on input "Update Device" at bounding box center [1002, 459] width 79 height 21
type input "Saving..."
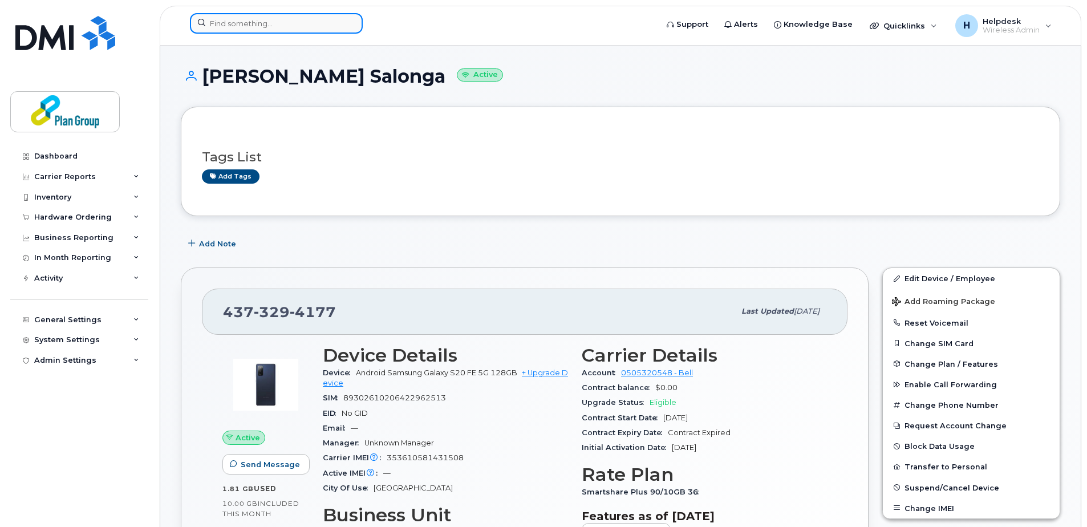
click at [326, 23] on input at bounding box center [276, 23] width 173 height 21
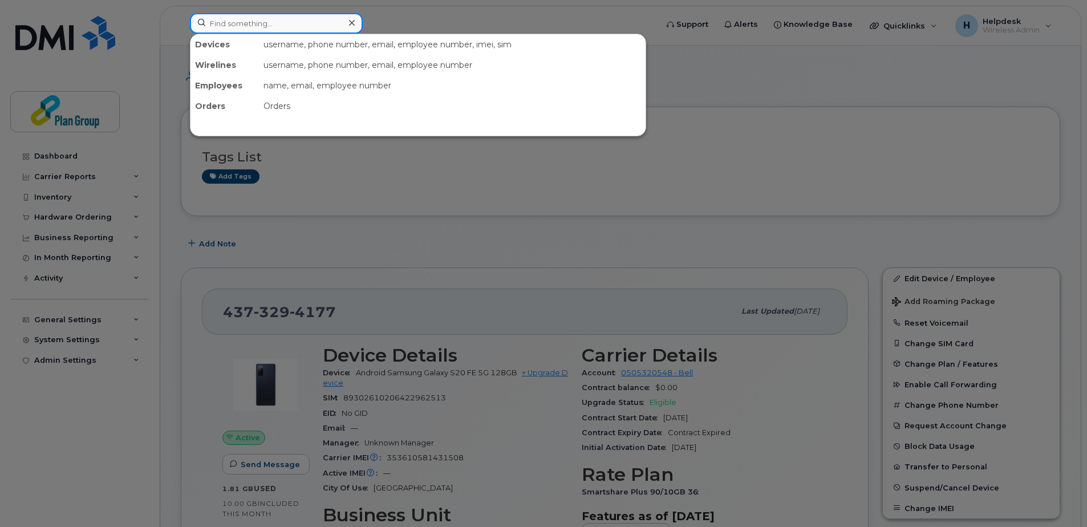
paste input "4168016215"
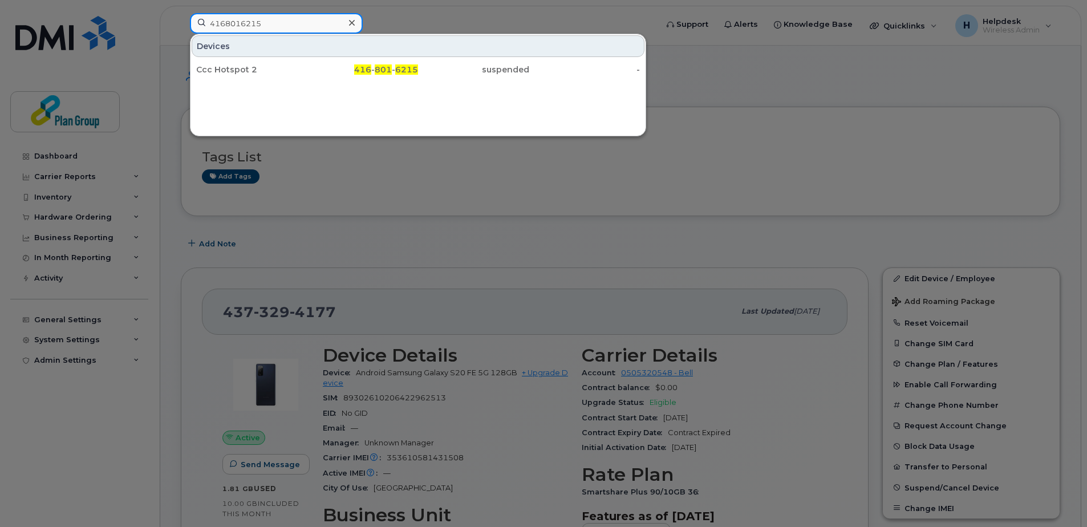
type input "4168016215"
click at [269, 75] on div "Ccc Hotspot 2" at bounding box center [251, 69] width 111 height 21
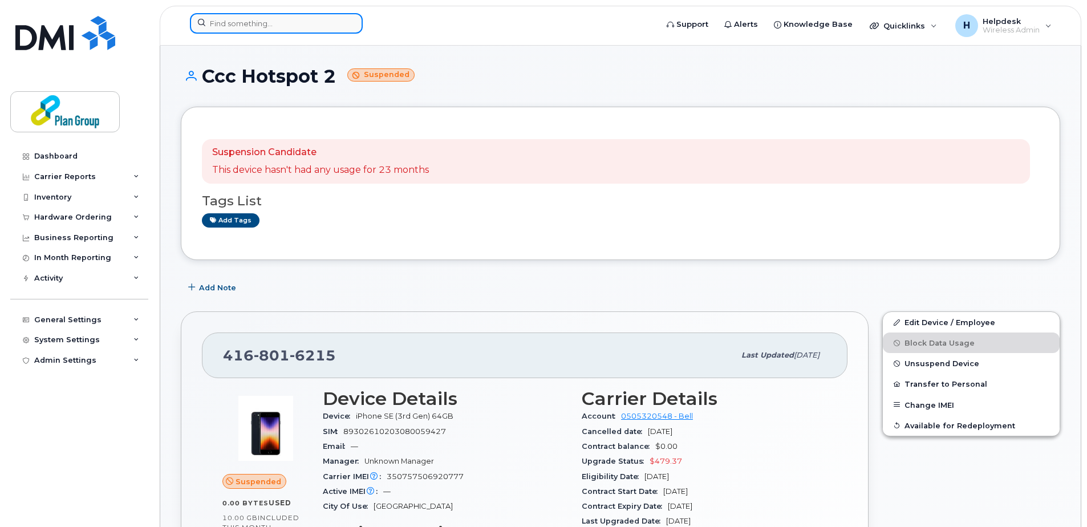
click at [337, 22] on input at bounding box center [276, 23] width 173 height 21
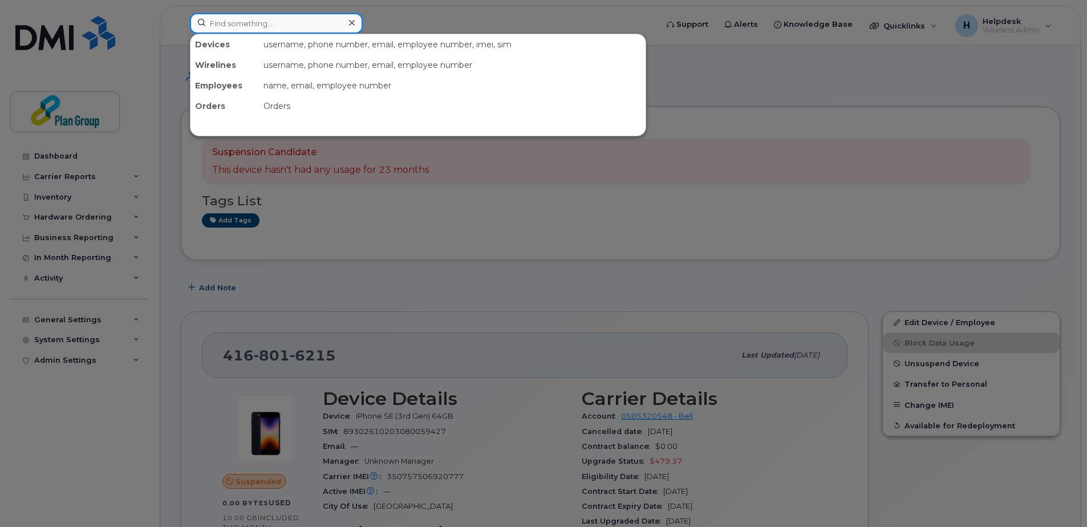
paste input "4165256740"
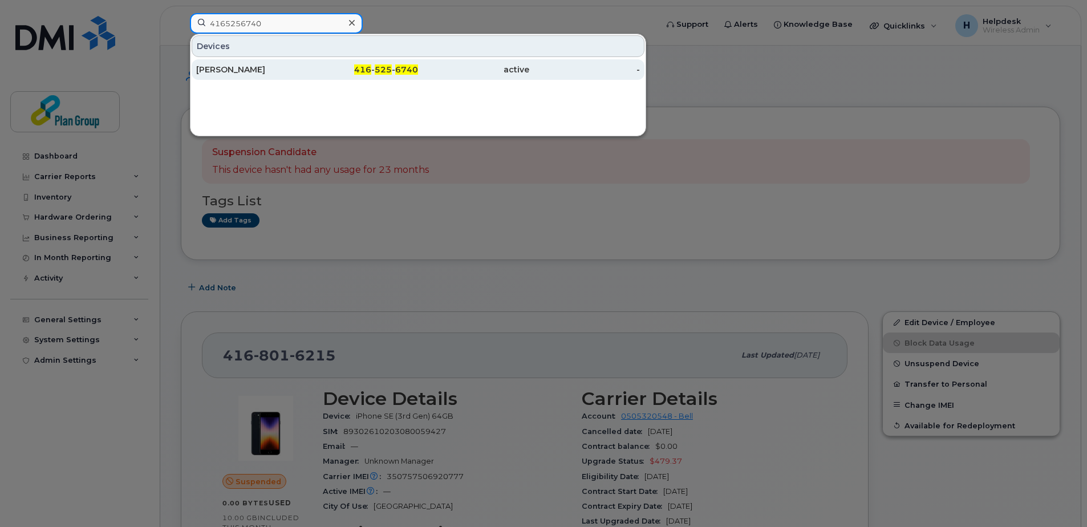
type input "4165256740"
click at [315, 75] on div "416 - 525 - 6740" at bounding box center [362, 69] width 111 height 11
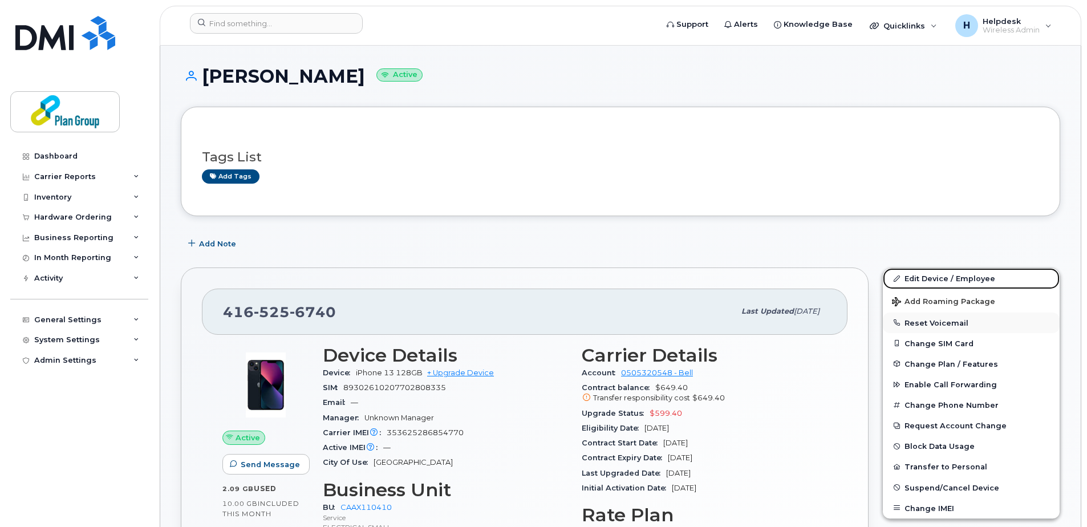
drag, startPoint x: 915, startPoint y: 272, endPoint x: 904, endPoint y: 326, distance: 54.2
click at [915, 272] on link "Edit Device / Employee" at bounding box center [970, 278] width 177 height 21
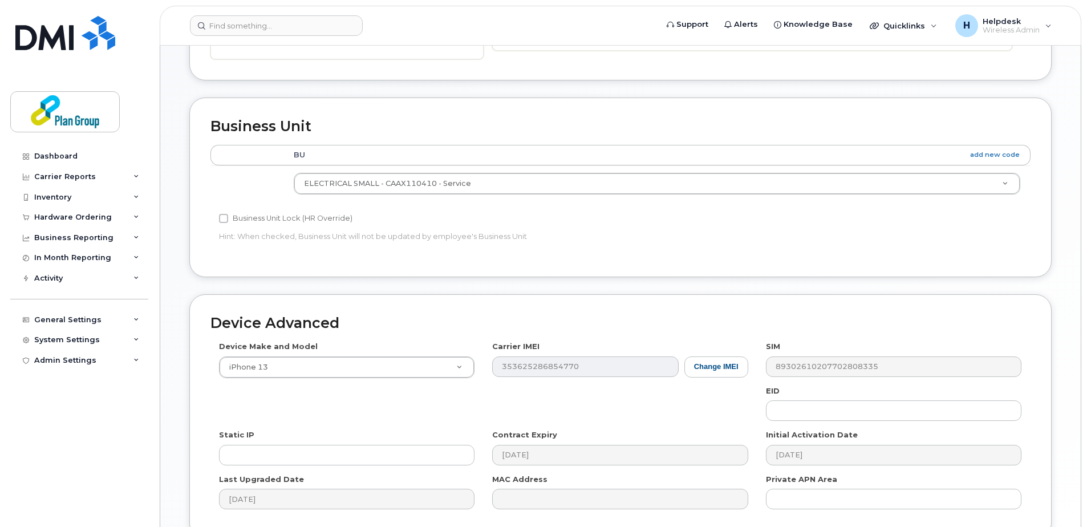
scroll to position [475, 0]
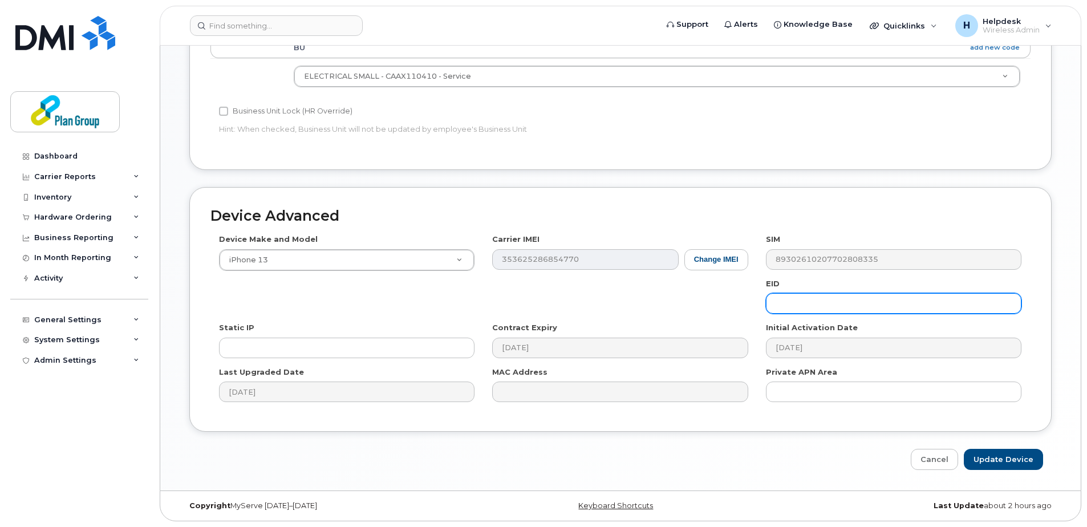
click at [797, 312] on input "text" at bounding box center [893, 303] width 255 height 21
paste input "JS8100"
type input "JS8100"
click at [977, 457] on input "Update Device" at bounding box center [1002, 459] width 79 height 21
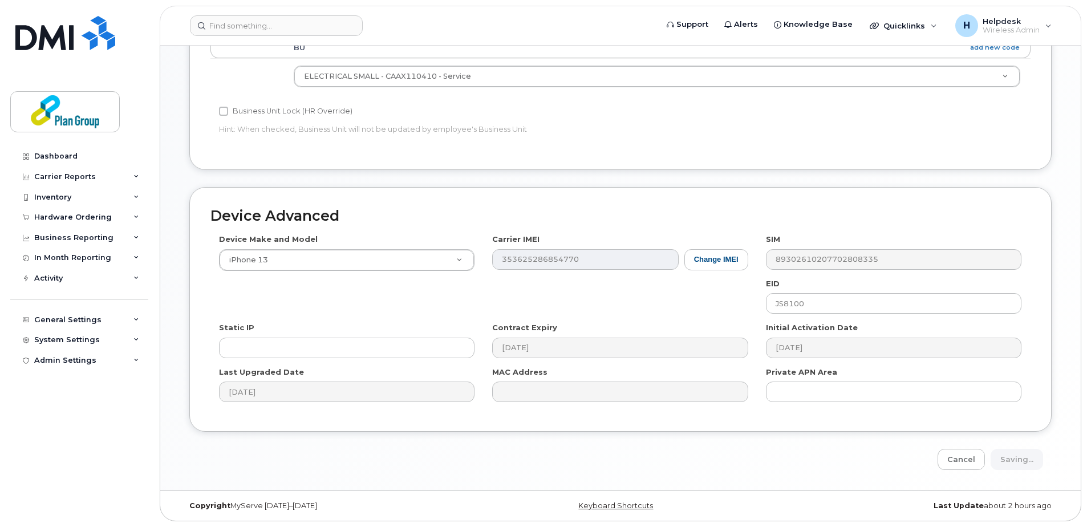
type input "Saving..."
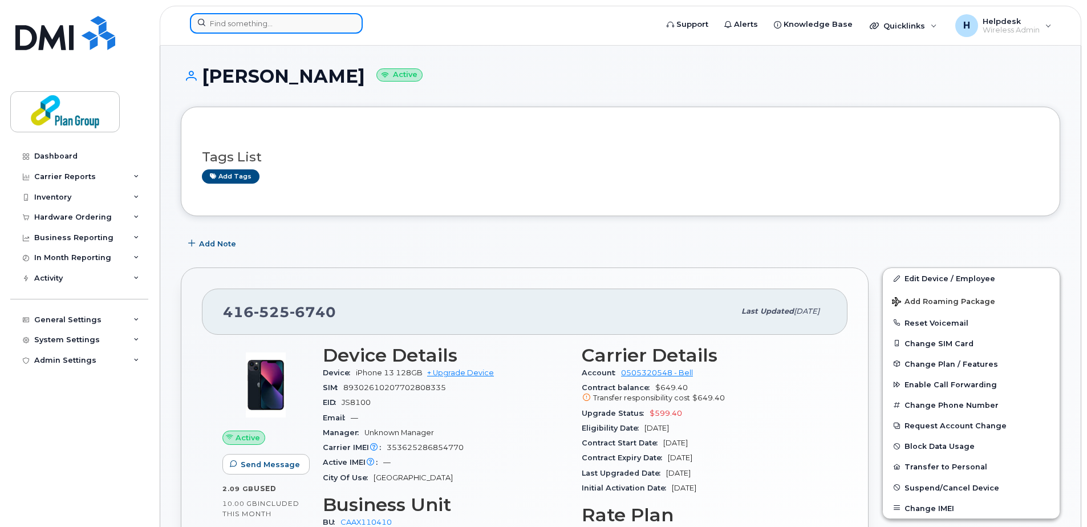
click at [302, 29] on input at bounding box center [276, 23] width 173 height 21
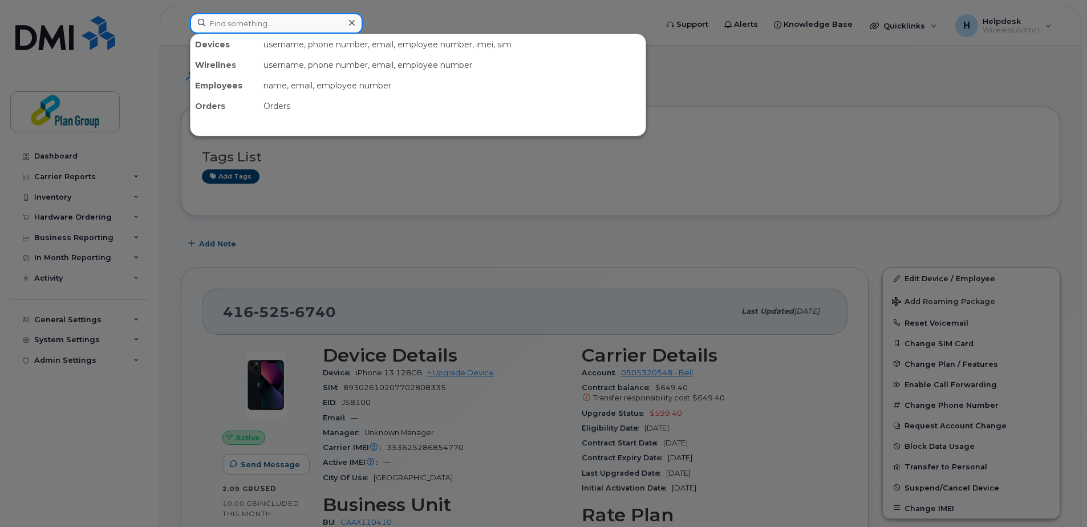
paste input "4169482740"
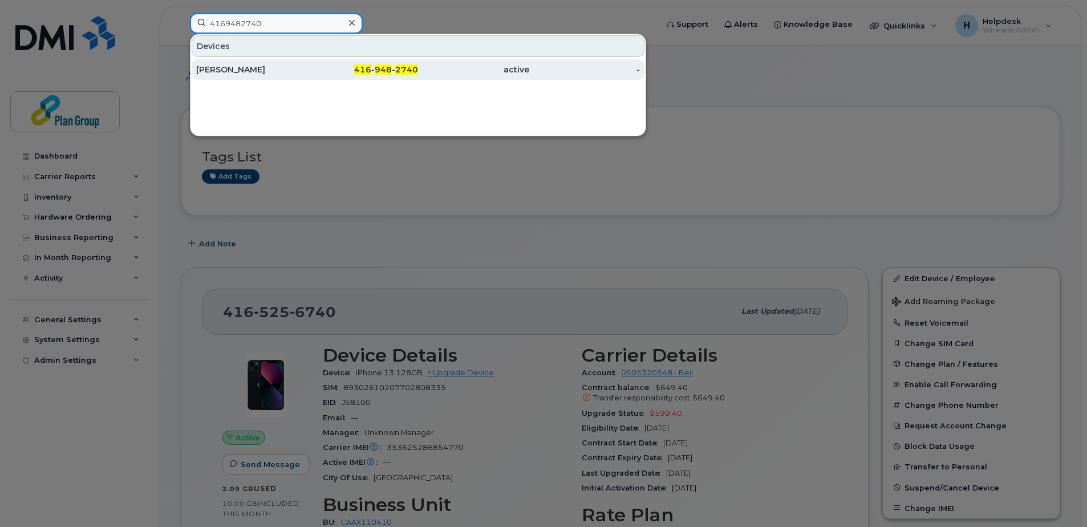
type input "4169482740"
click at [306, 67] on div "[PERSON_NAME]" at bounding box center [251, 69] width 111 height 11
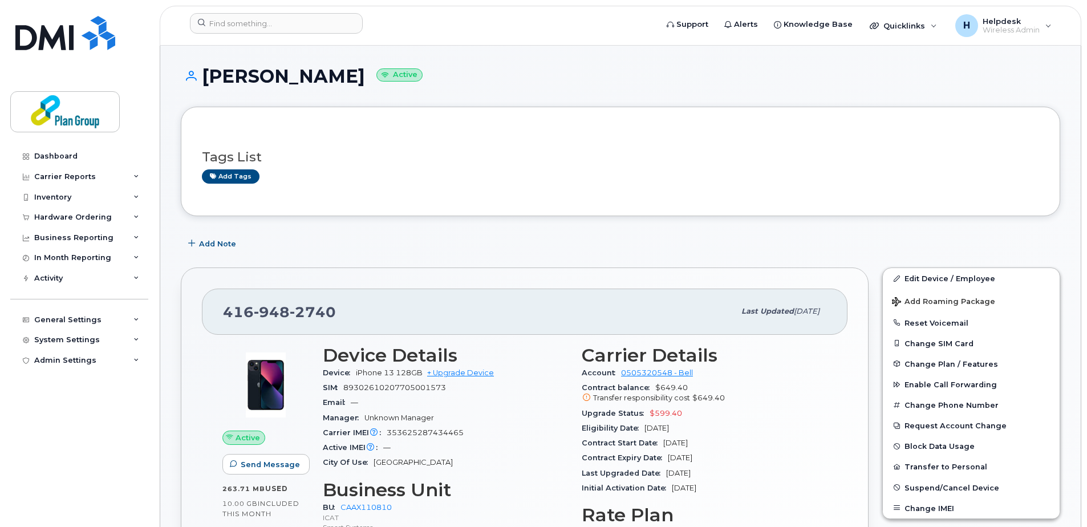
click at [279, 79] on h1 "[PERSON_NAME] Active" at bounding box center [620, 76] width 879 height 20
copy h1 "[PERSON_NAME]"
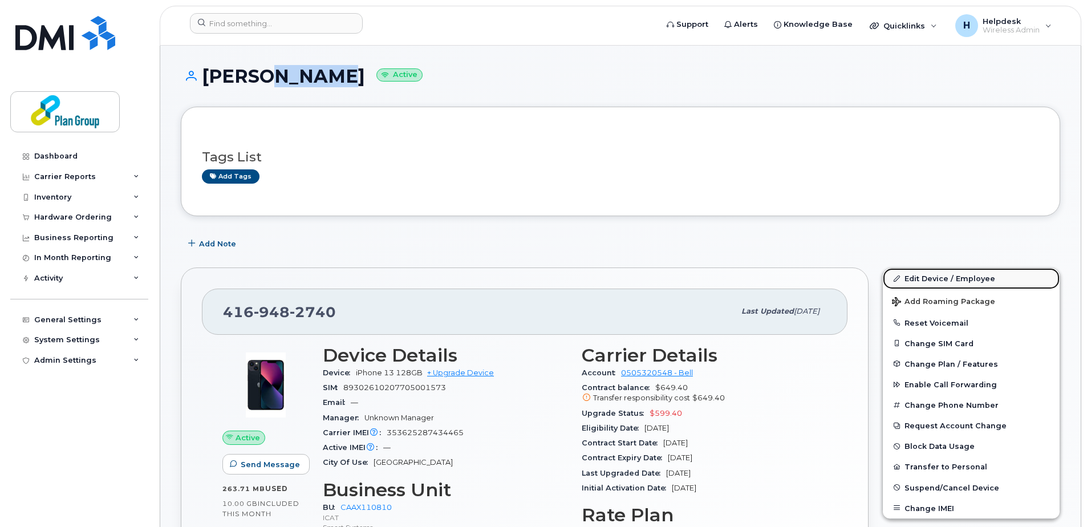
click at [954, 275] on link "Edit Device / Employee" at bounding box center [970, 278] width 177 height 21
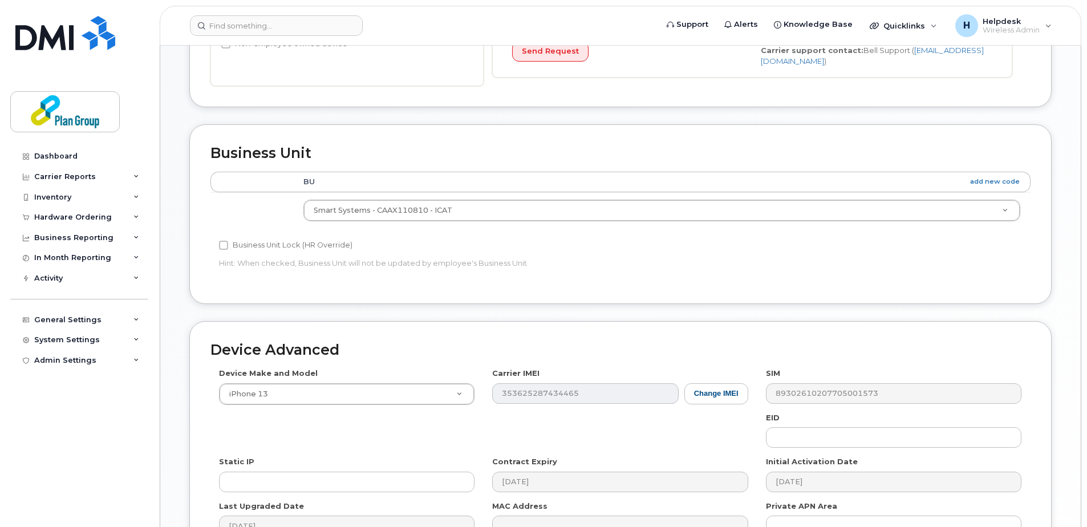
scroll to position [342, 0]
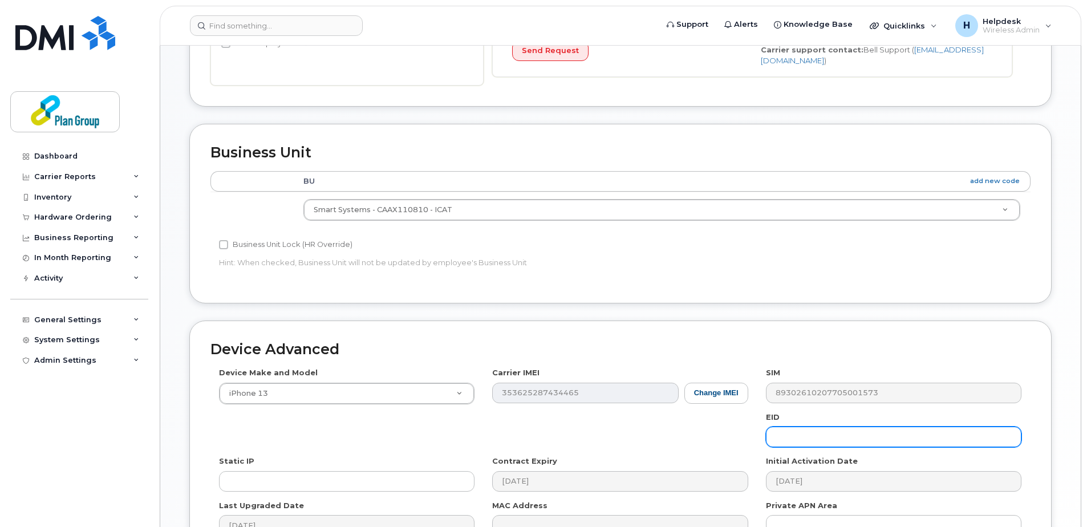
click at [823, 432] on input "text" at bounding box center [893, 436] width 255 height 21
paste input "jw8108@equans.com"
drag, startPoint x: 857, startPoint y: 437, endPoint x: 803, endPoint y: 437, distance: 54.7
click at [803, 437] on input "jw8108@equans.com" at bounding box center [893, 436] width 255 height 21
drag, startPoint x: 807, startPoint y: 439, endPoint x: 739, endPoint y: 438, distance: 67.8
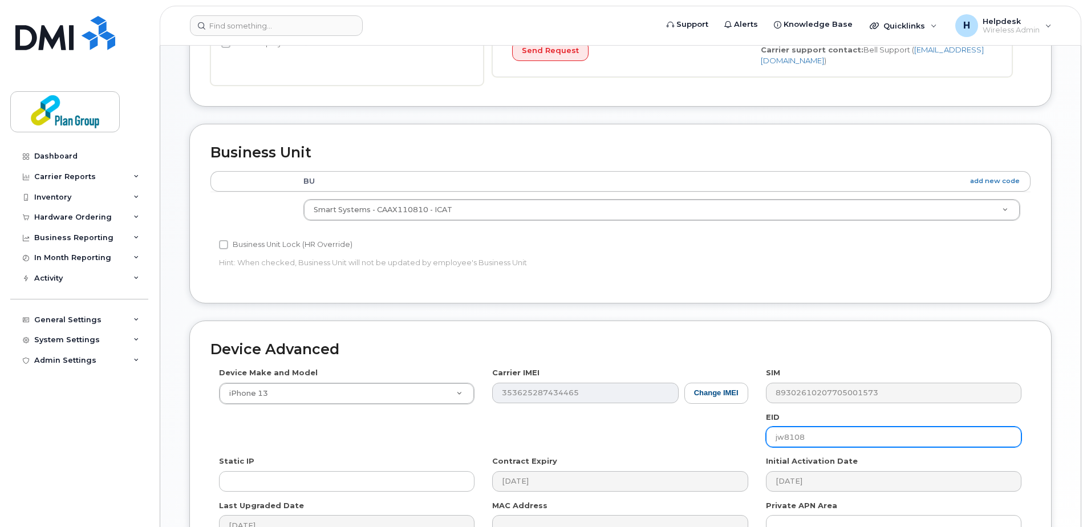
click at [739, 438] on div "Device Make and Model iPhone 13 Android TCL 502 Watch Apple Watch S9 41mm Andro…" at bounding box center [620, 455] width 820 height 177
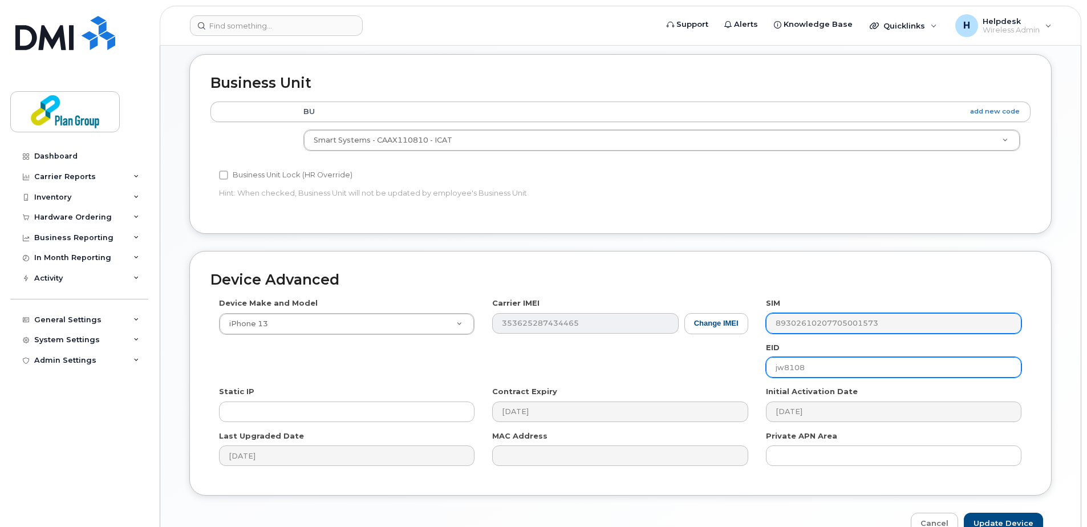
scroll to position [475, 0]
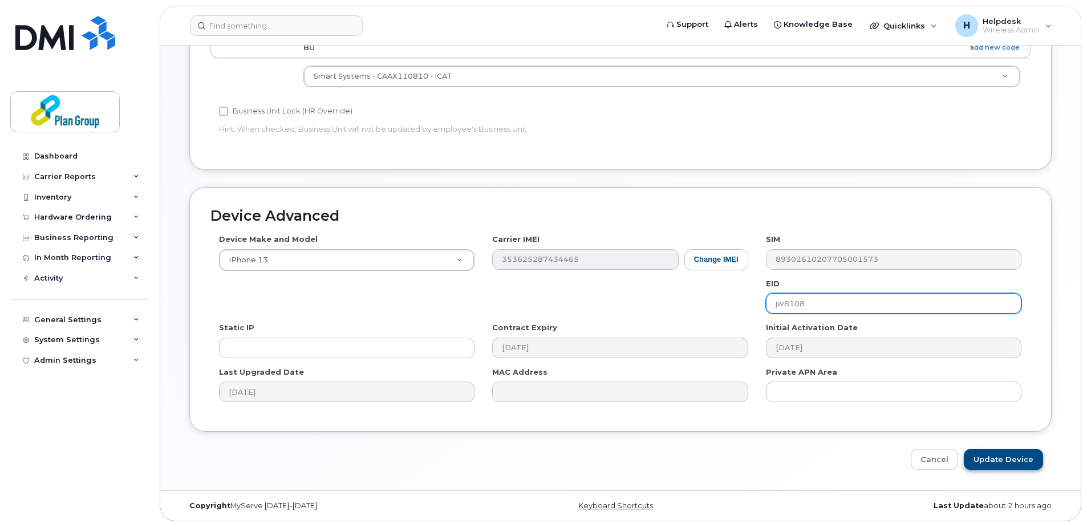
type input "jw8108"
click at [995, 464] on input "Update Device" at bounding box center [1002, 459] width 79 height 21
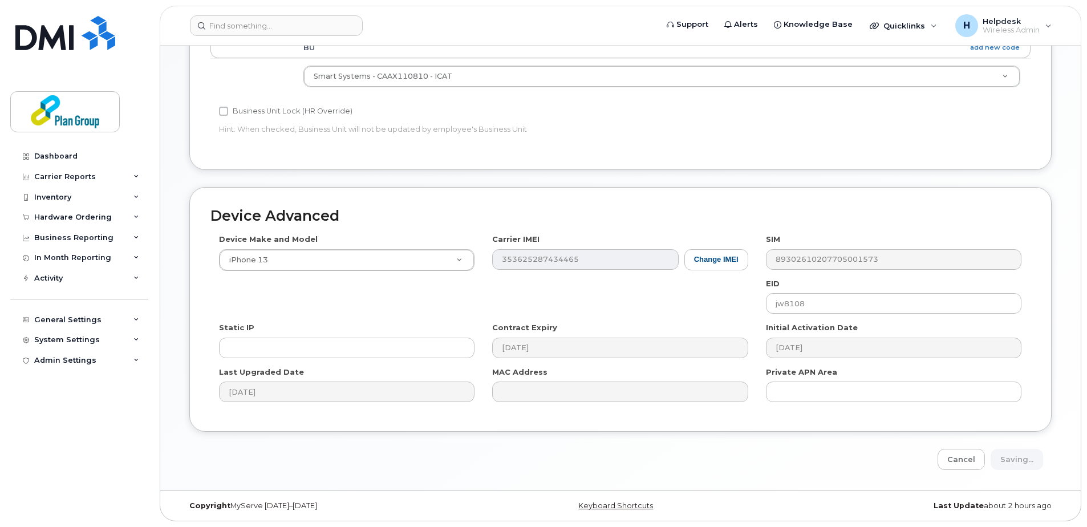
type input "Saving..."
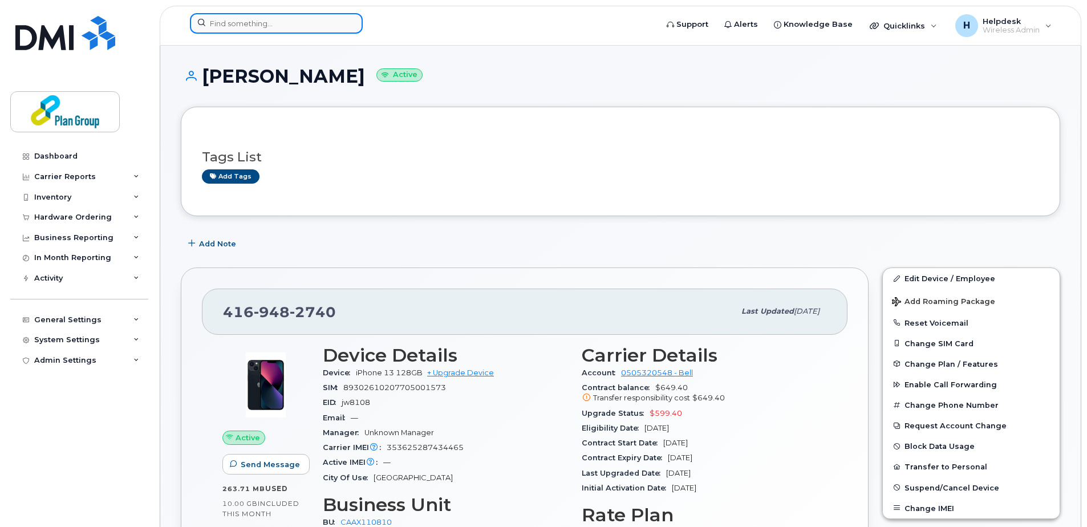
click at [337, 18] on input at bounding box center [276, 23] width 173 height 21
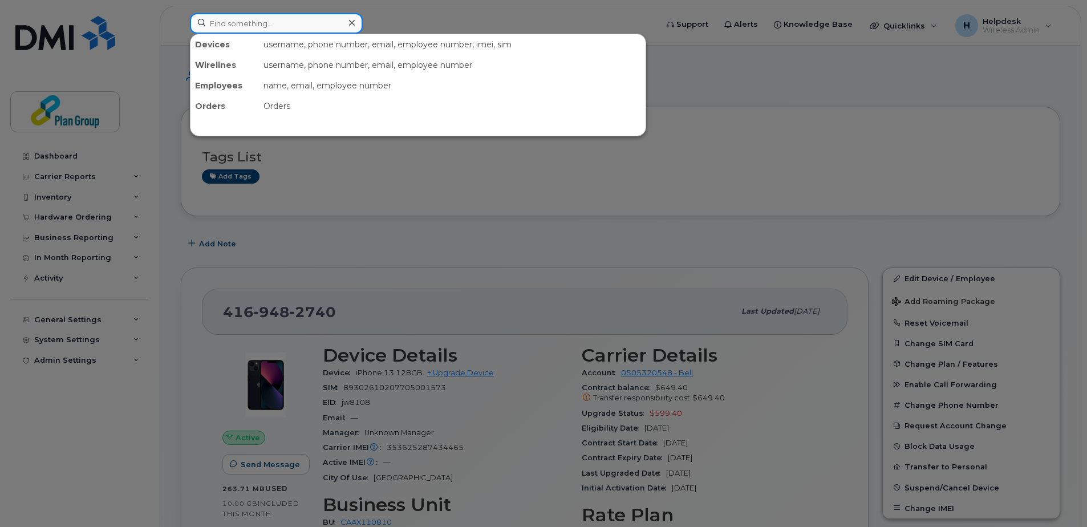
paste input "6472202701"
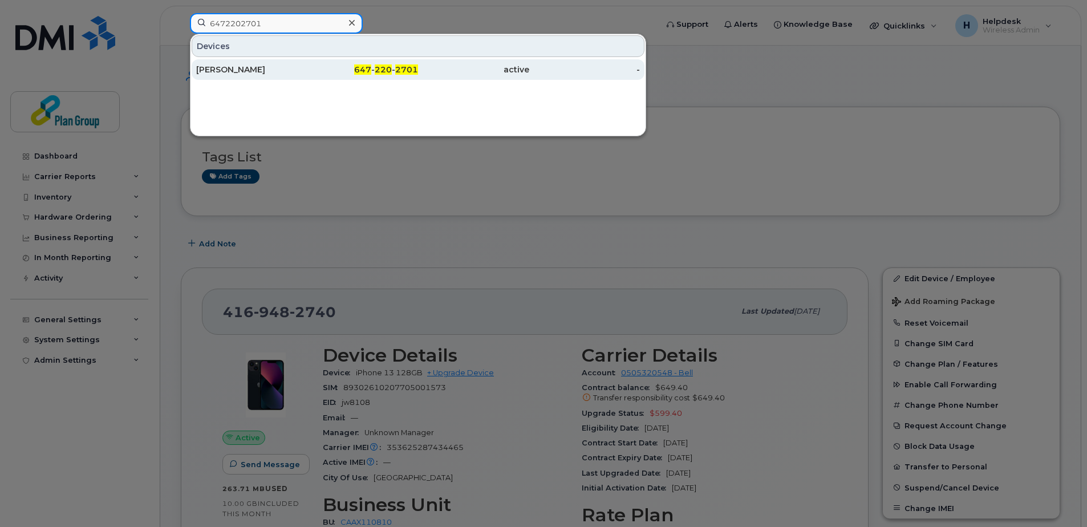
type input "6472202701"
click at [280, 73] on div "John Ferreira" at bounding box center [251, 69] width 111 height 11
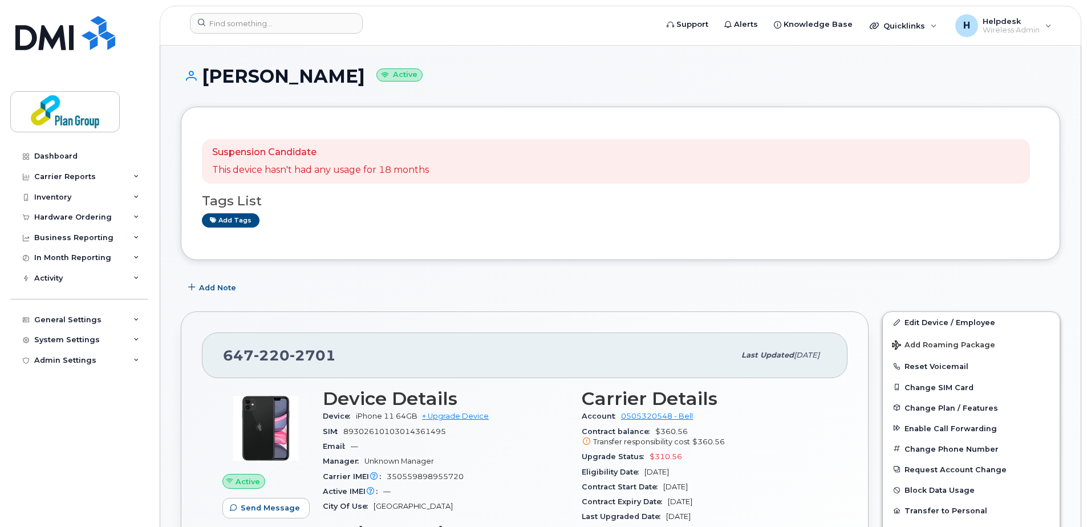
click at [535, 280] on div "Add Note" at bounding box center [620, 287] width 879 height 21
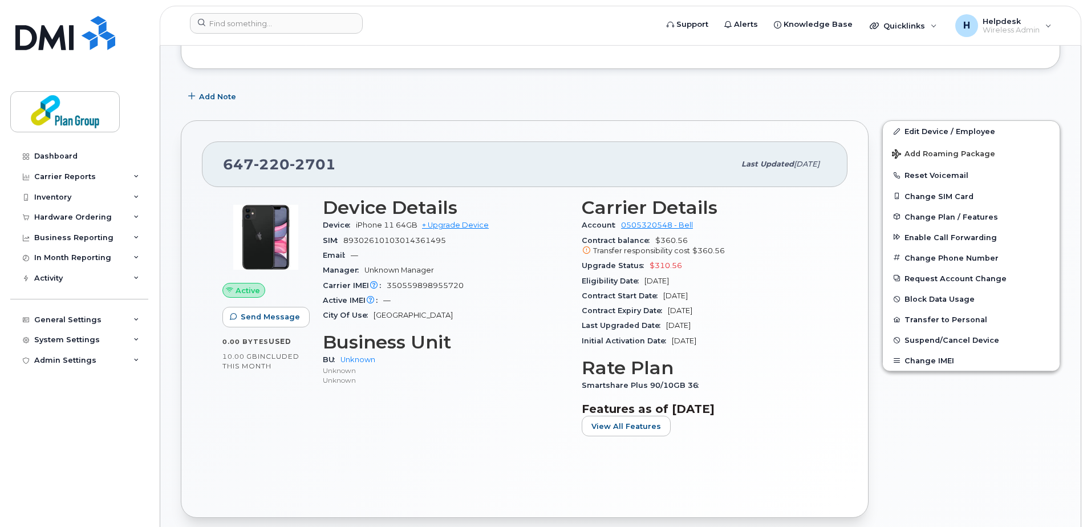
scroll to position [228, 0]
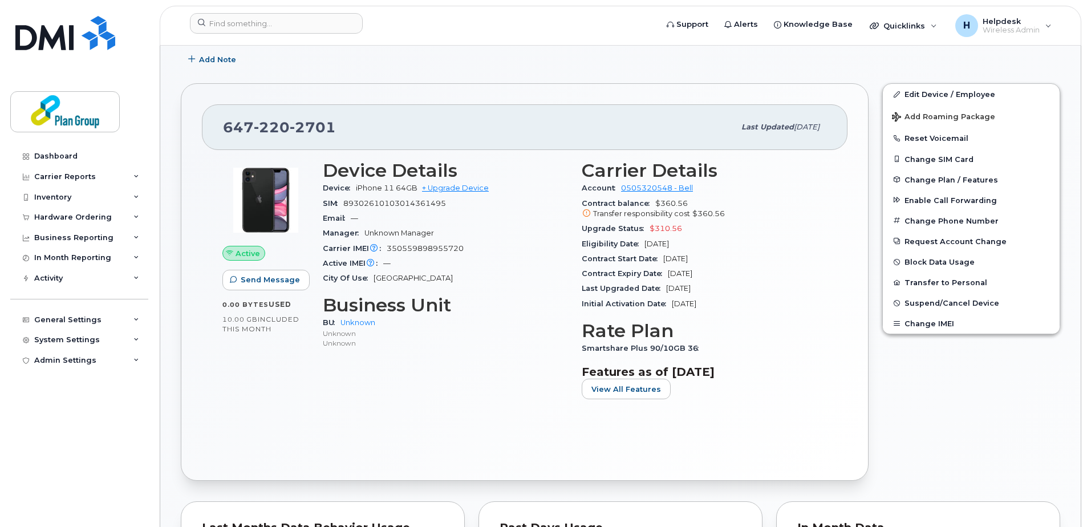
click at [483, 377] on div "Device Details Device iPhone 11 64GB + Upgrade Device SIM [TECHNICAL_ID] Email …" at bounding box center [445, 284] width 259 height 262
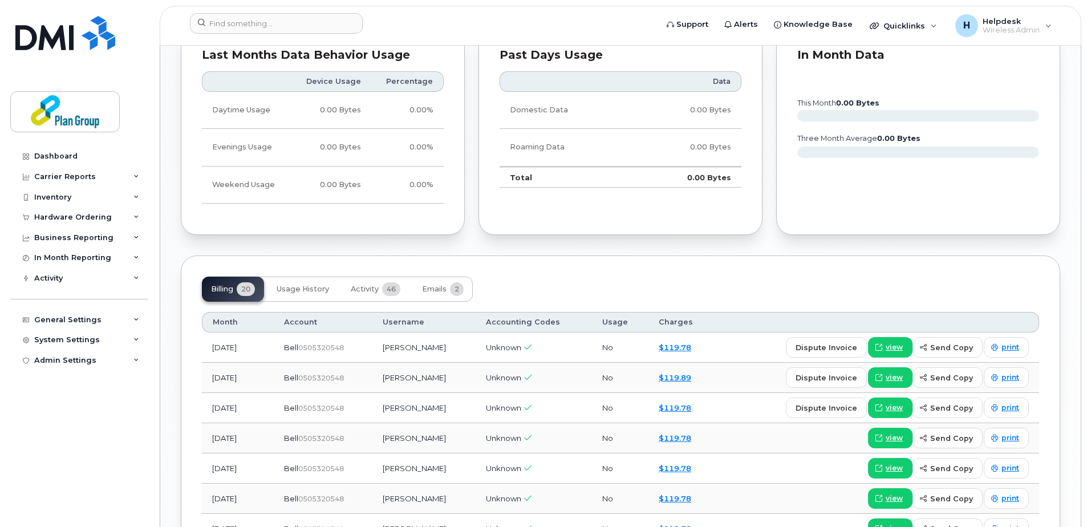
scroll to position [741, 0]
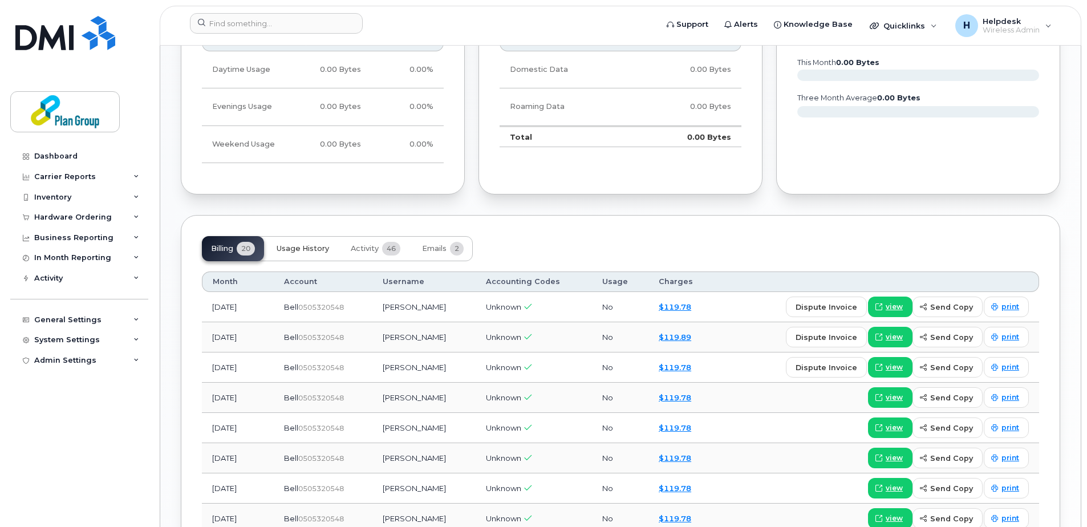
click at [312, 246] on span "Usage History" at bounding box center [302, 248] width 52 height 9
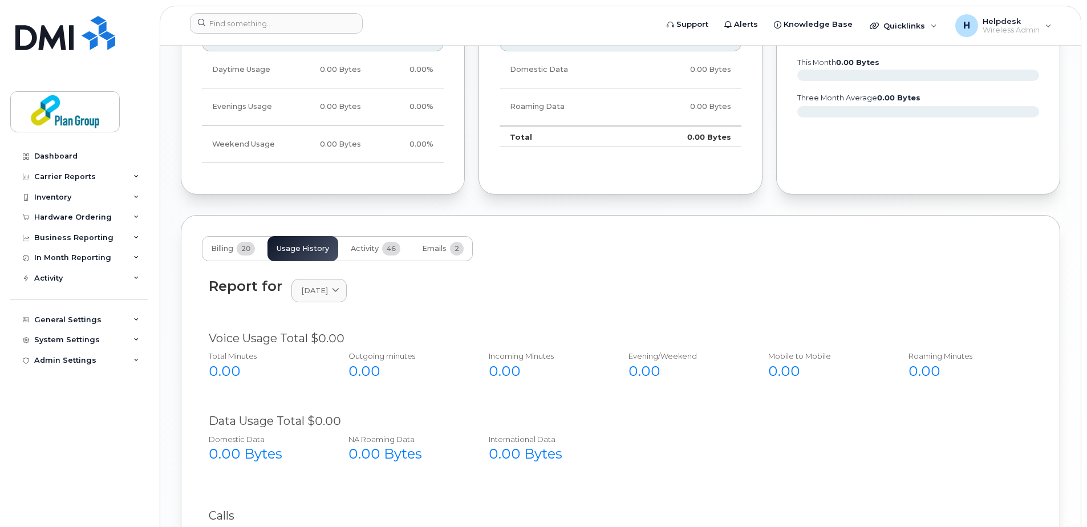
scroll to position [882, 0]
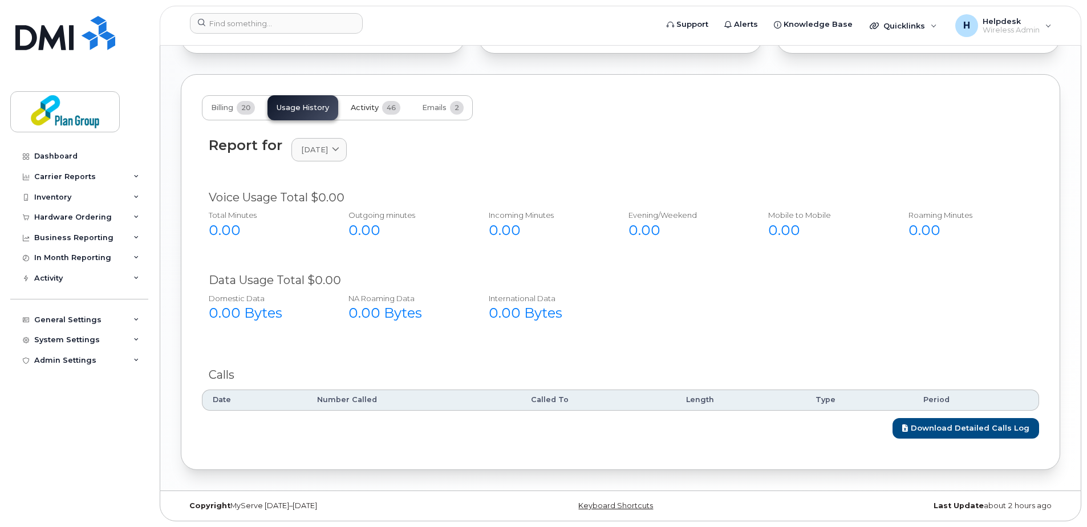
click at [385, 114] on button "Activity 46" at bounding box center [375, 107] width 68 height 25
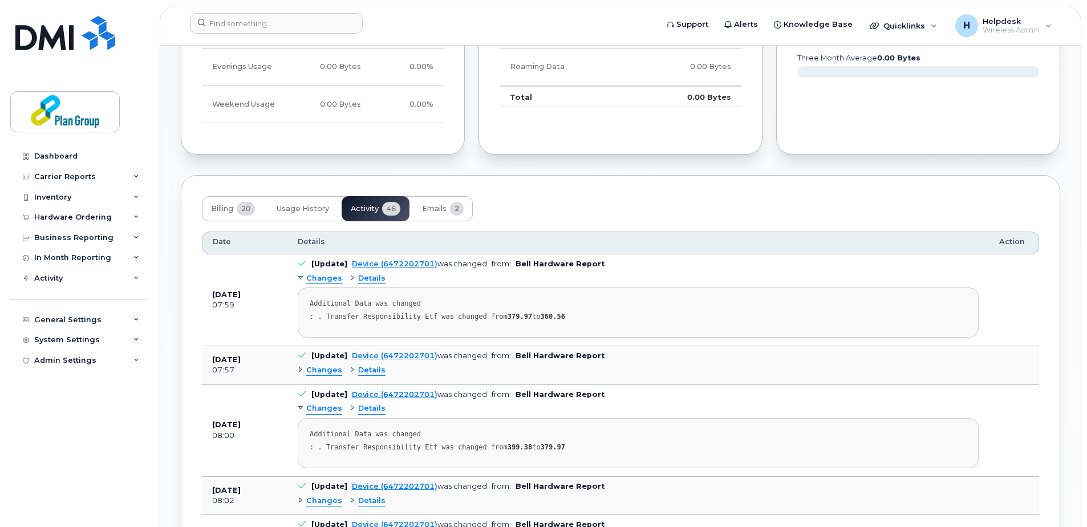
scroll to position [783, 0]
click at [224, 206] on span "Billing" at bounding box center [222, 206] width 22 height 9
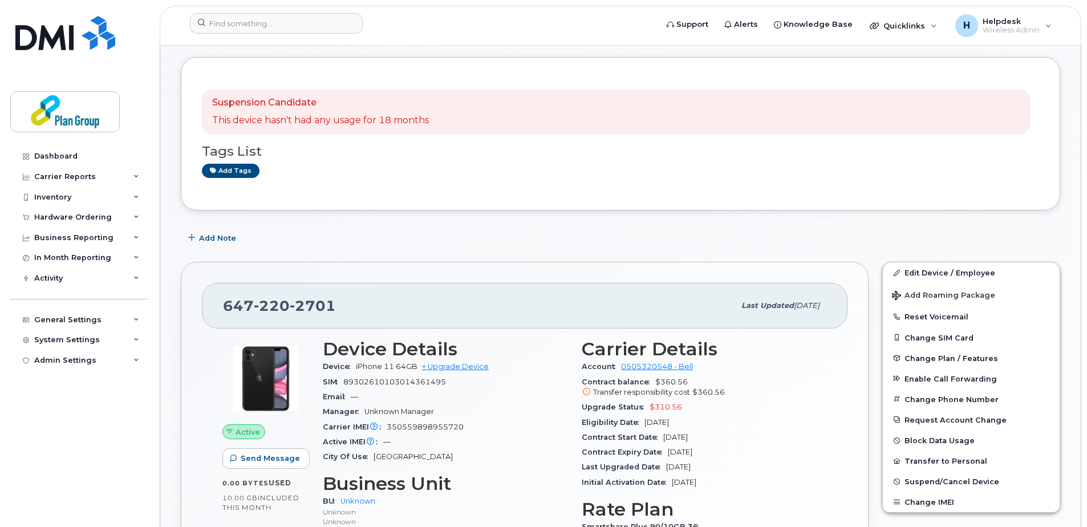
scroll to position [0, 0]
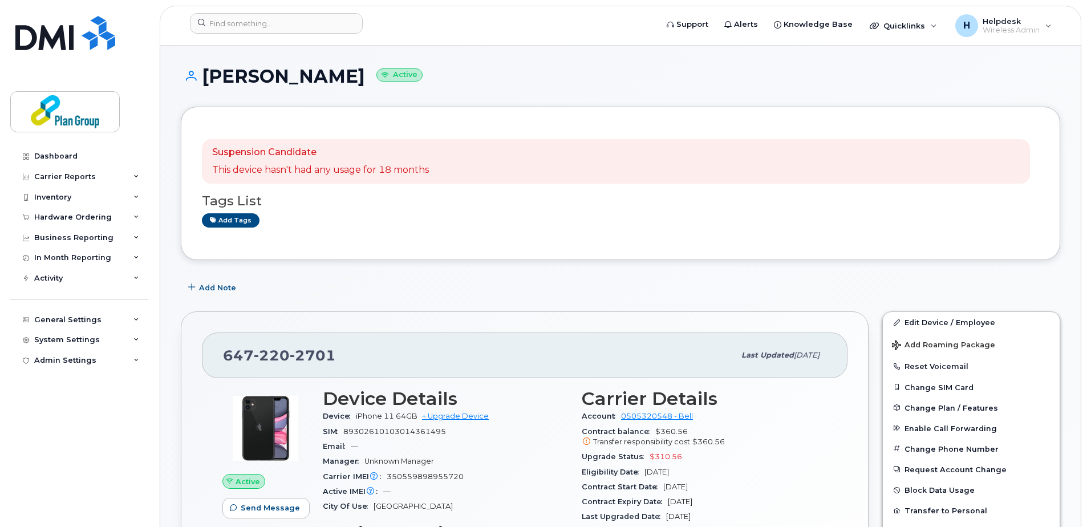
click at [292, 72] on h1 "[PERSON_NAME] Active" at bounding box center [620, 76] width 879 height 20
drag, startPoint x: 337, startPoint y: 357, endPoint x: 214, endPoint y: 355, distance: 122.6
click at [214, 355] on div "[PHONE_NUMBER] Last updated [DATE]" at bounding box center [524, 355] width 645 height 46
copy span "[PHONE_NUMBER]"
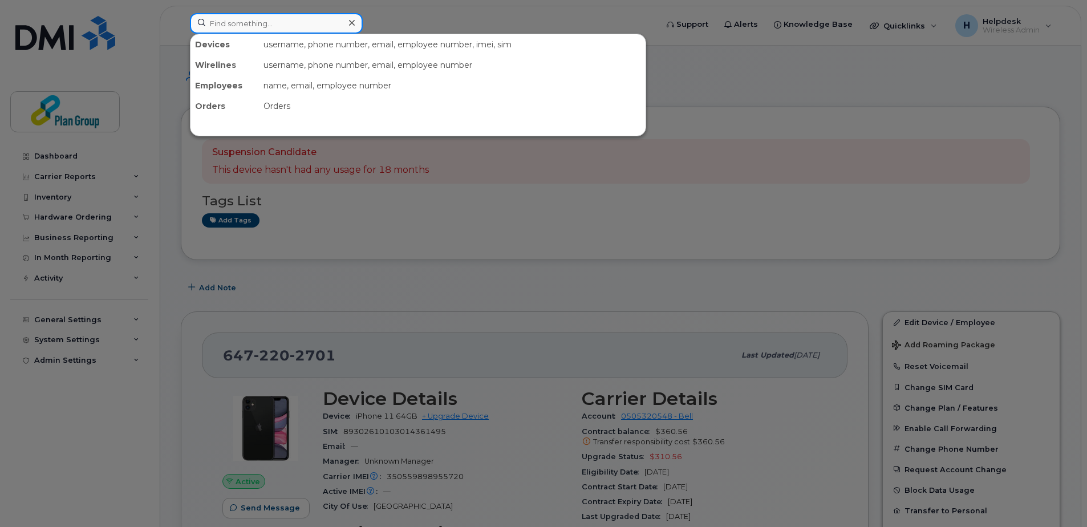
click at [322, 17] on input at bounding box center [276, 23] width 173 height 21
paste input "4164539032"
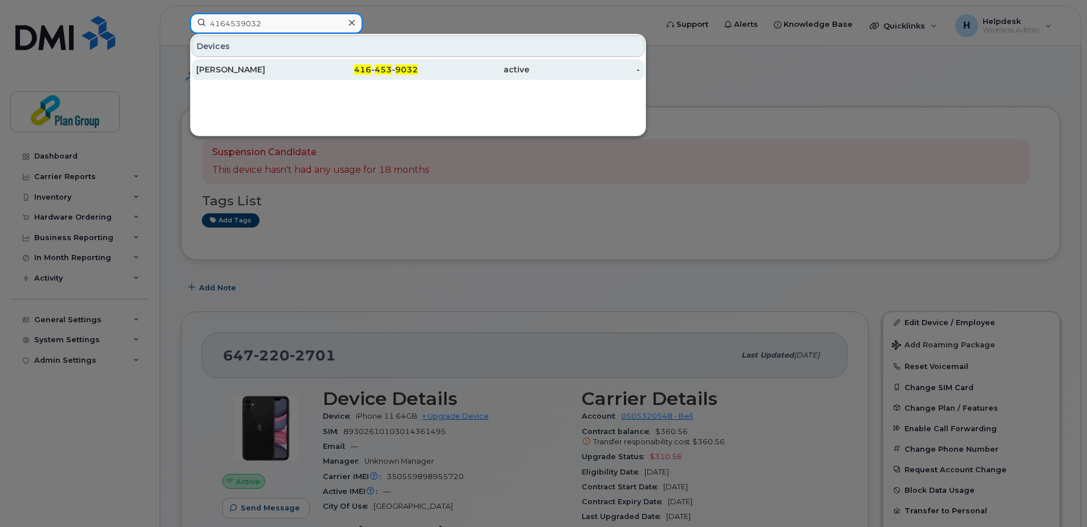
type input "4164539032"
click at [311, 75] on div "416 - 453 - 9032" at bounding box center [362, 69] width 111 height 21
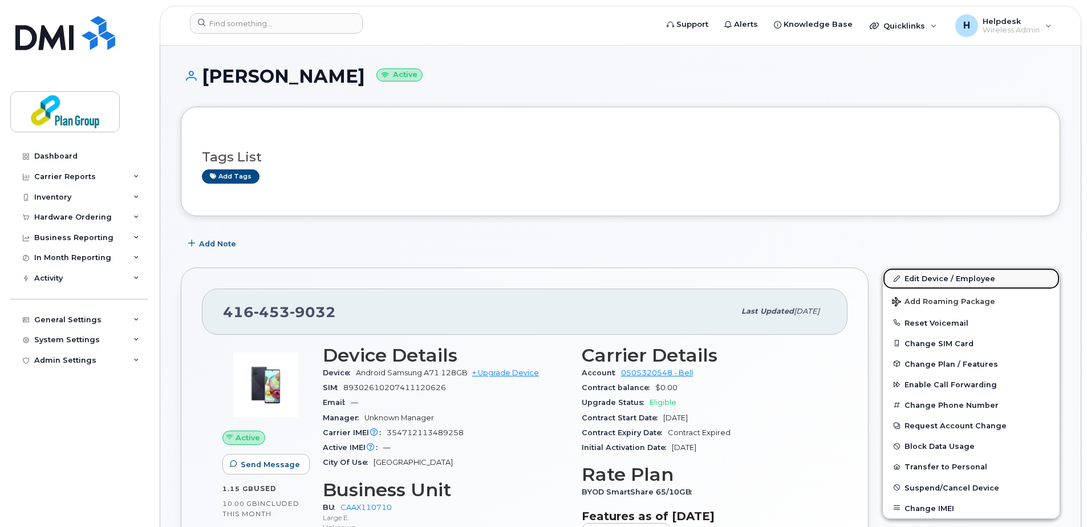
click at [946, 273] on link "Edit Device / Employee" at bounding box center [970, 278] width 177 height 21
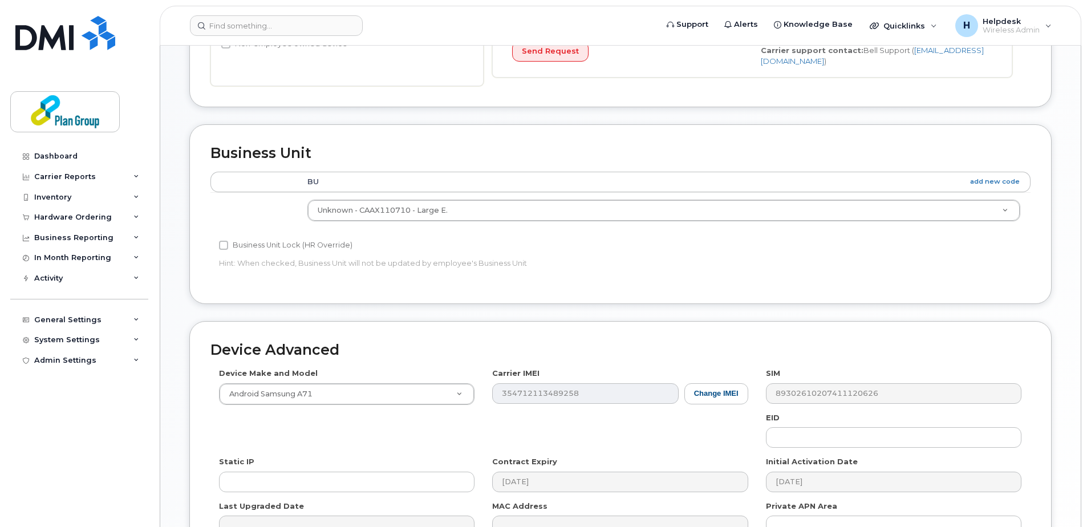
scroll to position [342, 0]
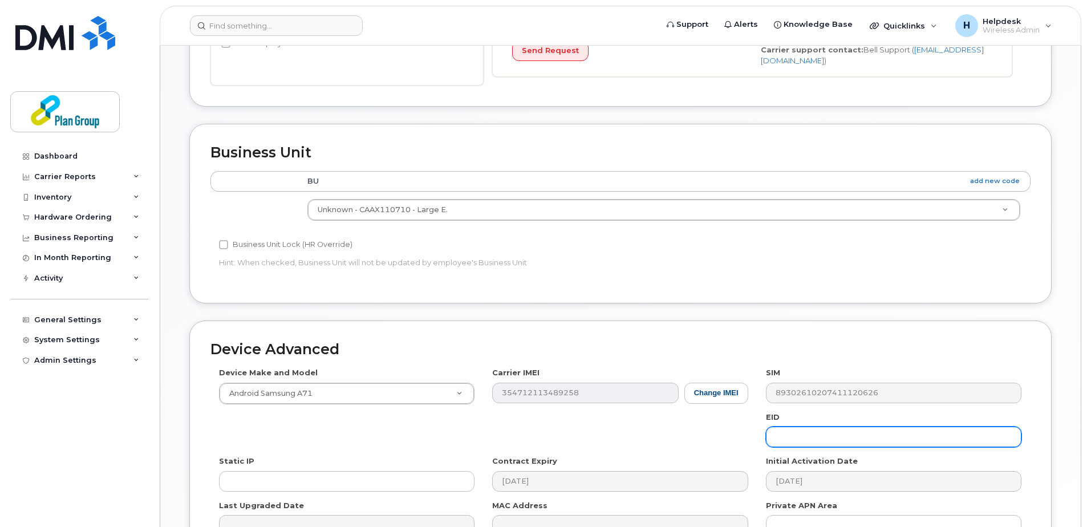
click at [817, 435] on input "text" at bounding box center [893, 436] width 255 height 21
paste input "[EMAIL_ADDRESS][DOMAIN_NAME]"
drag, startPoint x: 863, startPoint y: 439, endPoint x: 810, endPoint y: 438, distance: 53.0
click at [810, 438] on input "[EMAIL_ADDRESS][DOMAIN_NAME]" at bounding box center [893, 436] width 255 height 21
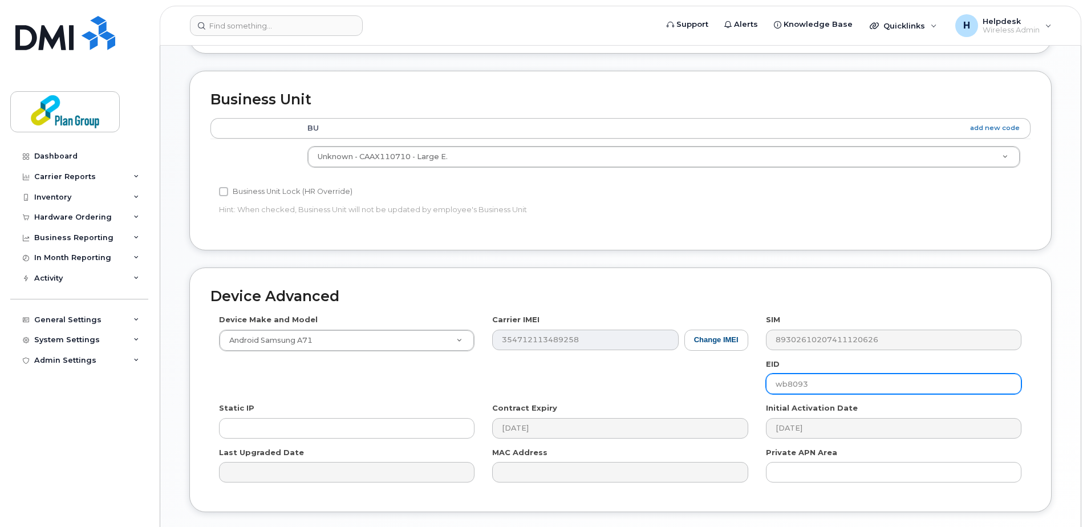
scroll to position [475, 0]
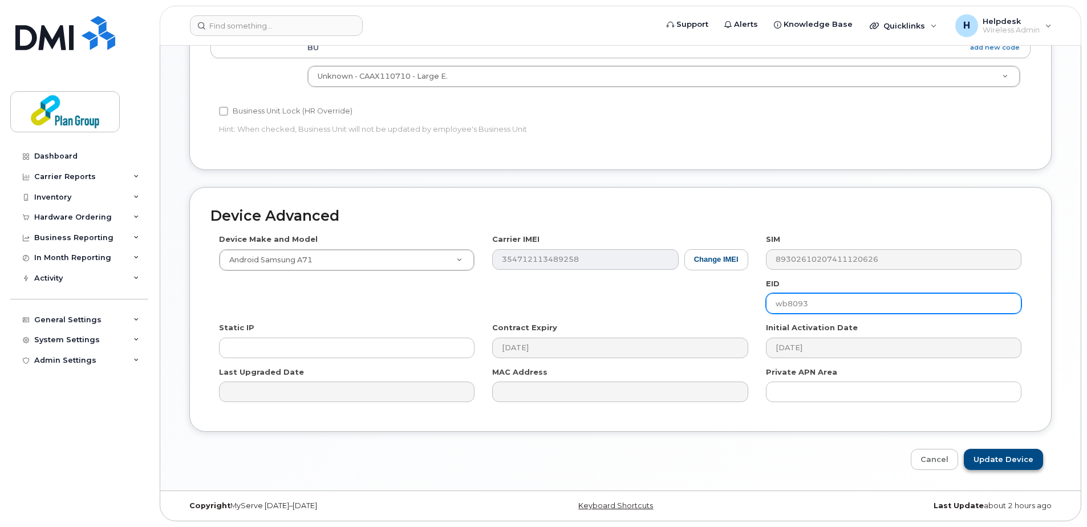
type input "wb8093"
click at [1021, 462] on input "Update Device" at bounding box center [1002, 459] width 79 height 21
type input "Saving..."
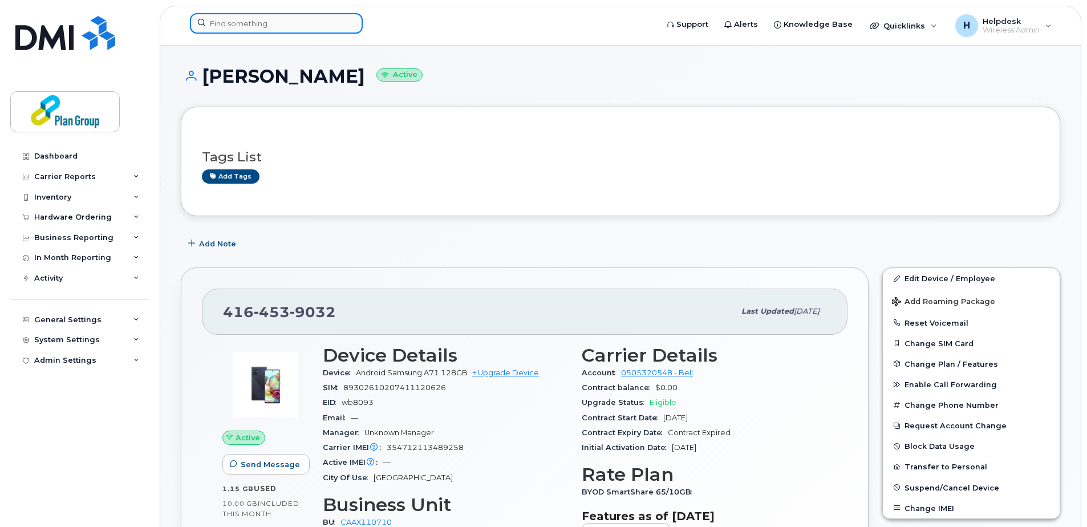
click at [314, 27] on input at bounding box center [276, 23] width 173 height 21
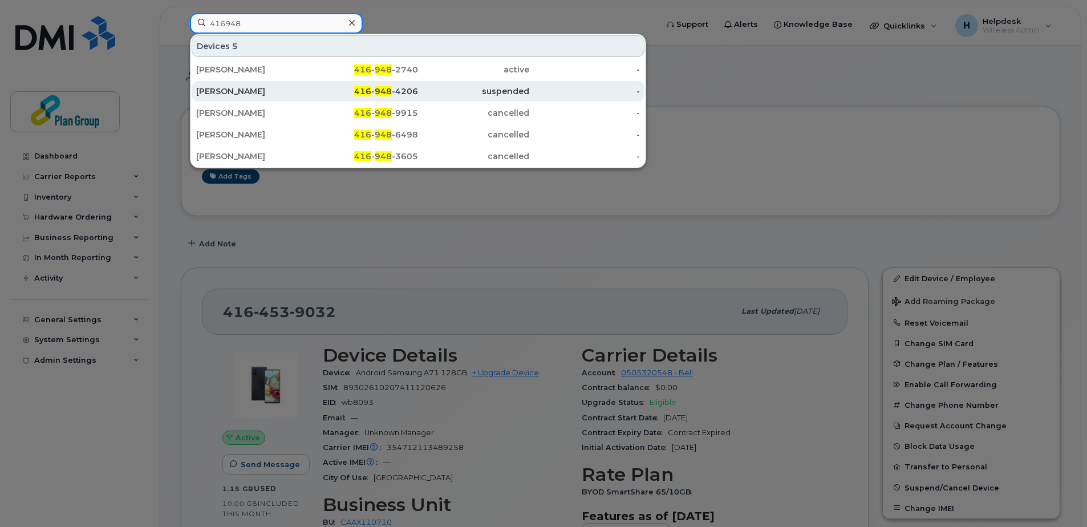
type input "416948"
click at [328, 97] on div "416 - 948 -4206" at bounding box center [362, 91] width 111 height 21
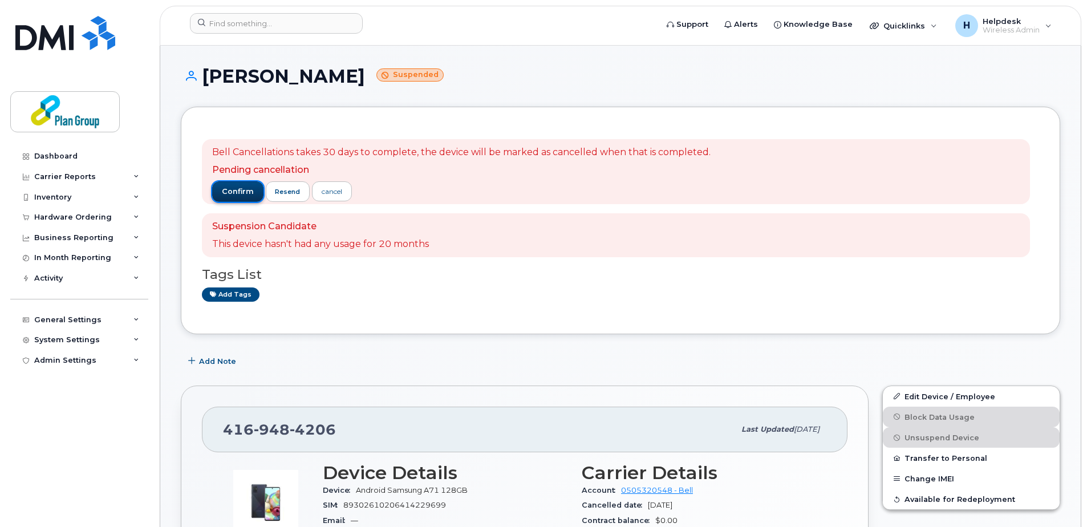
click at [237, 186] on span "confirm" at bounding box center [238, 191] width 32 height 10
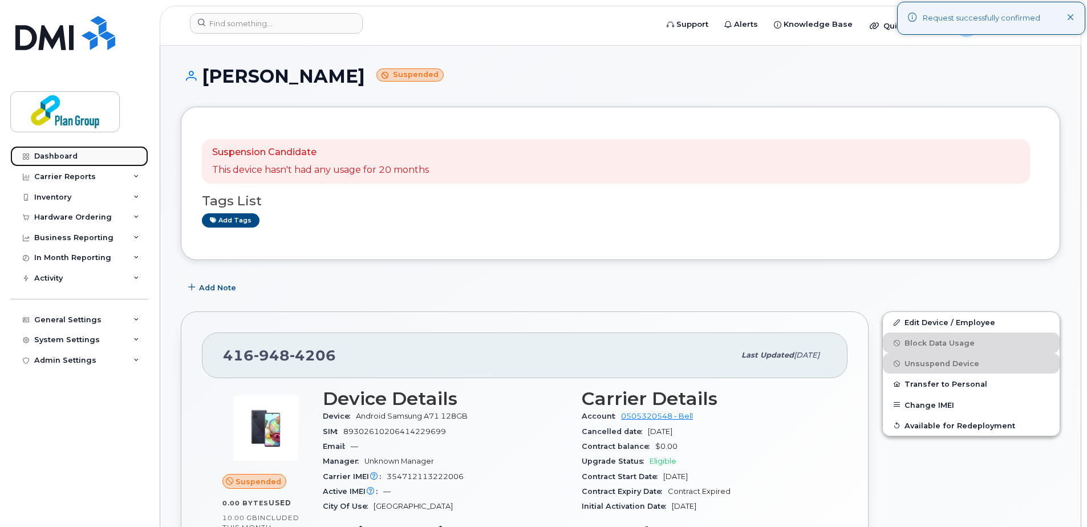
click at [70, 150] on link "Dashboard" at bounding box center [79, 156] width 138 height 21
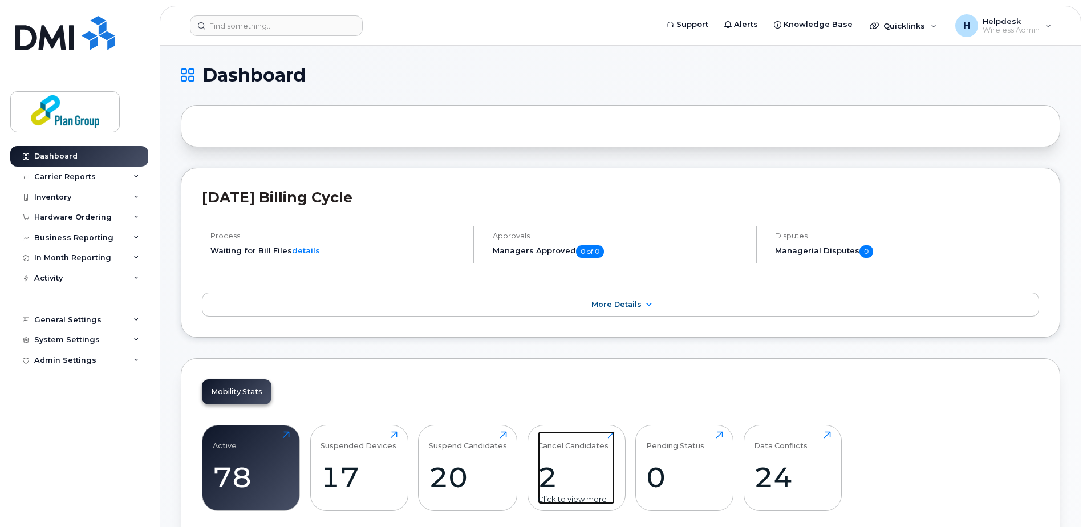
click at [567, 470] on div "2" at bounding box center [576, 477] width 77 height 34
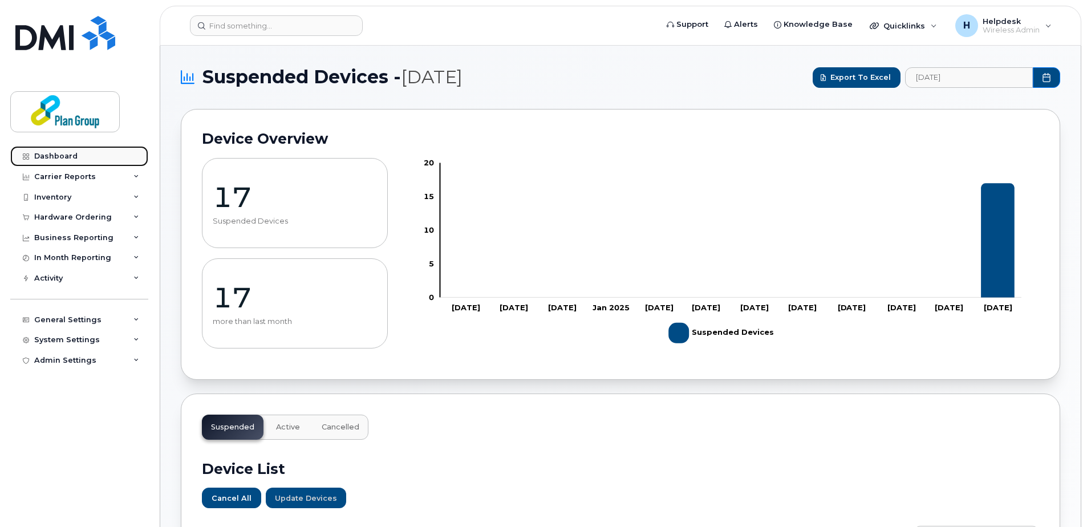
click at [90, 154] on link "Dashboard" at bounding box center [79, 156] width 138 height 21
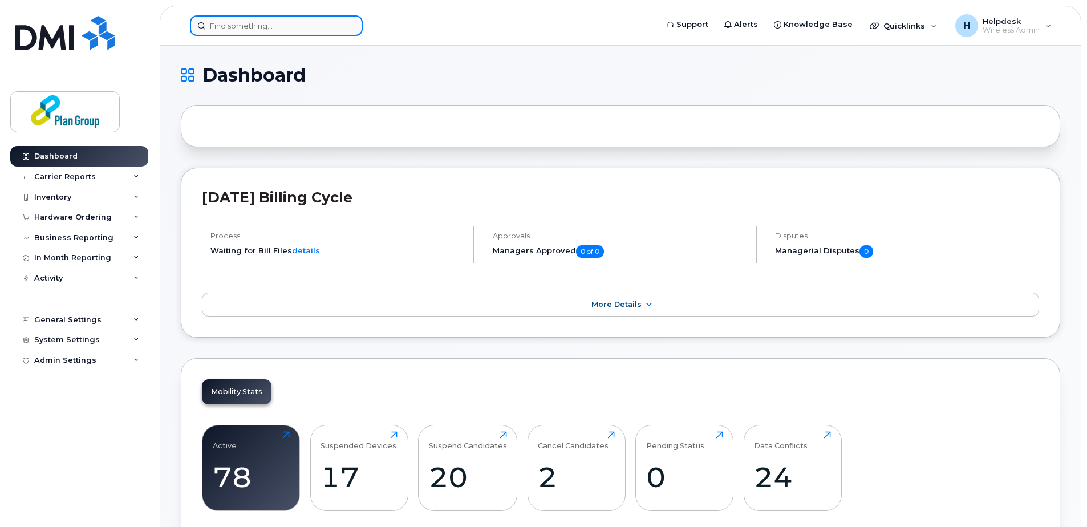
click at [355, 18] on div at bounding box center [276, 25] width 173 height 21
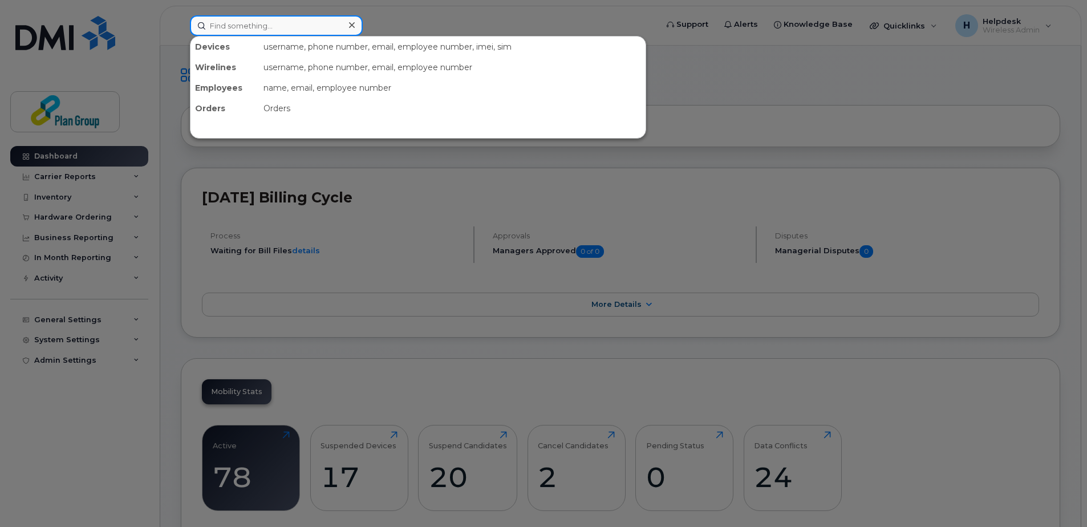
paste input "3435408267"
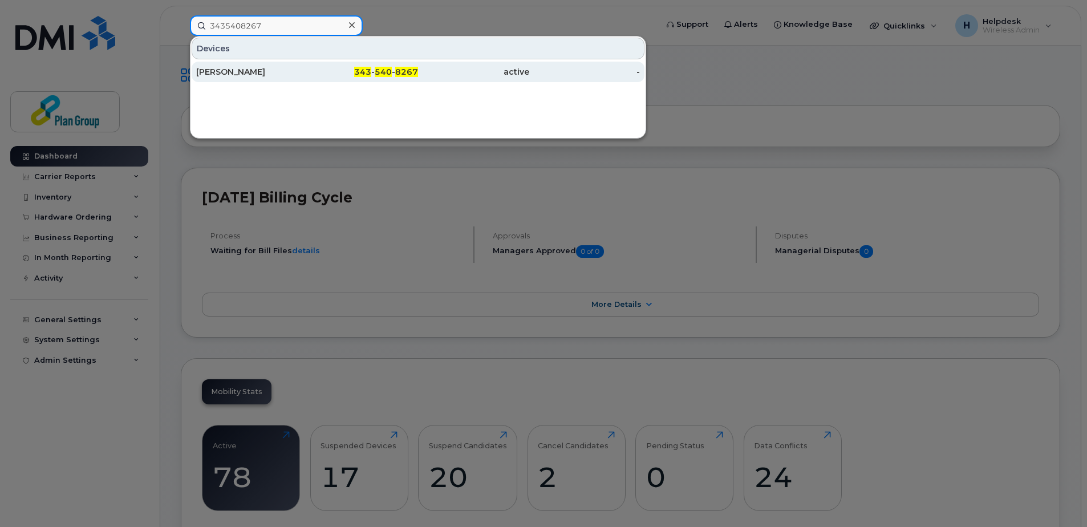
type input "3435408267"
click at [253, 72] on div "[PERSON_NAME]" at bounding box center [251, 71] width 111 height 11
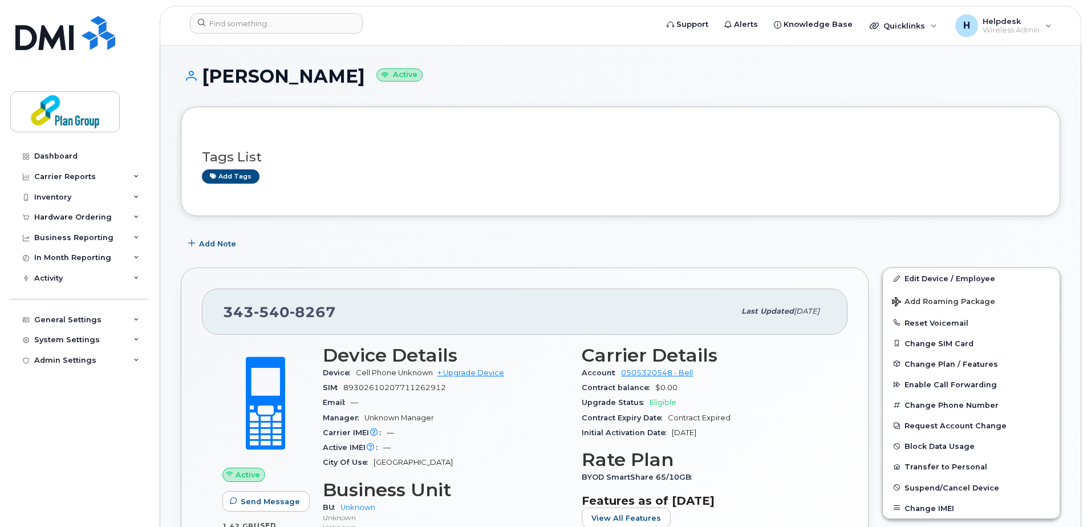
click at [285, 73] on h1 "Jeff Mcleese Active" at bounding box center [620, 76] width 879 height 20
copy h1 "Mcleese"
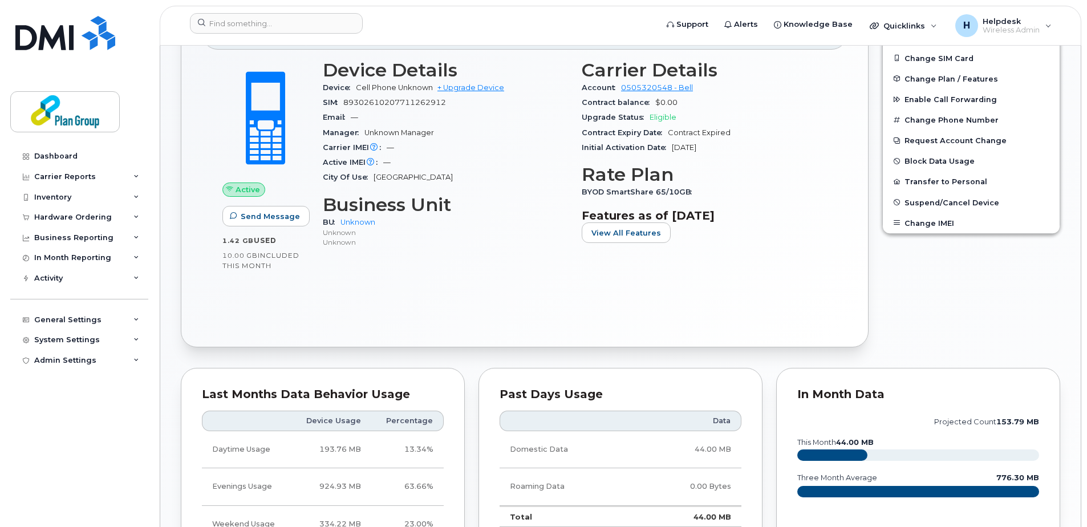
scroll to position [114, 0]
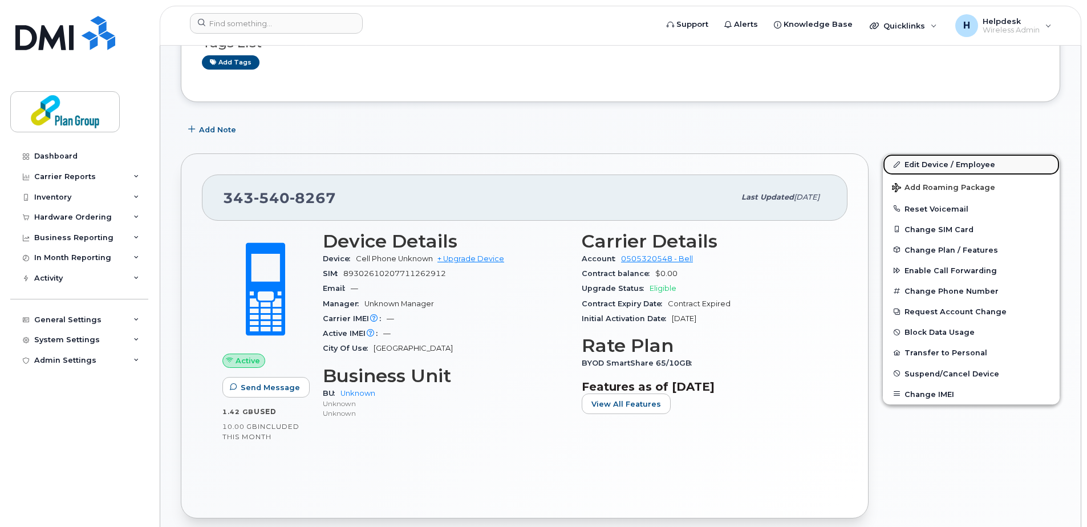
click at [925, 169] on link "Edit Device / Employee" at bounding box center [970, 164] width 177 height 21
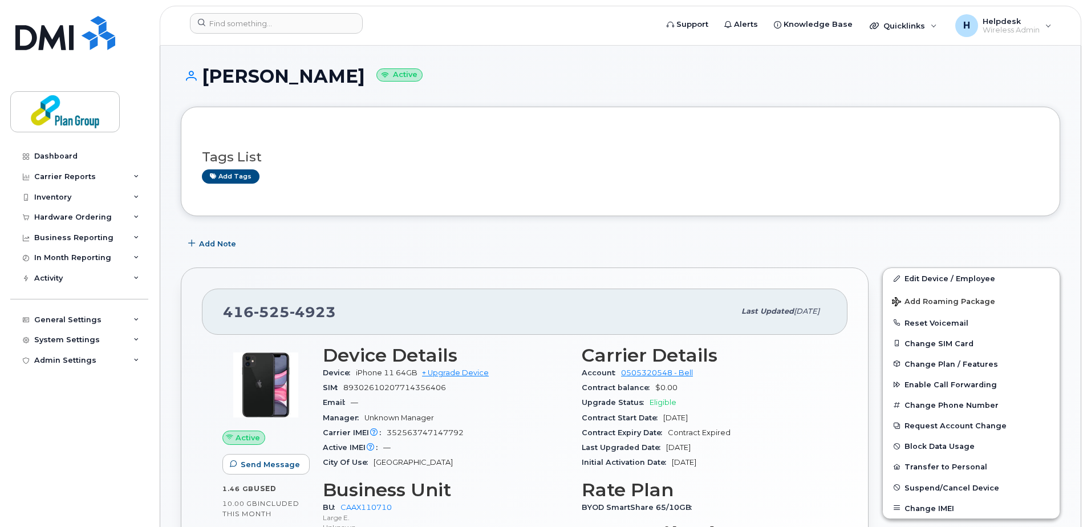
scroll to position [285, 0]
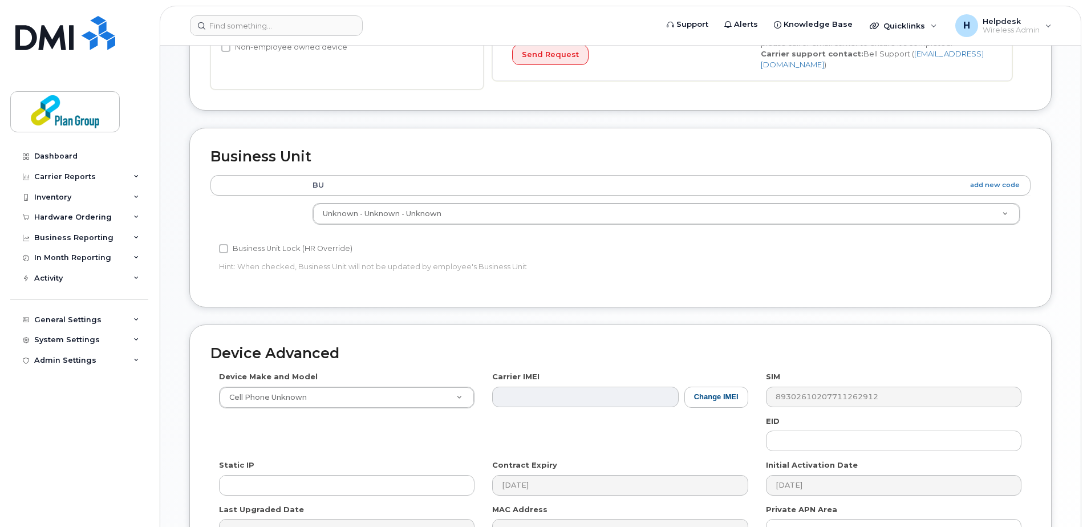
scroll to position [342, 0]
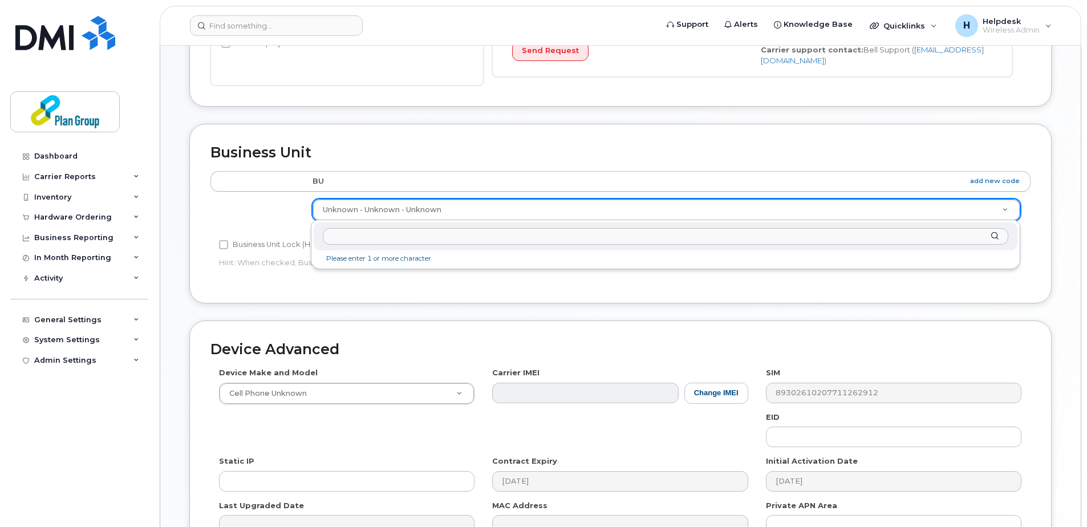
click at [470, 238] on input "text" at bounding box center [665, 236] width 685 height 17
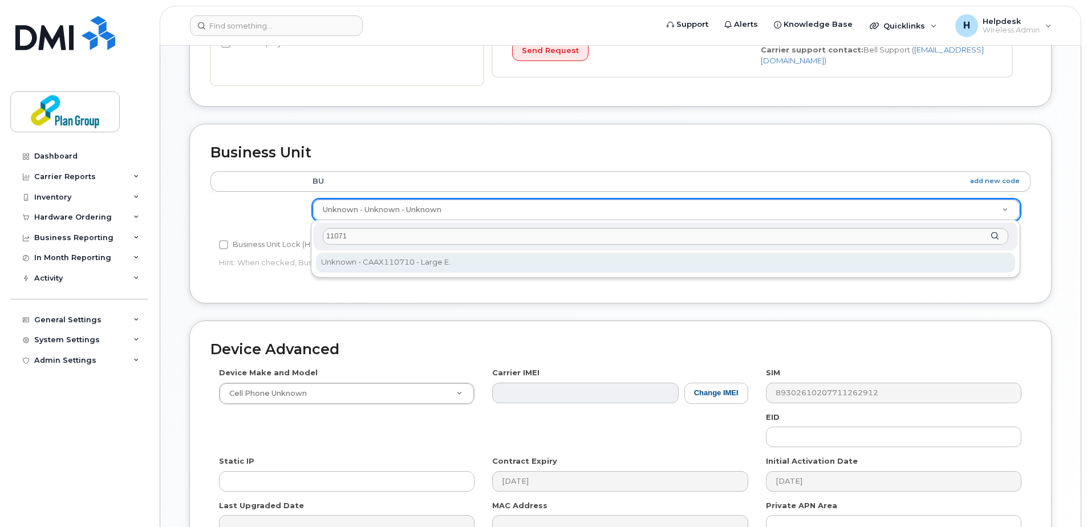
type input "11071"
type input "1989275"
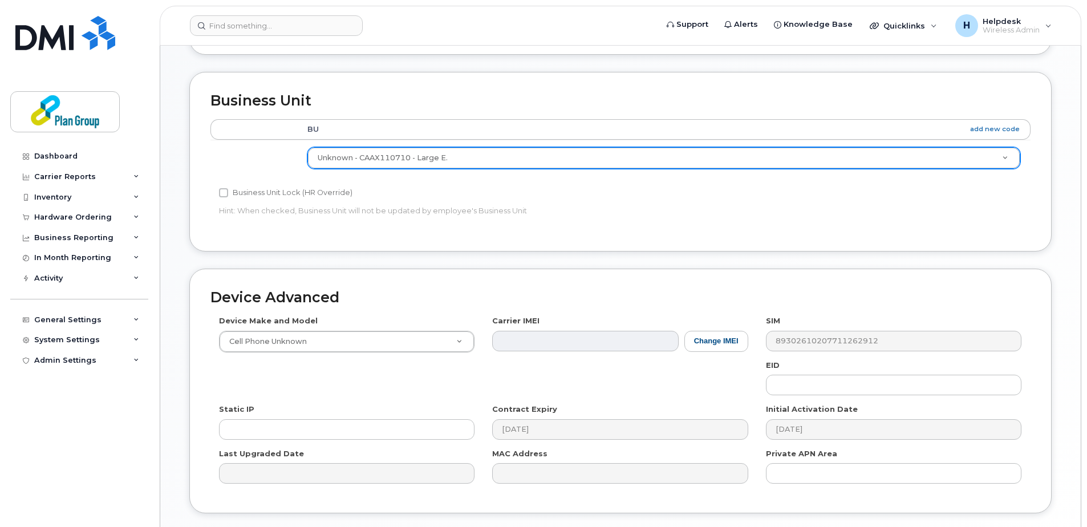
scroll to position [399, 0]
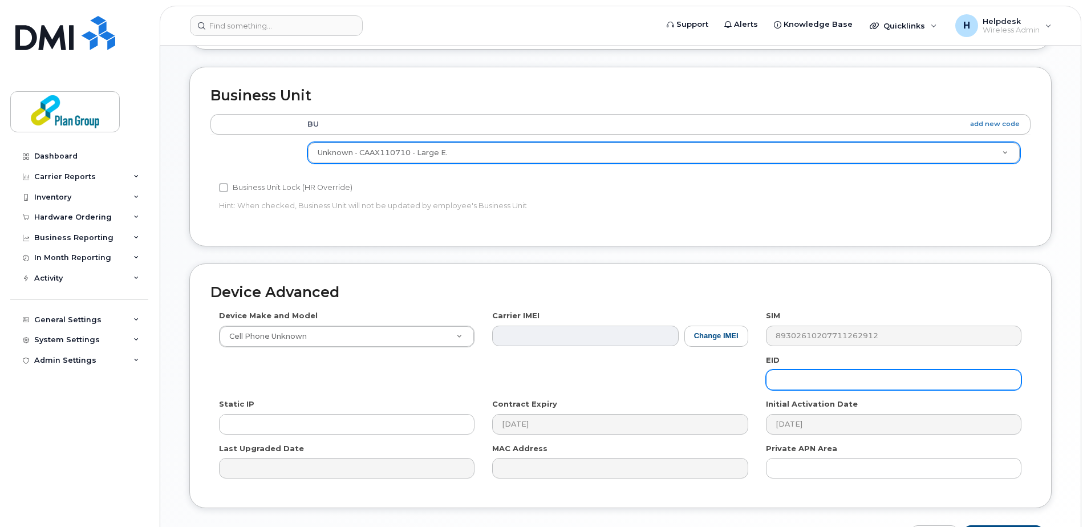
click at [832, 381] on input "text" at bounding box center [893, 379] width 255 height 21
paste input "TL8200"
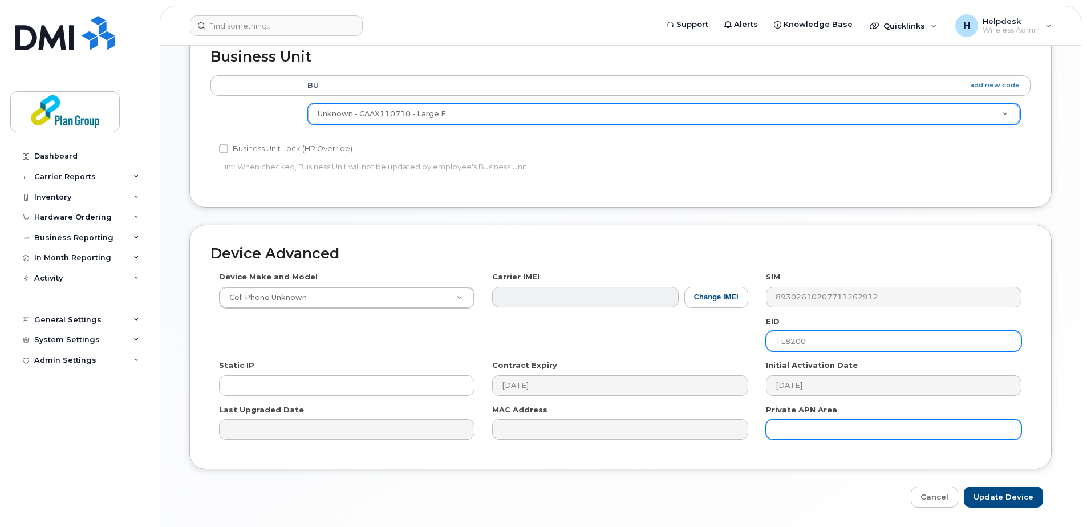
scroll to position [475, 0]
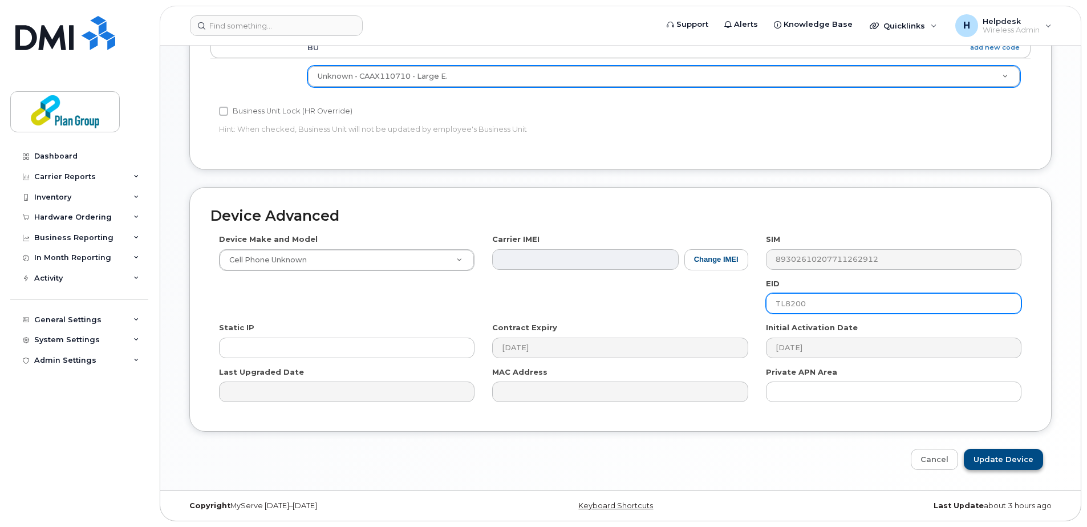
type input "TL8200"
click at [1000, 457] on input "Update Device" at bounding box center [1002, 459] width 79 height 21
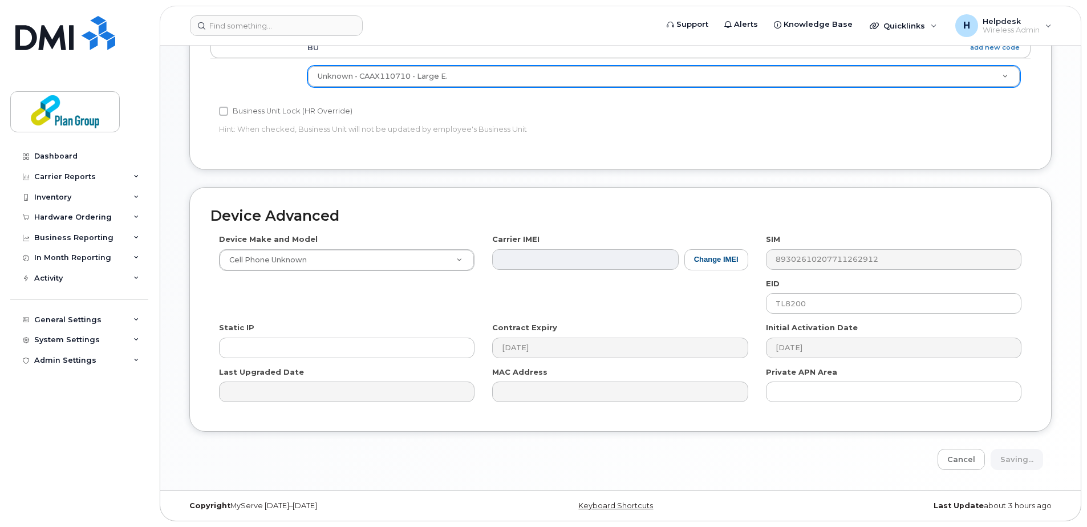
type input "Saving..."
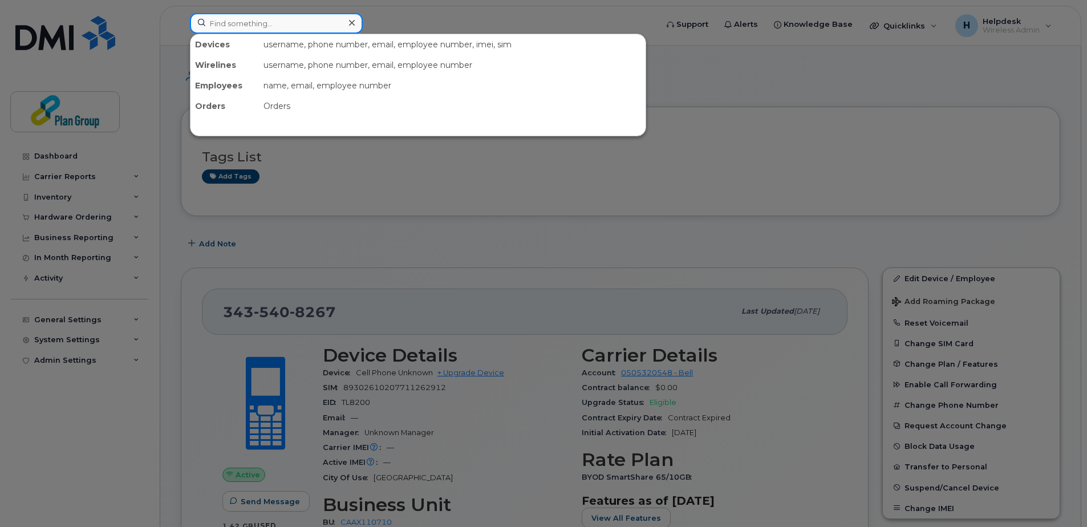
click at [301, 23] on input at bounding box center [276, 23] width 173 height 21
paste input "6479266047"
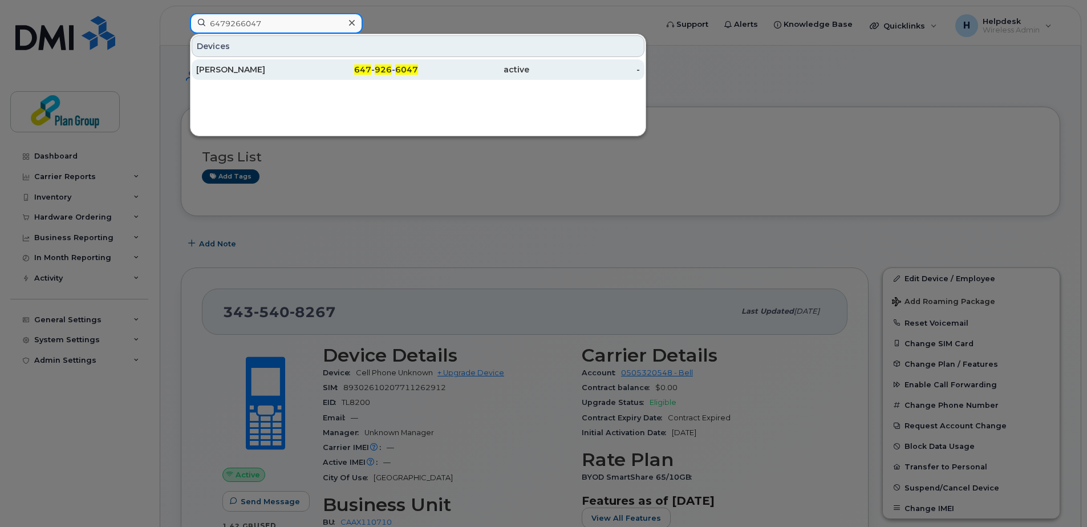
type input "6479266047"
click at [266, 78] on div "Michael Scriver" at bounding box center [251, 69] width 111 height 21
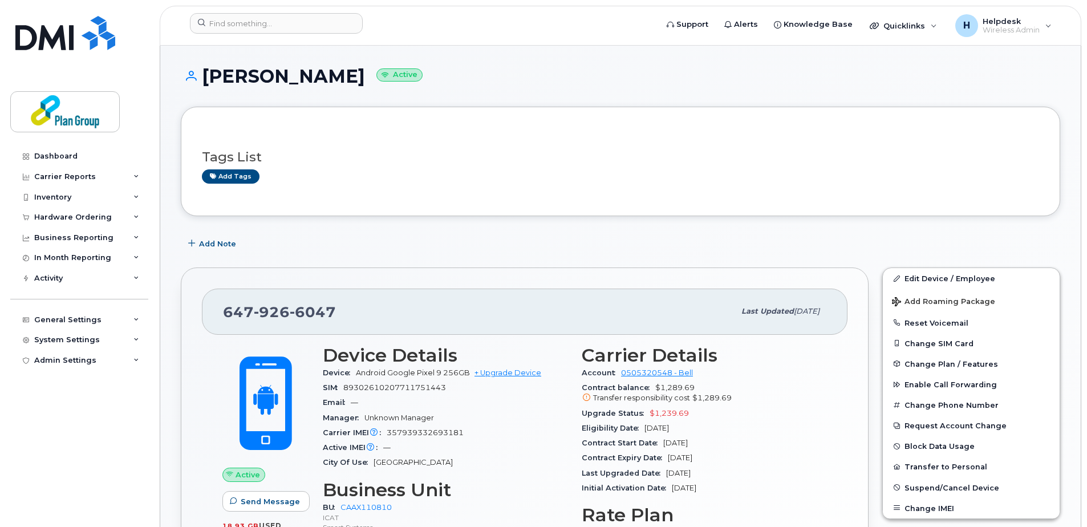
click at [331, 82] on h1 "Michael Scriver Active" at bounding box center [620, 76] width 879 height 20
copy h1 "Scriver"
click at [966, 280] on link "Edit Device / Employee" at bounding box center [970, 278] width 177 height 21
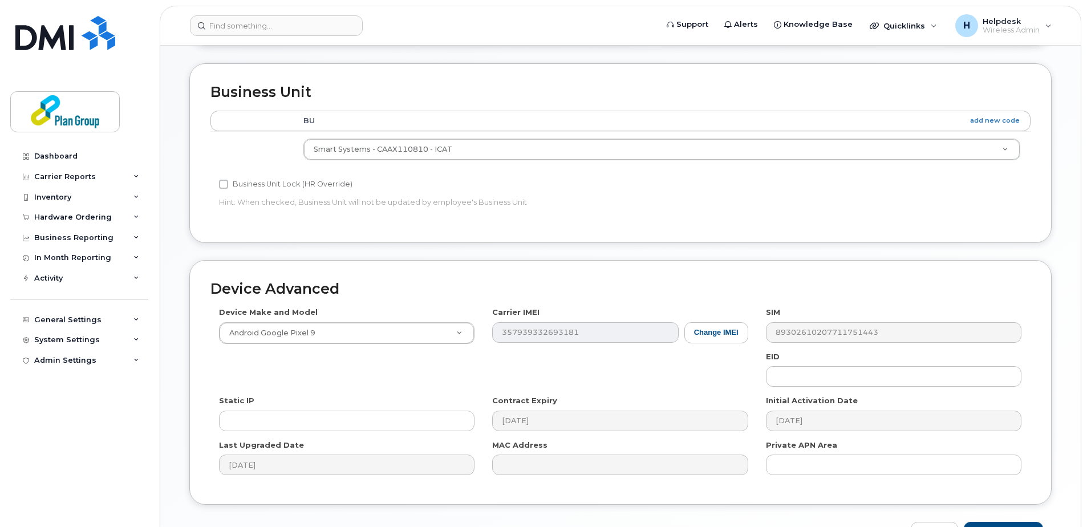
scroll to position [475, 0]
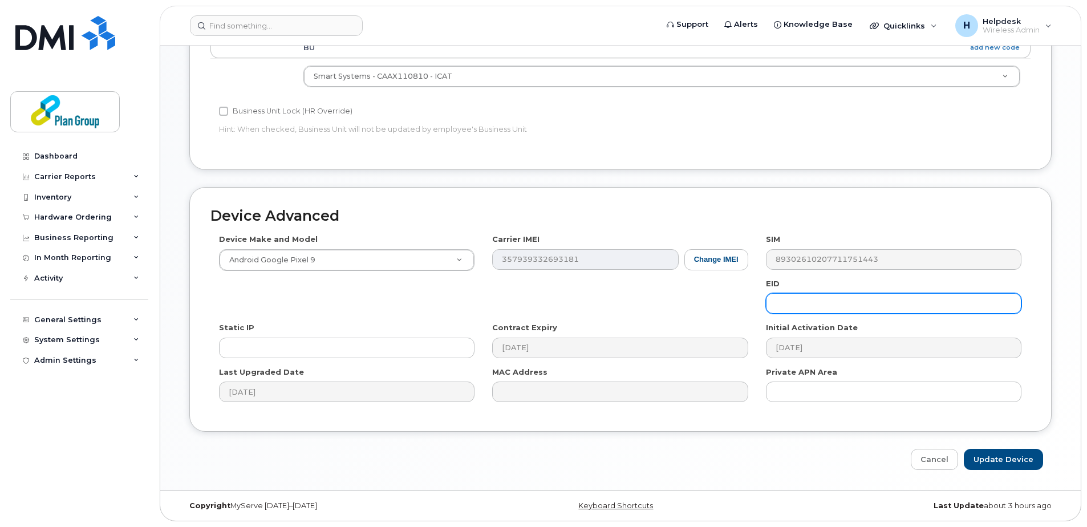
click at [807, 300] on input "text" at bounding box center [893, 303] width 255 height 21
paste input "jz8104@plan-group.com"
drag, startPoint x: 872, startPoint y: 306, endPoint x: 802, endPoint y: 300, distance: 69.7
click at [802, 300] on input "jz8104@plan-group.com" at bounding box center [893, 303] width 255 height 21
type input "jz8104"
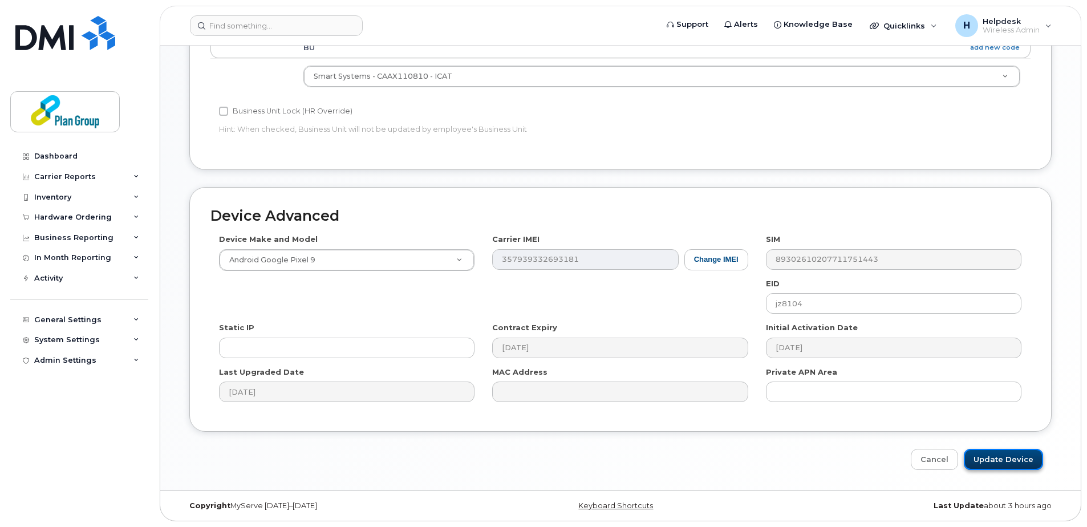
click at [1009, 451] on input "Update Device" at bounding box center [1002, 459] width 79 height 21
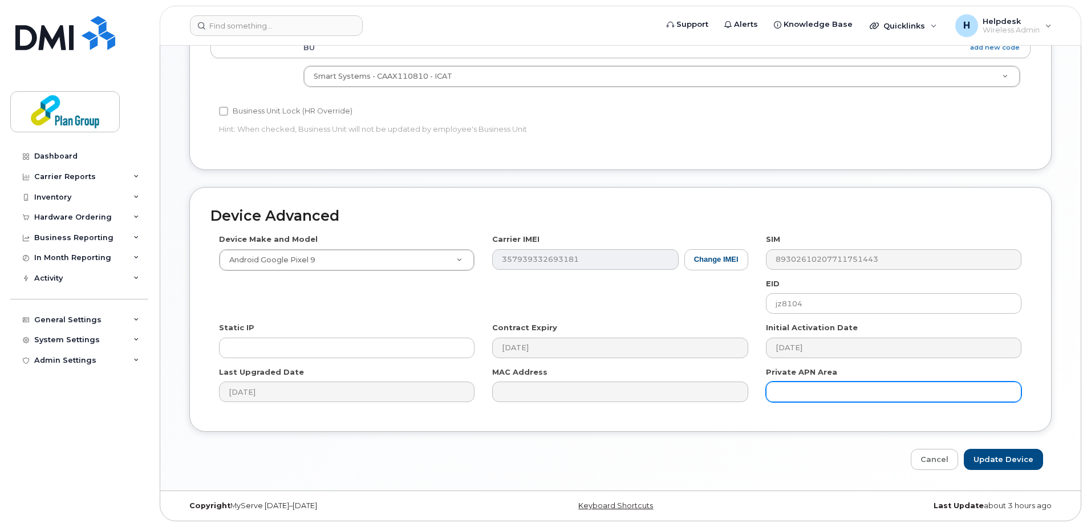
type input "Saving..."
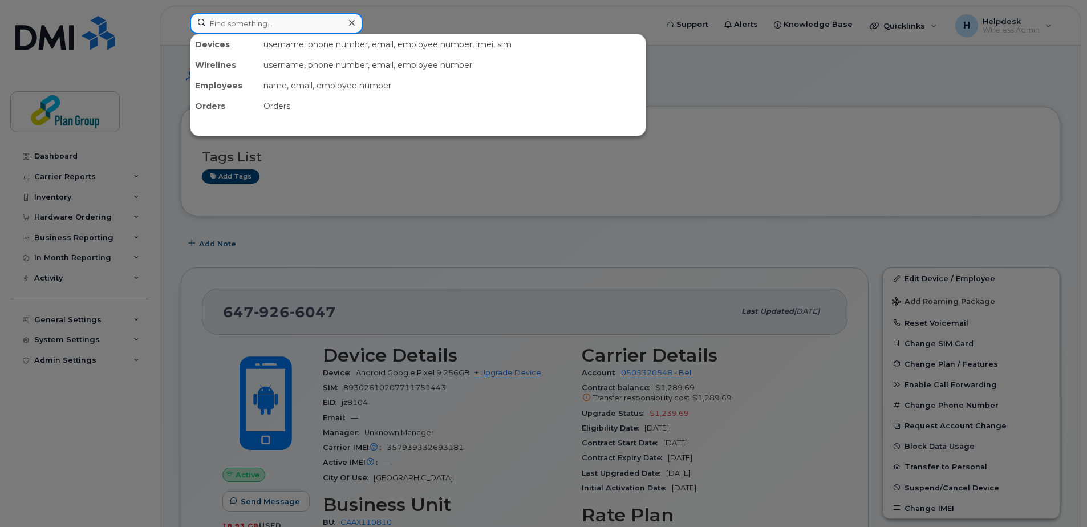
click at [293, 17] on input at bounding box center [276, 23] width 173 height 21
paste input "4165258158"
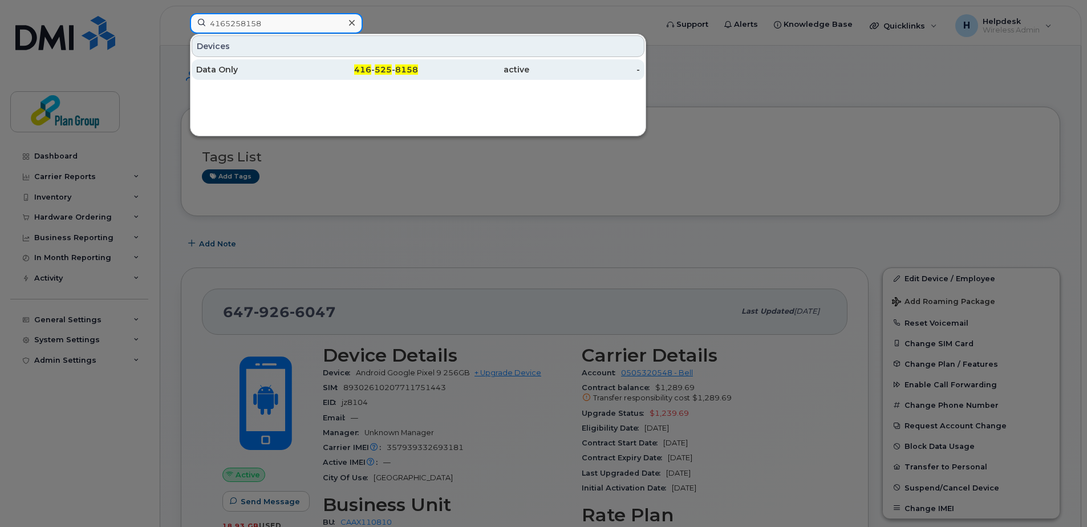
type input "4165258158"
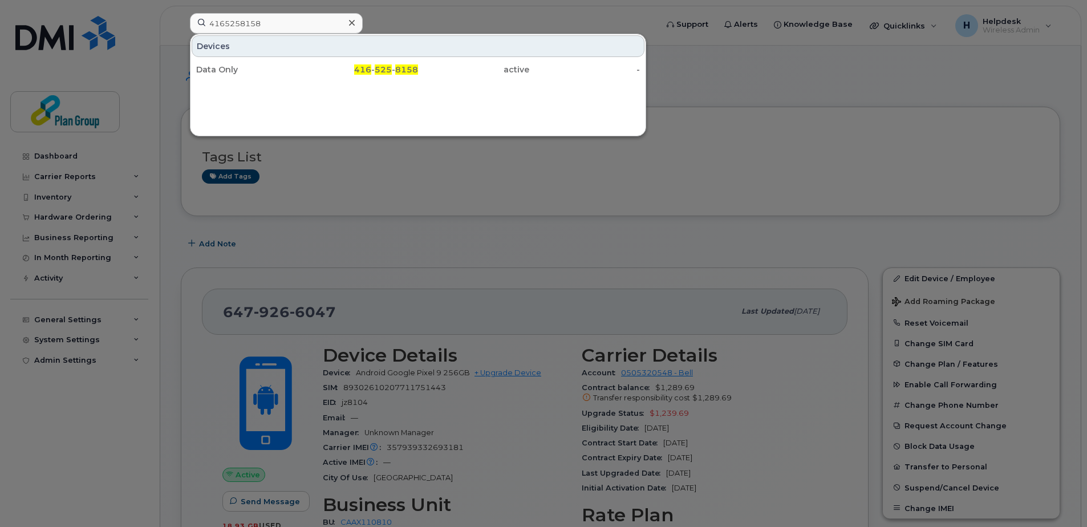
drag, startPoint x: 224, startPoint y: 71, endPoint x: 493, endPoint y: 81, distance: 269.3
click at [224, 71] on div "Data Only" at bounding box center [251, 69] width 111 height 11
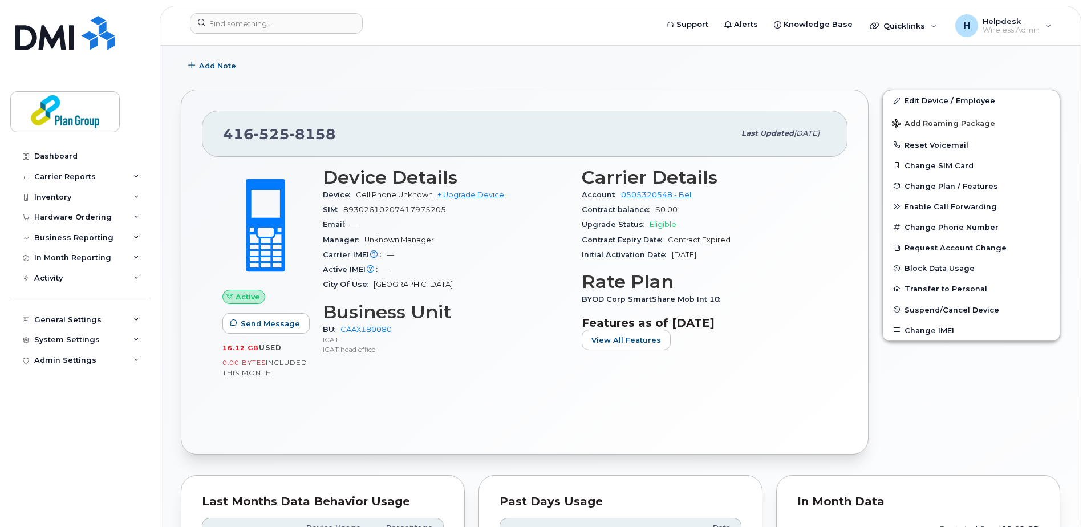
scroll to position [114, 0]
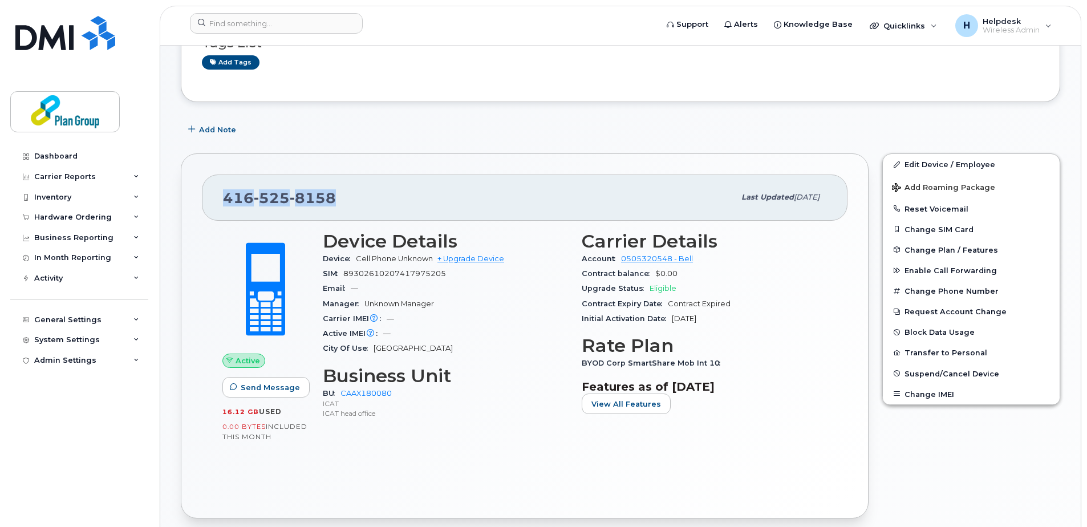
drag, startPoint x: 332, startPoint y: 198, endPoint x: 226, endPoint y: 188, distance: 107.1
click at [226, 188] on div "[PHONE_NUMBER]" at bounding box center [478, 197] width 511 height 24
copy span "[PHONE_NUMBER]"
drag, startPoint x: 957, startPoint y: 169, endPoint x: 624, endPoint y: 199, distance: 334.3
click at [957, 169] on link "Edit Device / Employee" at bounding box center [970, 164] width 177 height 21
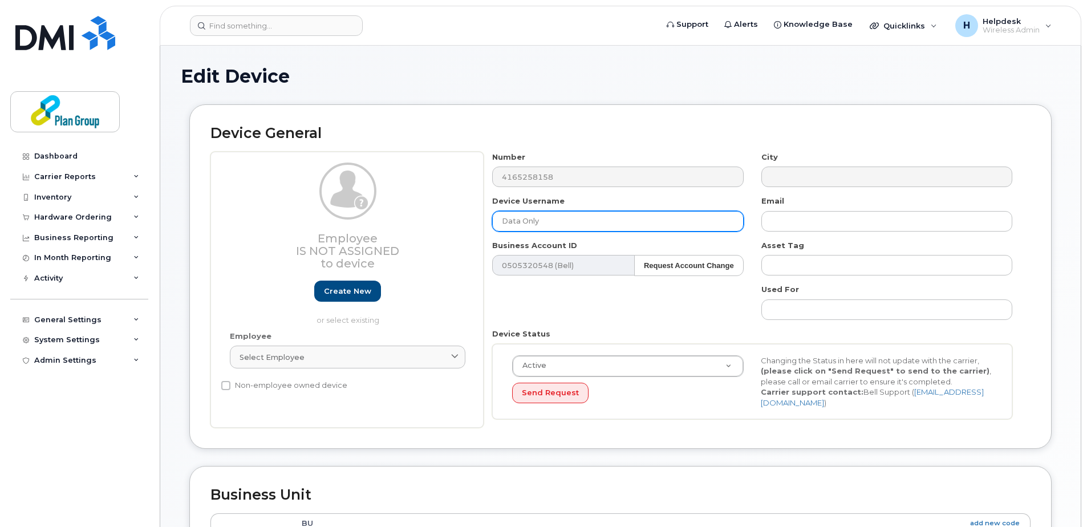
click at [503, 221] on input "Data Only" at bounding box center [617, 221] width 251 height 21
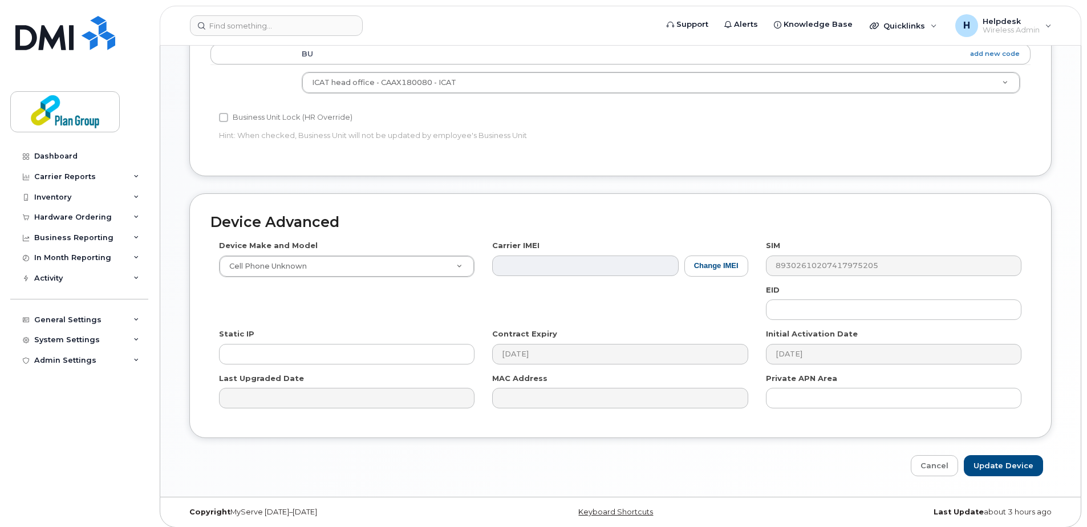
scroll to position [475, 0]
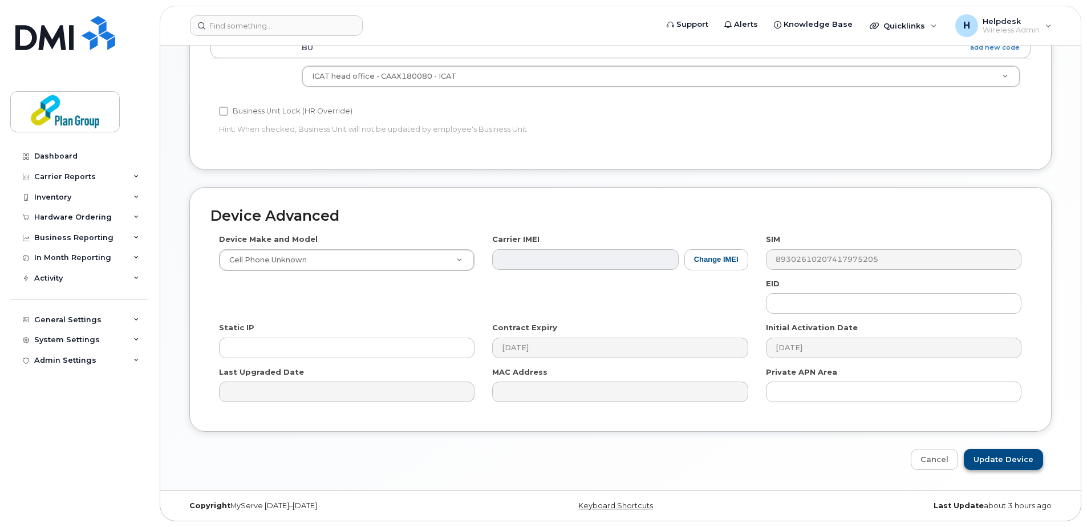
type input "ICAT-Data Only"
click at [986, 454] on input "Update Device" at bounding box center [1002, 459] width 79 height 21
type input "Saving..."
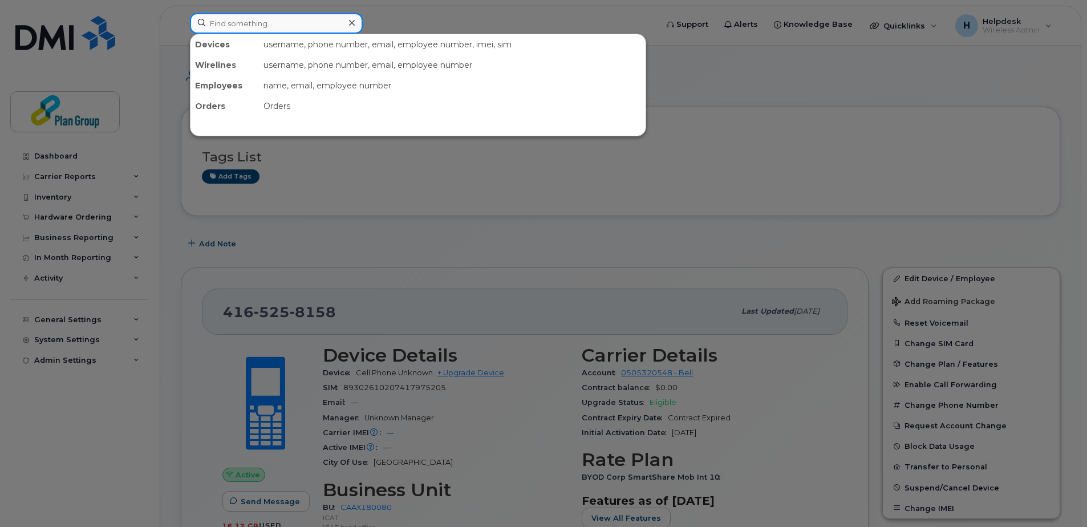
click at [274, 27] on input at bounding box center [276, 23] width 173 height 21
paste input "5873430642"
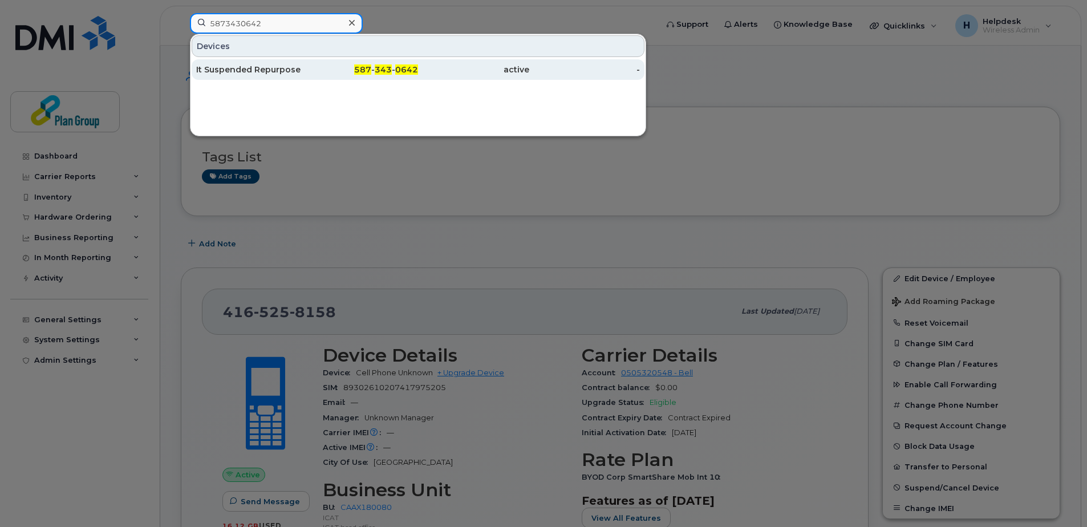
type input "5873430642"
click at [267, 65] on div "It Suspended Repurpose" at bounding box center [251, 69] width 111 height 11
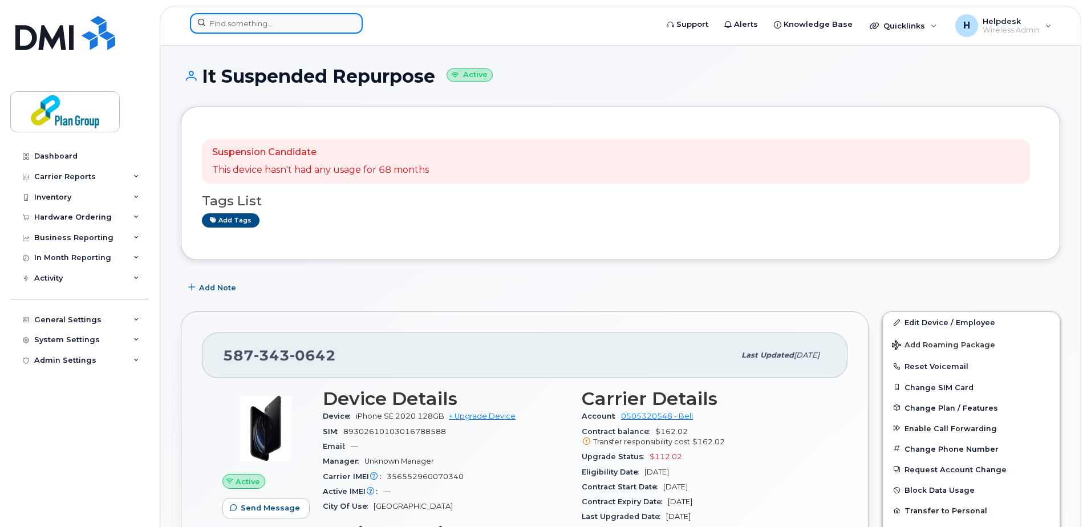
click at [276, 29] on input at bounding box center [276, 23] width 173 height 21
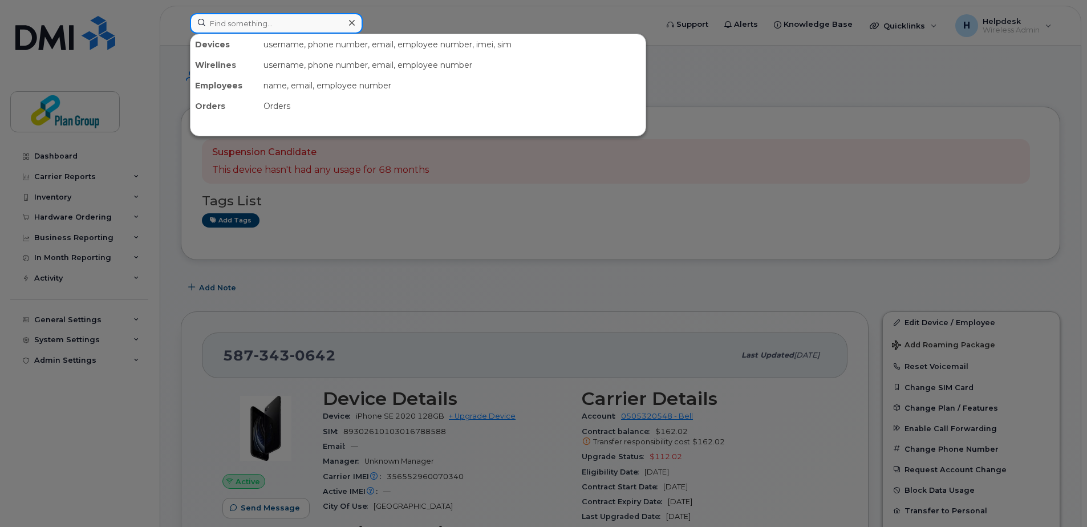
paste input "6472249073"
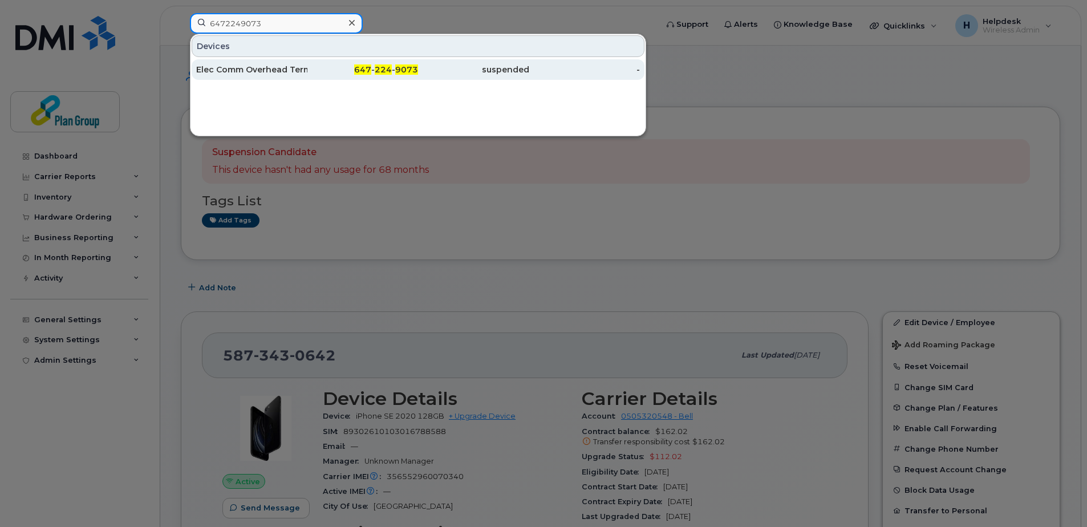
type input "6472249073"
click at [245, 70] on div "Elec Comm Overhead Terminal 3" at bounding box center [251, 69] width 111 height 11
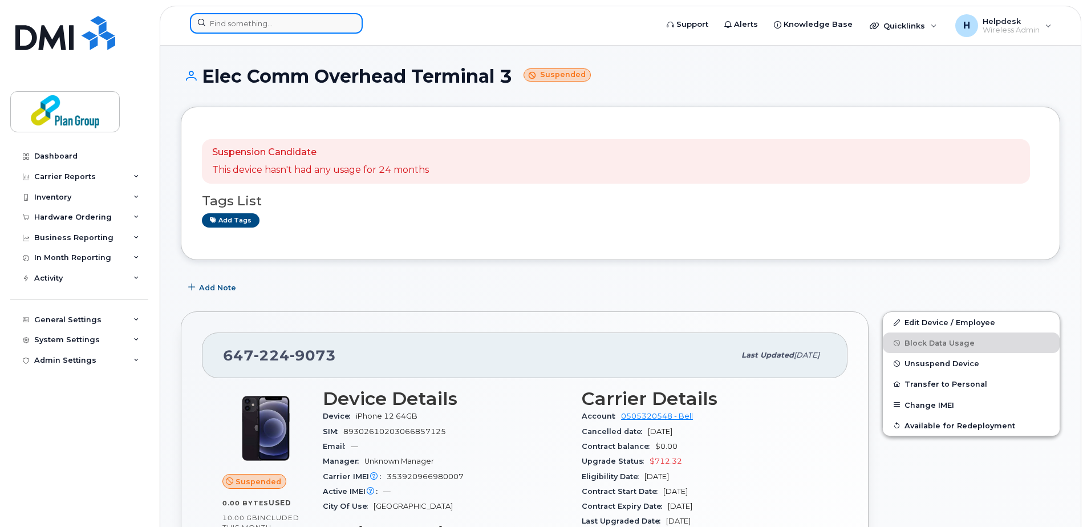
drag, startPoint x: 292, startPoint y: 25, endPoint x: 311, endPoint y: 22, distance: 19.0
click at [294, 25] on input at bounding box center [276, 23] width 173 height 21
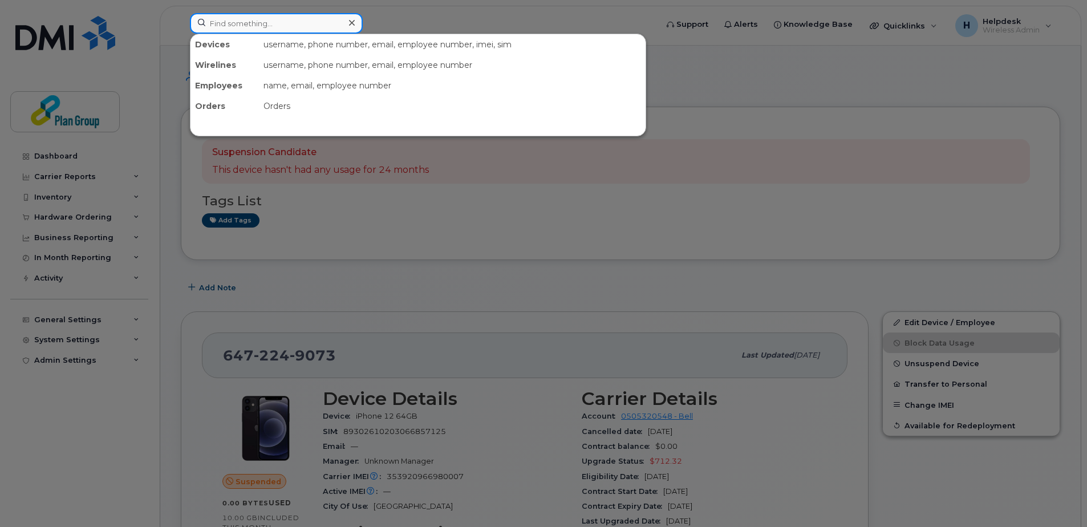
paste input "6043456736"
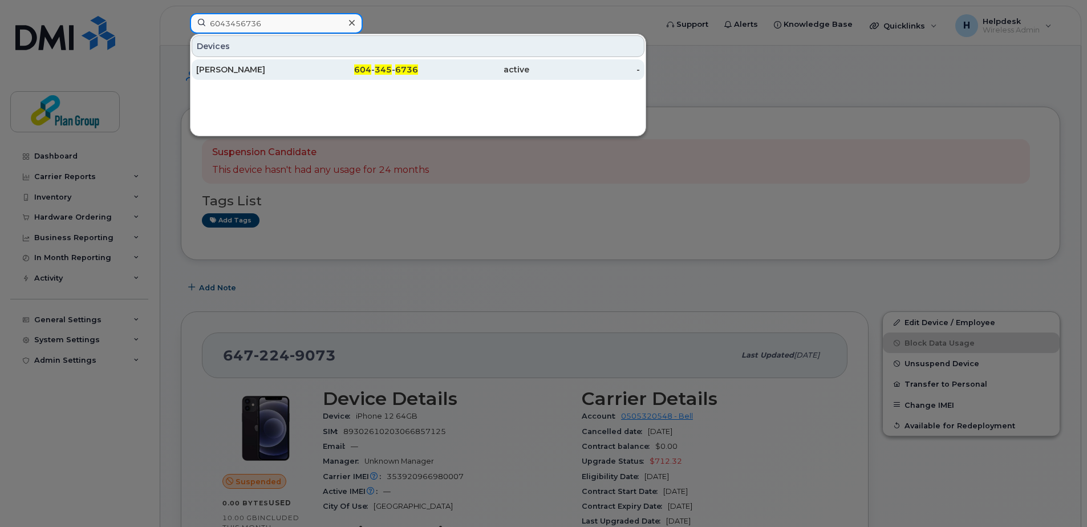
type input "6043456736"
click at [326, 66] on div "604 - 345 - 6736" at bounding box center [362, 69] width 111 height 11
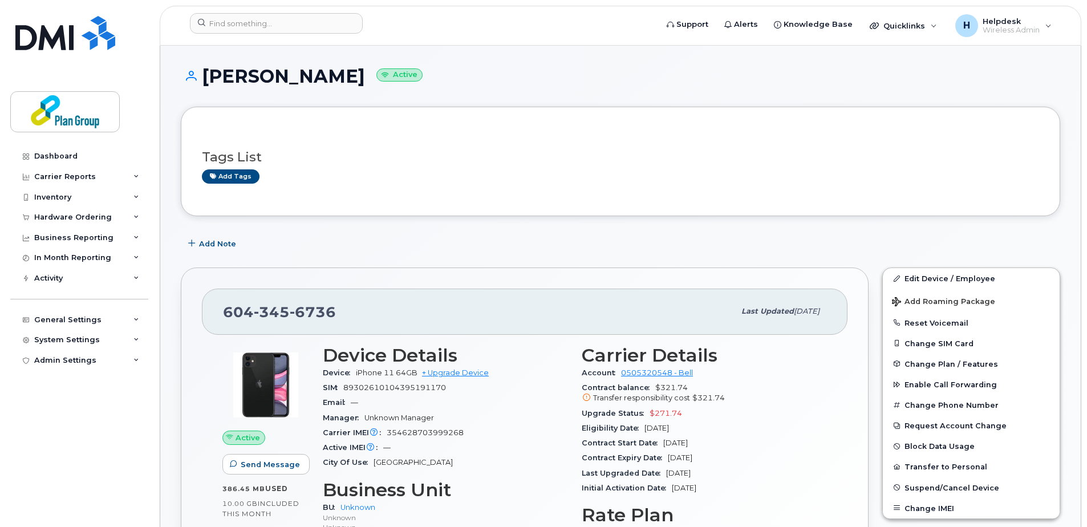
click at [280, 75] on h1 "Ian Morris Active" at bounding box center [620, 76] width 879 height 20
copy h1 "Morris"
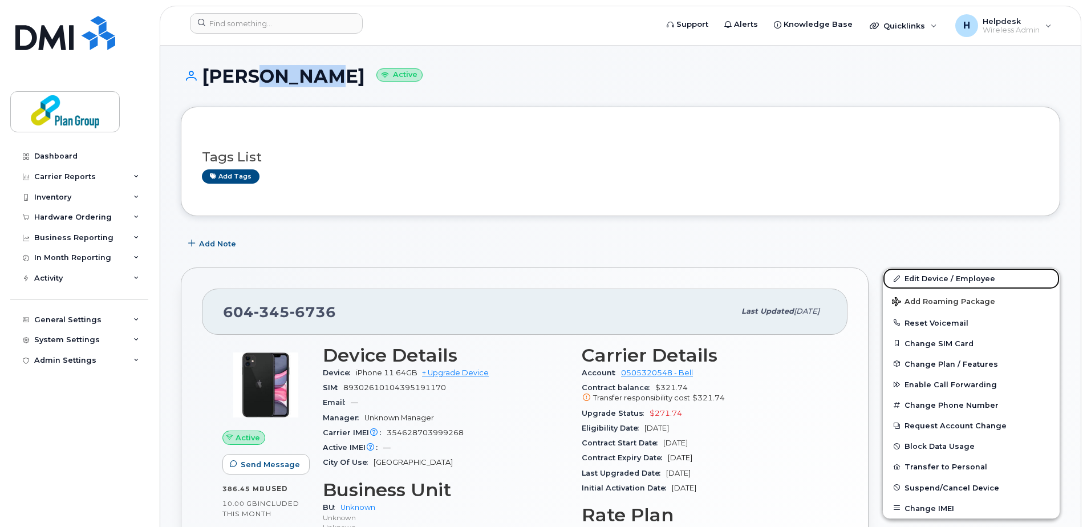
drag, startPoint x: 902, startPoint y: 274, endPoint x: 731, endPoint y: 354, distance: 188.5
click at [902, 274] on link "Edit Device / Employee" at bounding box center [970, 278] width 177 height 21
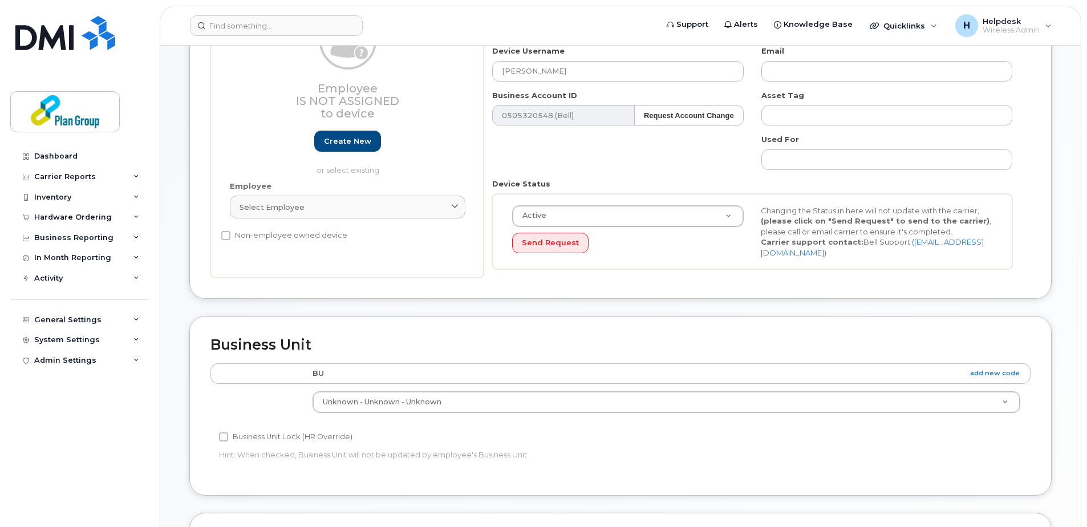
scroll to position [342, 0]
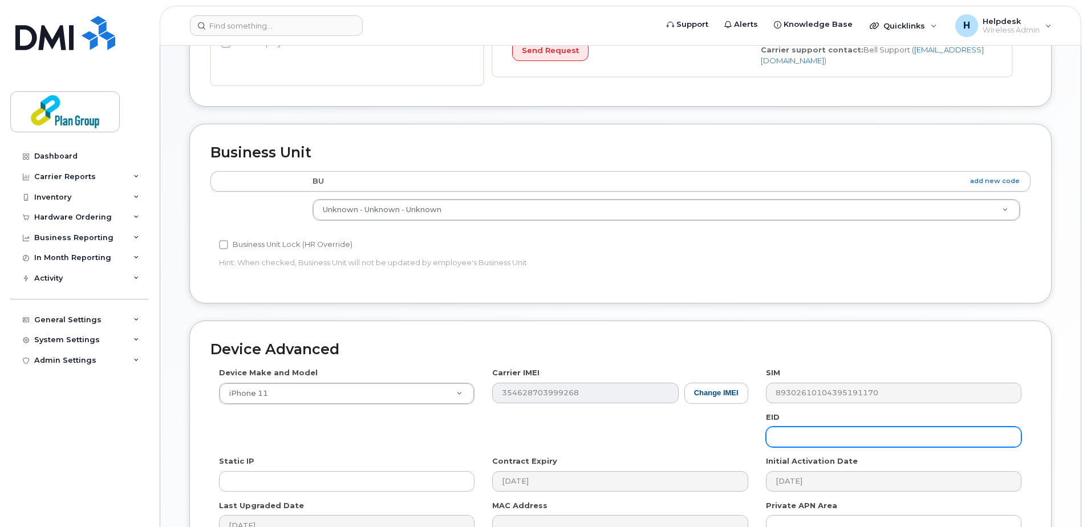
click at [817, 426] on input "text" at bounding box center [893, 436] width 255 height 21
paste input "LP8169"
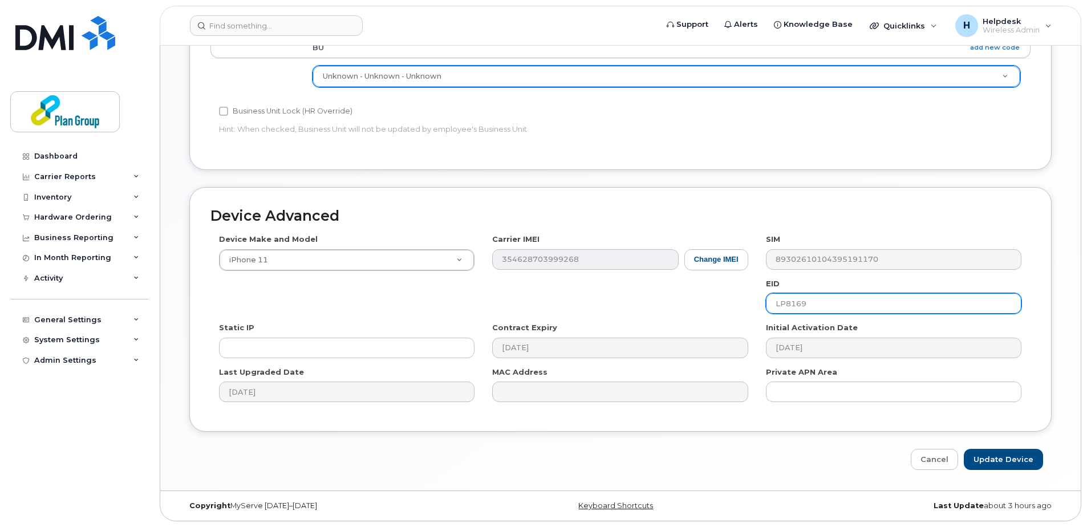
type input "LP8169"
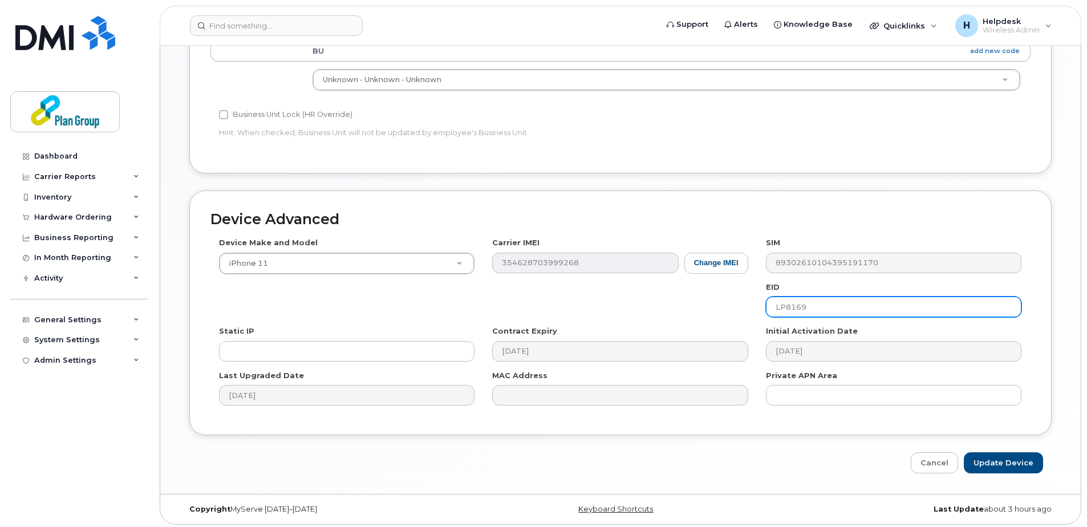
scroll to position [304, 0]
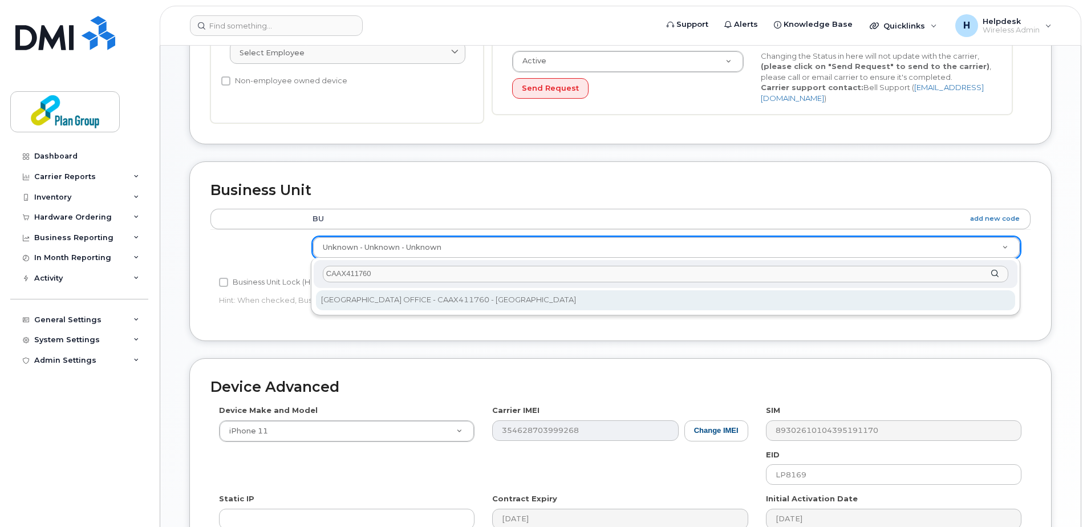
type input "CAAX411760"
type input "1989273"
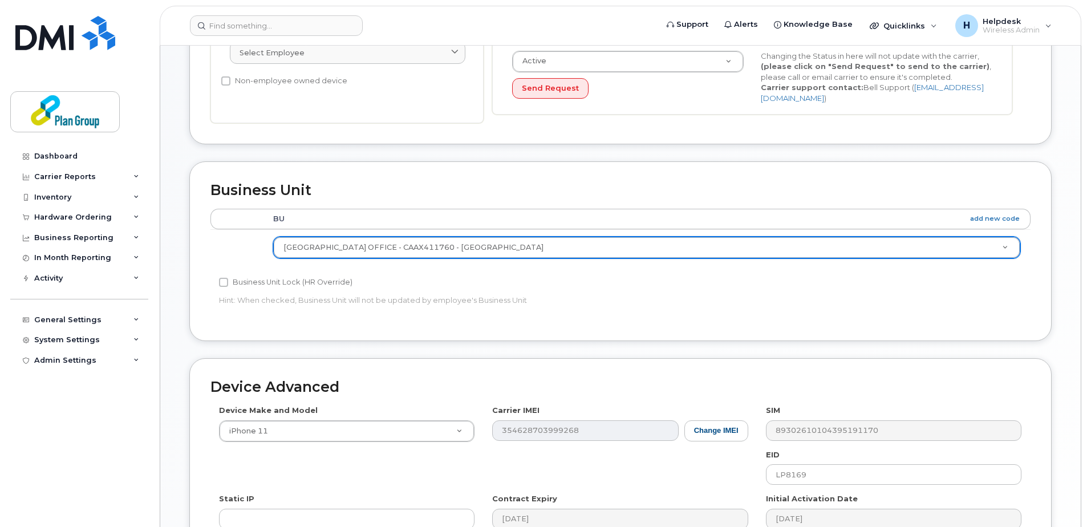
scroll to position [475, 0]
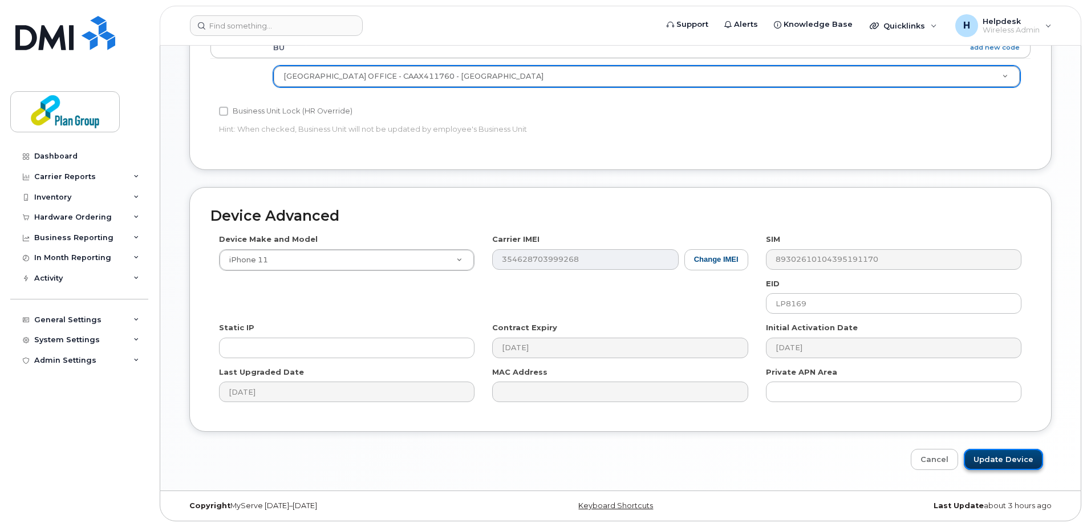
click at [998, 462] on input "Update Device" at bounding box center [1002, 459] width 79 height 21
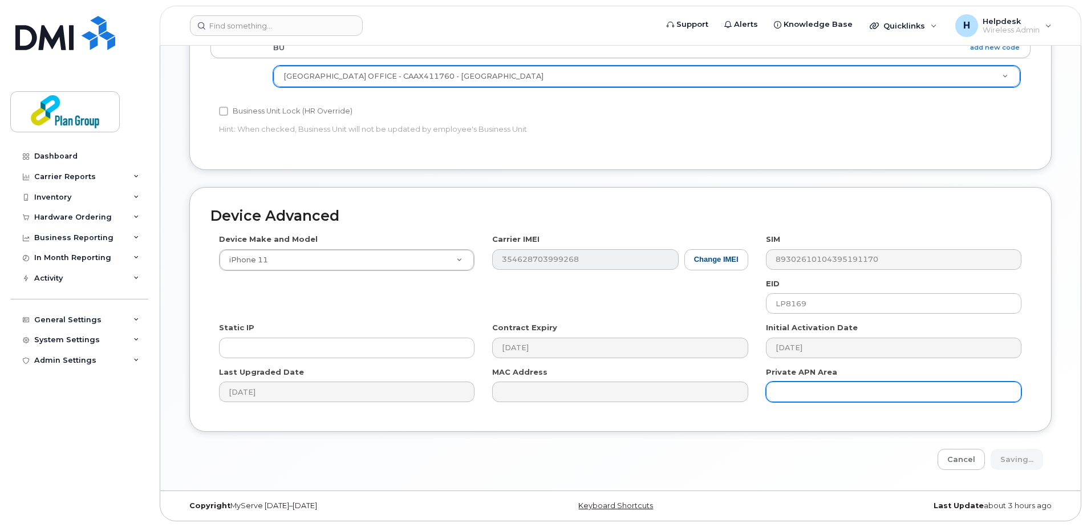
type input "Saving..."
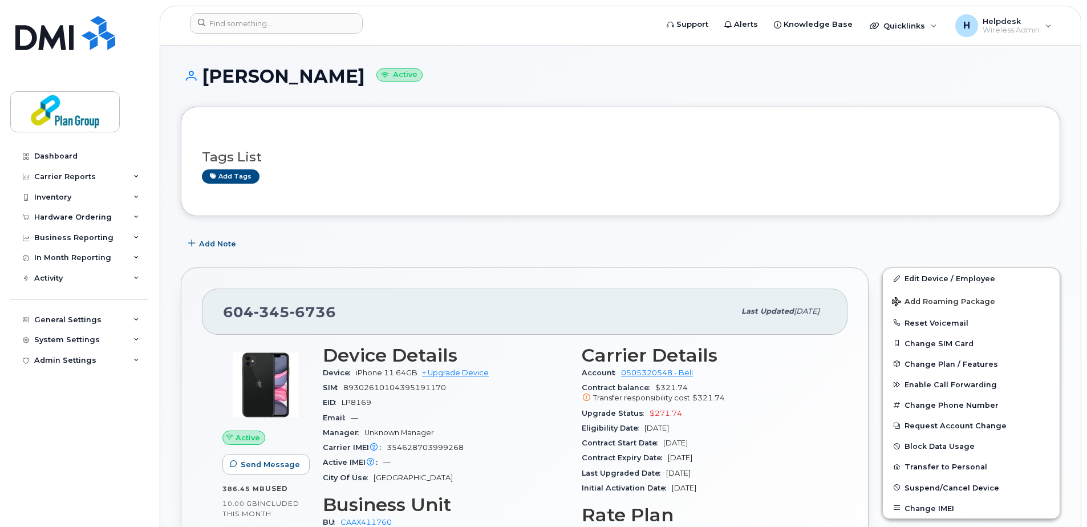
click at [362, 398] on span "LP8169" at bounding box center [356, 402] width 30 height 9
copy span "LP8169"
click at [309, 29] on input at bounding box center [276, 23] width 173 height 21
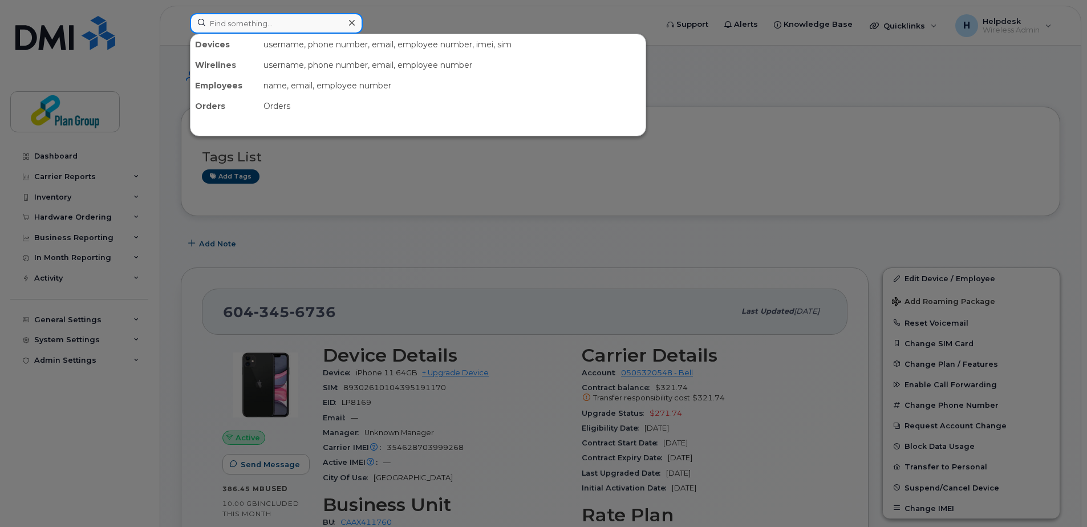
paste input "6475649457"
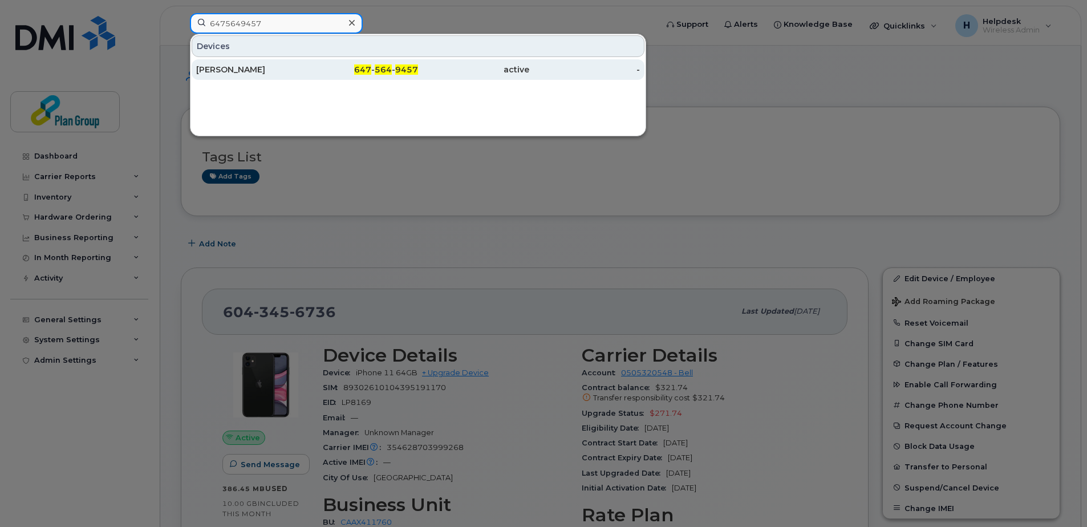
type input "6475649457"
click at [298, 67] on div "[PERSON_NAME]" at bounding box center [251, 69] width 111 height 11
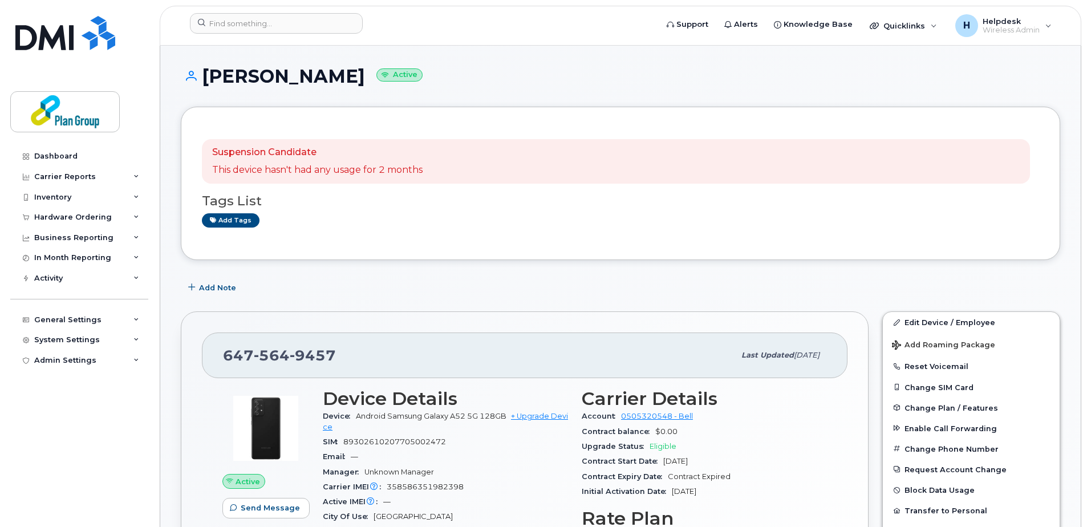
click at [301, 78] on h1 "[PERSON_NAME] Active" at bounding box center [620, 76] width 879 height 20
click at [301, 78] on h1 "Robert Garbaczewski Active" at bounding box center [620, 76] width 879 height 20
copy h1 "Garbaczewski"
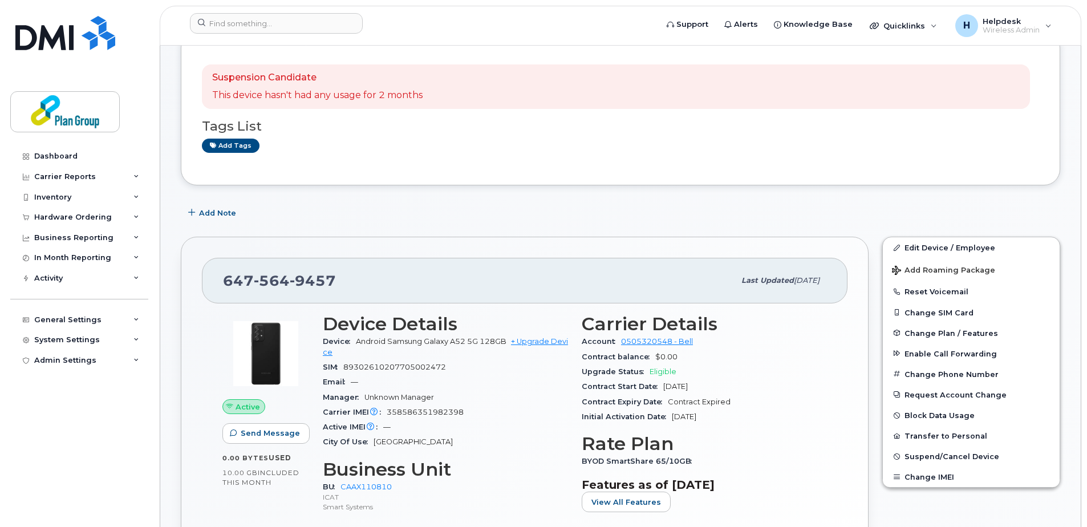
scroll to position [171, 0]
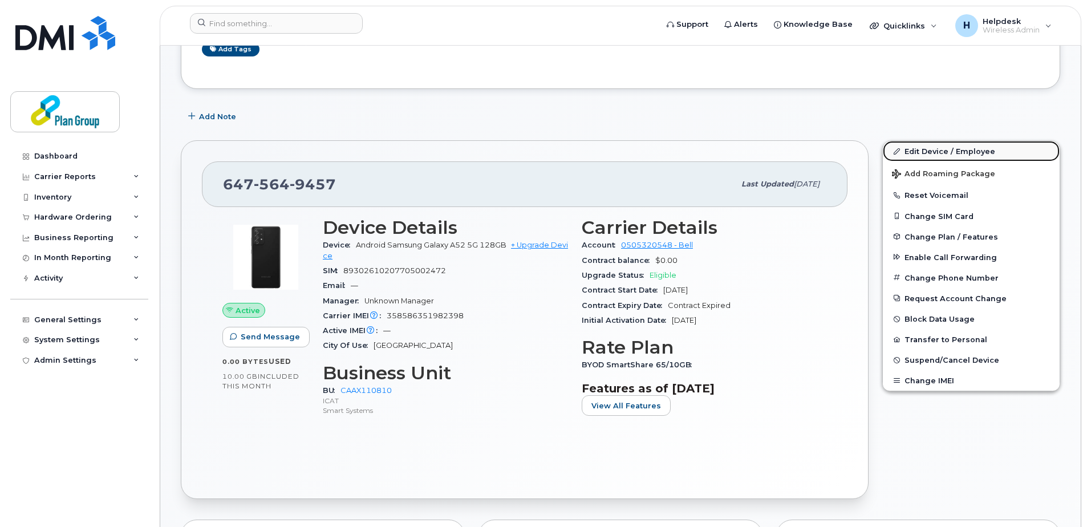
click at [967, 152] on link "Edit Device / Employee" at bounding box center [970, 151] width 177 height 21
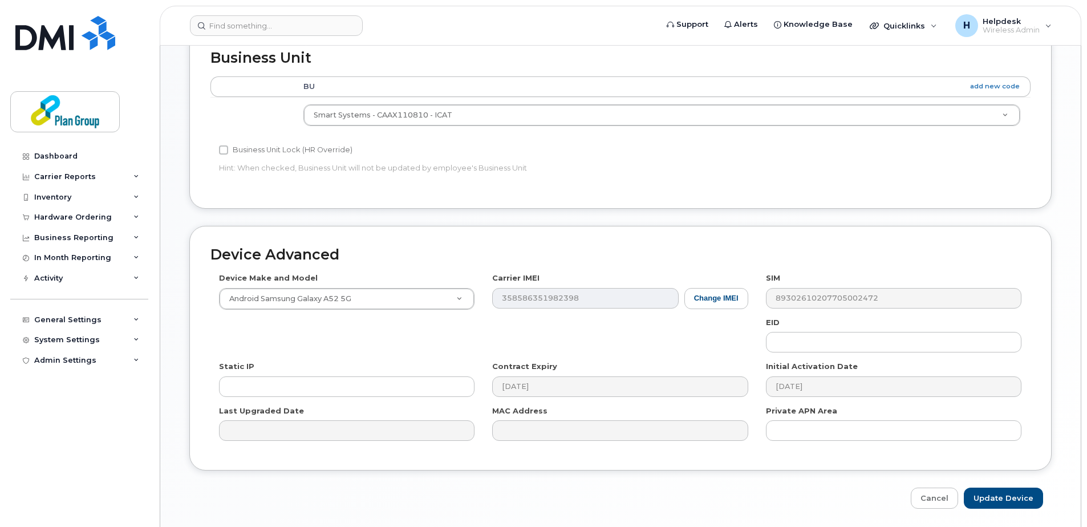
scroll to position [456, 0]
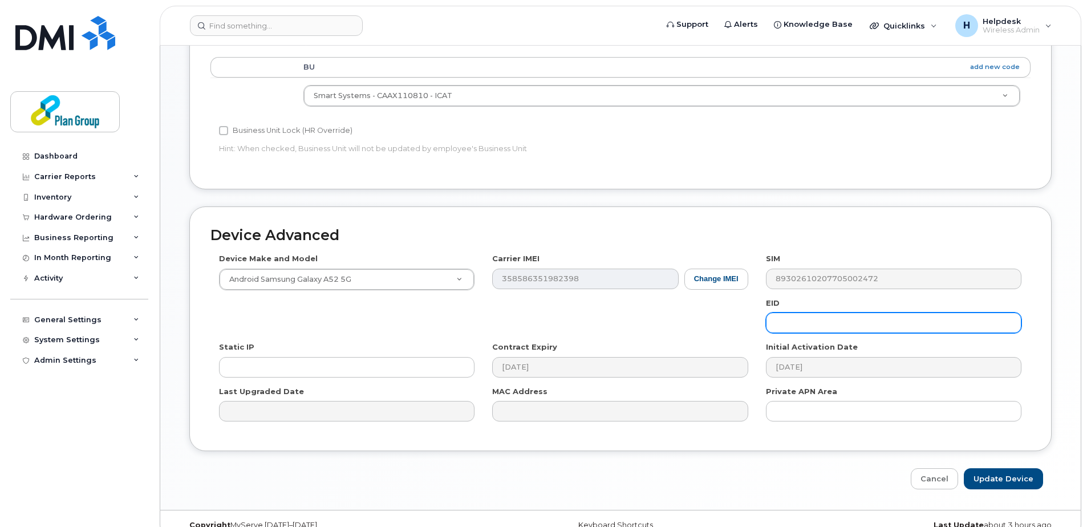
click at [795, 322] on input "text" at bounding box center [893, 322] width 255 height 21
click at [834, 322] on input "text" at bounding box center [893, 322] width 255 height 21
paste input "BG8107"
drag, startPoint x: 810, startPoint y: 329, endPoint x: 768, endPoint y: 322, distance: 42.8
click at [768, 322] on input "BG8107" at bounding box center [893, 322] width 255 height 21
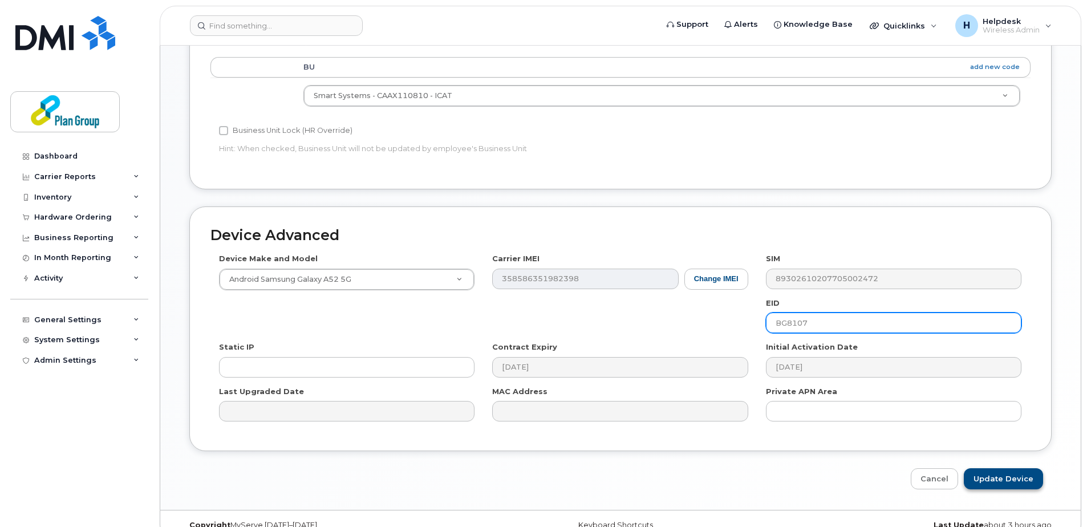
type input "BG8107"
click at [1019, 484] on input "Update Device" at bounding box center [1002, 478] width 79 height 21
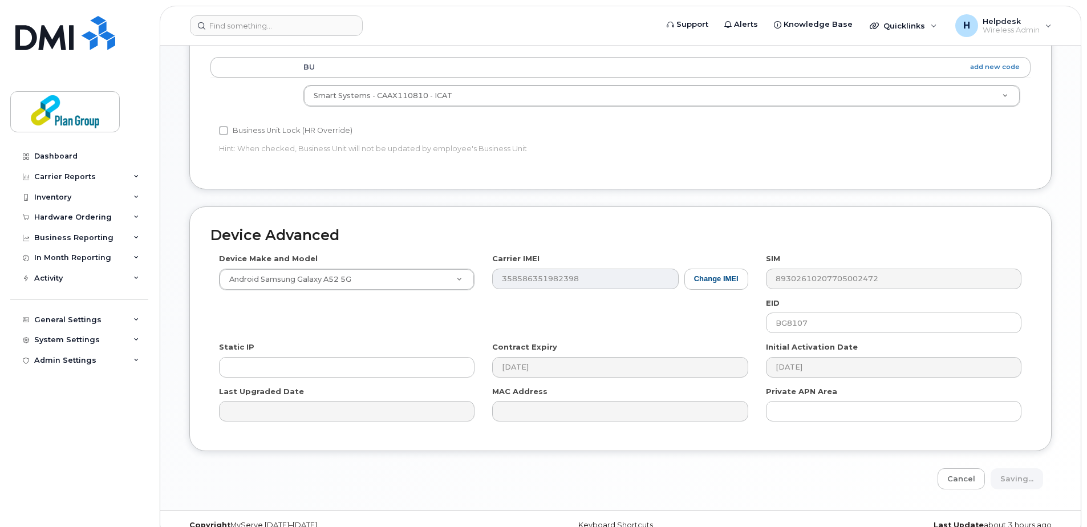
type input "Saving..."
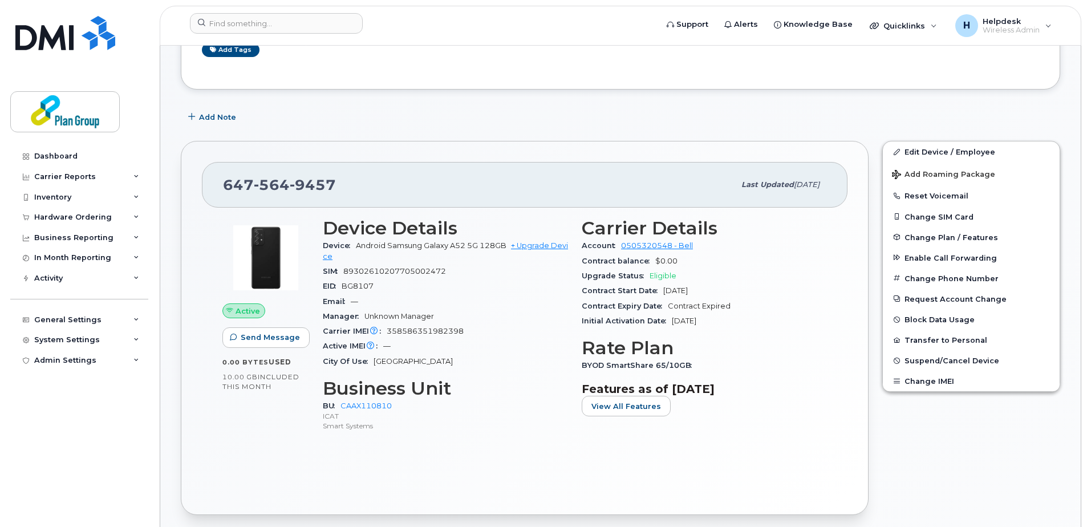
scroll to position [171, 0]
click at [279, 25] on input at bounding box center [276, 23] width 173 height 21
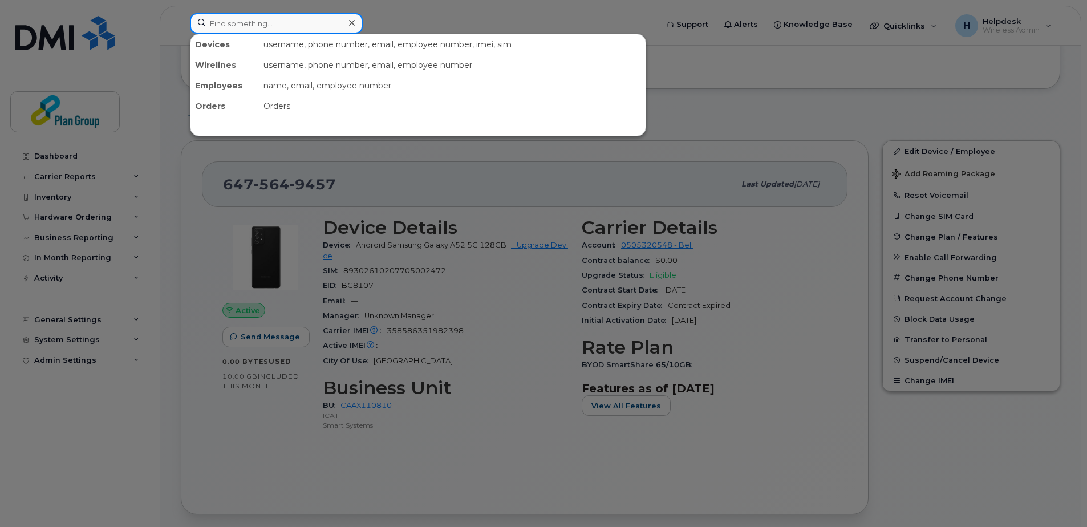
paste input "4039233907"
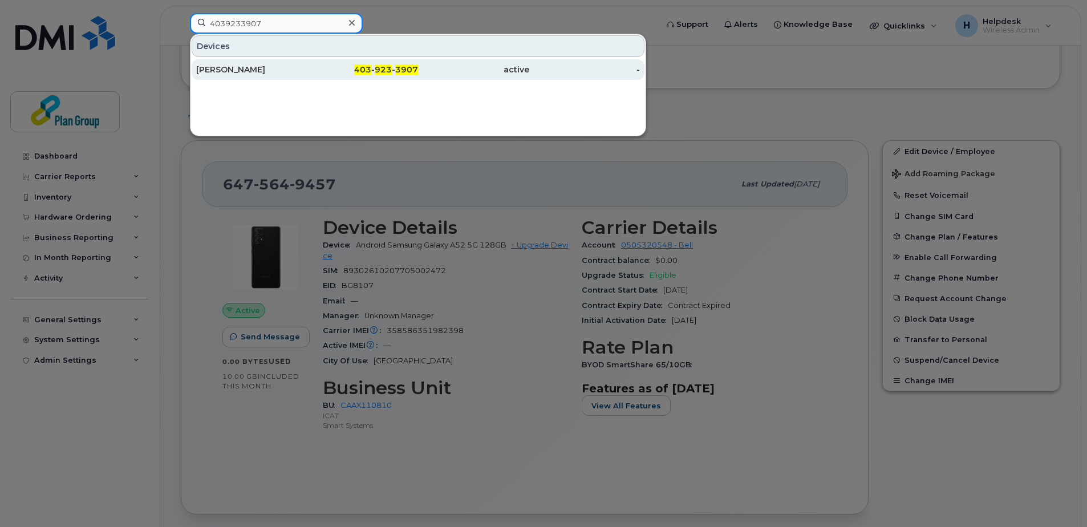
type input "4039233907"
click at [225, 68] on div "[PERSON_NAME]" at bounding box center [251, 69] width 111 height 11
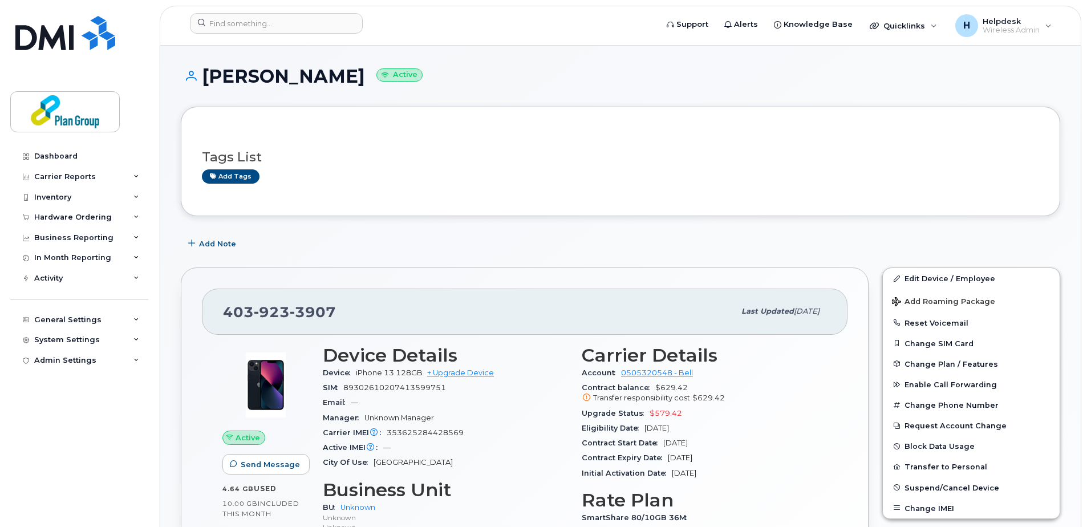
click at [302, 75] on h1 "Peter Collins Active" at bounding box center [620, 76] width 879 height 20
copy h1 "Collins"
click at [940, 280] on link "Edit Device / Employee" at bounding box center [970, 278] width 177 height 21
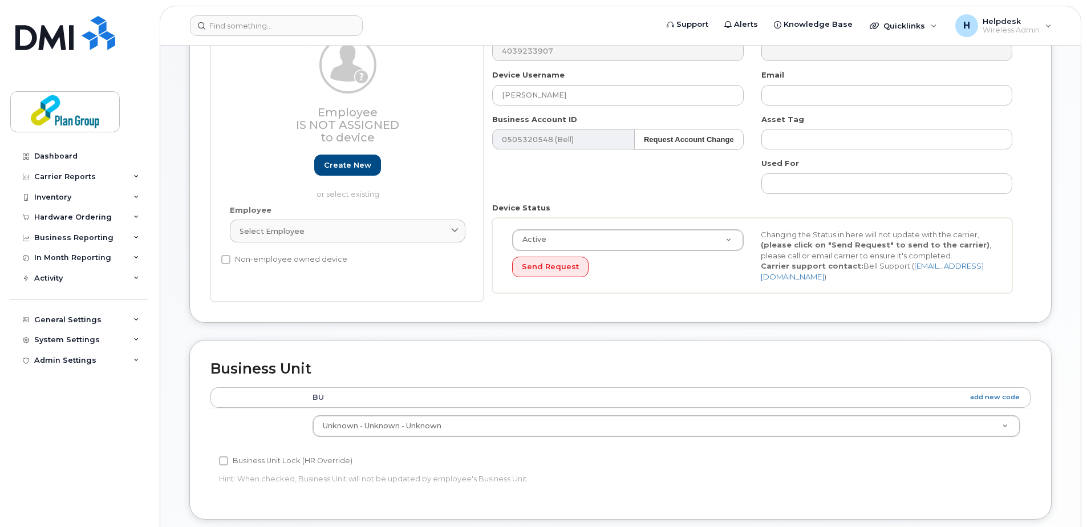
scroll to position [285, 0]
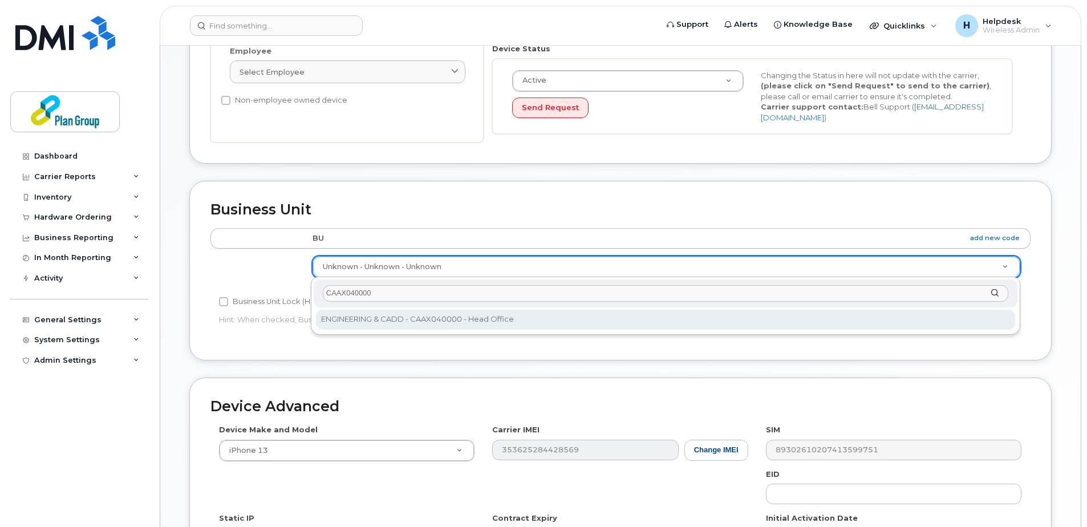
type input "CAAX040000"
type input "1989284"
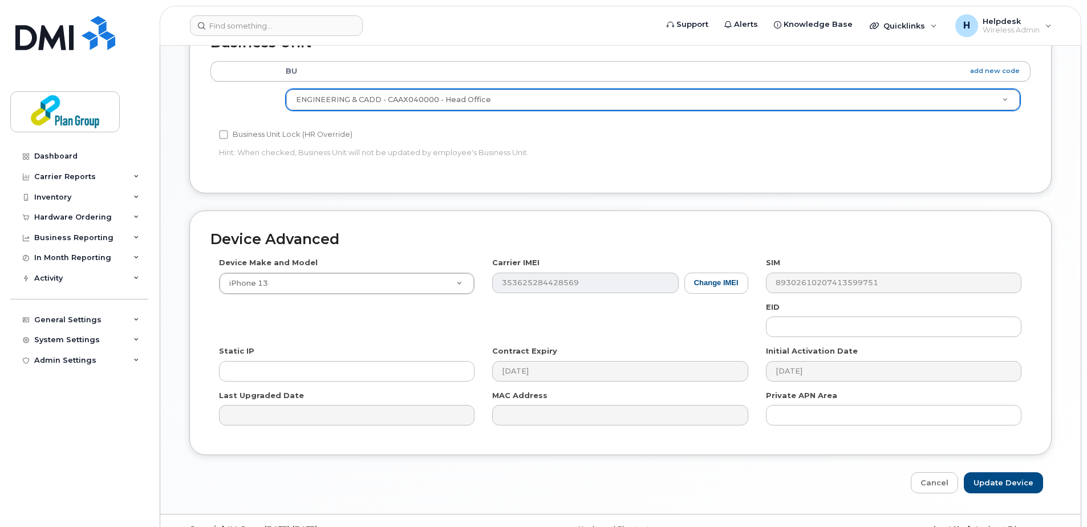
scroll to position [456, 0]
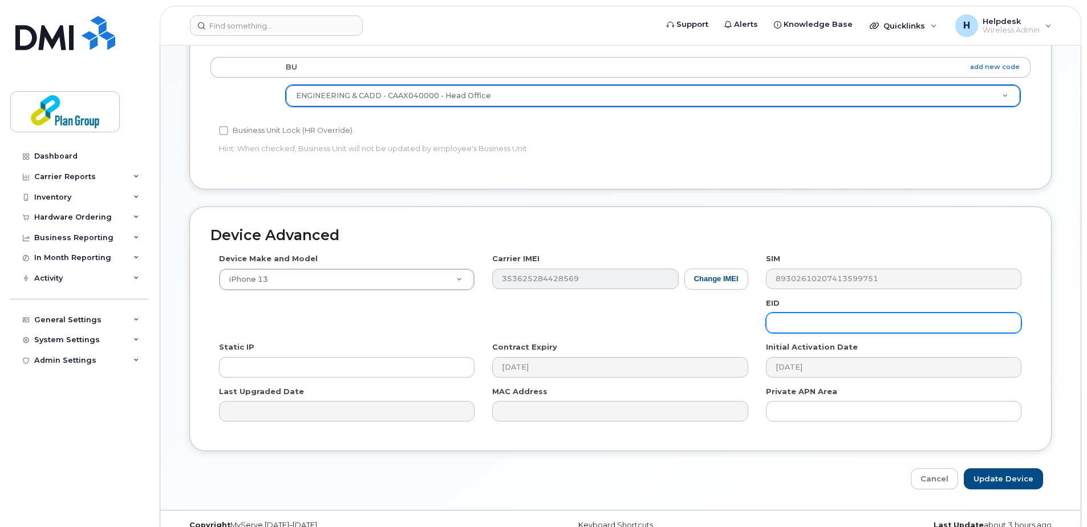
click at [785, 328] on input "text" at bounding box center [893, 322] width 255 height 21
click at [817, 316] on input "text" at bounding box center [893, 322] width 255 height 21
paste input "VW8232"
click at [798, 324] on input "VW8232" at bounding box center [893, 322] width 255 height 21
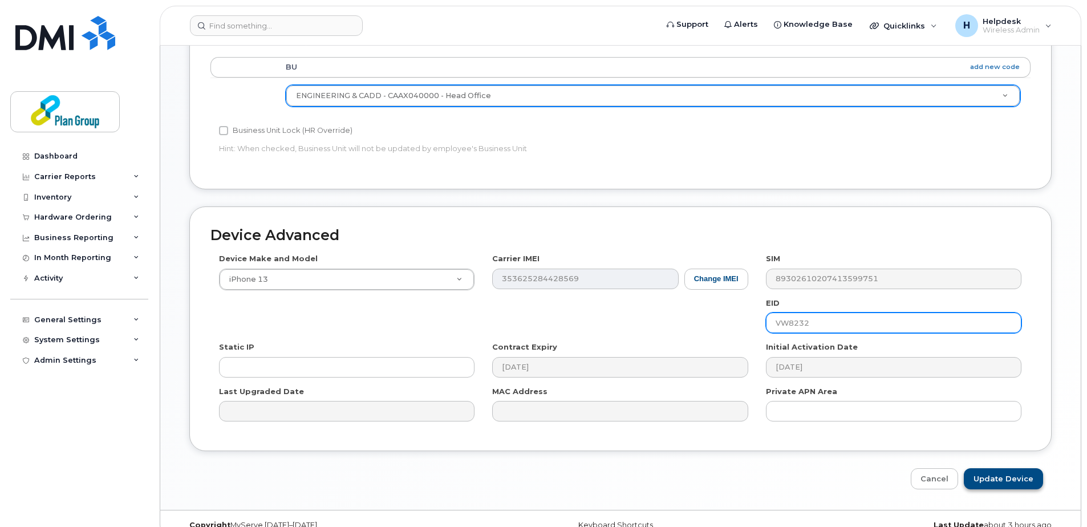
type input "VW8232"
drag, startPoint x: 1003, startPoint y: 480, endPoint x: 1079, endPoint y: 444, distance: 84.7
click at [1003, 480] on input "Update Device" at bounding box center [1002, 478] width 79 height 21
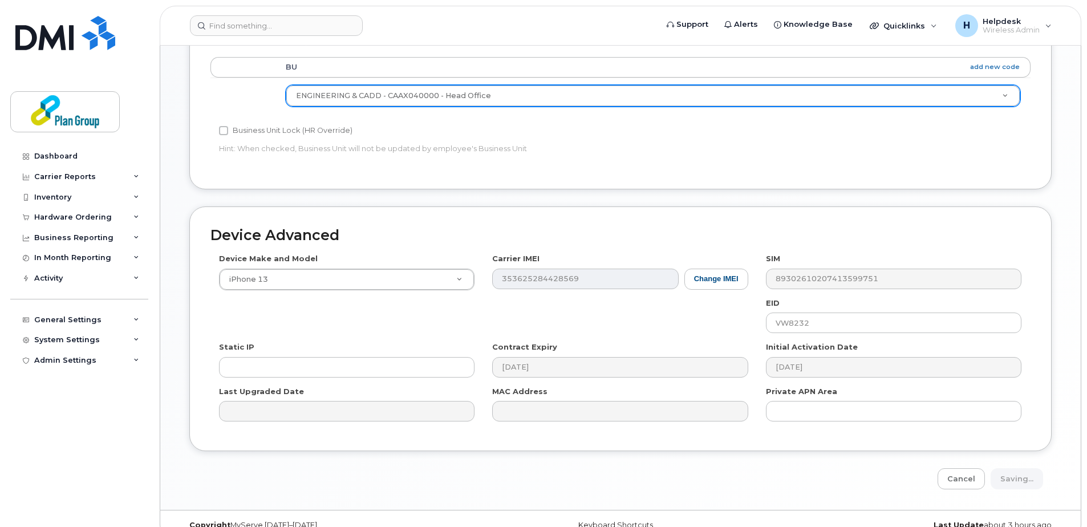
type input "Saving..."
